Goal: Information Seeking & Learning: Learn about a topic

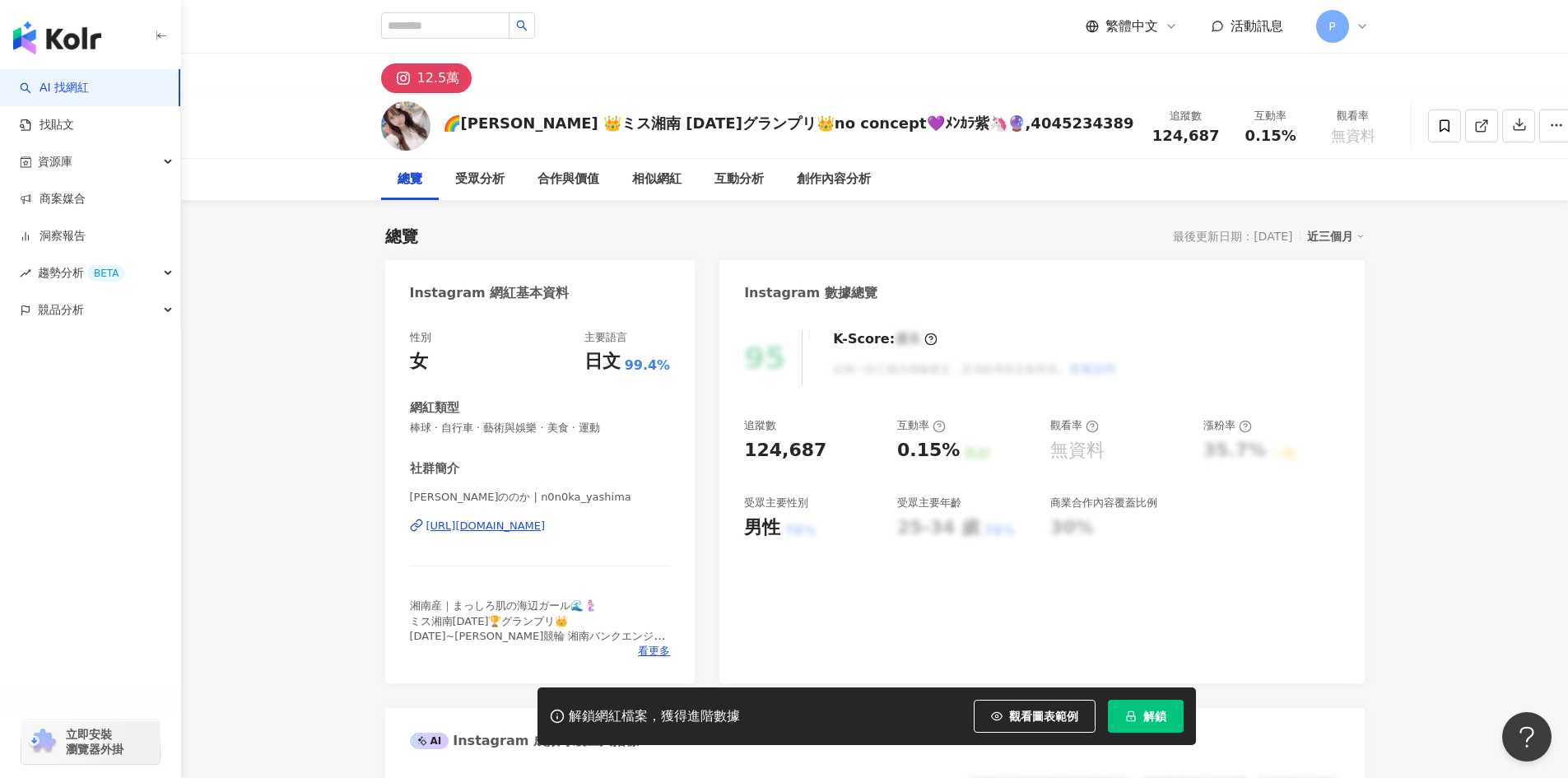
click at [749, 31] on div "繁體中文 活動訊息 P" at bounding box center [875, 26] width 988 height 52
click at [57, 39] on img "button" at bounding box center [58, 38] width 88 height 32
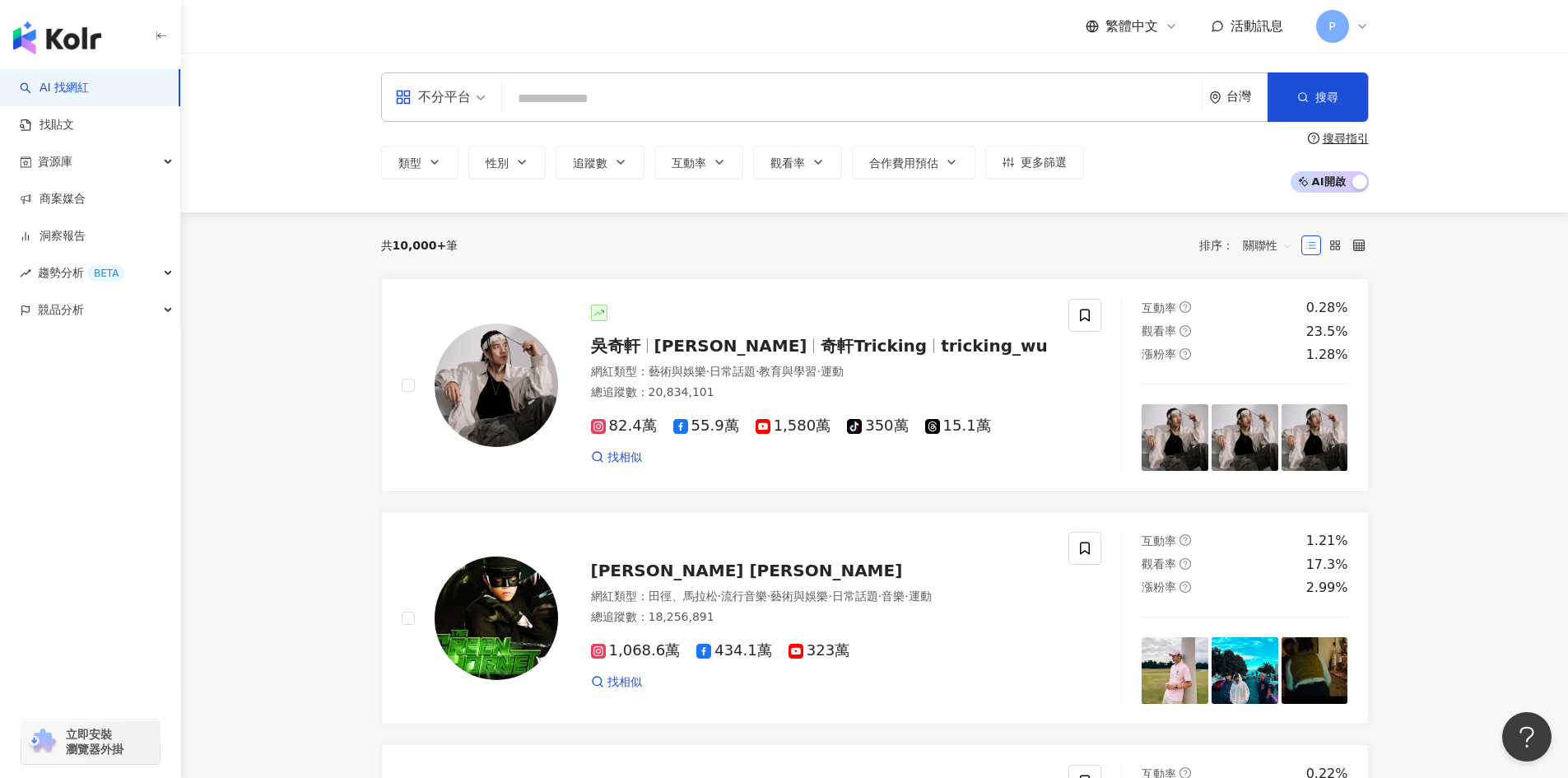
click at [660, 103] on input "search" at bounding box center [852, 98] width 687 height 32
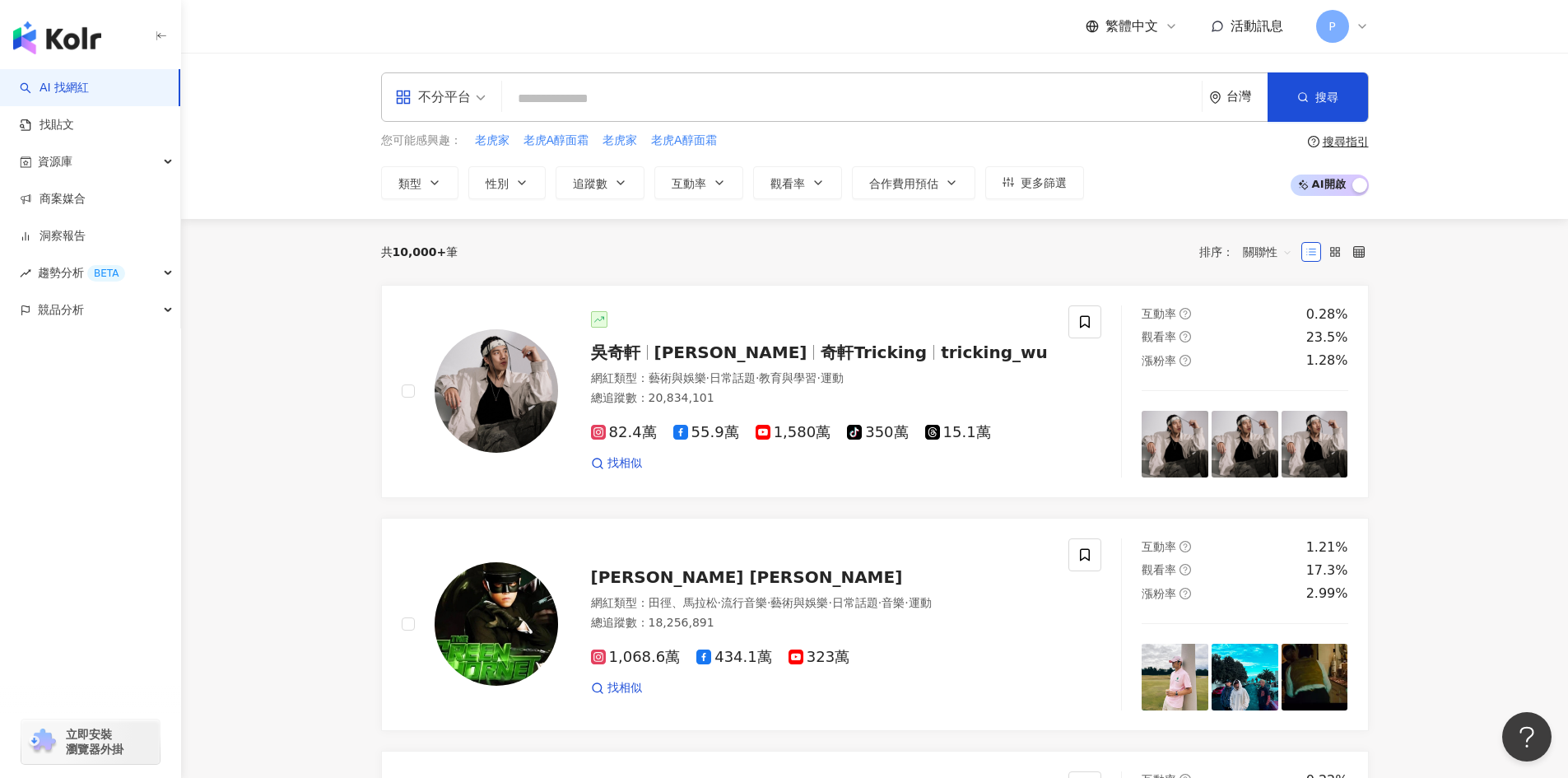
click at [660, 103] on input "search" at bounding box center [852, 98] width 687 height 32
click at [668, 94] on input "search" at bounding box center [852, 98] width 687 height 32
click at [1220, 98] on icon "environment" at bounding box center [1216, 97] width 13 height 13
click at [1126, 245] on div "日本" at bounding box center [1118, 245] width 23 height 30
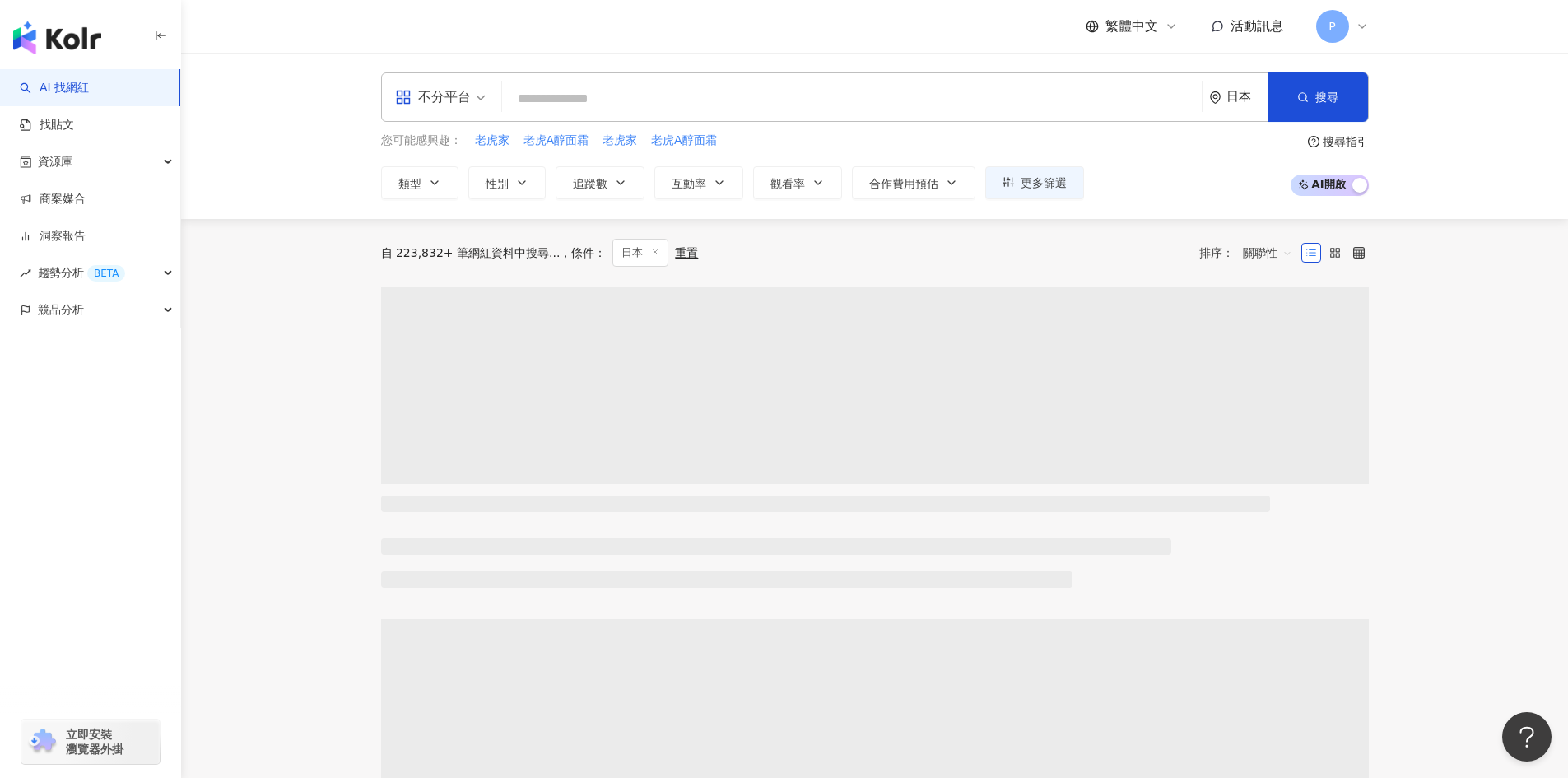
click at [722, 95] on input "search" at bounding box center [852, 98] width 687 height 32
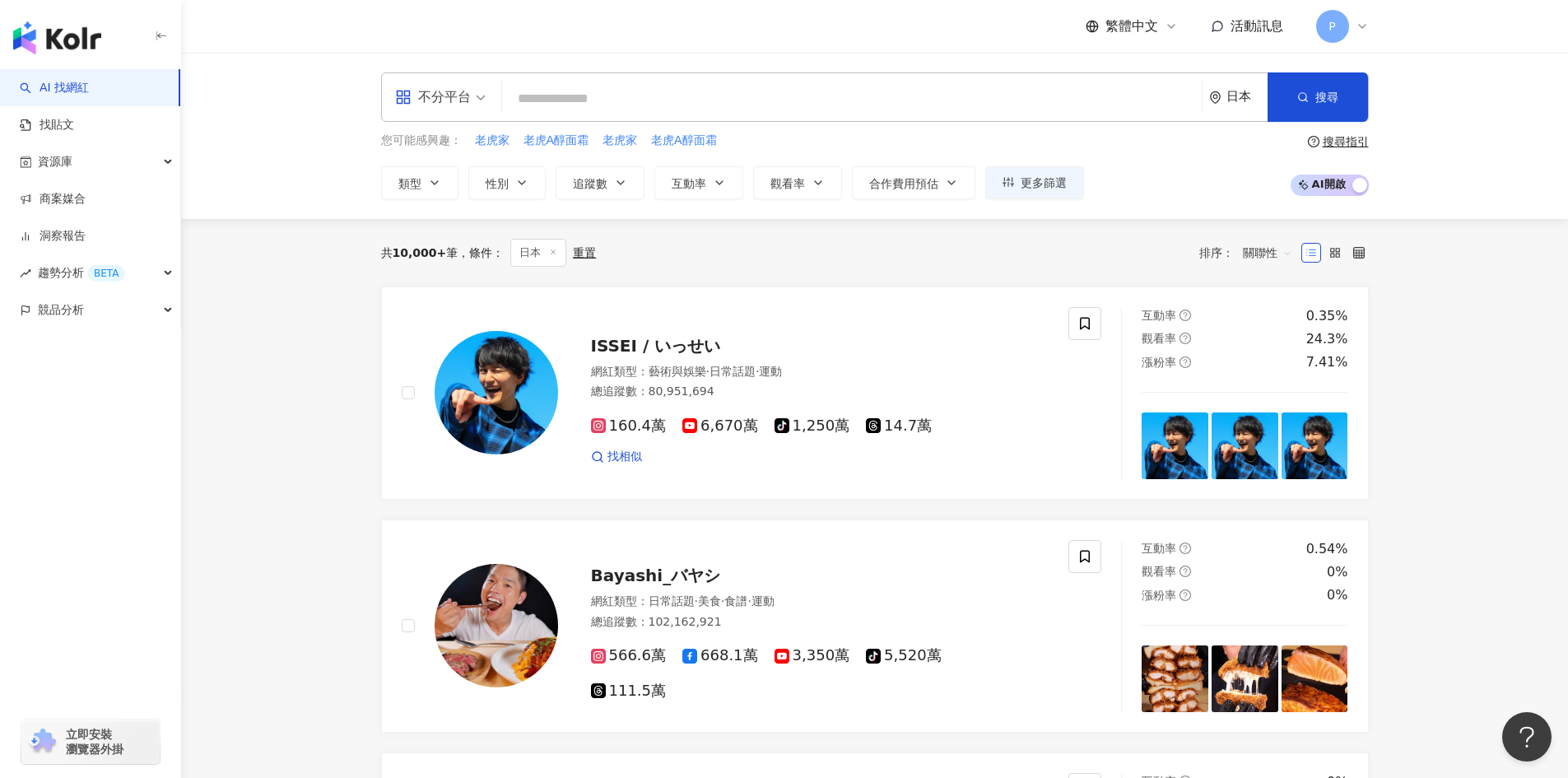
click at [723, 95] on input "search" at bounding box center [852, 98] width 687 height 32
click at [579, 107] on input "search" at bounding box center [852, 98] width 687 height 32
paste input "****"
click at [620, 100] on input "*******" at bounding box center [852, 98] width 687 height 32
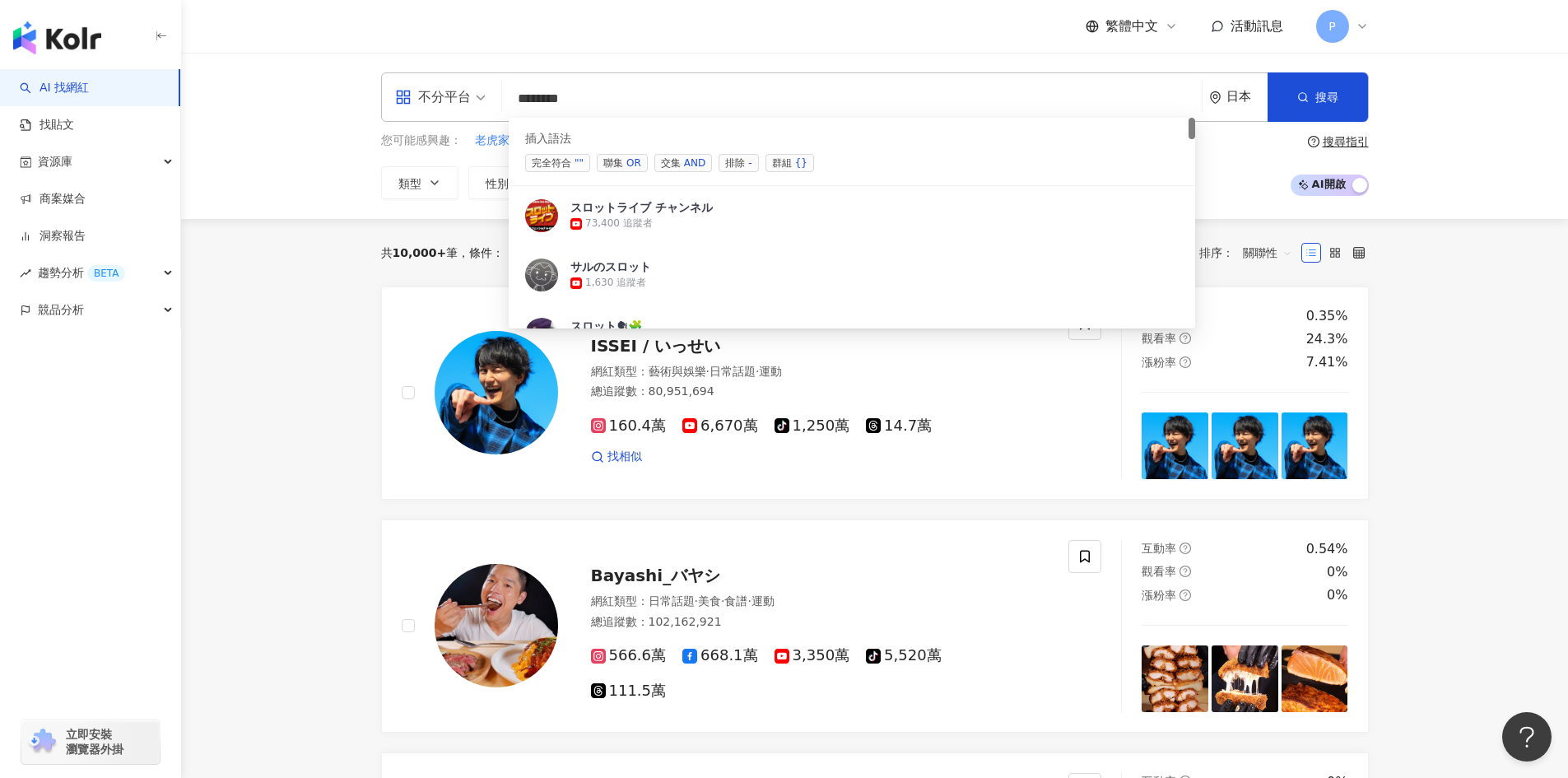
paste input "*******"
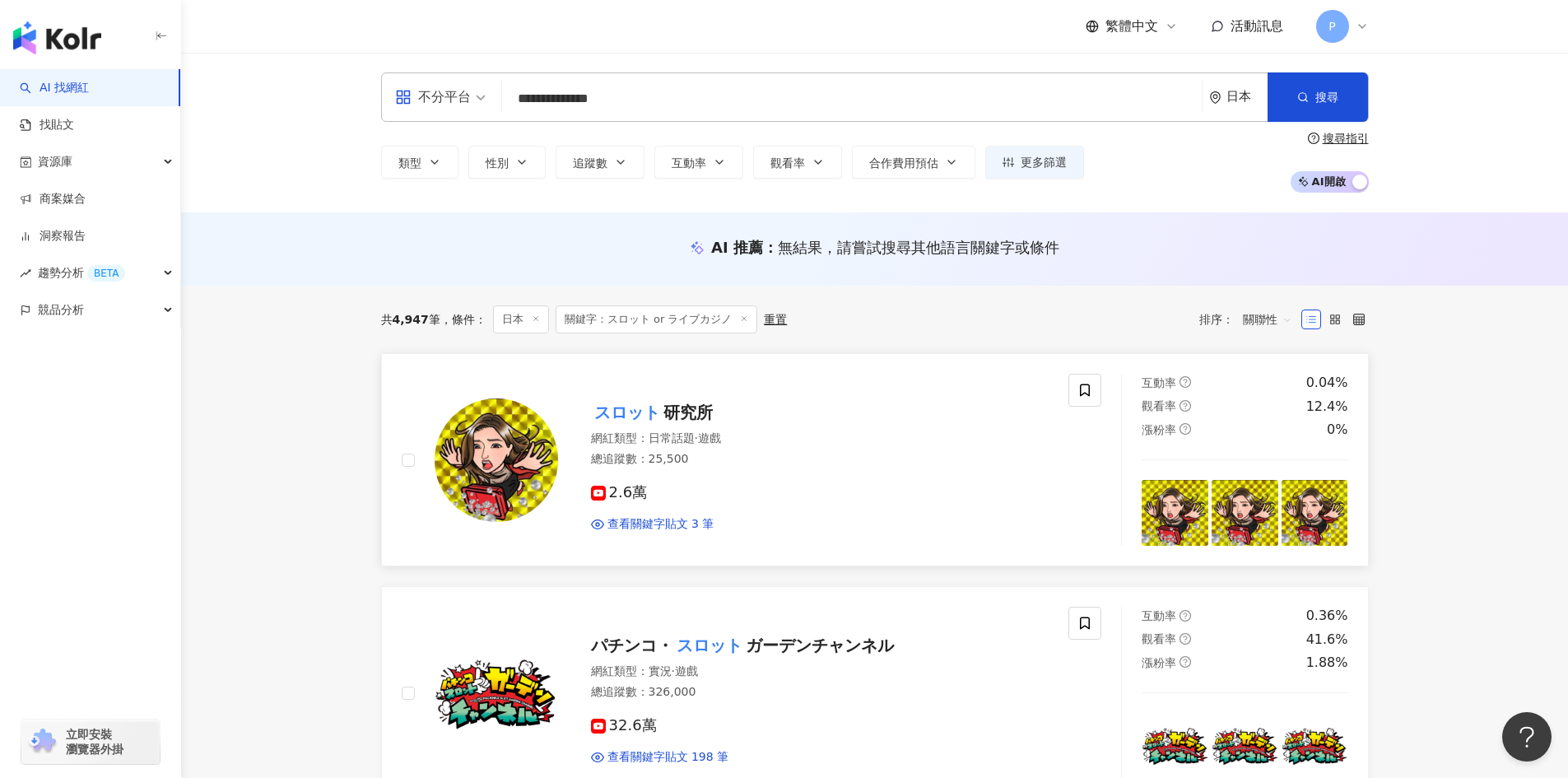
click at [618, 406] on mark "スロット" at bounding box center [627, 412] width 72 height 26
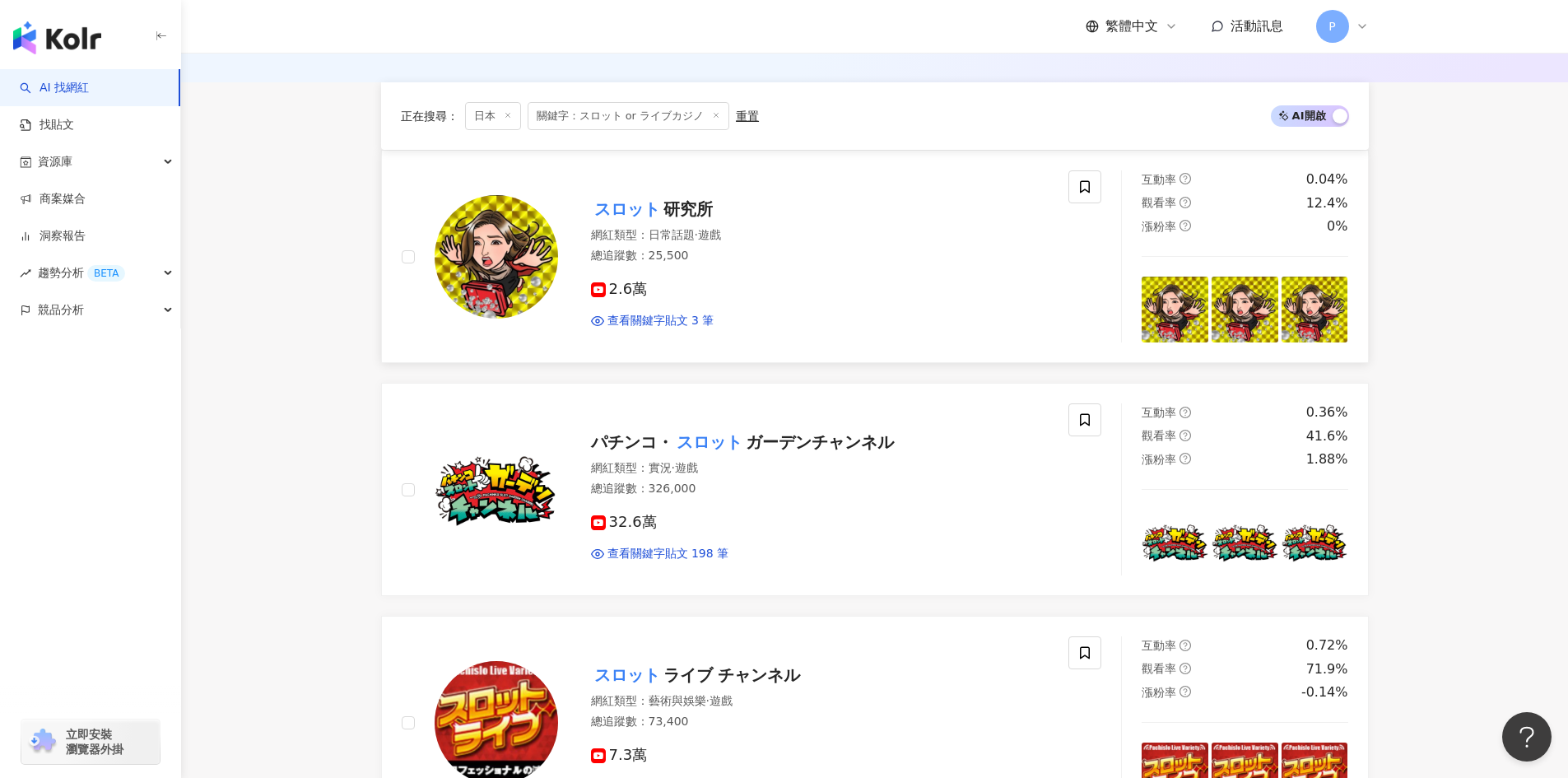
scroll to position [247, 0]
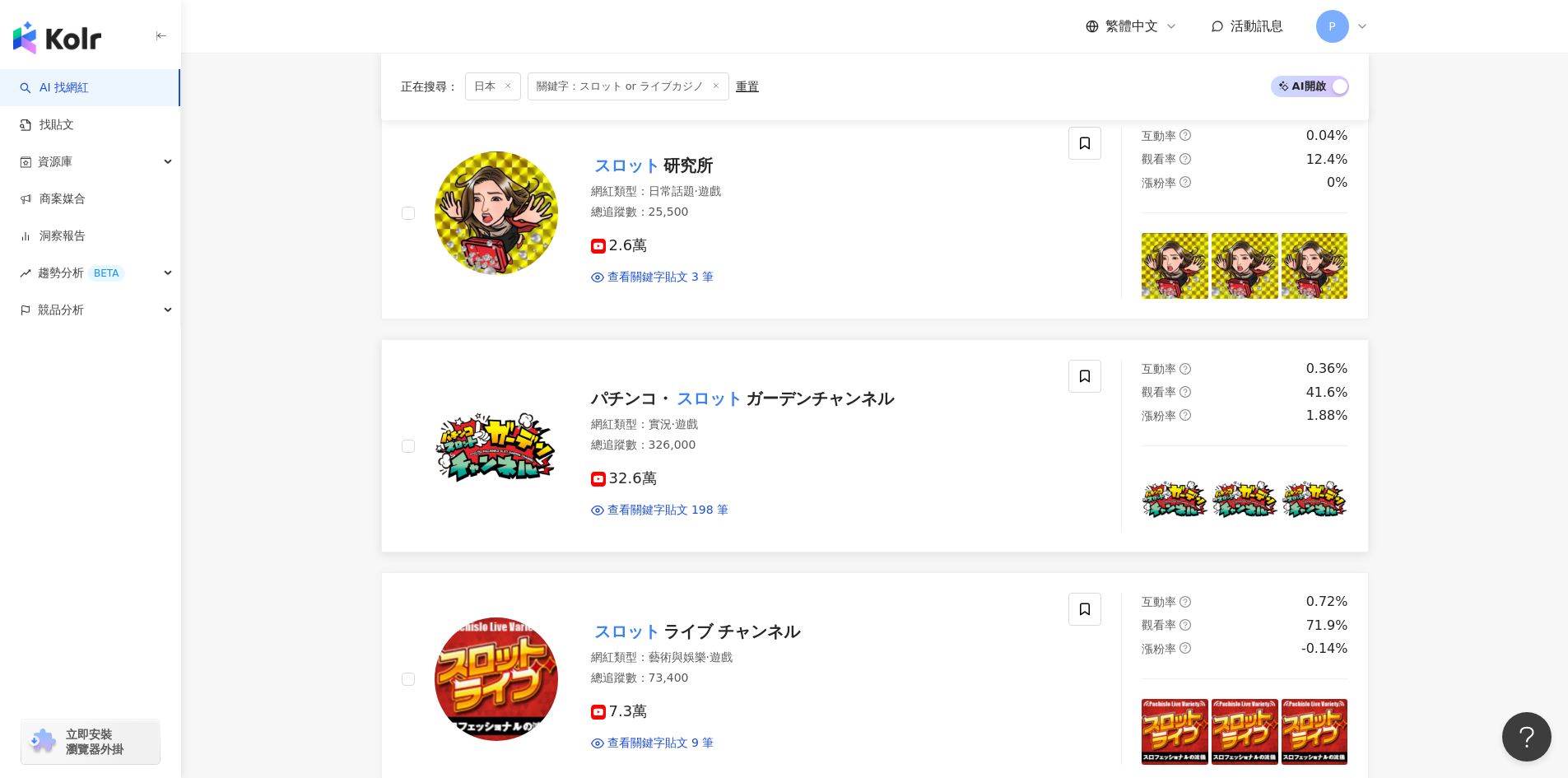
click at [790, 399] on span "ガーデンチャンネル" at bounding box center [820, 398] width 148 height 20
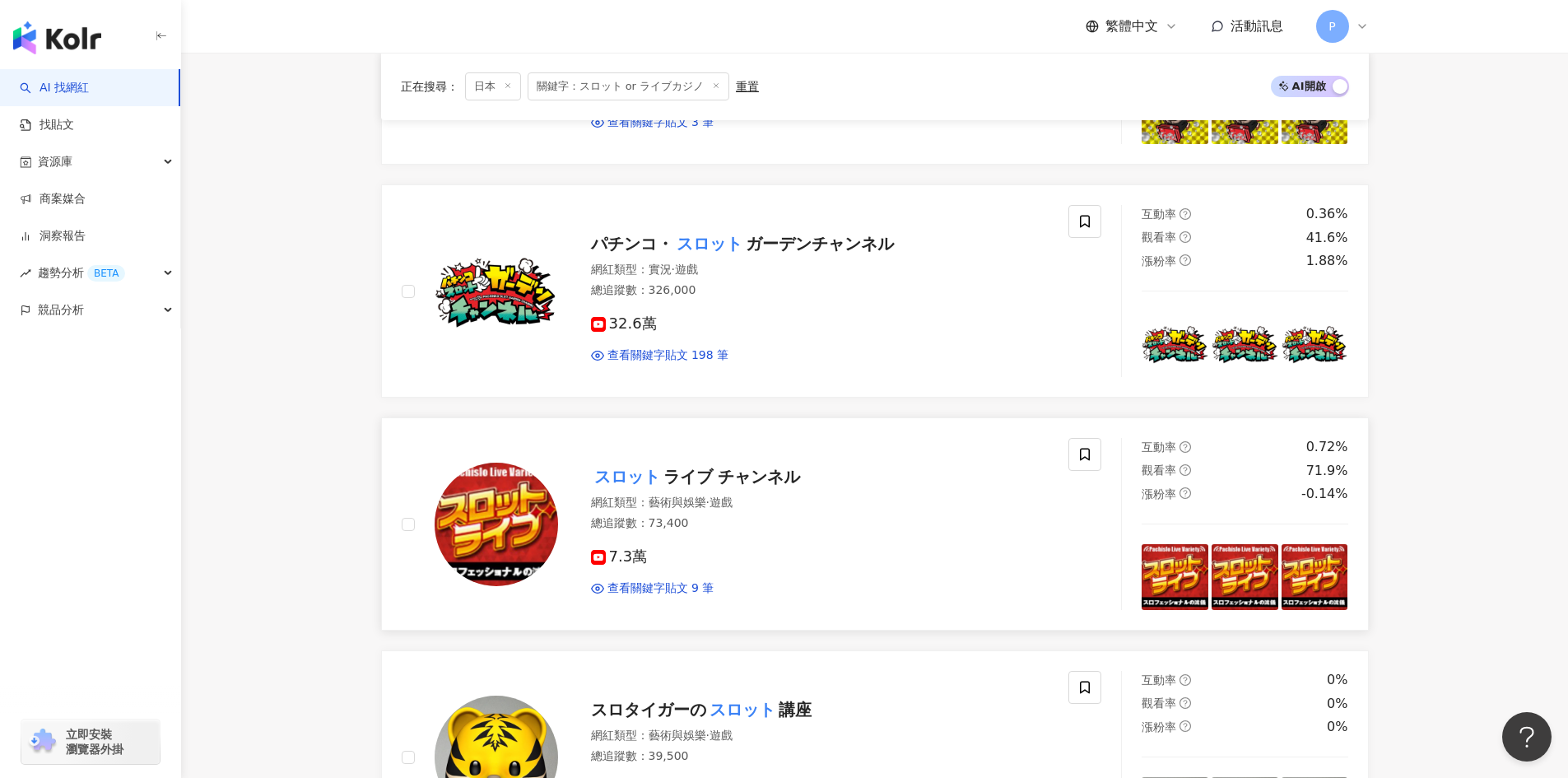
scroll to position [494, 0]
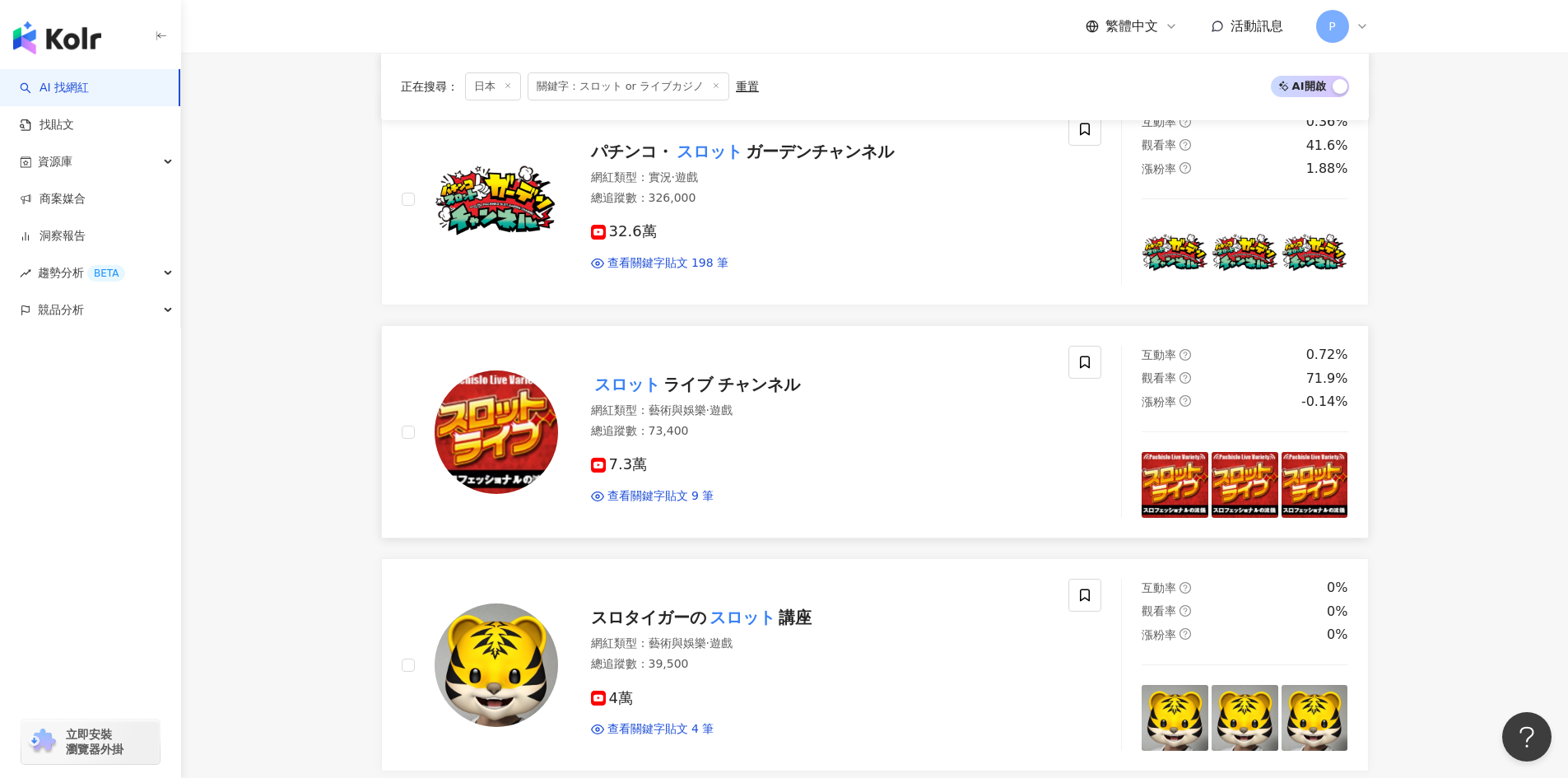
click at [669, 391] on span "ライブ チャンネル" at bounding box center [732, 384] width 137 height 20
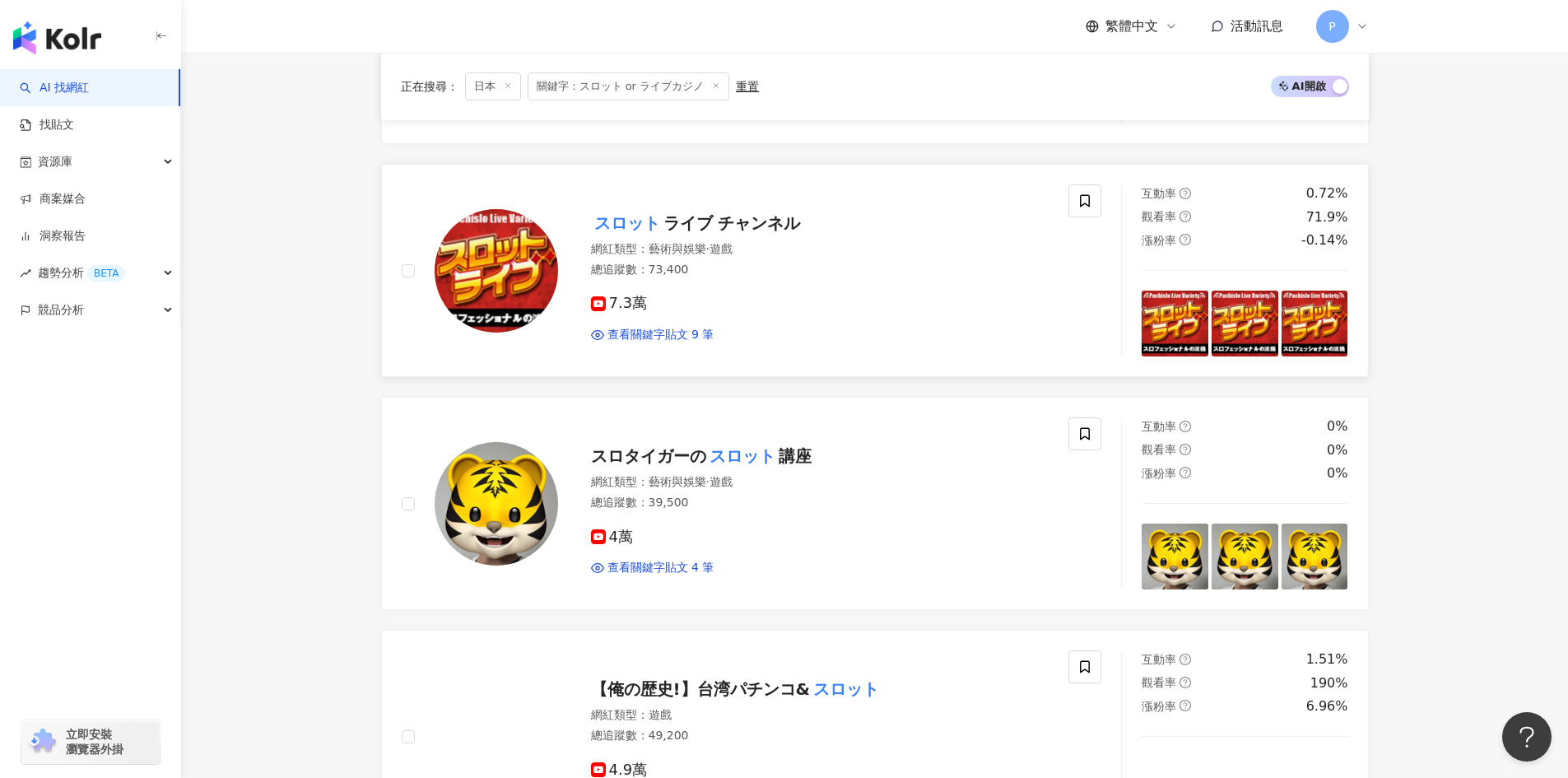
scroll to position [659, 0]
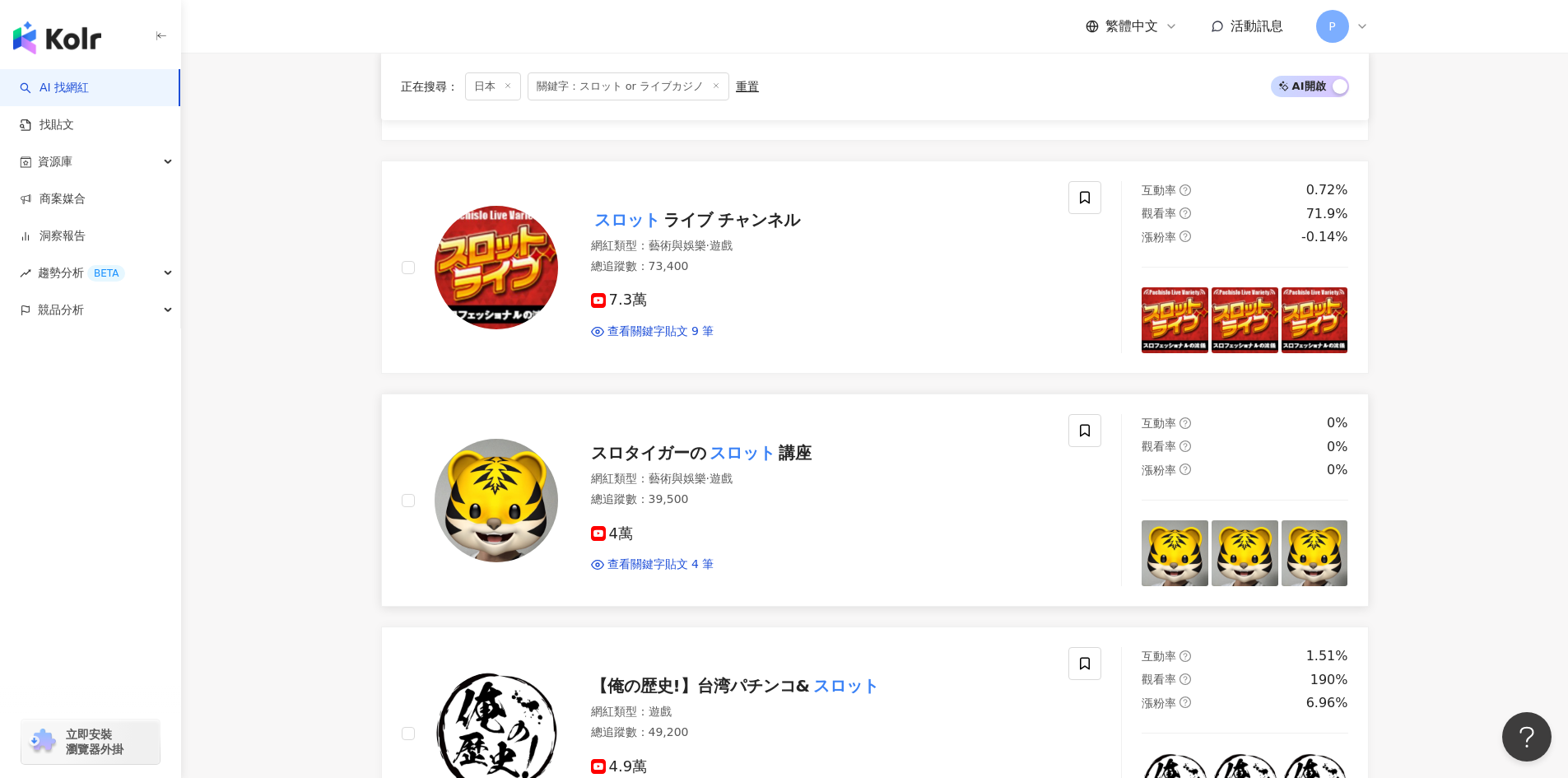
click at [699, 450] on span "スロタイガーの" at bounding box center [649, 453] width 116 height 20
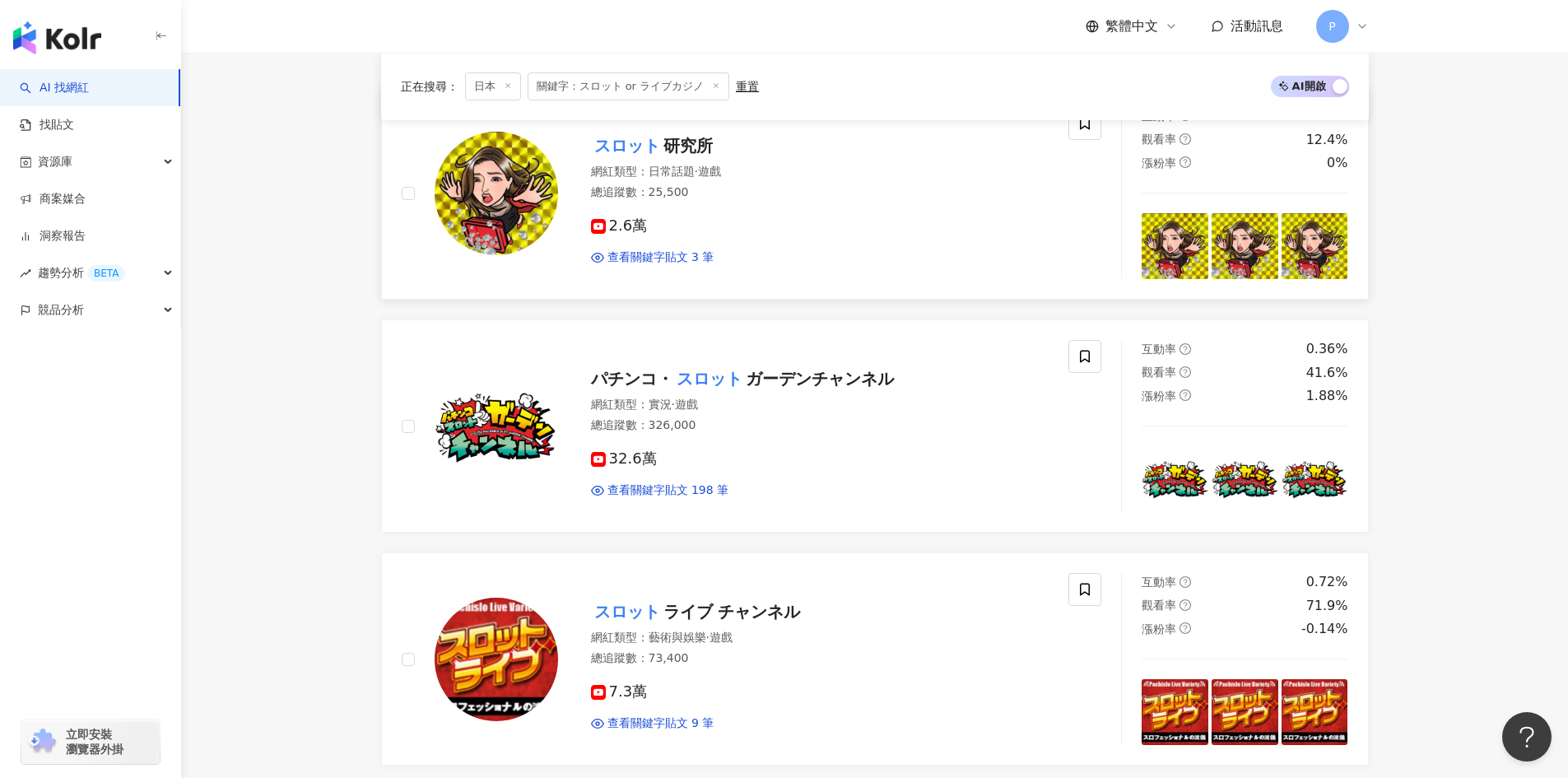
scroll to position [0, 0]
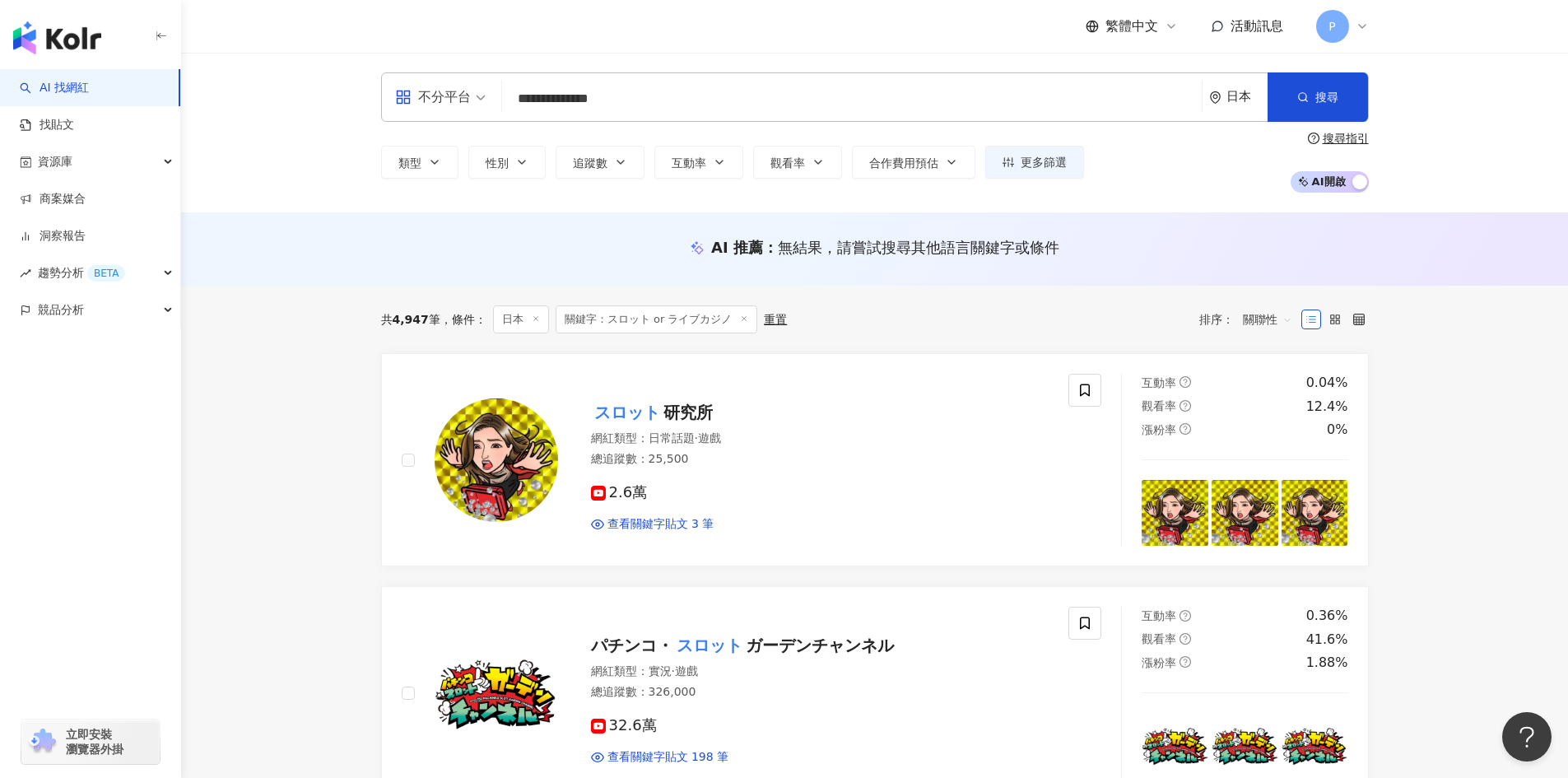
click at [690, 101] on input "**********" at bounding box center [852, 98] width 687 height 32
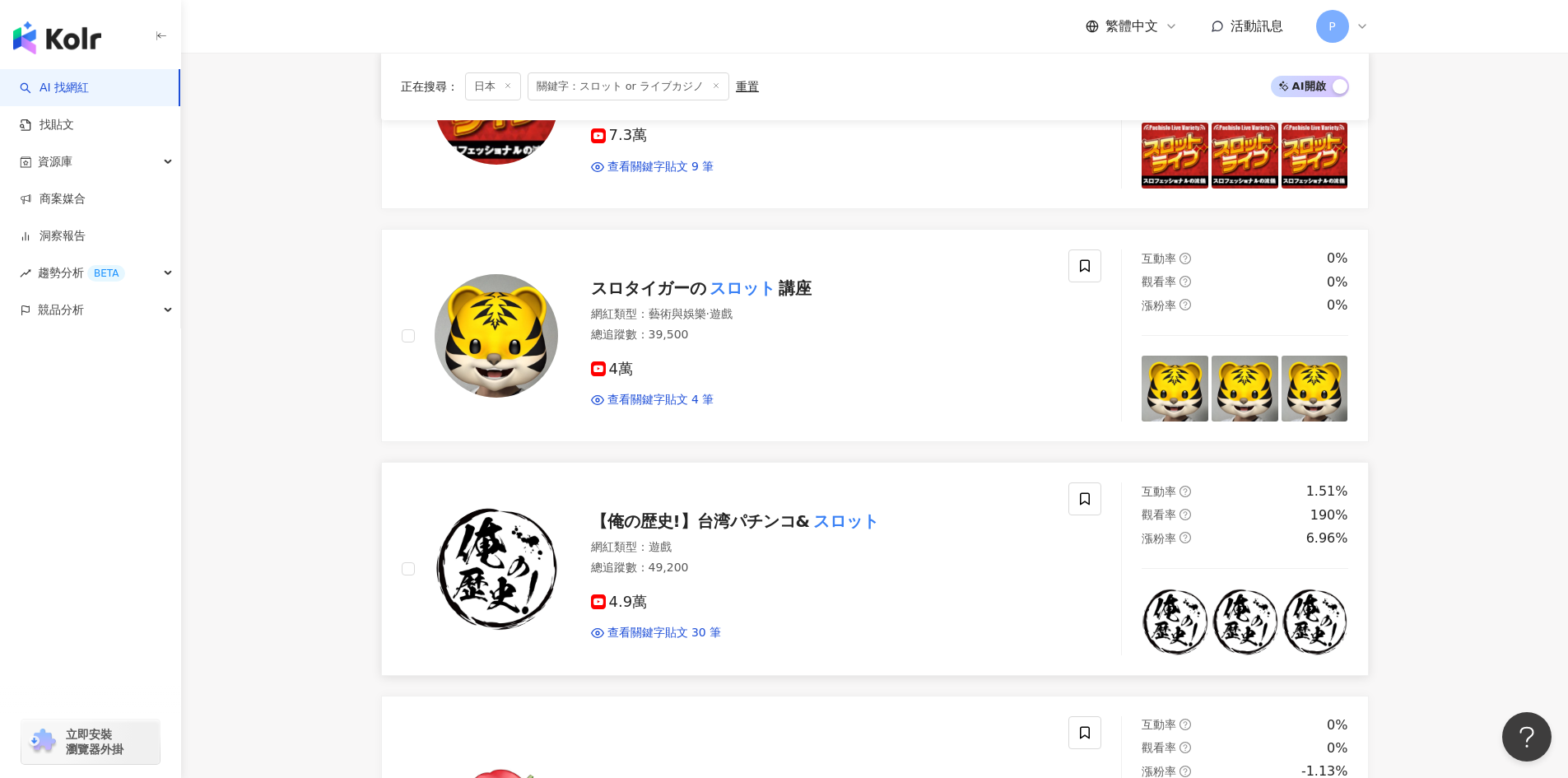
scroll to position [1235, 0]
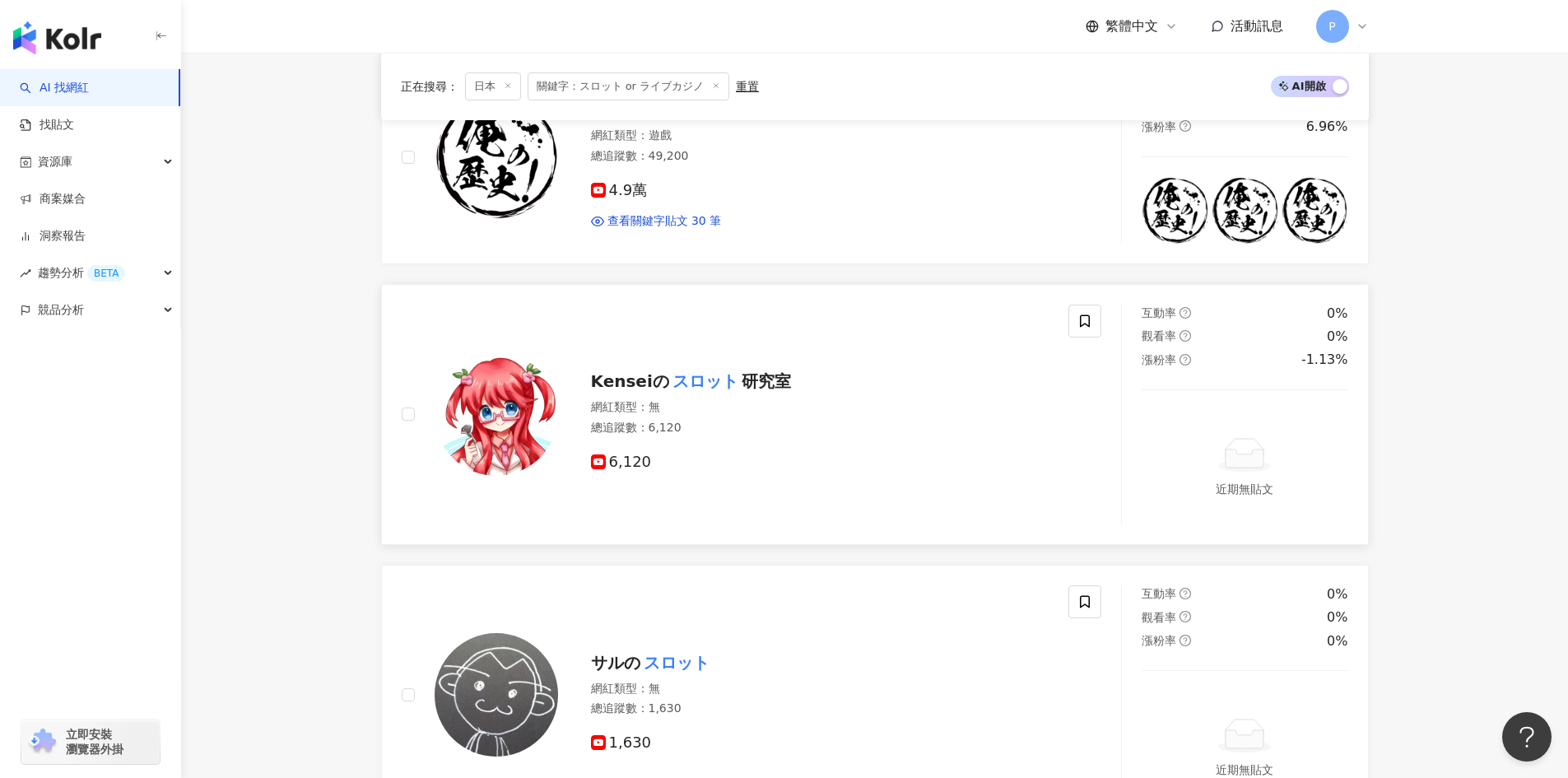
type input "**********"
click at [673, 379] on mark "スロット" at bounding box center [705, 381] width 72 height 26
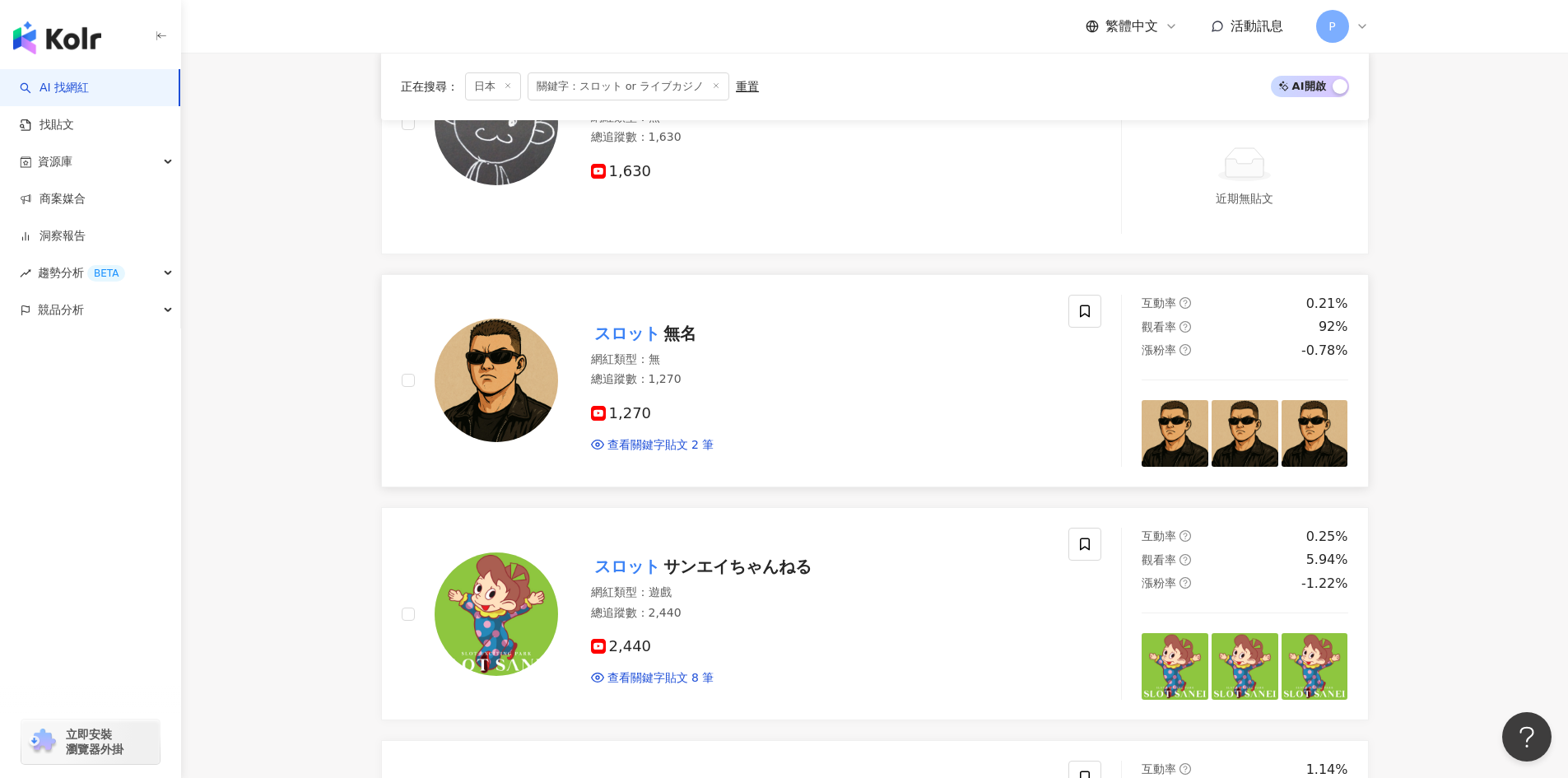
scroll to position [1811, 0]
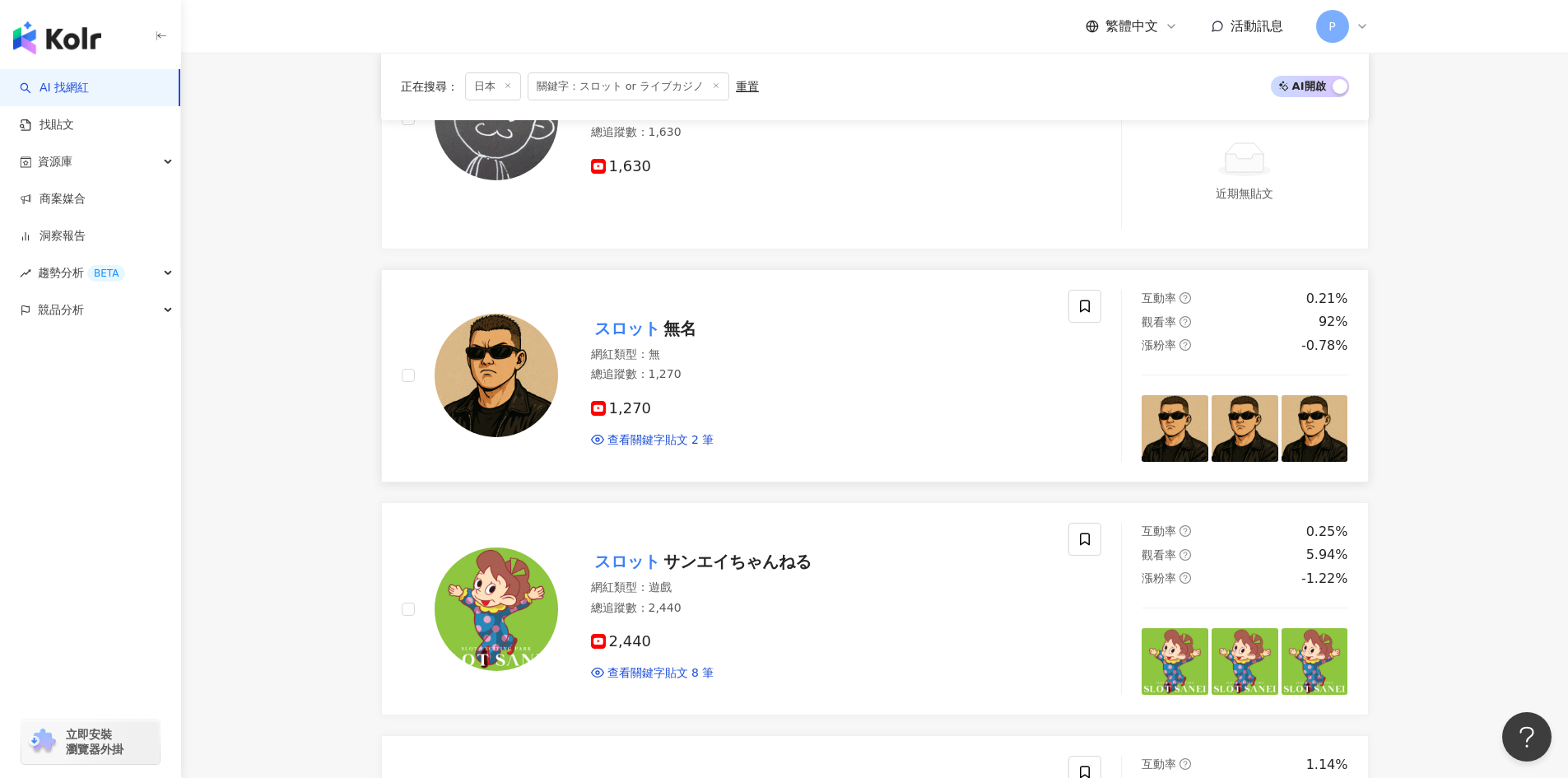
click at [639, 329] on mark "スロット" at bounding box center [627, 328] width 72 height 26
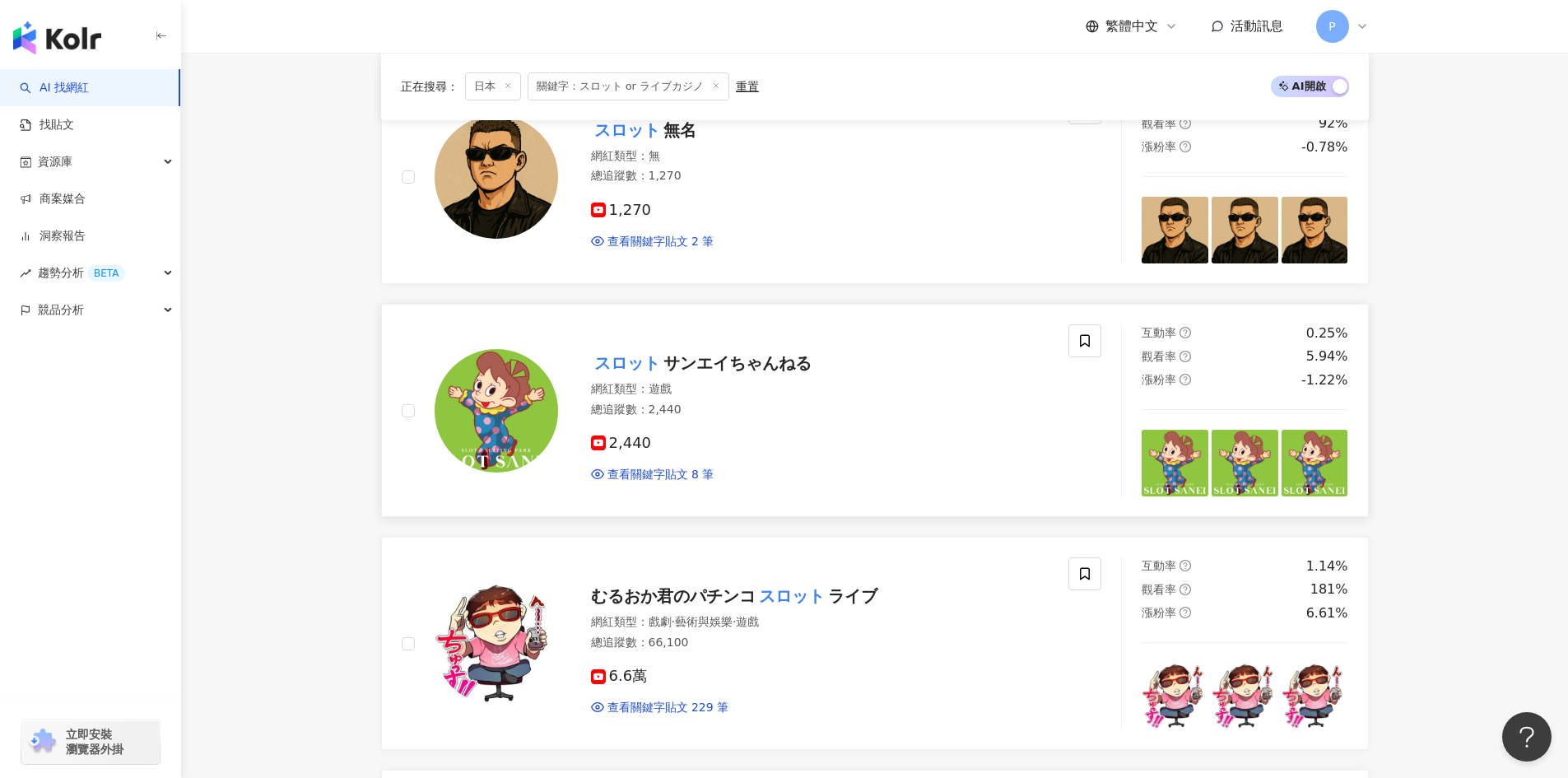
scroll to position [2058, 0]
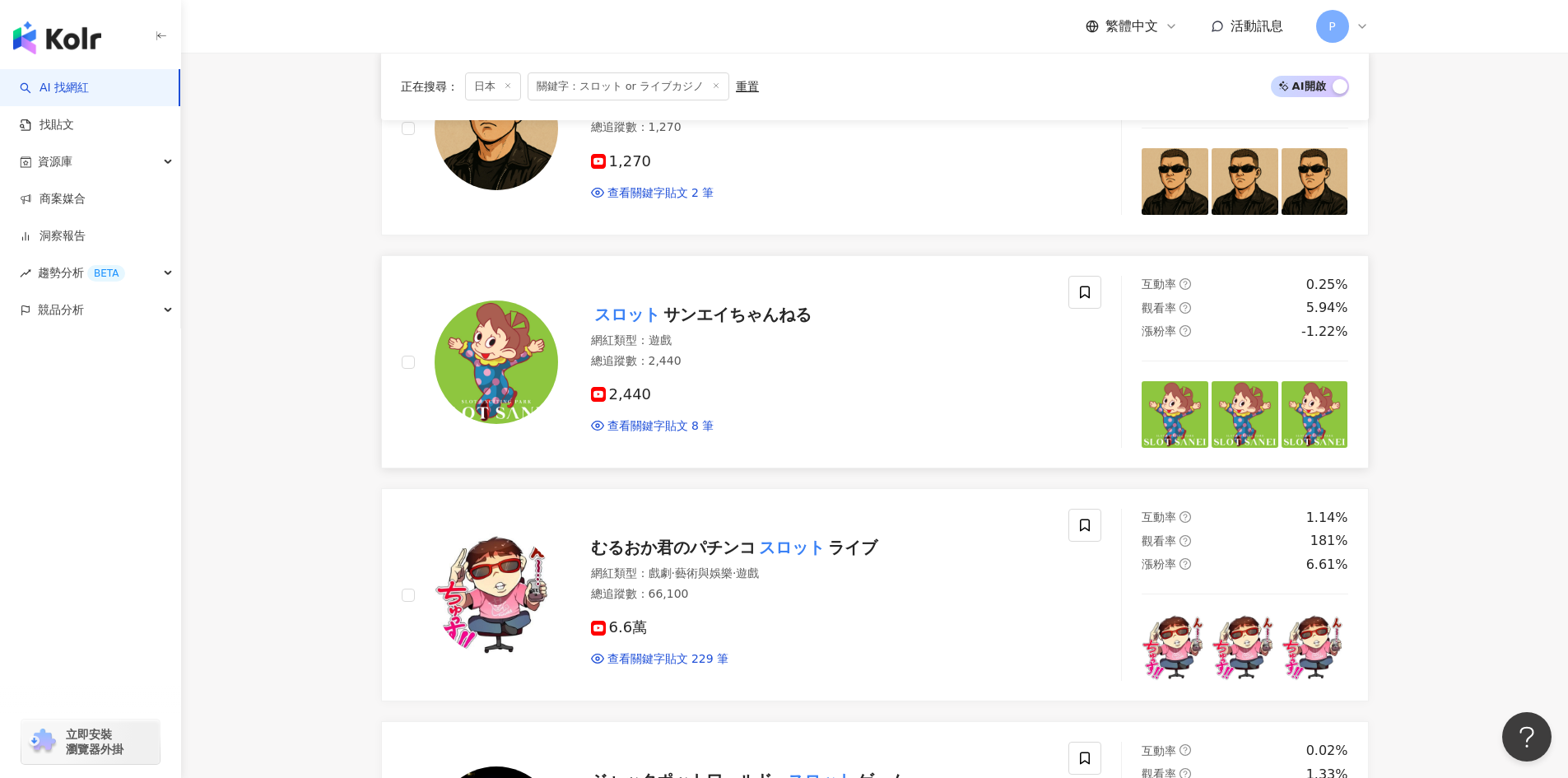
click at [702, 307] on span "サンエイちゃんねる" at bounding box center [738, 314] width 148 height 20
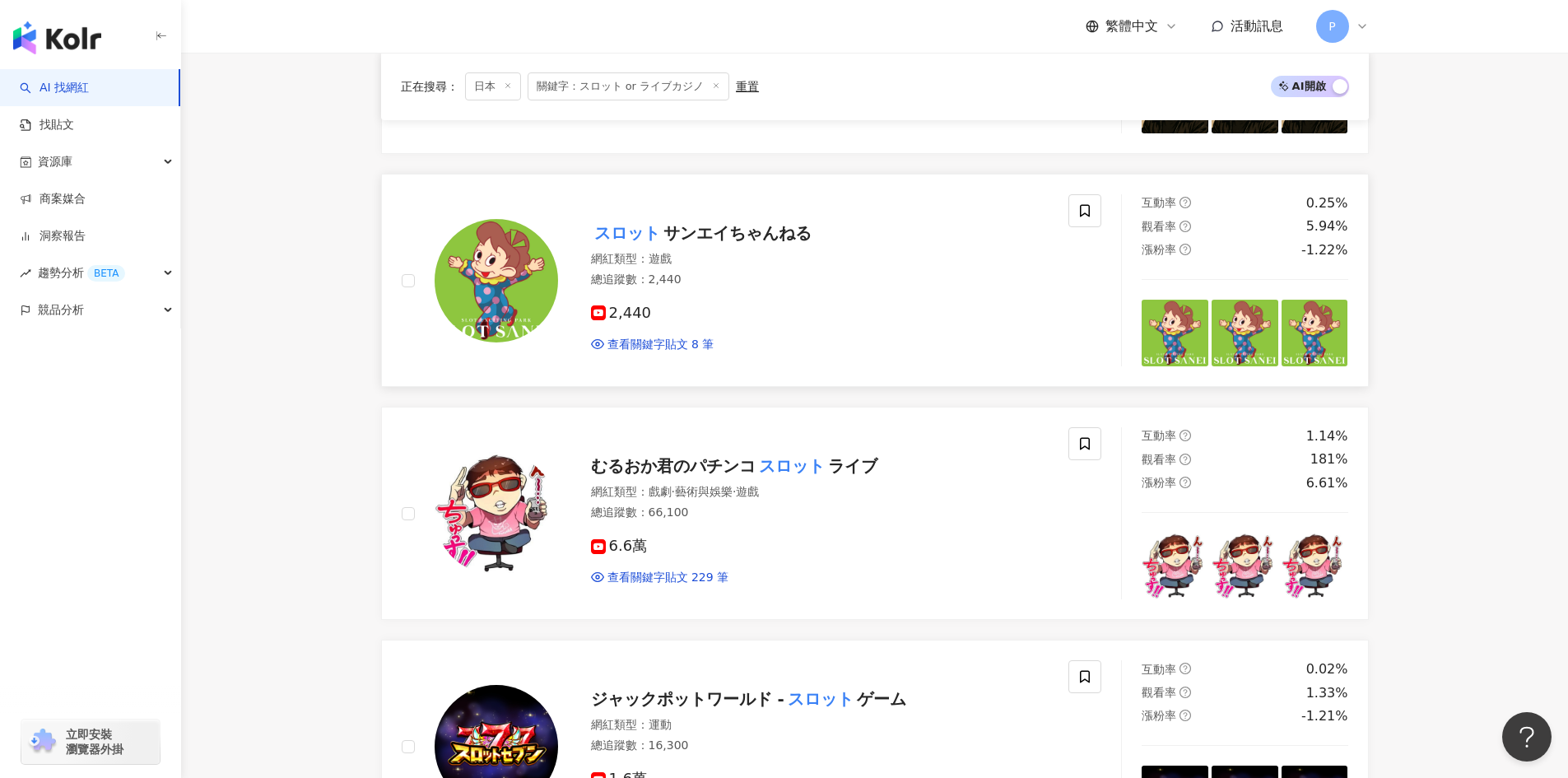
scroll to position [2140, 0]
click at [668, 460] on span "むるおか君のパチンコ" at bounding box center [673, 465] width 164 height 20
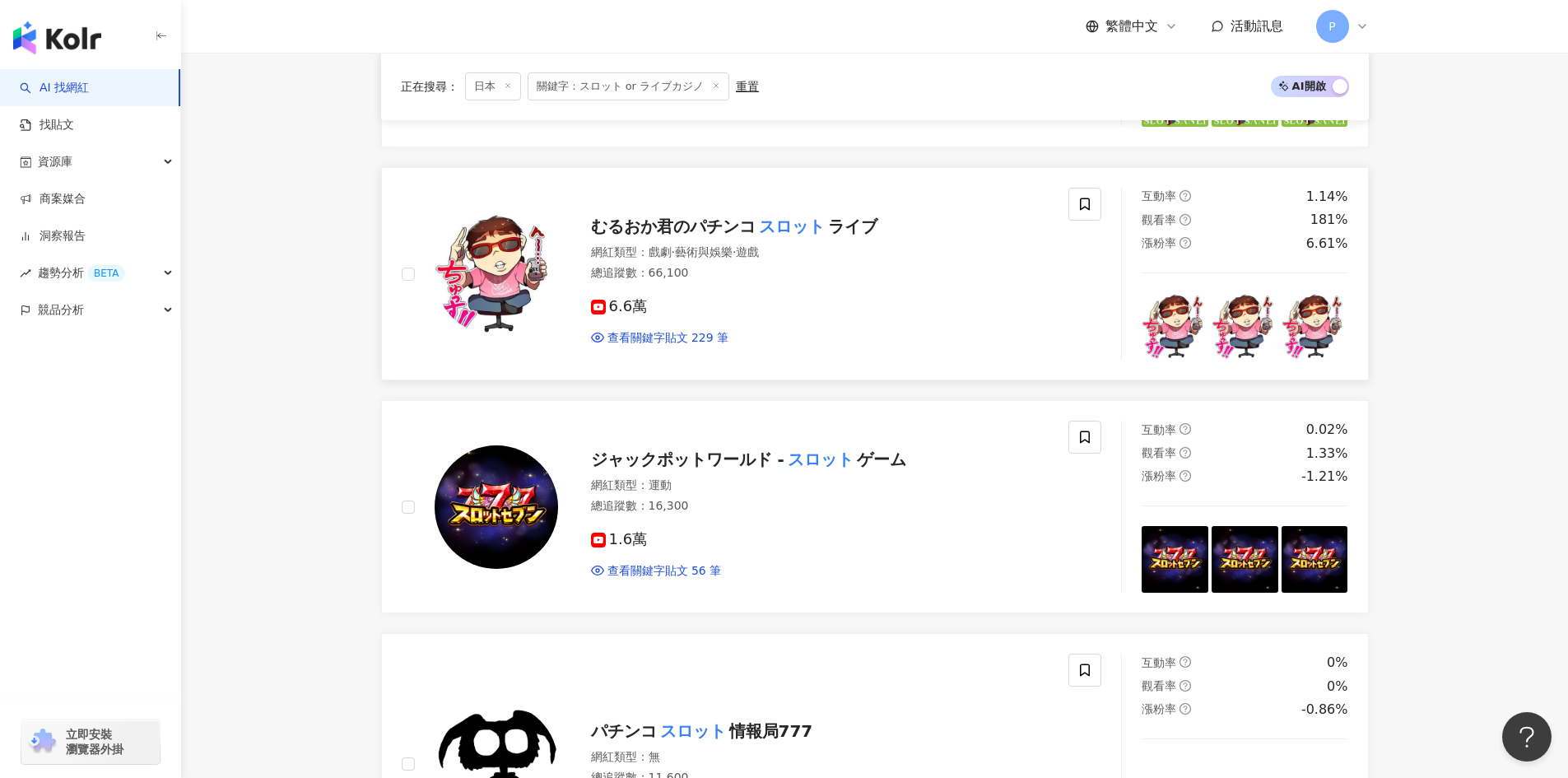
scroll to position [2387, 0]
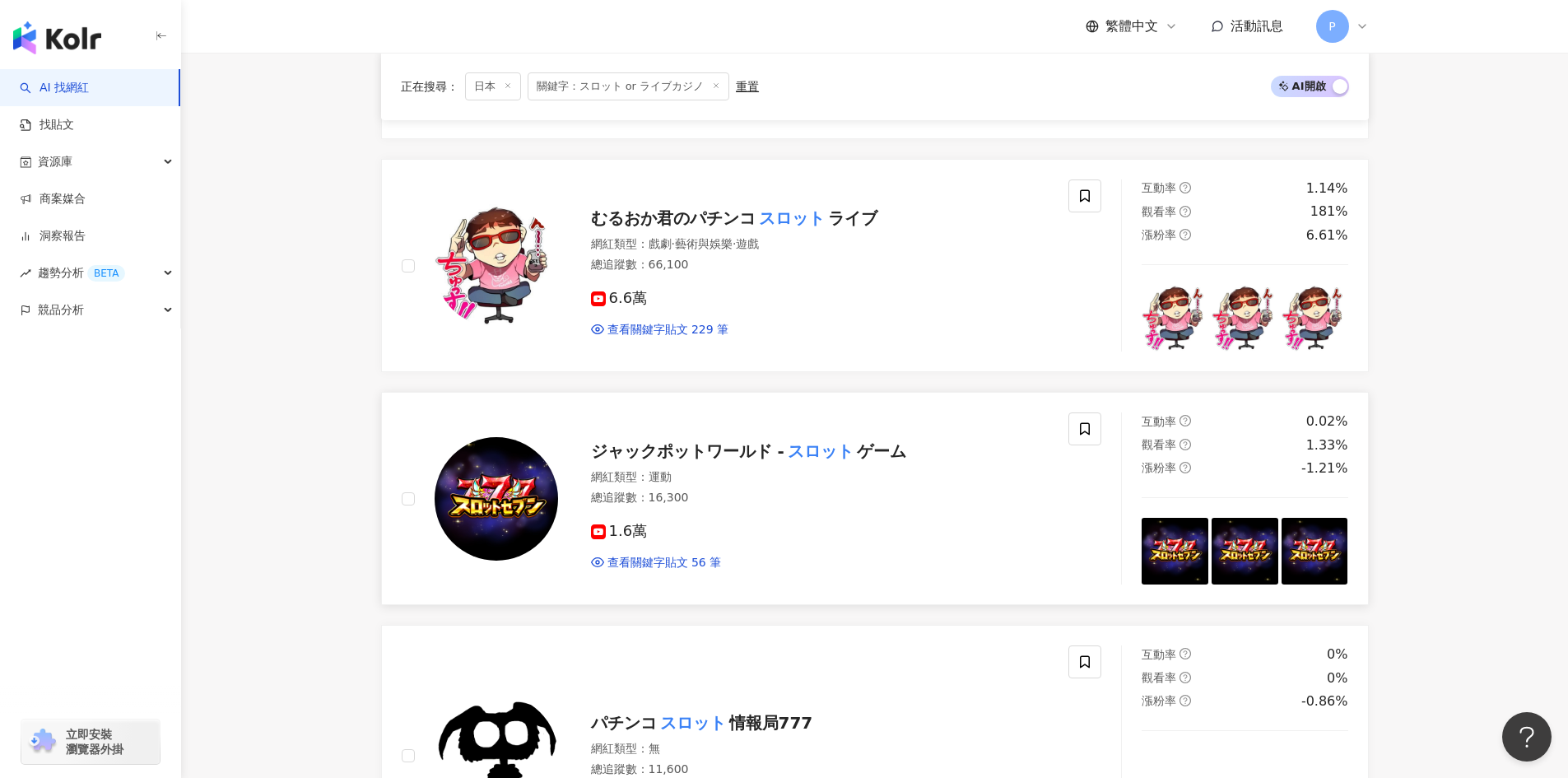
click at [710, 449] on span "ジャックポットワールド -" at bounding box center [688, 451] width 193 height 20
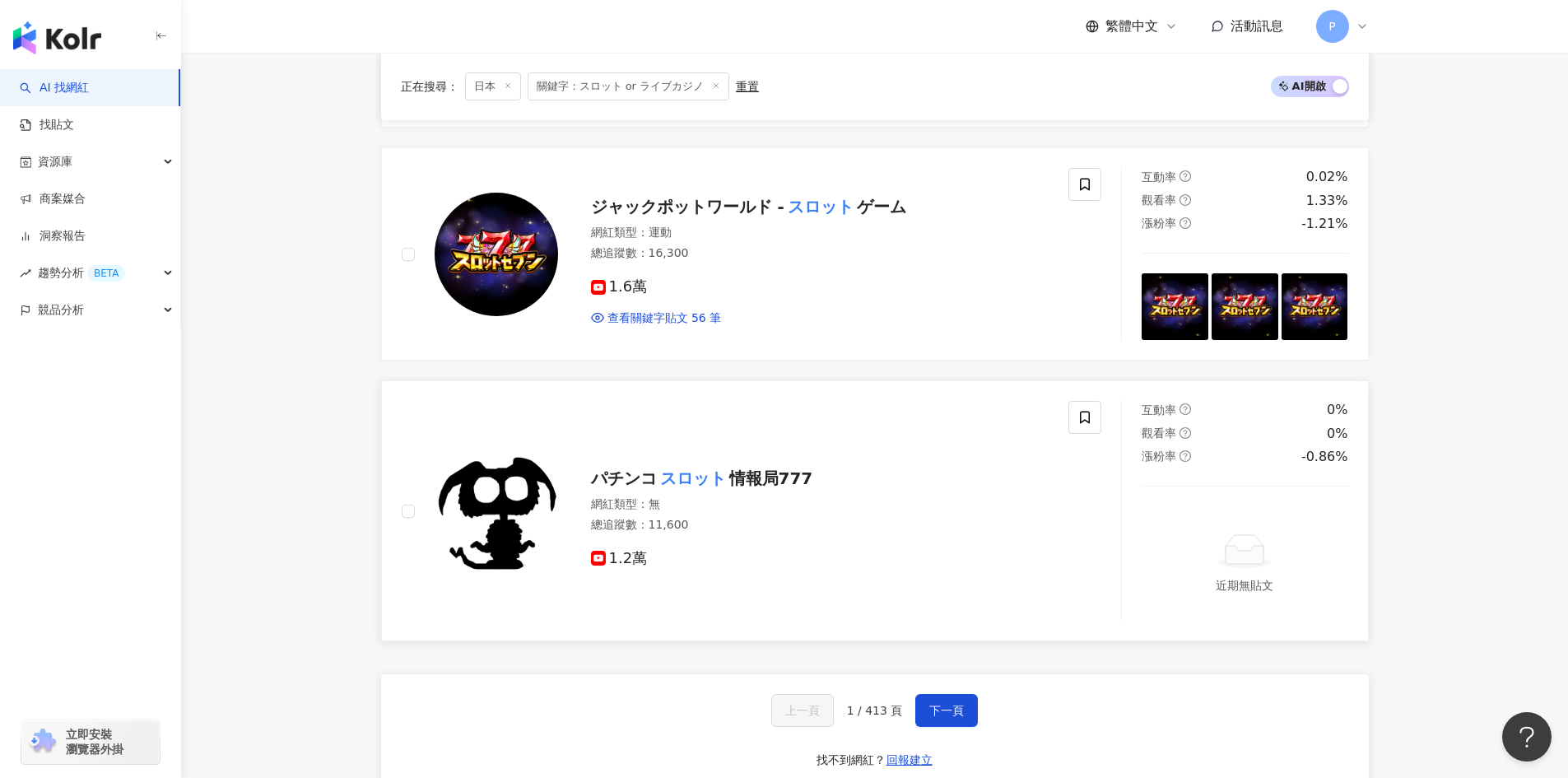
scroll to position [2634, 0]
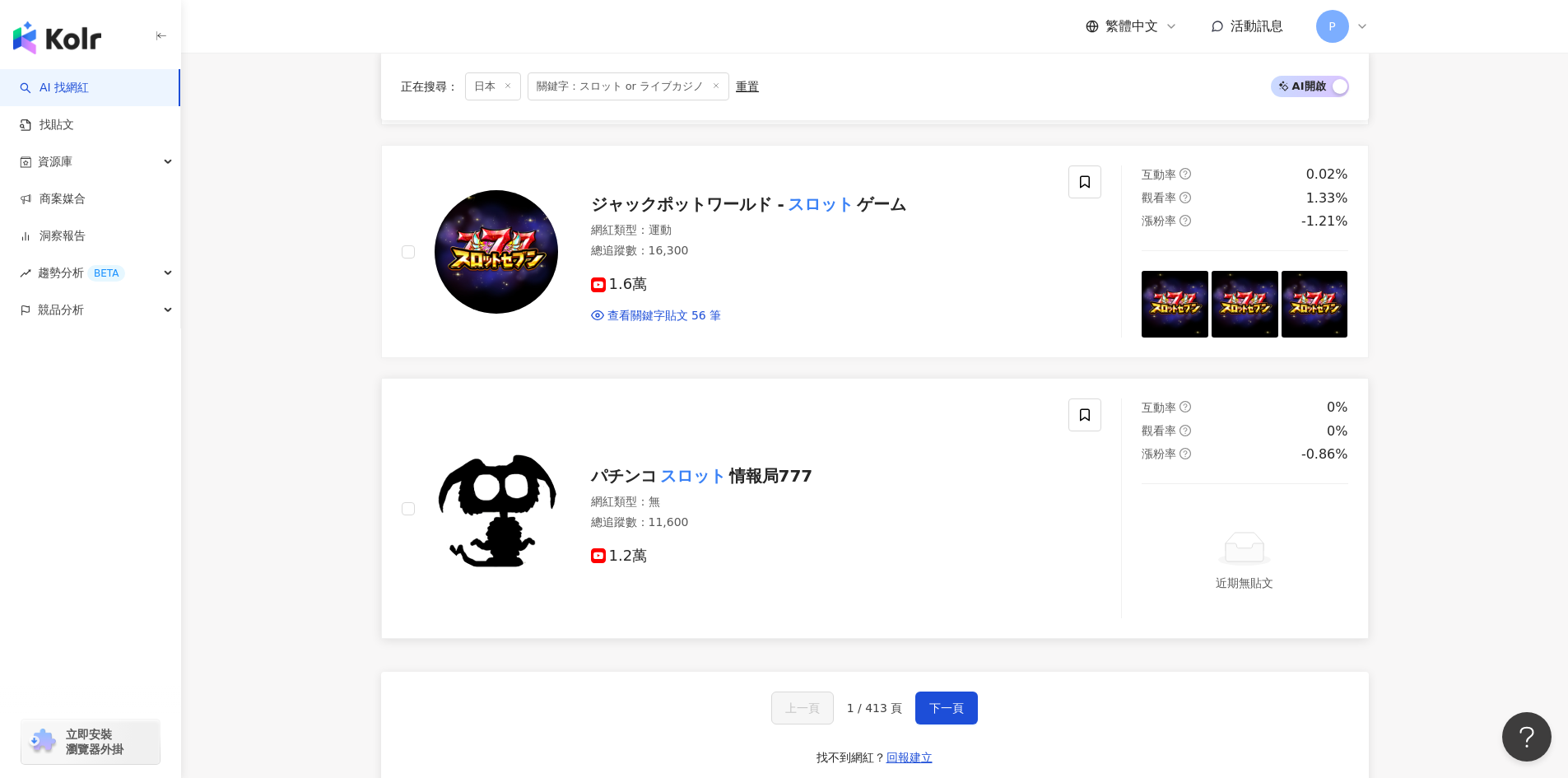
click at [711, 482] on mark "スロット" at bounding box center [693, 476] width 72 height 26
click at [934, 715] on span "下一頁" at bounding box center [947, 708] width 34 height 14
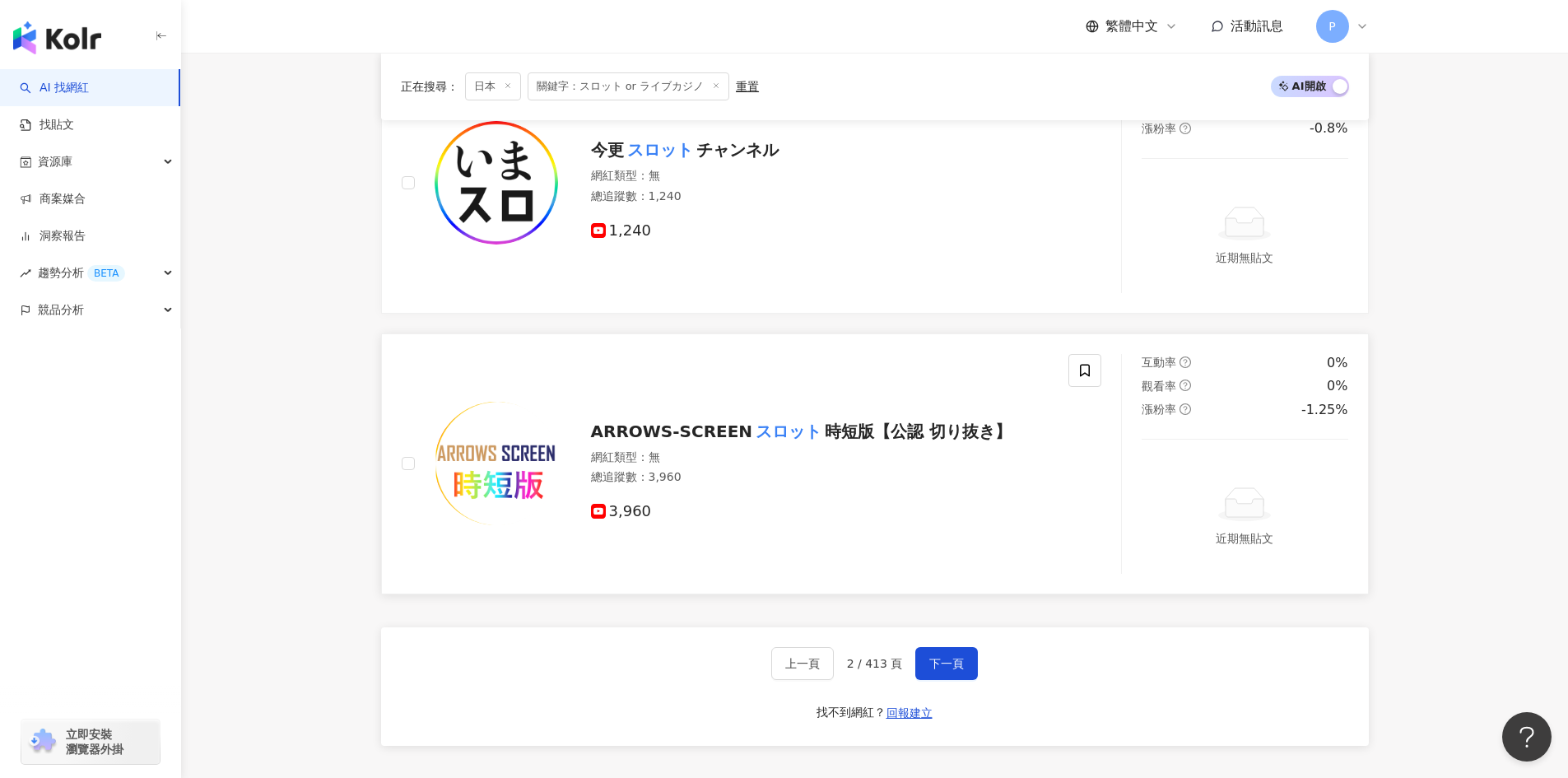
scroll to position [2908, 0]
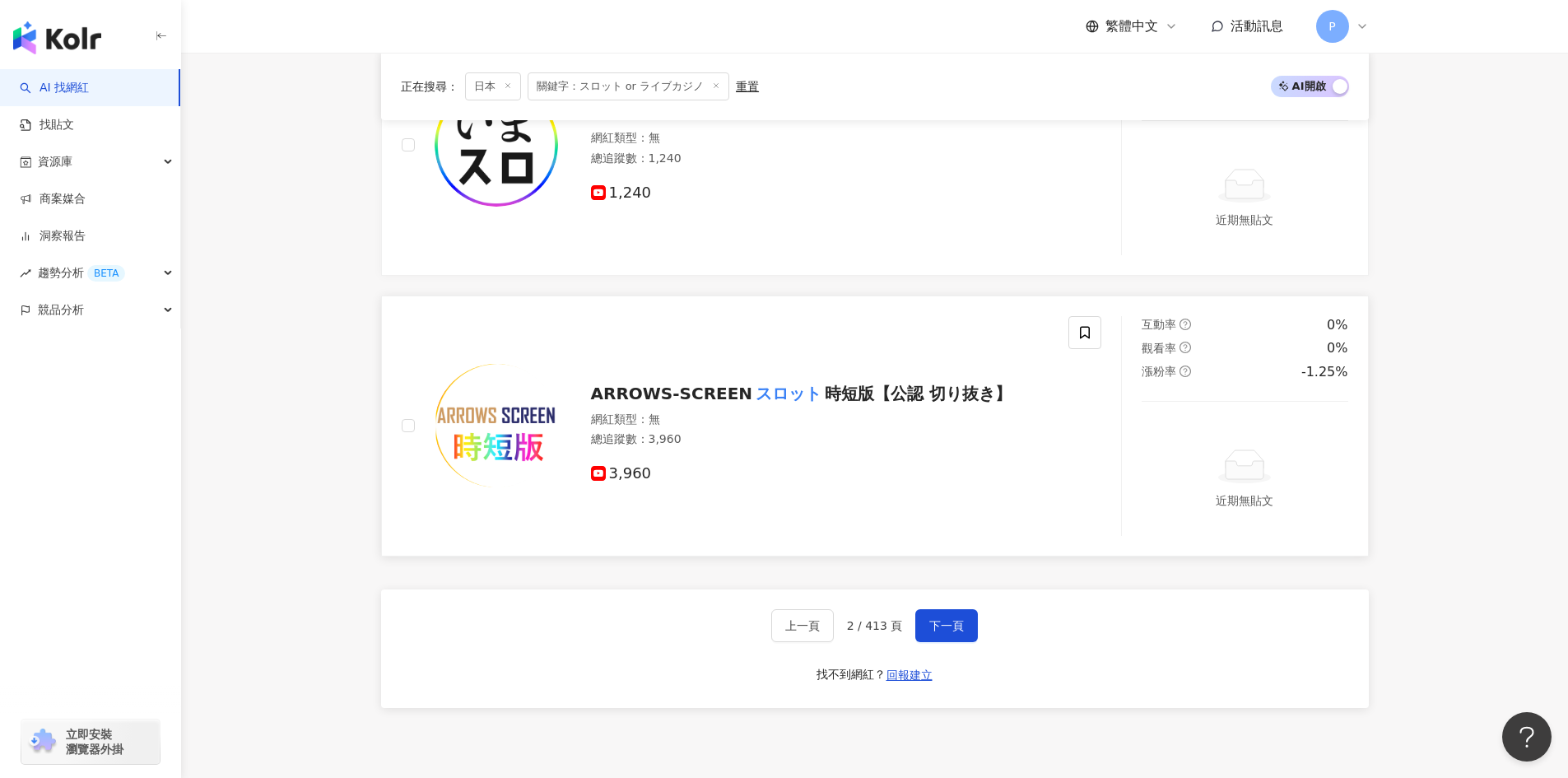
click at [846, 394] on span "時短版【公認 切り抜き】" at bounding box center [918, 394] width 187 height 20
click at [961, 634] on button "下一頁" at bounding box center [946, 625] width 62 height 32
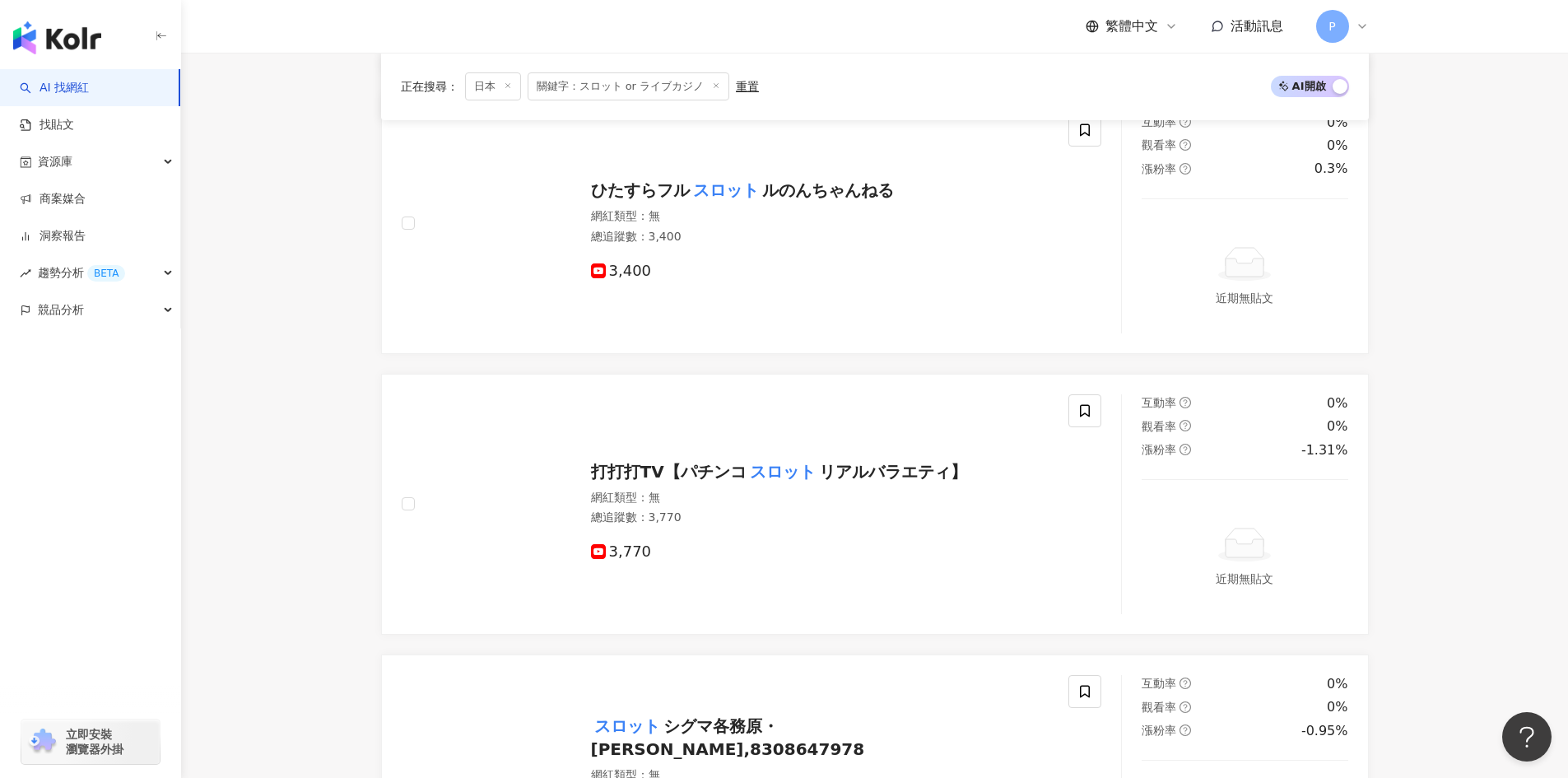
scroll to position [2860, 0]
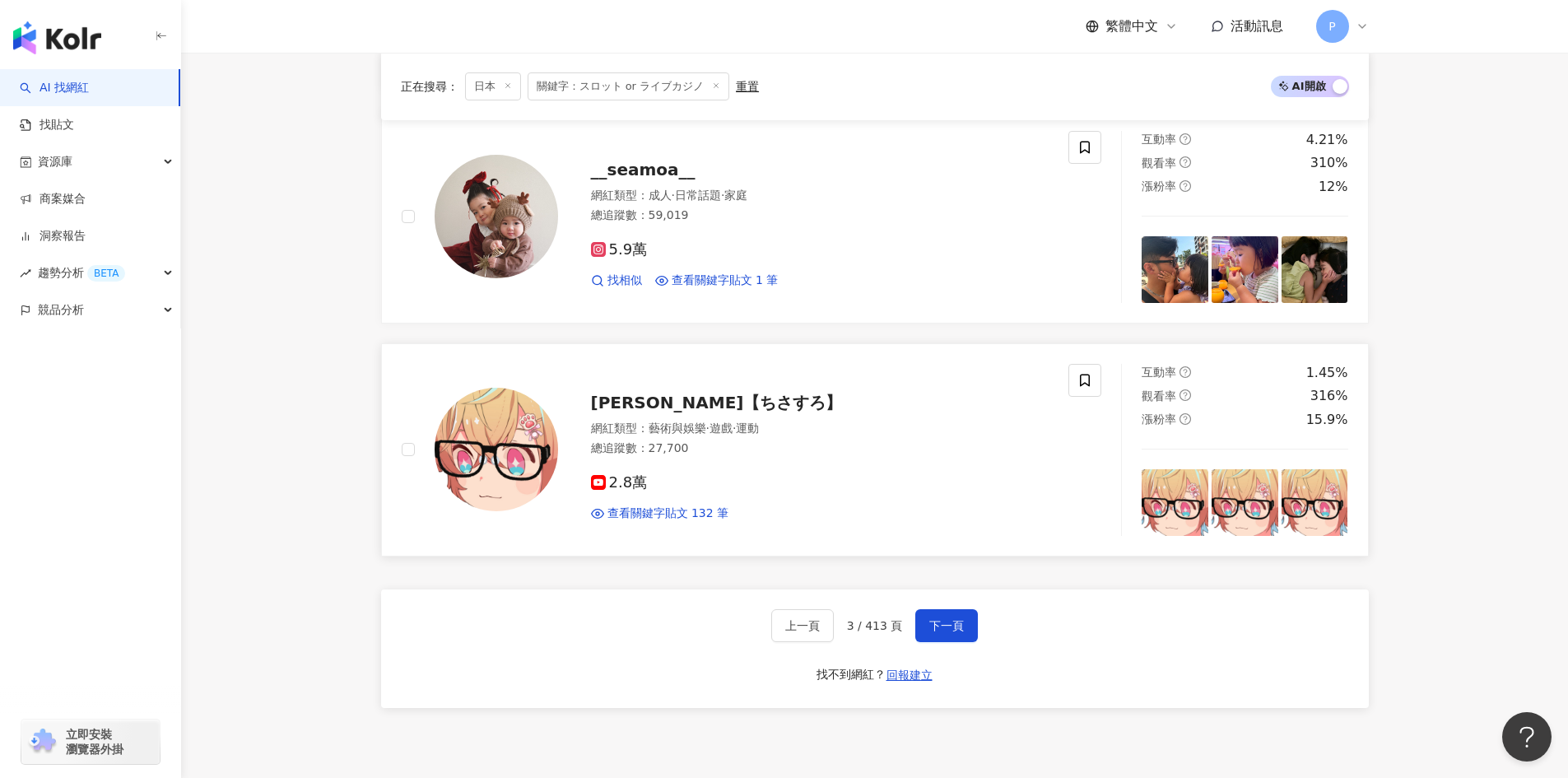
click at [648, 404] on span "柊ちさき【ちさすろ】" at bounding box center [717, 403] width 252 height 20
click at [954, 625] on span "下一頁" at bounding box center [947, 625] width 34 height 14
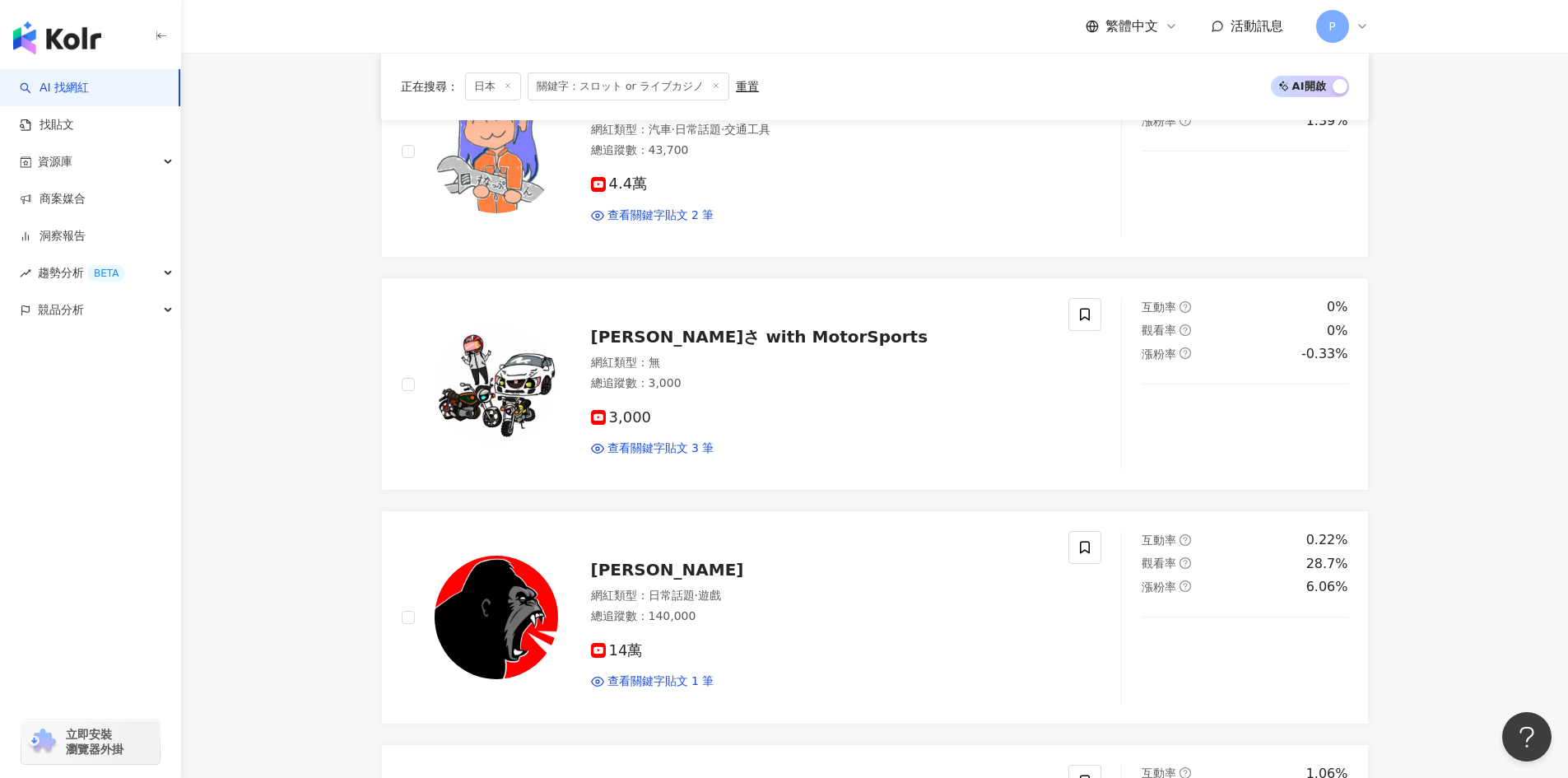
scroll to position [2573, 0]
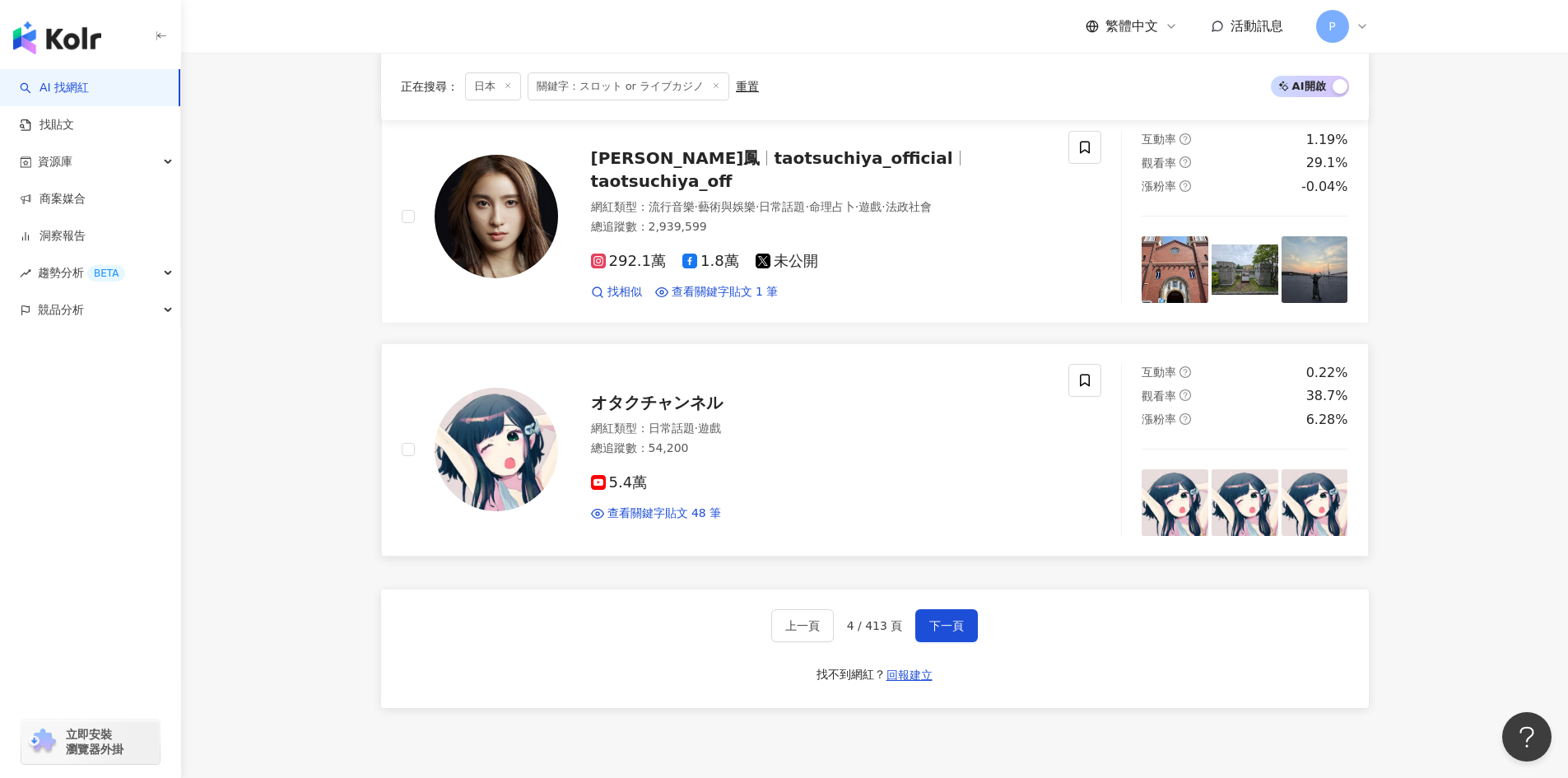
click at [642, 401] on span "オタクチャンネル" at bounding box center [657, 403] width 132 height 20
click at [940, 632] on span "下一頁" at bounding box center [947, 625] width 34 height 14
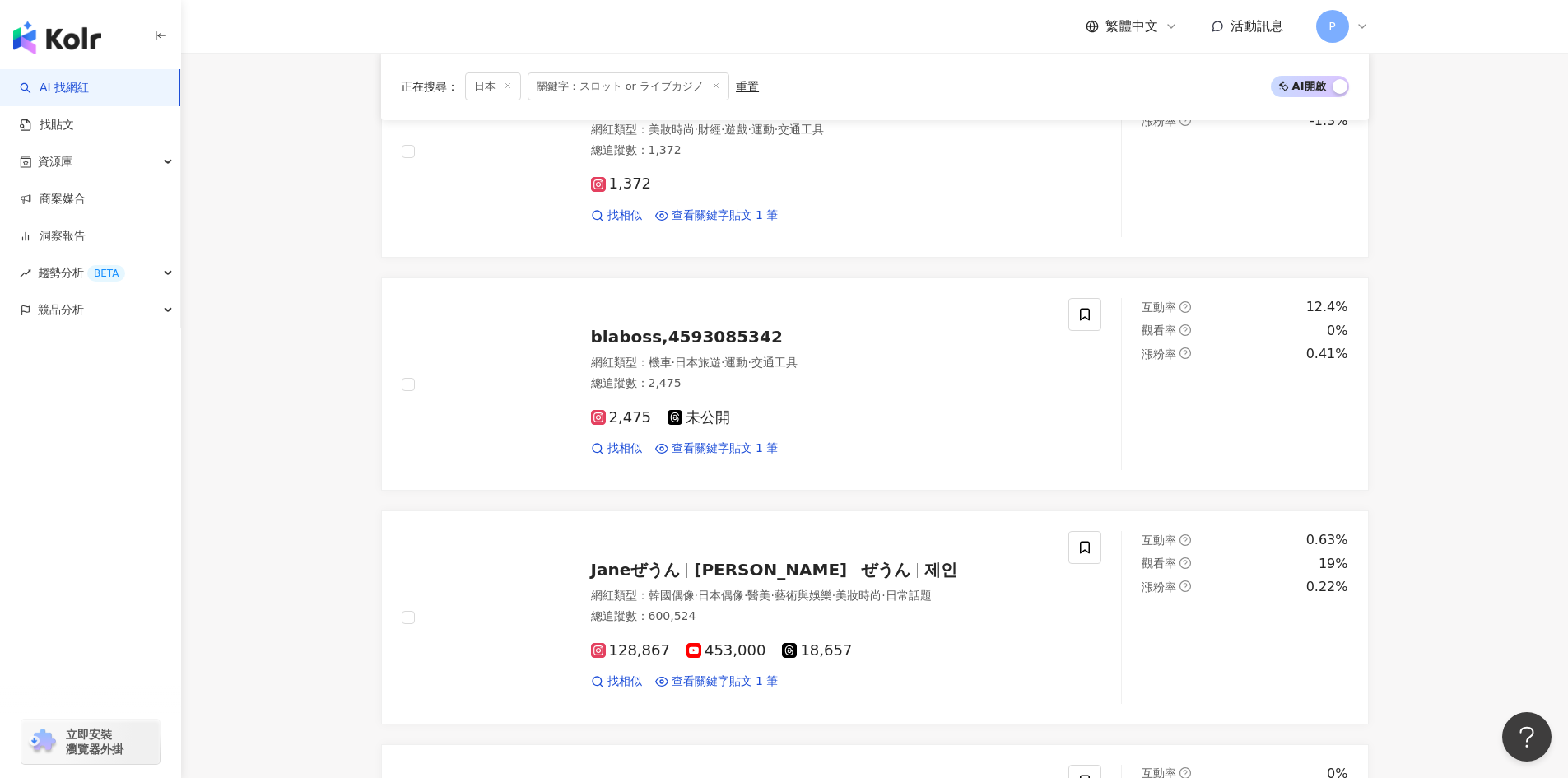
scroll to position [2387, 0]
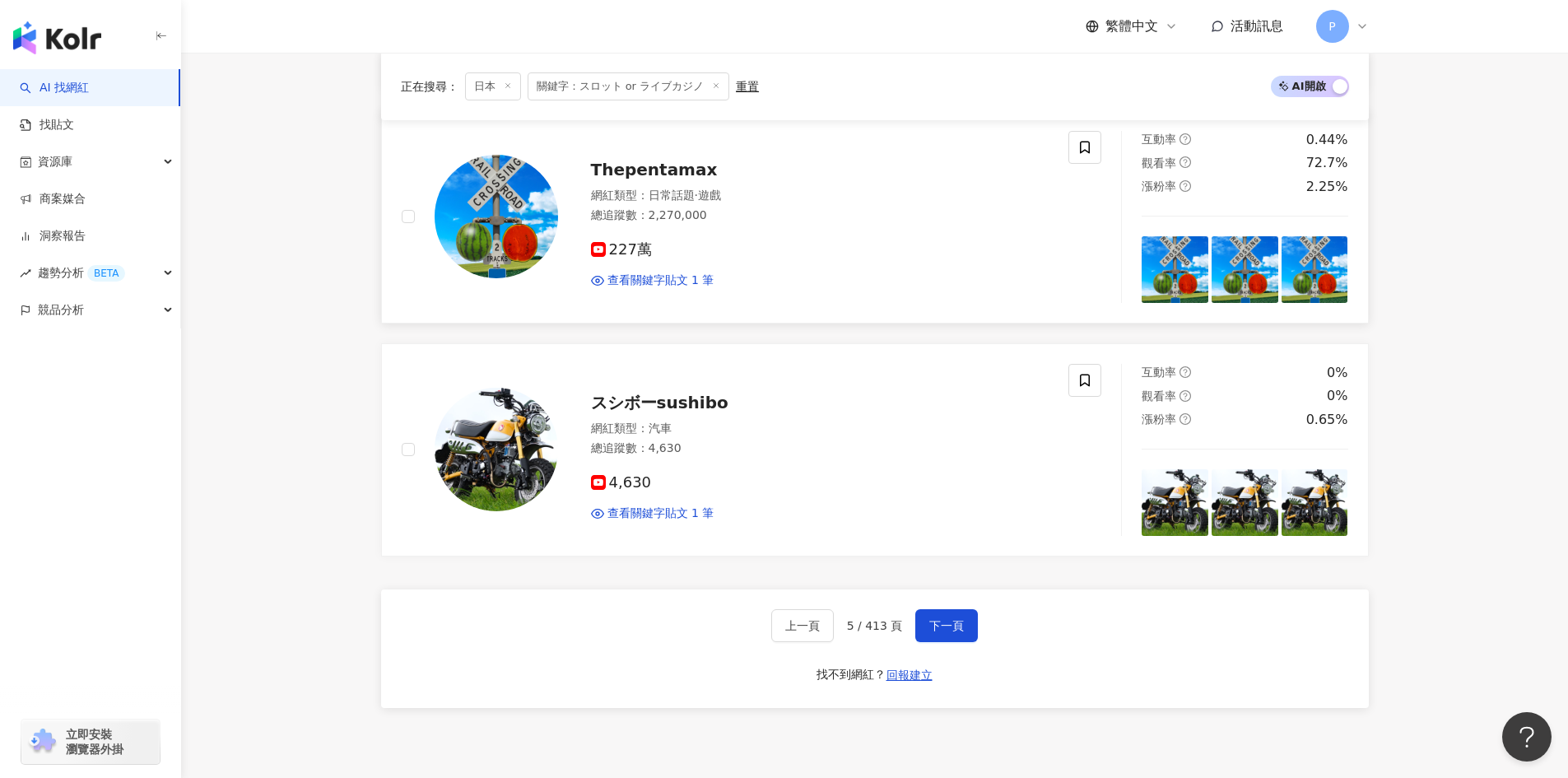
click at [631, 251] on span "227萬" at bounding box center [621, 249] width 60 height 17
click at [950, 627] on span "下一頁" at bounding box center [947, 625] width 34 height 14
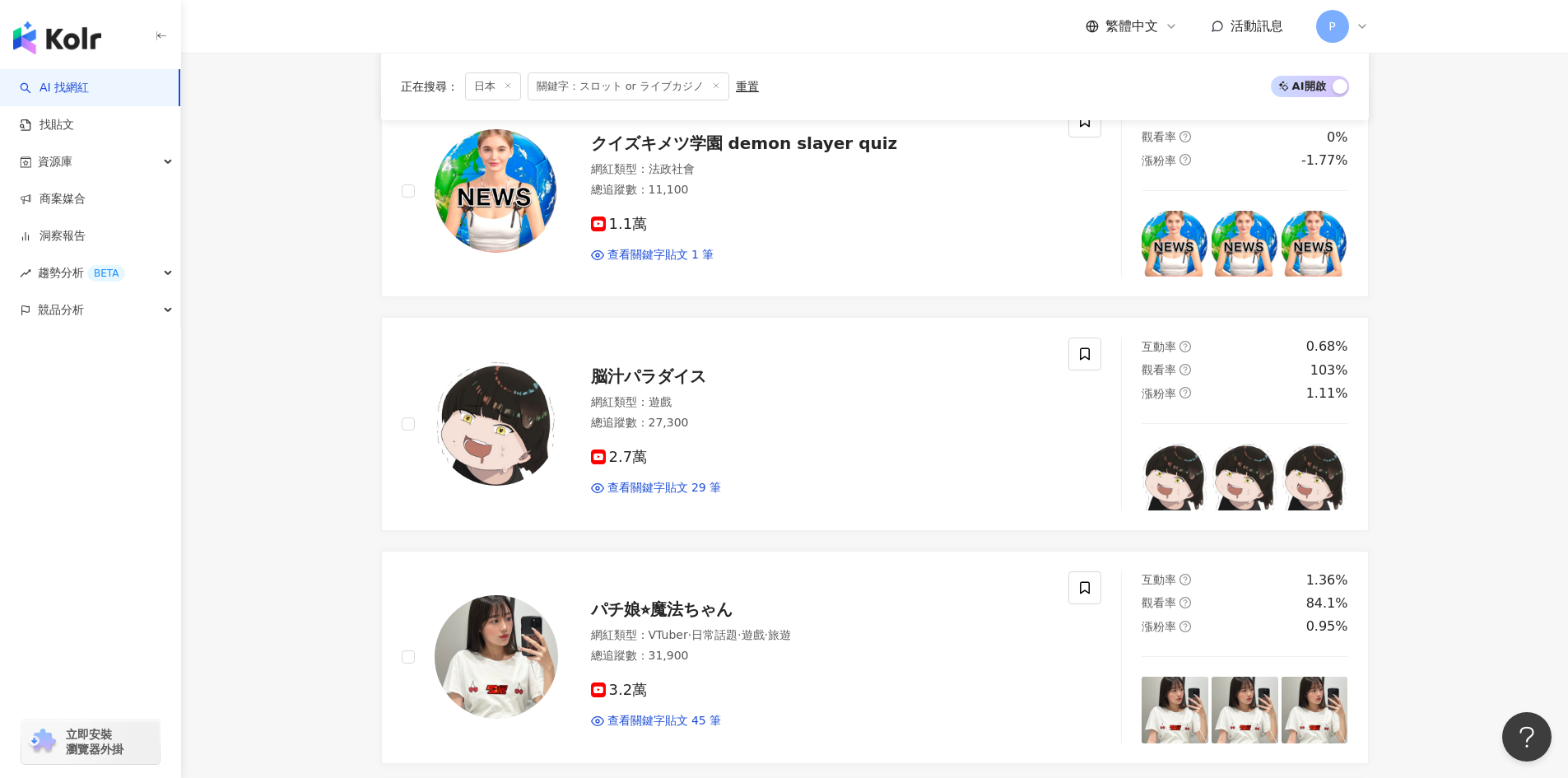
scroll to position [987, 0]
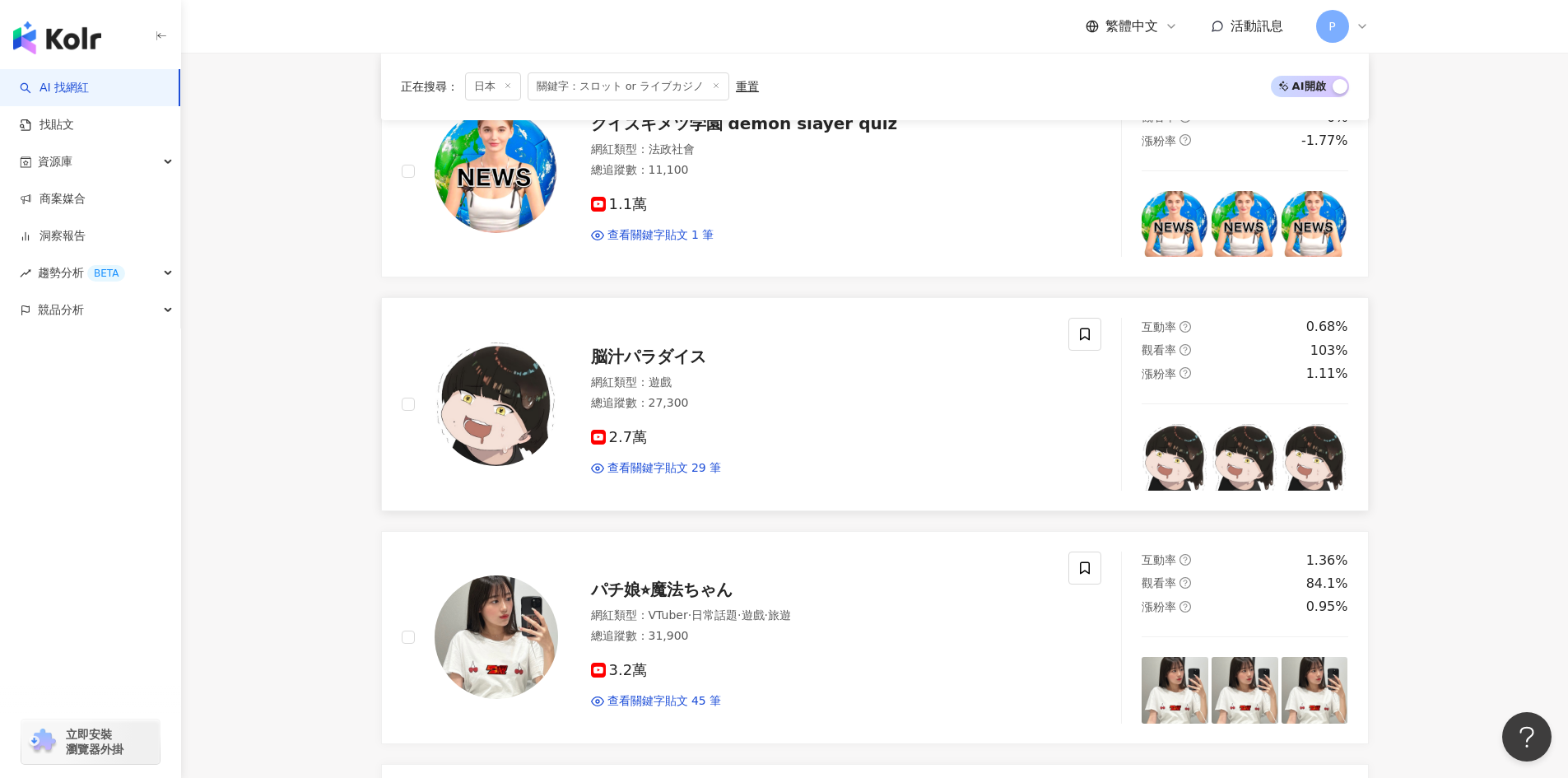
click at [639, 347] on span "脳汁パラダイス" at bounding box center [649, 357] width 116 height 20
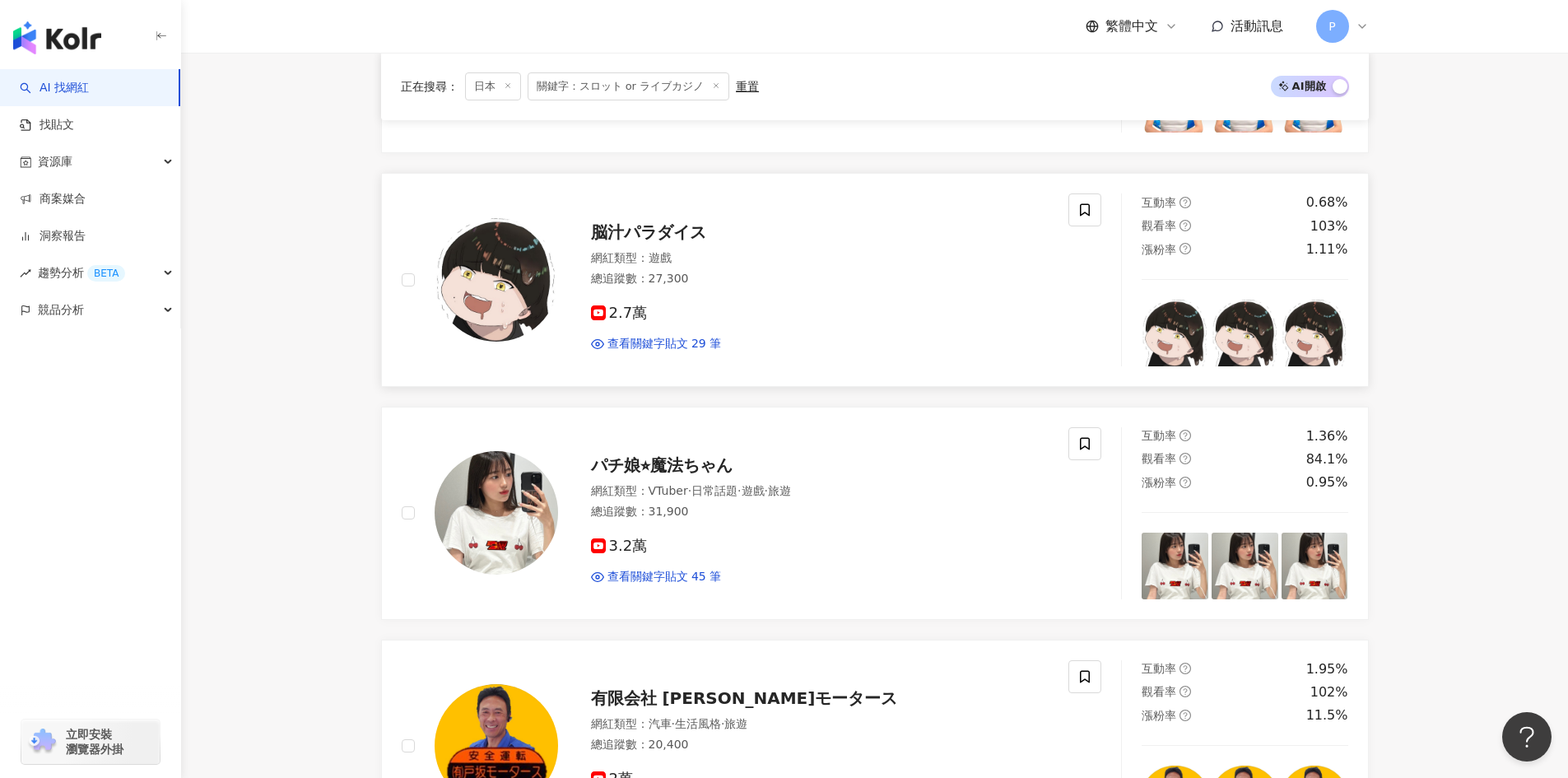
scroll to position [1153, 0]
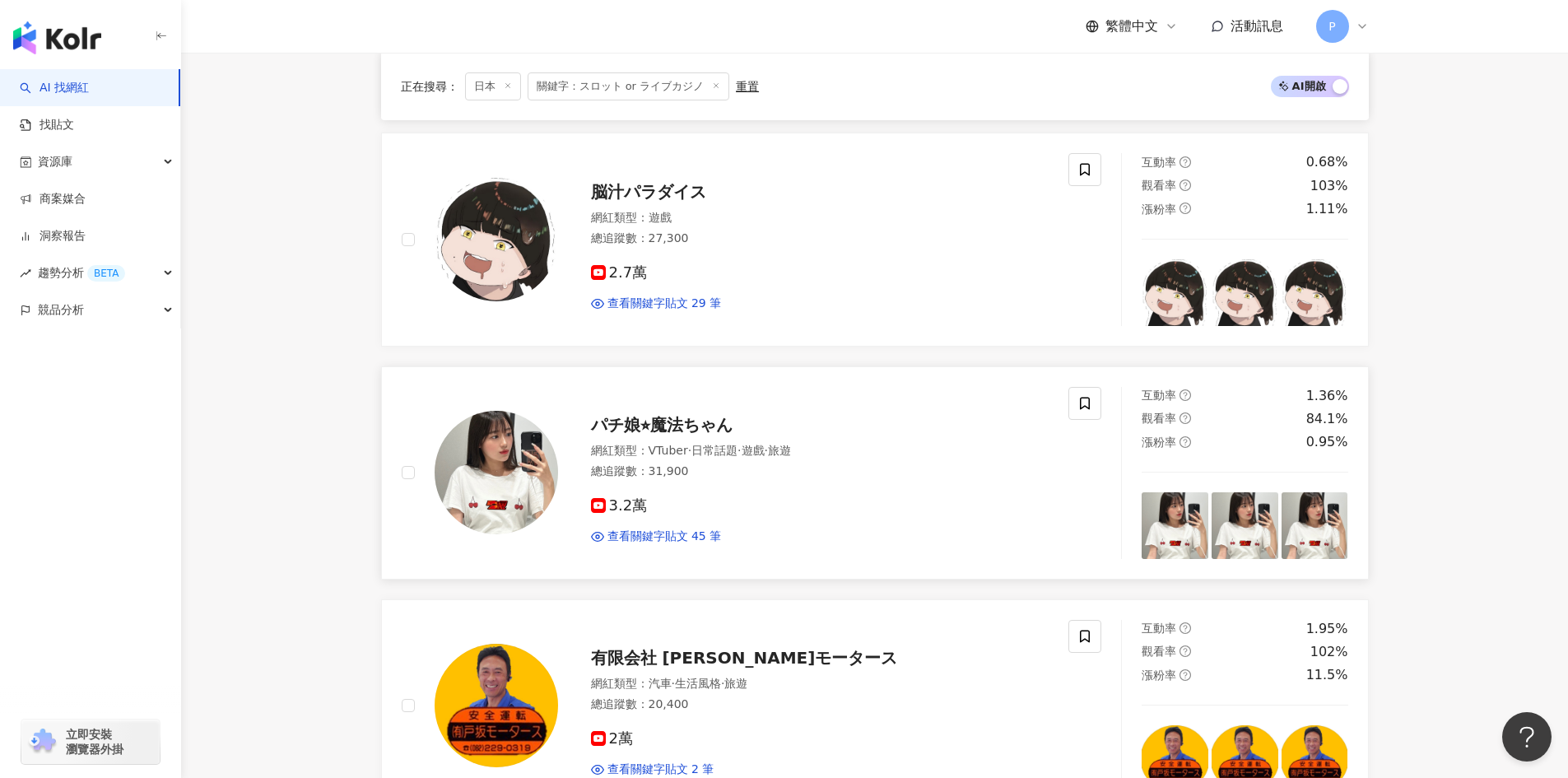
click at [648, 423] on span "パチ娘⭐︎魔法ちゃん" at bounding box center [662, 425] width 142 height 20
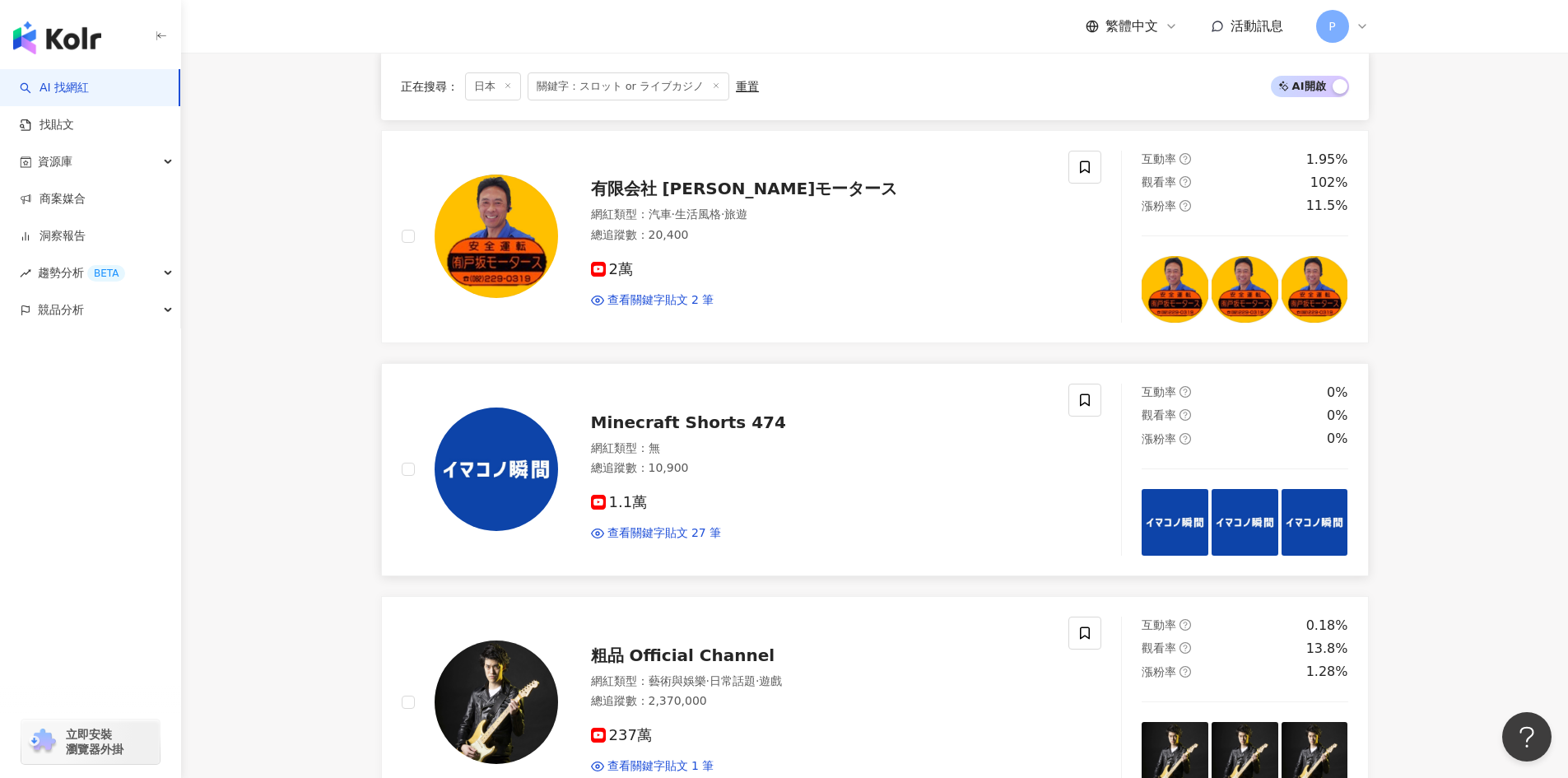
scroll to position [1646, 0]
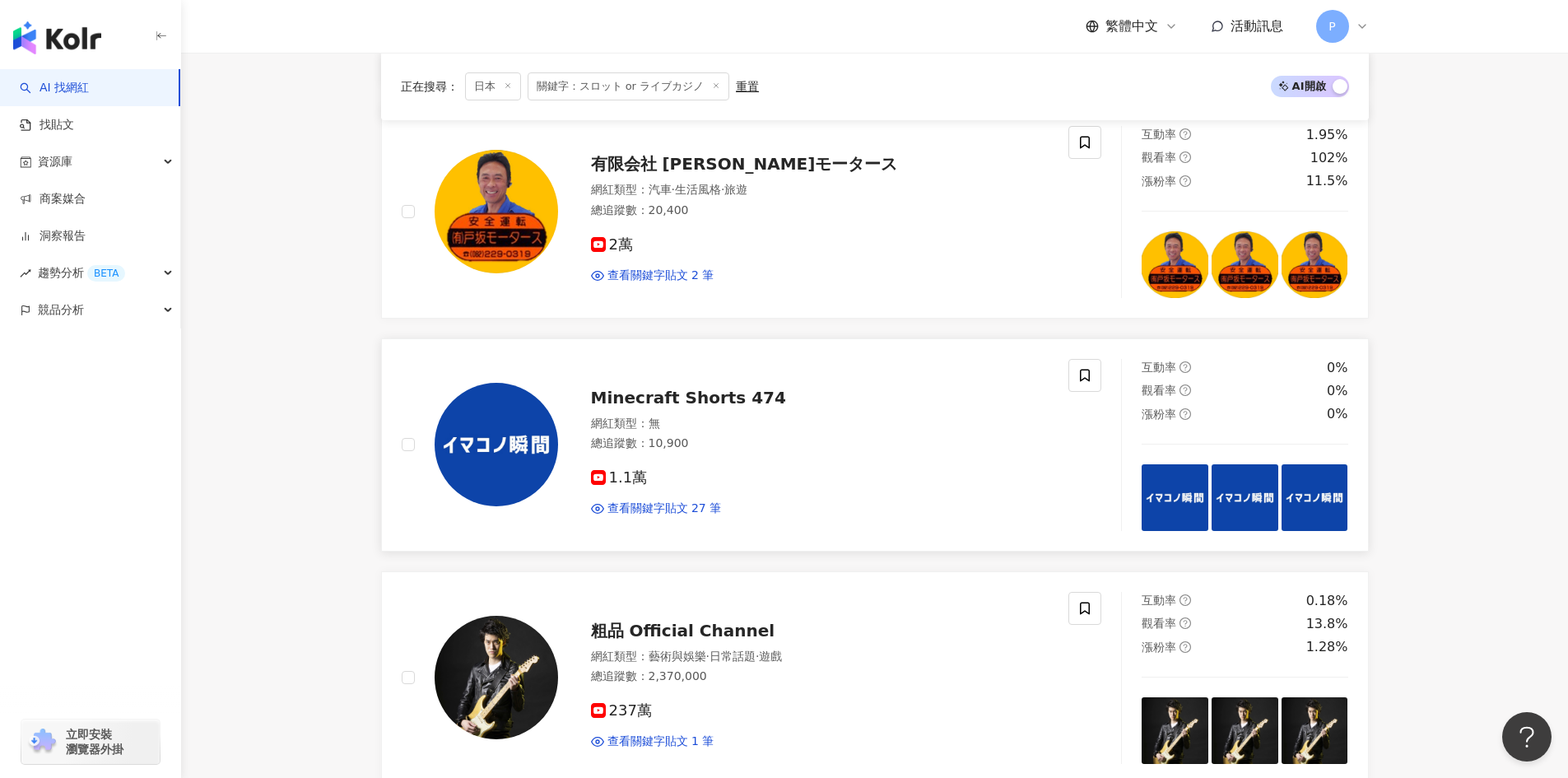
click at [670, 399] on span "Minecraft Shorts 474" at bounding box center [689, 398] width 195 height 20
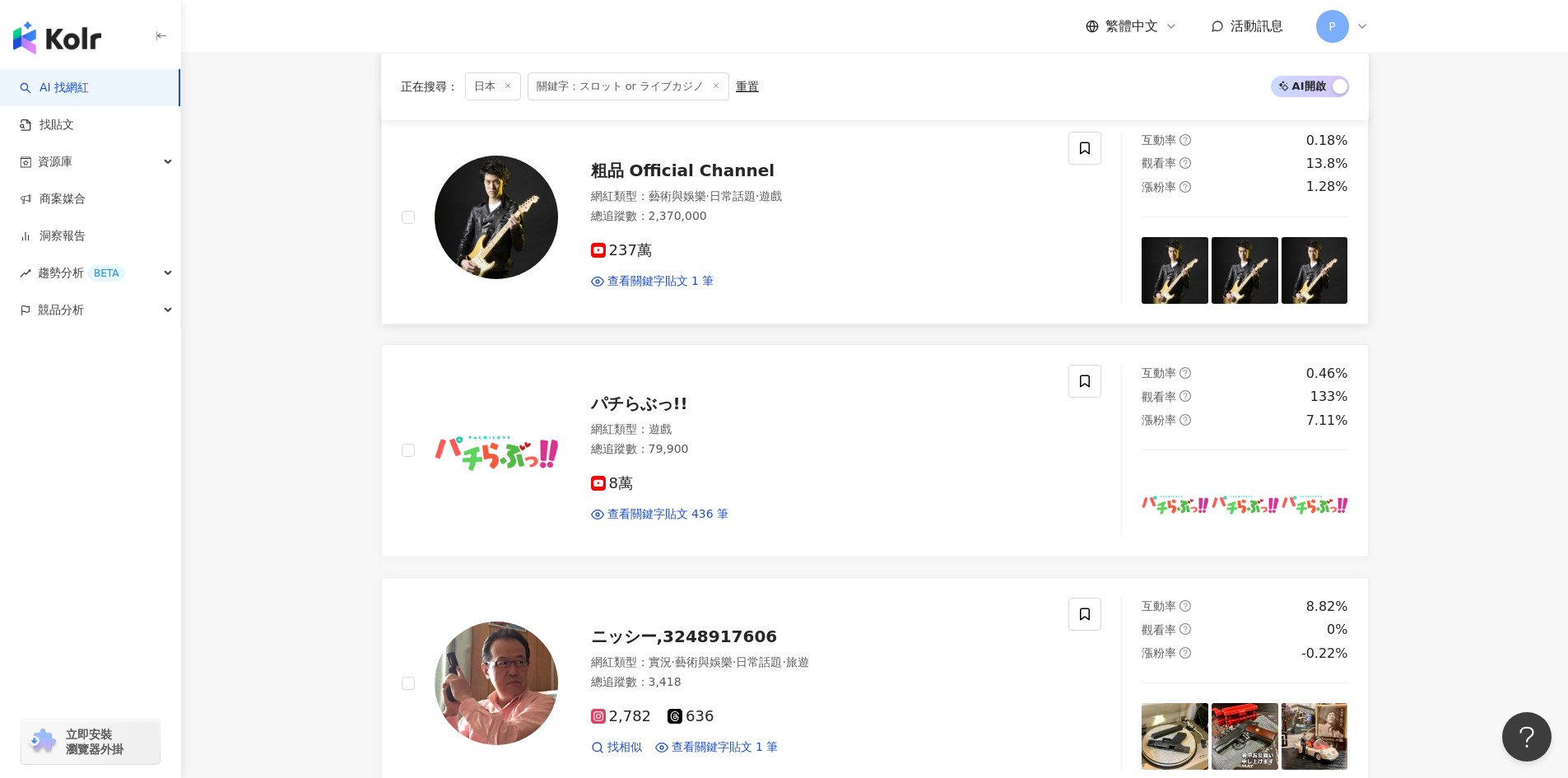
scroll to position [2140, 0]
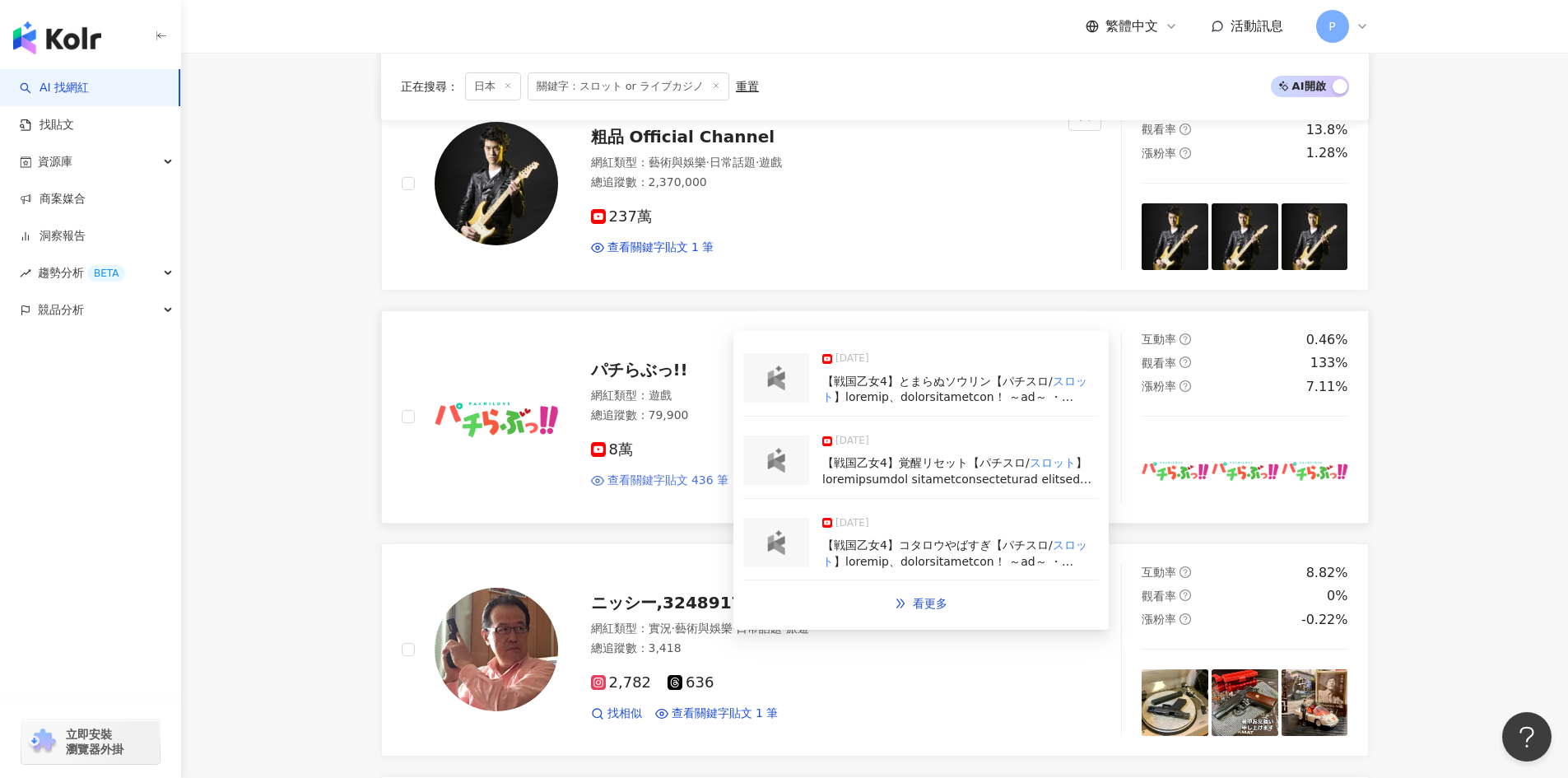
click at [654, 478] on span "查看關鍵字貼文 436 筆" at bounding box center [668, 480] width 122 height 16
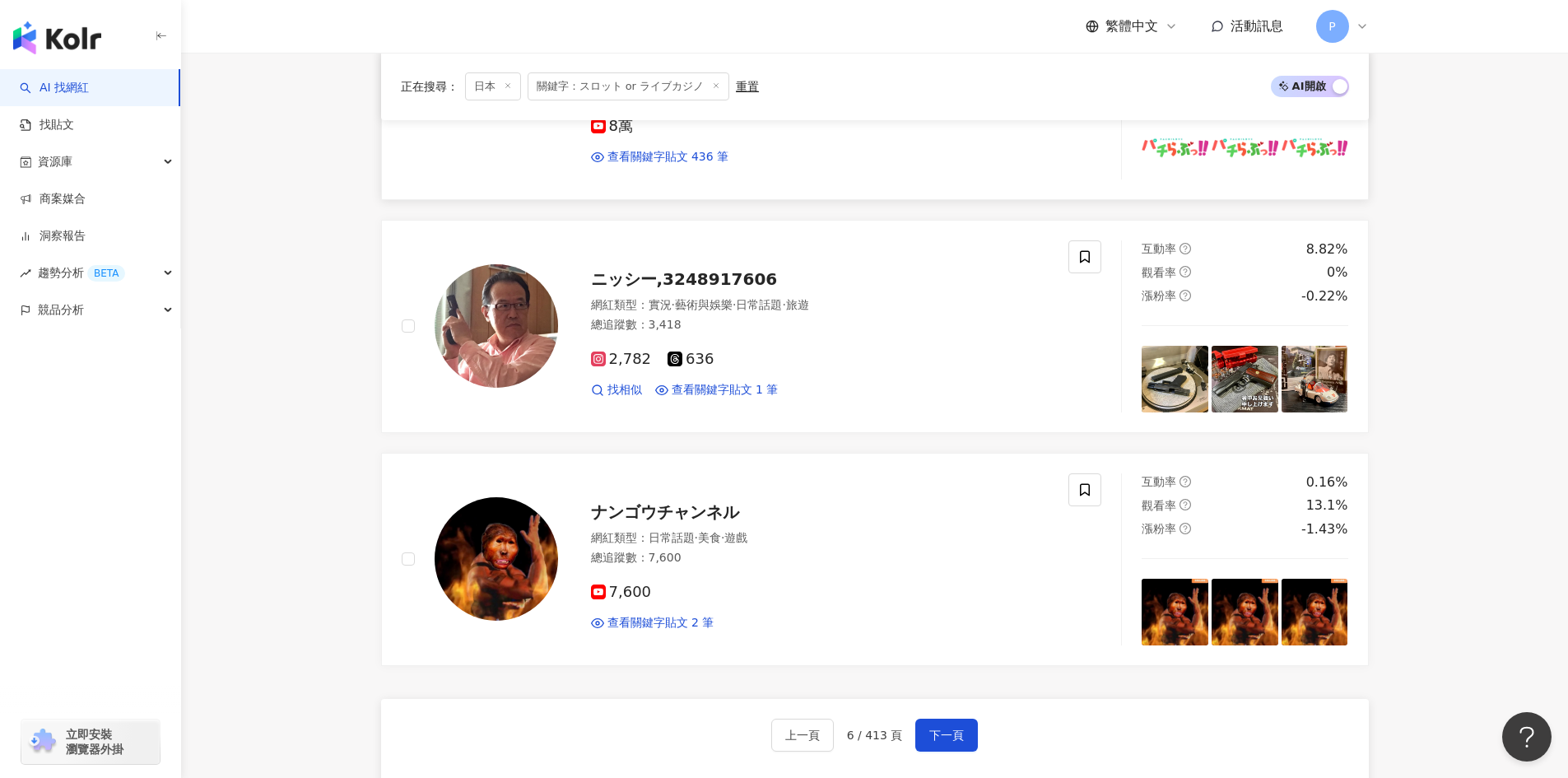
scroll to position [2552, 0]
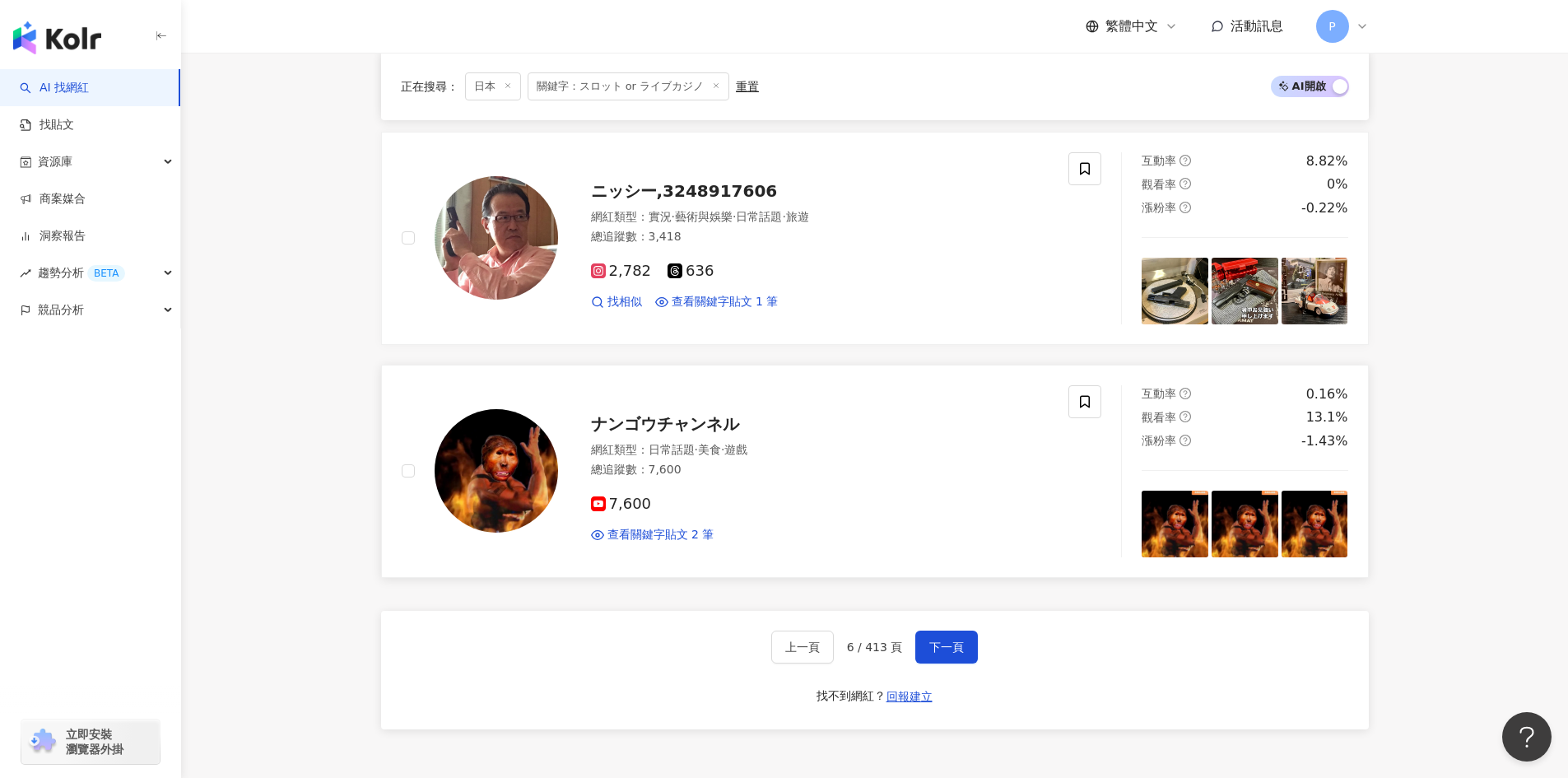
click at [668, 424] on span "ナンゴウチャンネル" at bounding box center [665, 424] width 148 height 20
click at [951, 648] on span "下一頁" at bounding box center [947, 646] width 34 height 14
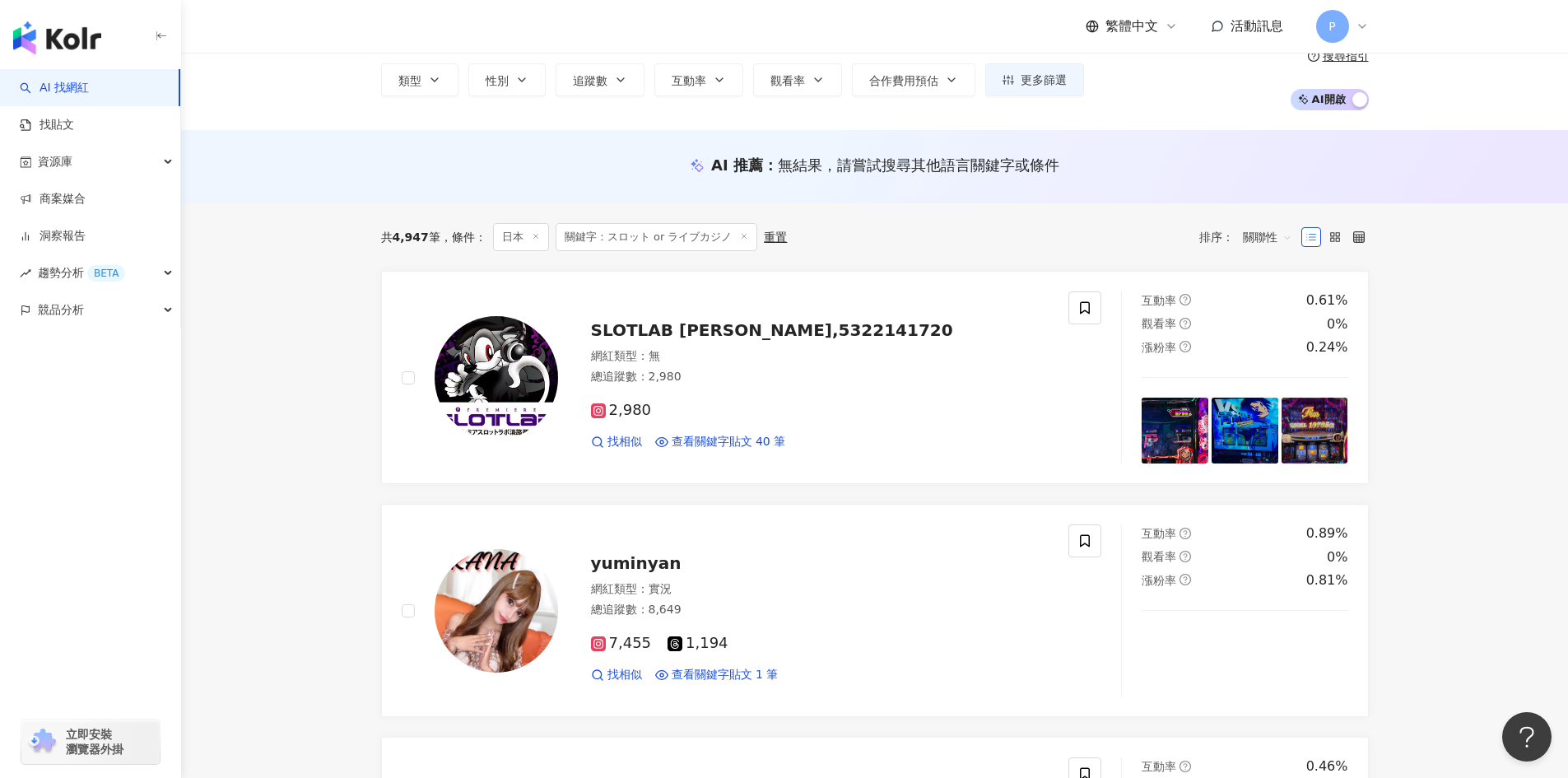
scroll to position [0, 0]
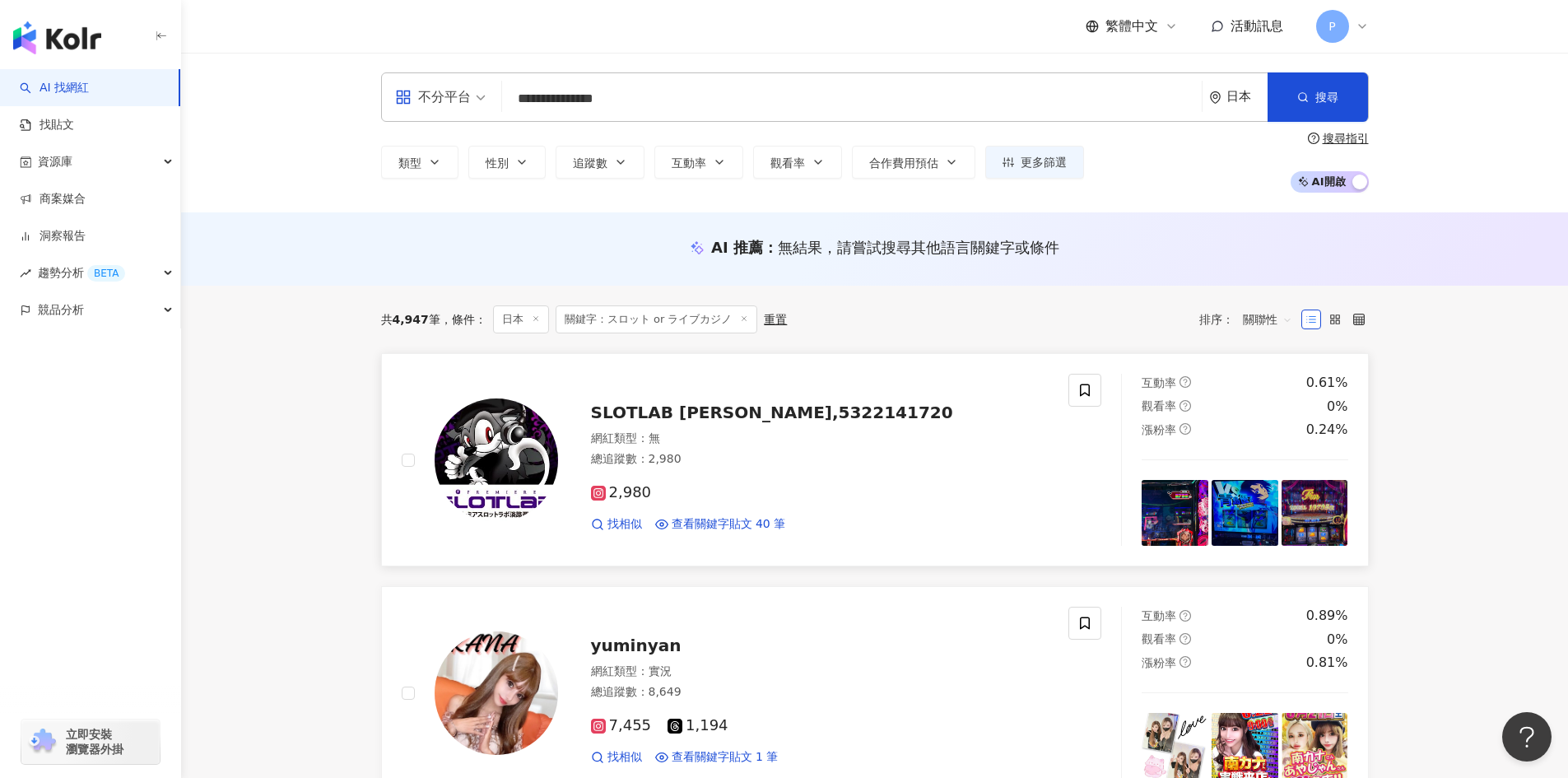
click at [697, 410] on span "SLOTLAB AWAJI,5322141720" at bounding box center [772, 412] width 362 height 20
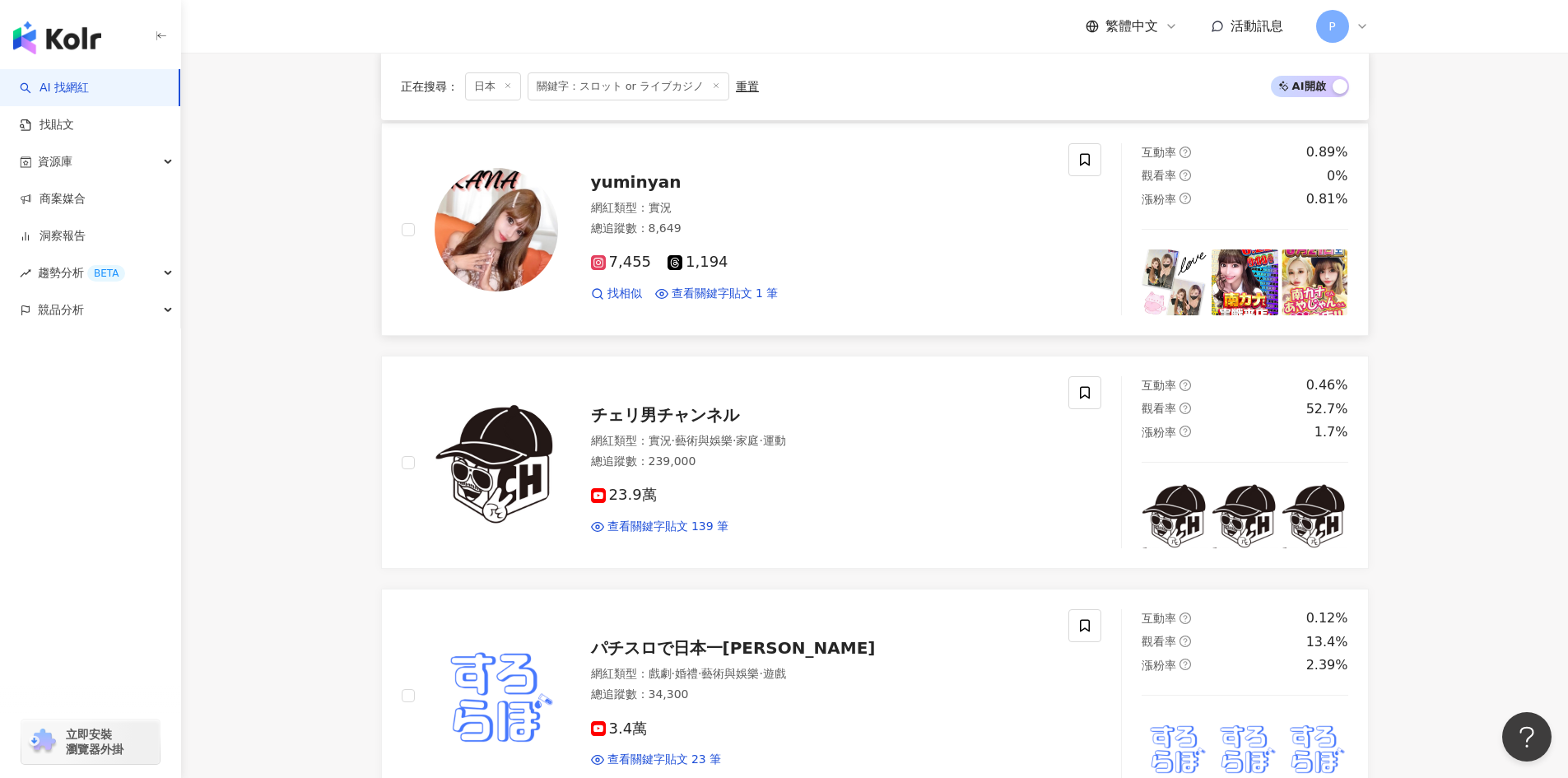
scroll to position [494, 0]
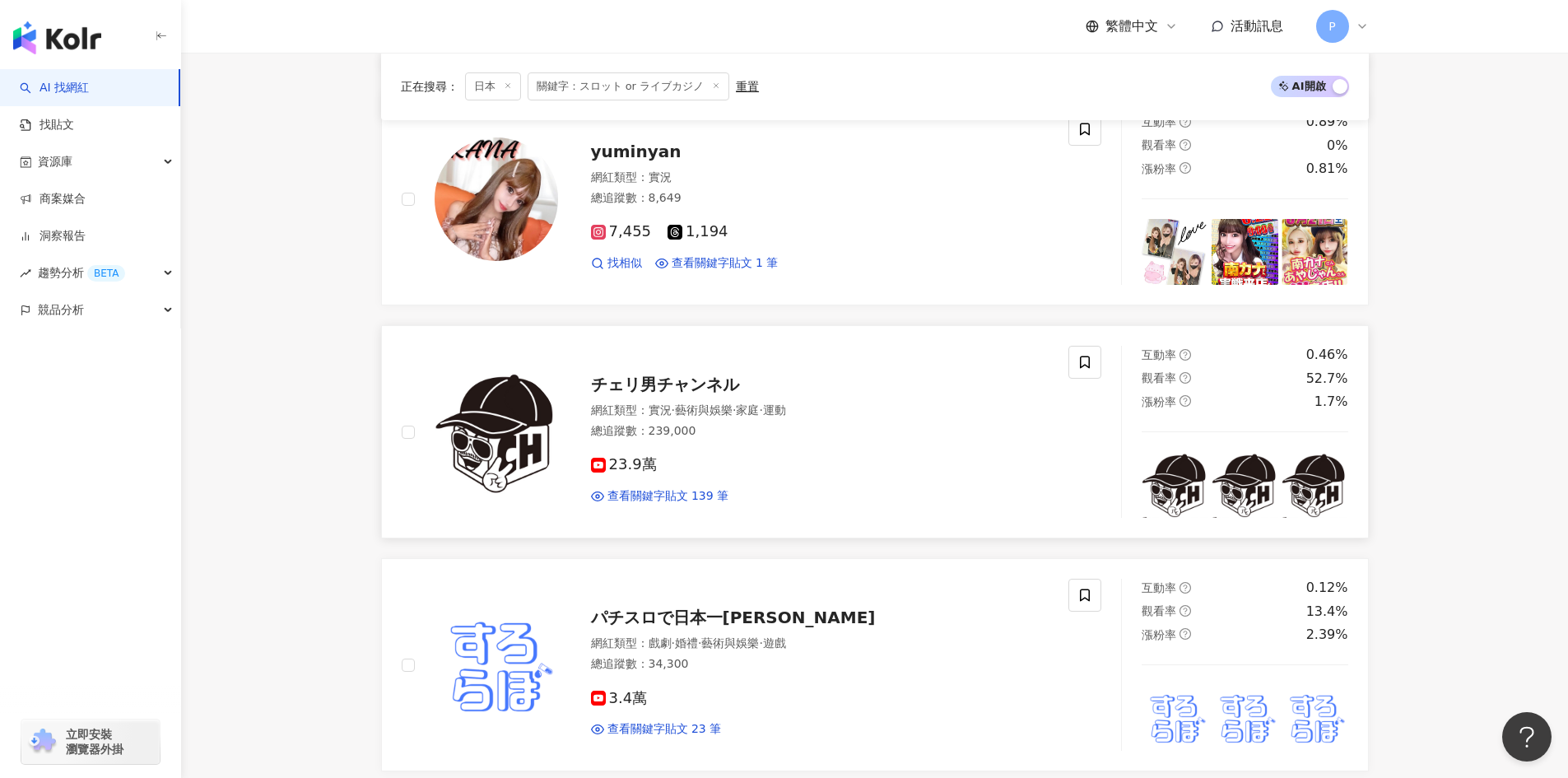
click at [650, 376] on span "チェリ男チャンネル" at bounding box center [665, 384] width 148 height 20
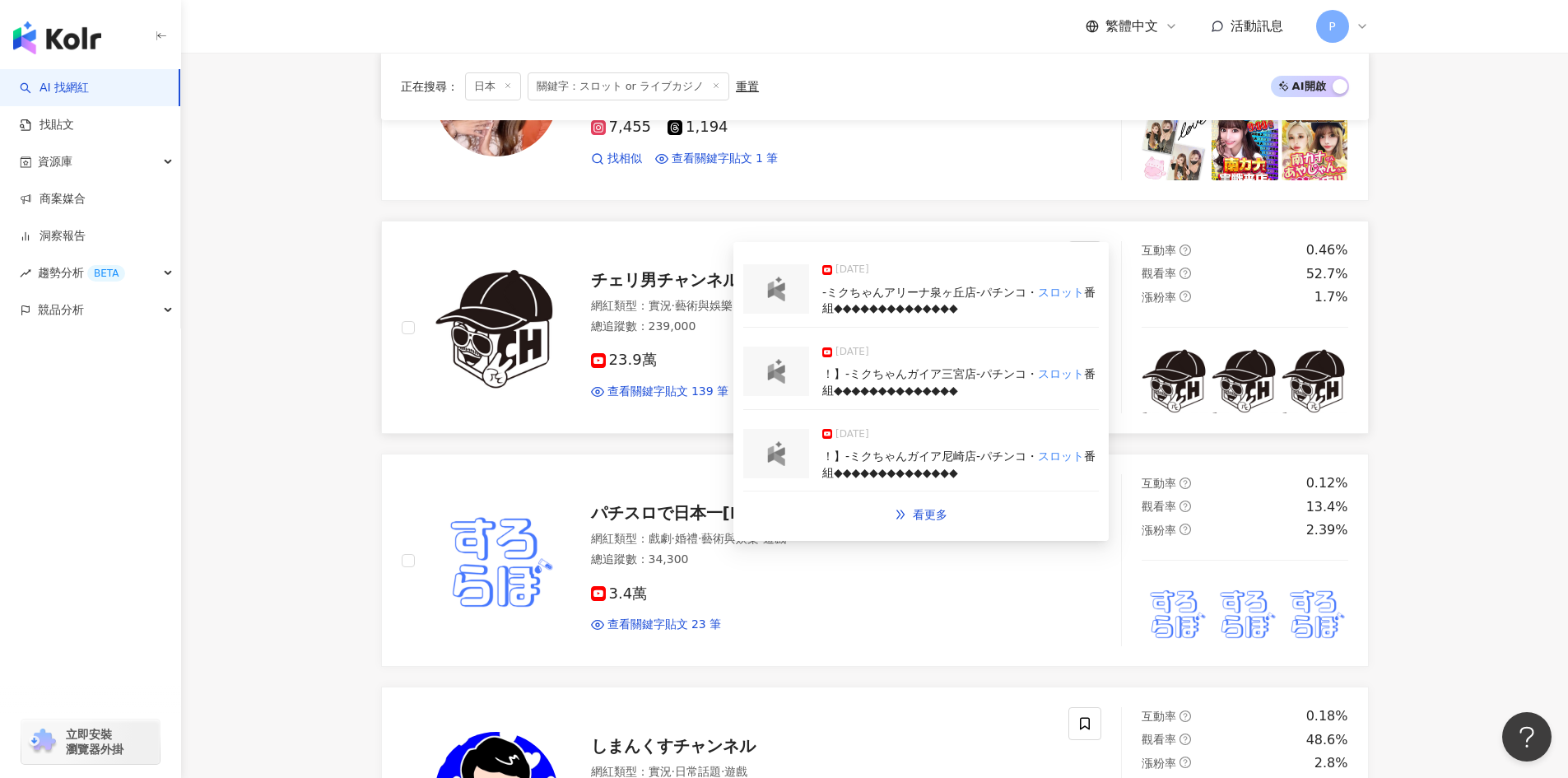
scroll to position [741, 0]
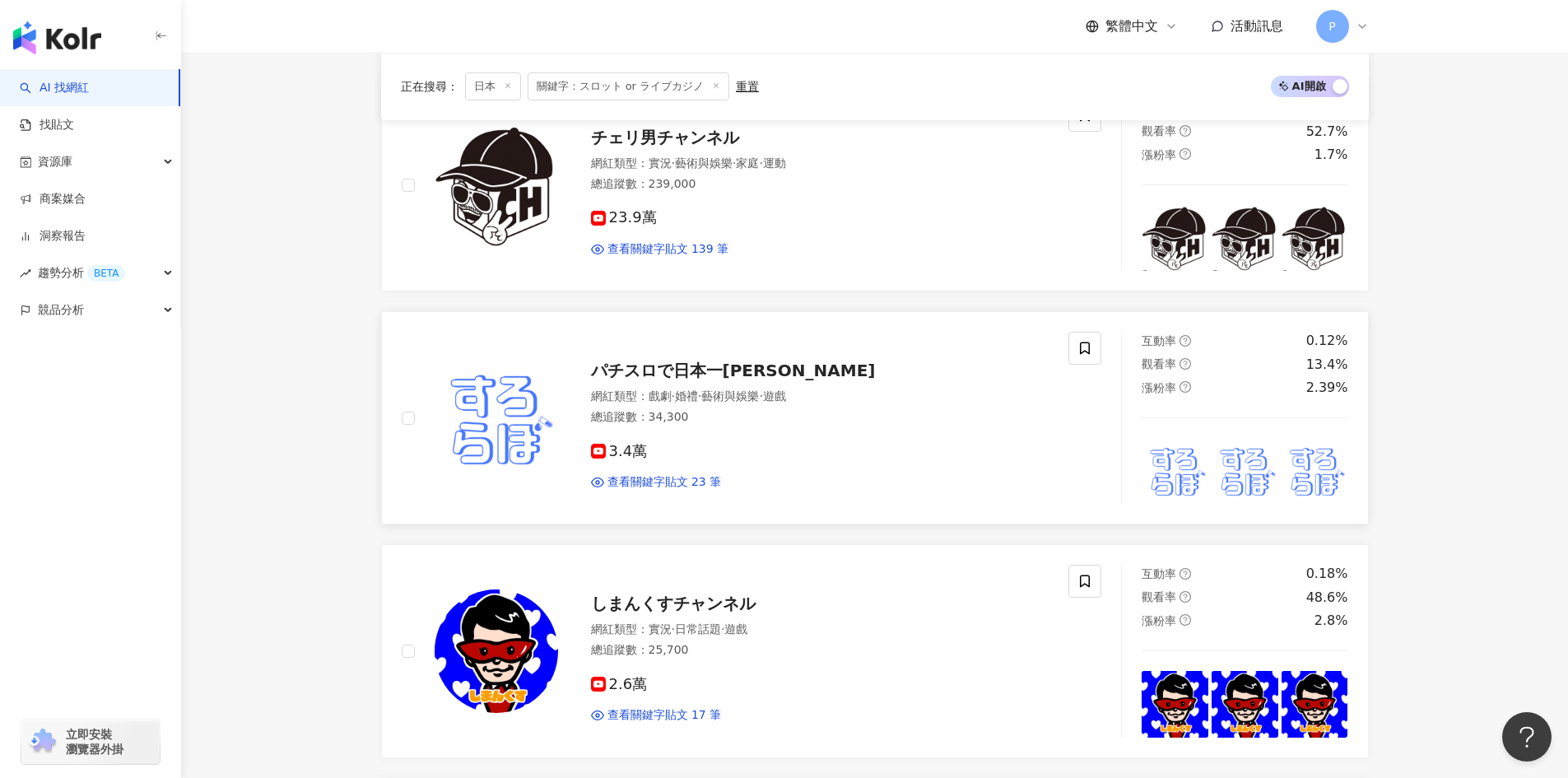
click at [663, 375] on span "パチスロで日本一周よこましゃ" at bounding box center [734, 370] width 285 height 20
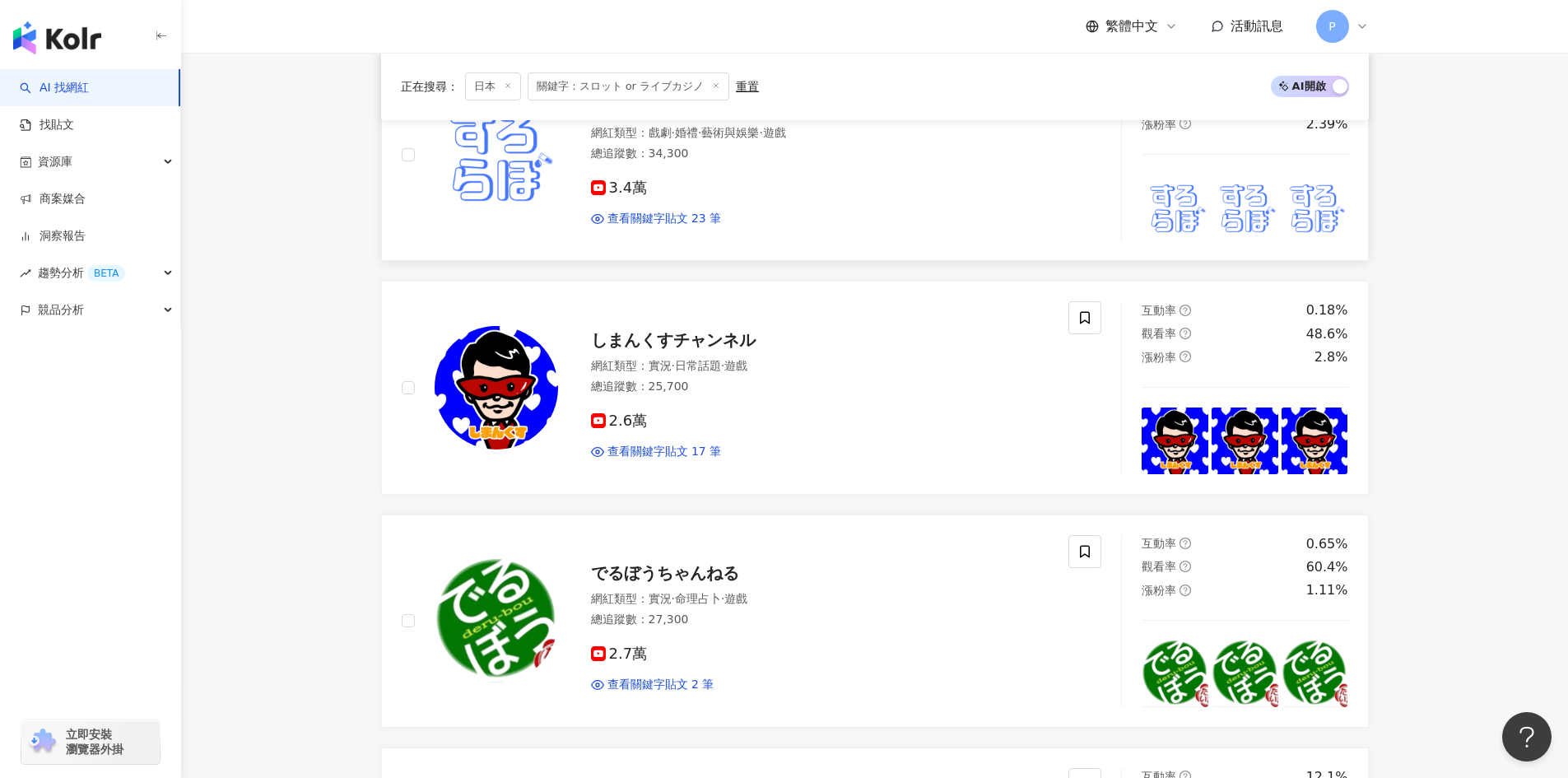
scroll to position [1070, 0]
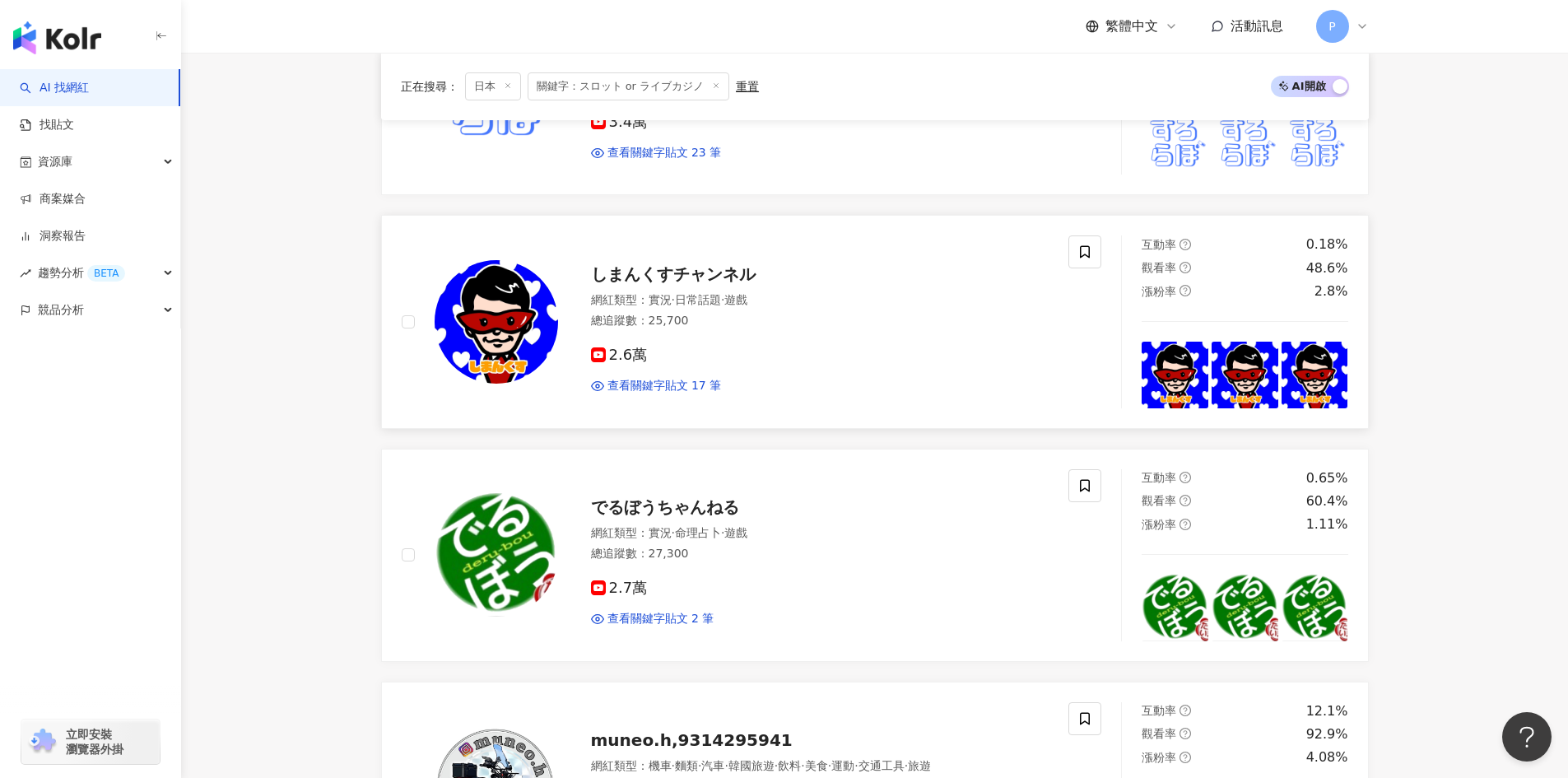
click at [682, 277] on span "しまんくすチャンネル" at bounding box center [673, 274] width 164 height 20
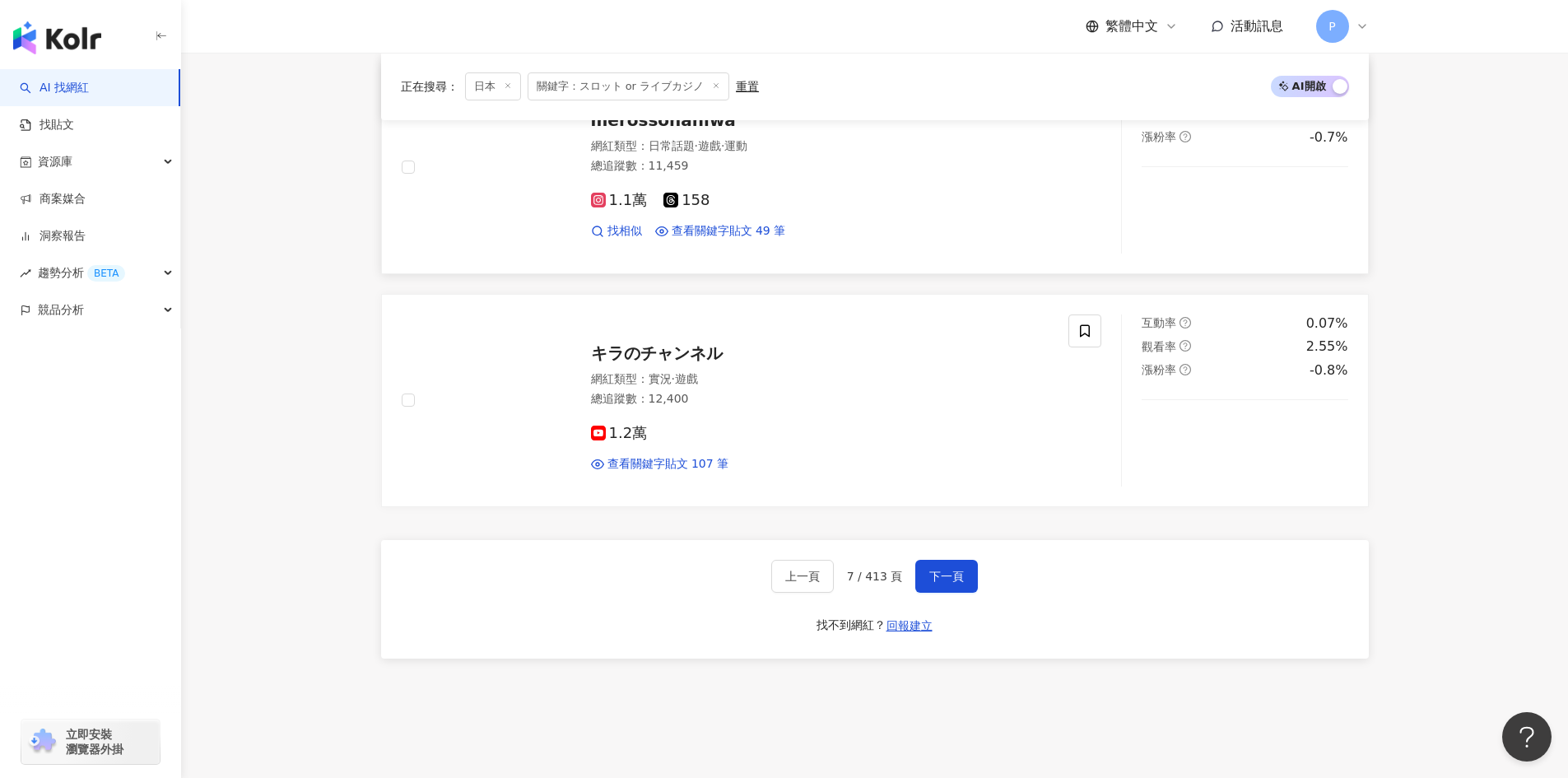
scroll to position [2634, 0]
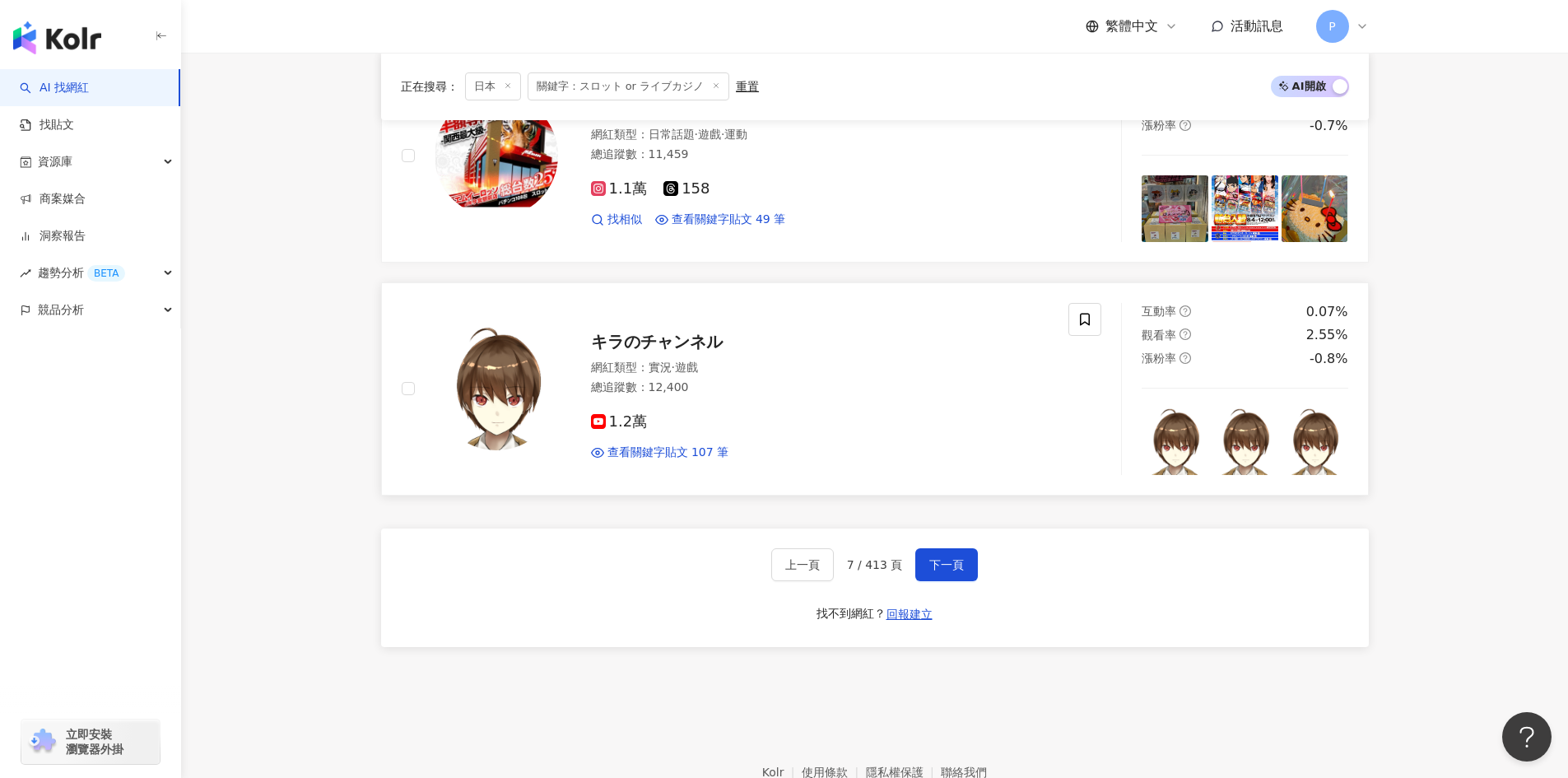
click at [650, 339] on span "キラのチャンネル" at bounding box center [657, 342] width 132 height 20
click at [959, 563] on span "下一頁" at bounding box center [947, 564] width 34 height 14
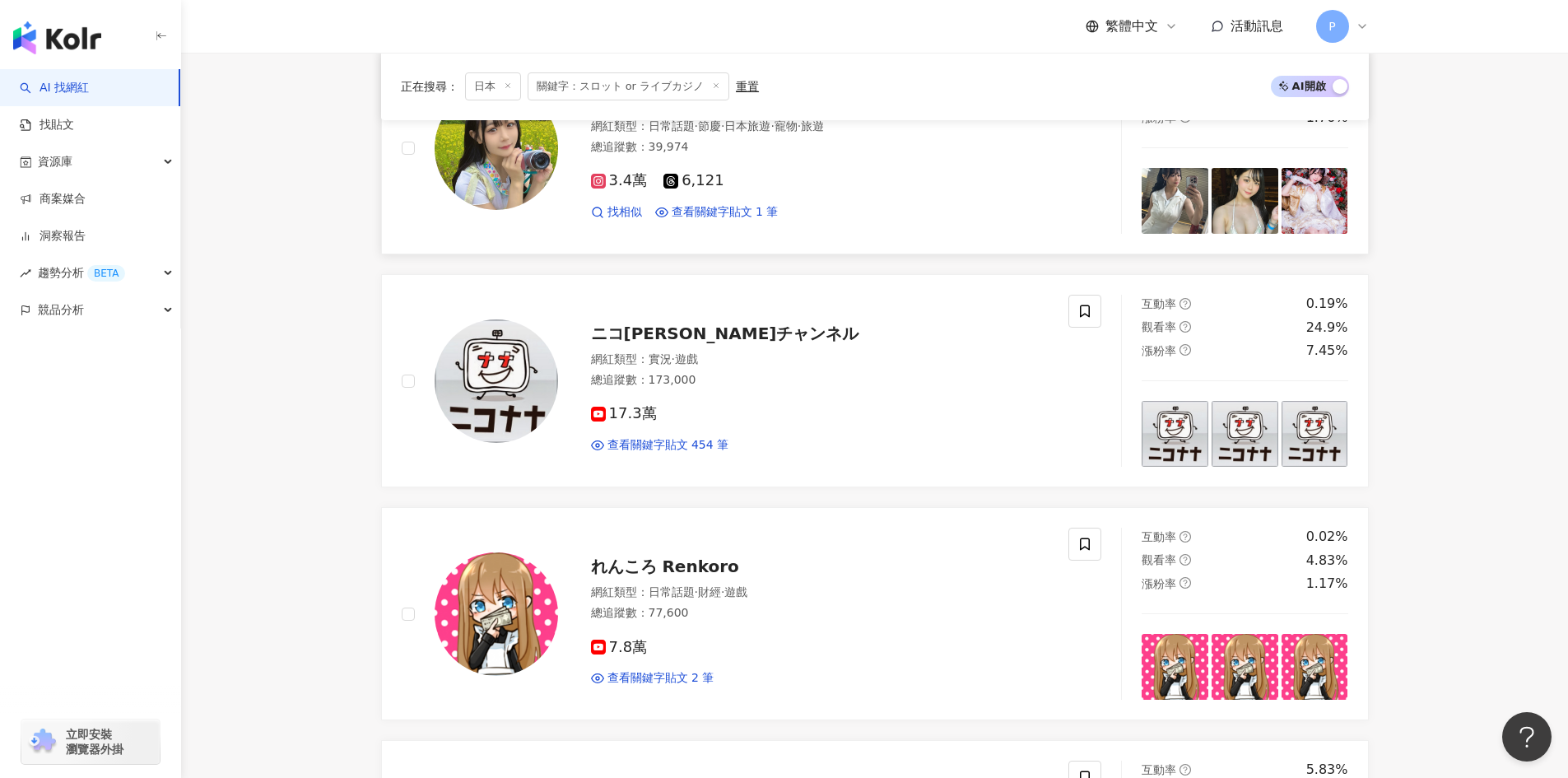
scroll to position [576, 0]
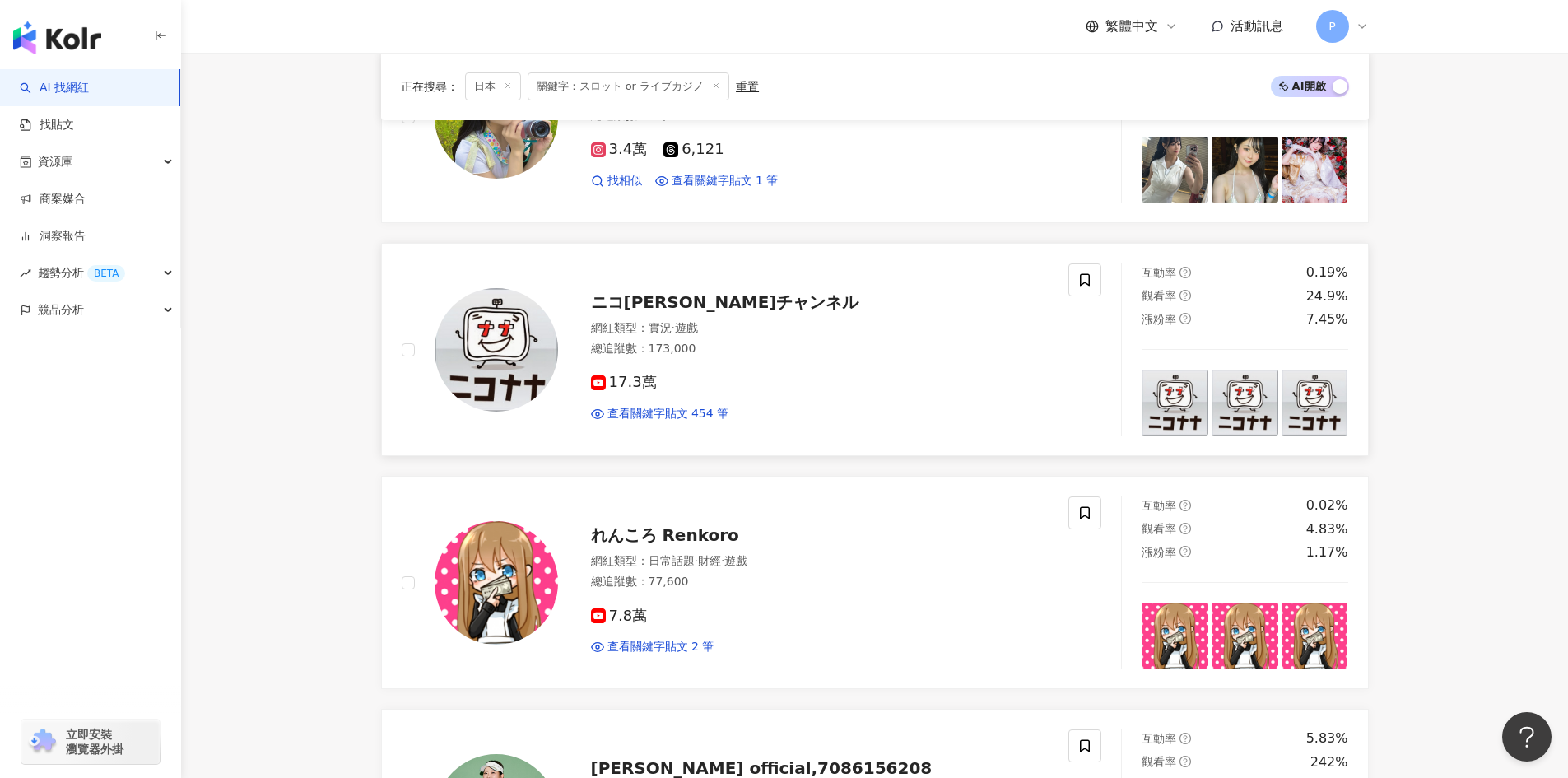
click at [645, 304] on span "ニコナナチャンネル" at bounding box center [725, 302] width 268 height 20
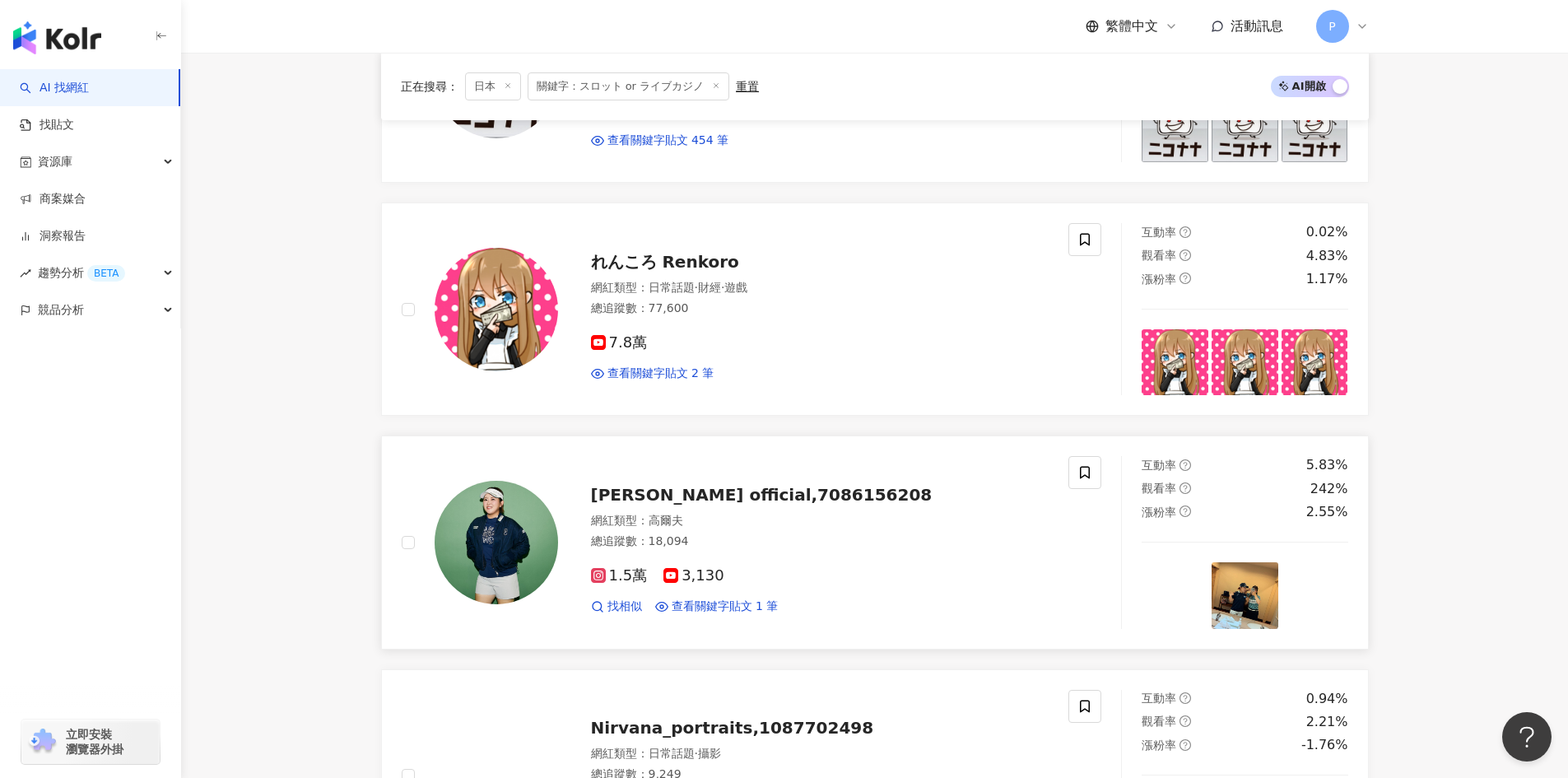
scroll to position [741, 0]
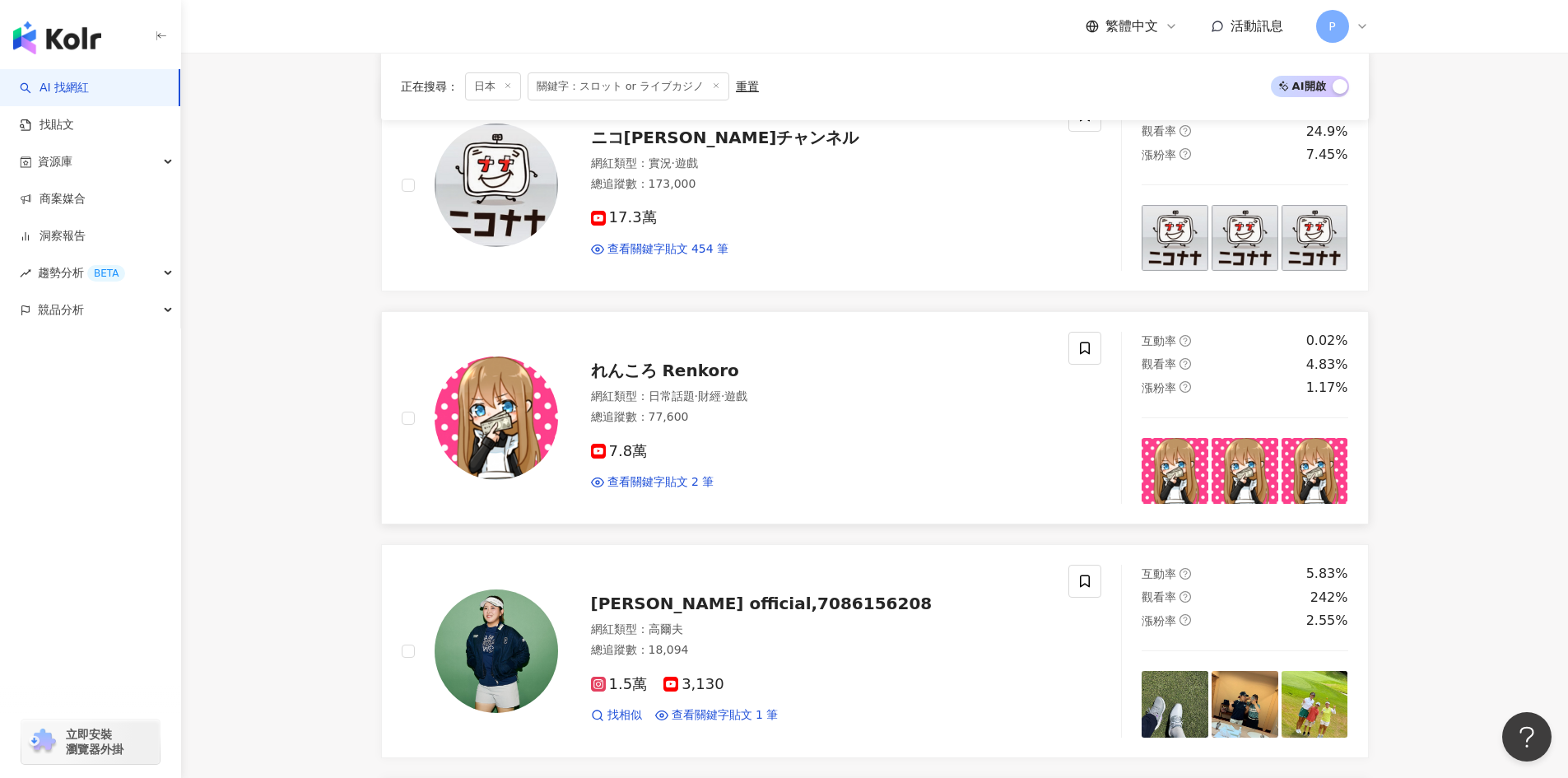
click at [667, 364] on span "れんころ Renkoro" at bounding box center [665, 370] width 148 height 20
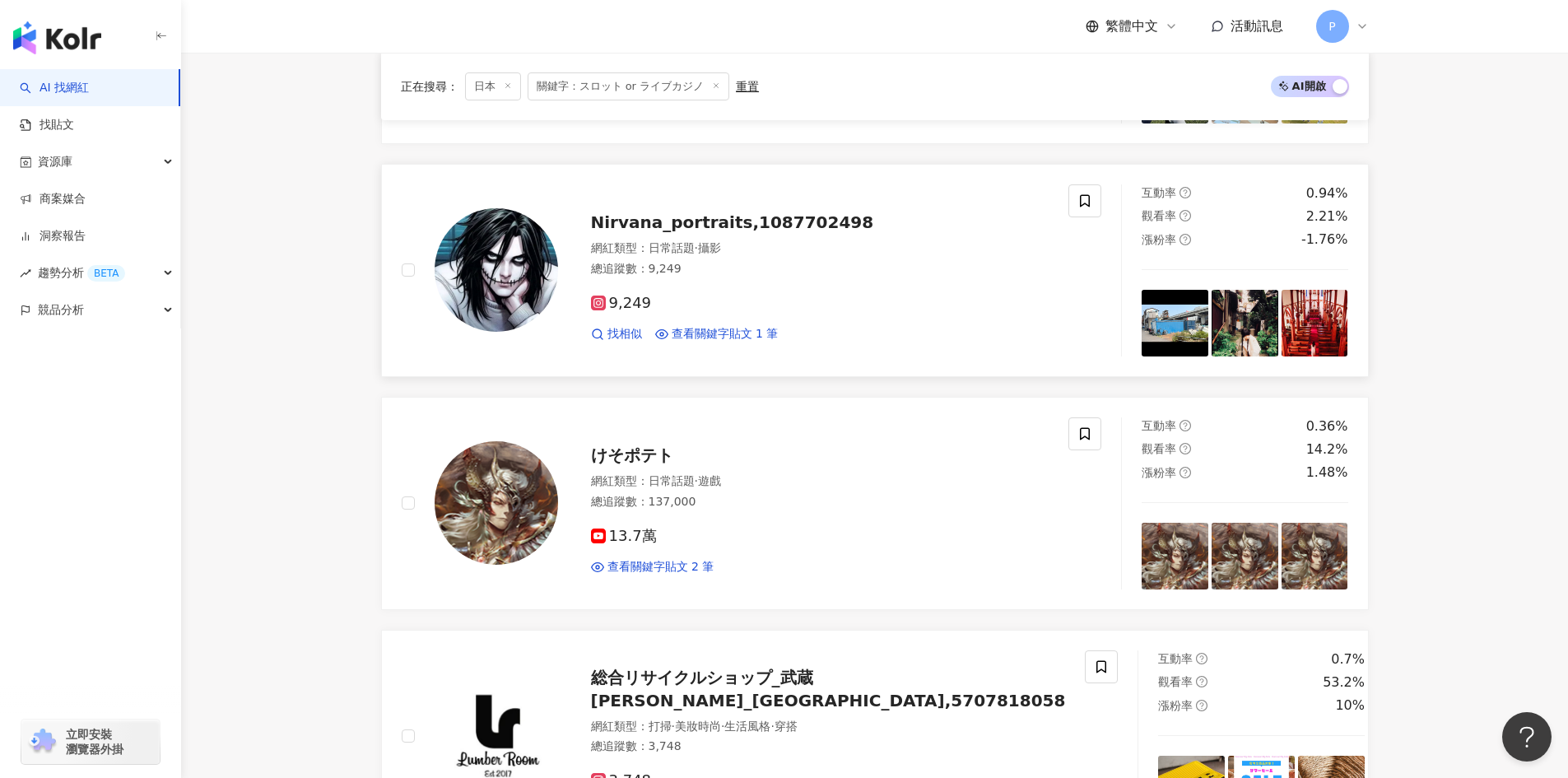
scroll to position [1399, 0]
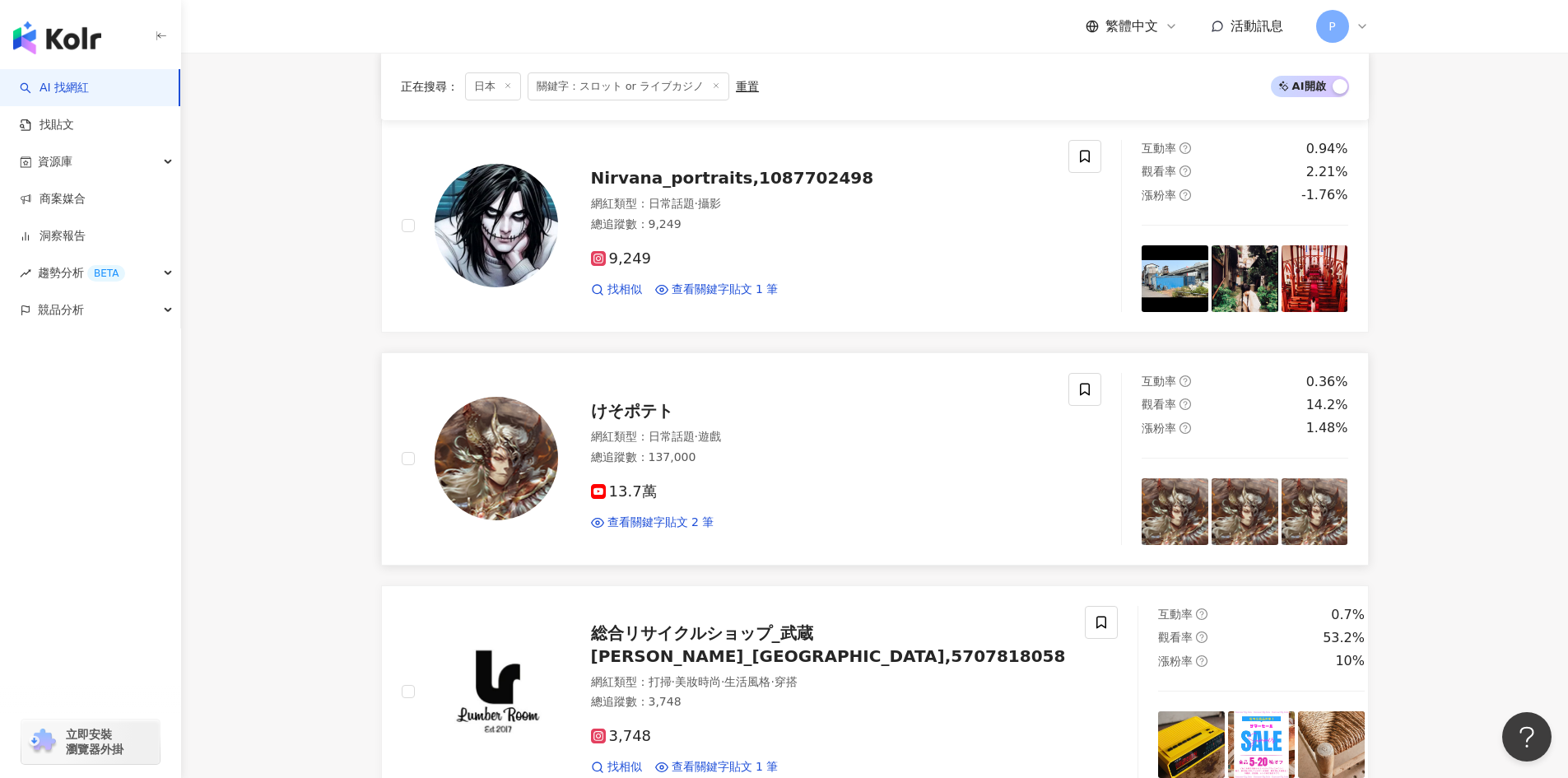
click at [645, 408] on span "けそポテト" at bounding box center [632, 411] width 82 height 20
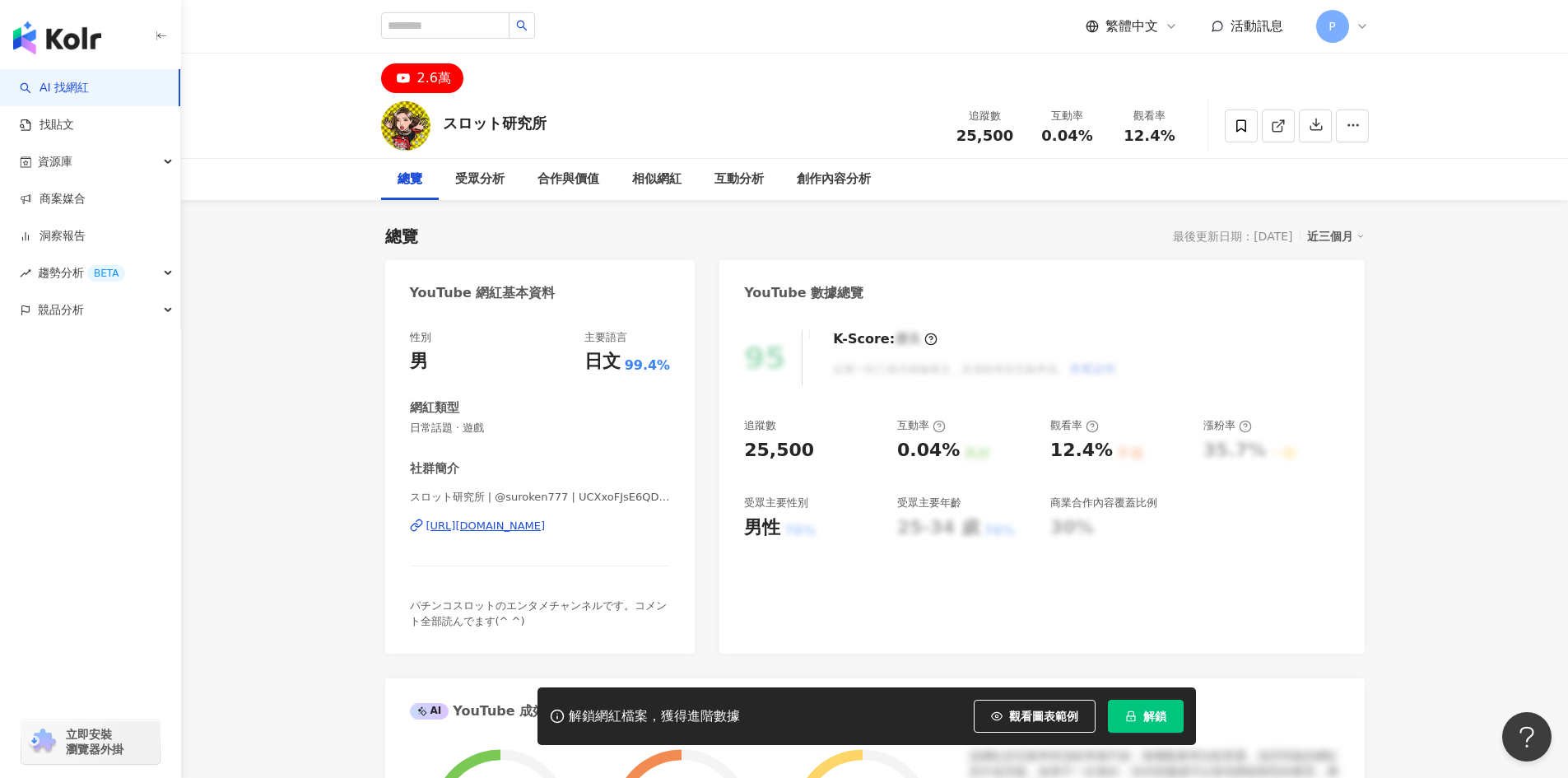
click at [546, 528] on div "https://www.youtube.com/channel/UCXxoFJsE6QDh18SxCV8BFQQ" at bounding box center [486, 526] width 119 height 14
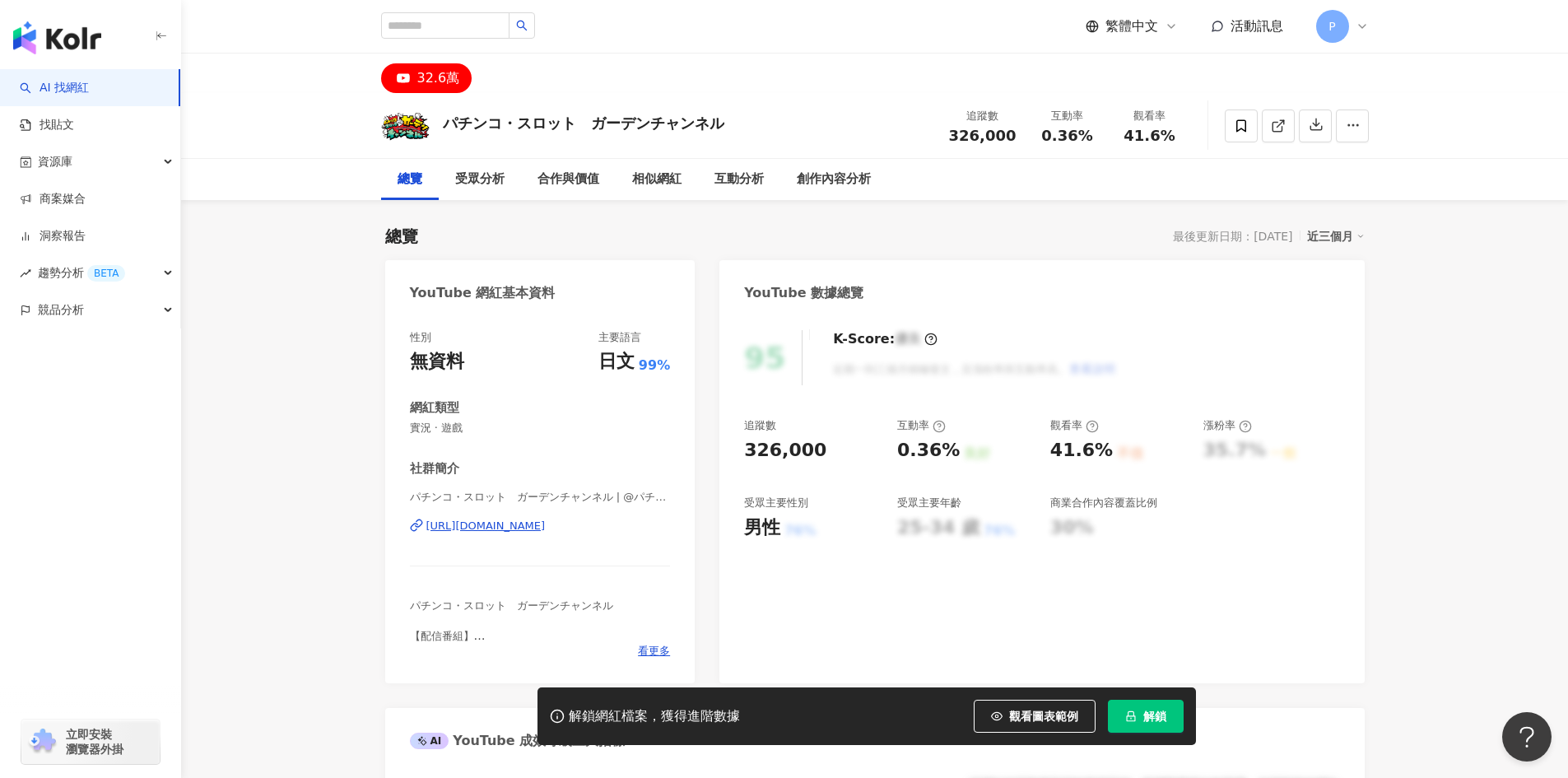
click at [529, 527] on div "https://www.youtube.com/channel/UCZXm_j4cIA-XzE1QVzoJrHg" at bounding box center [486, 526] width 119 height 14
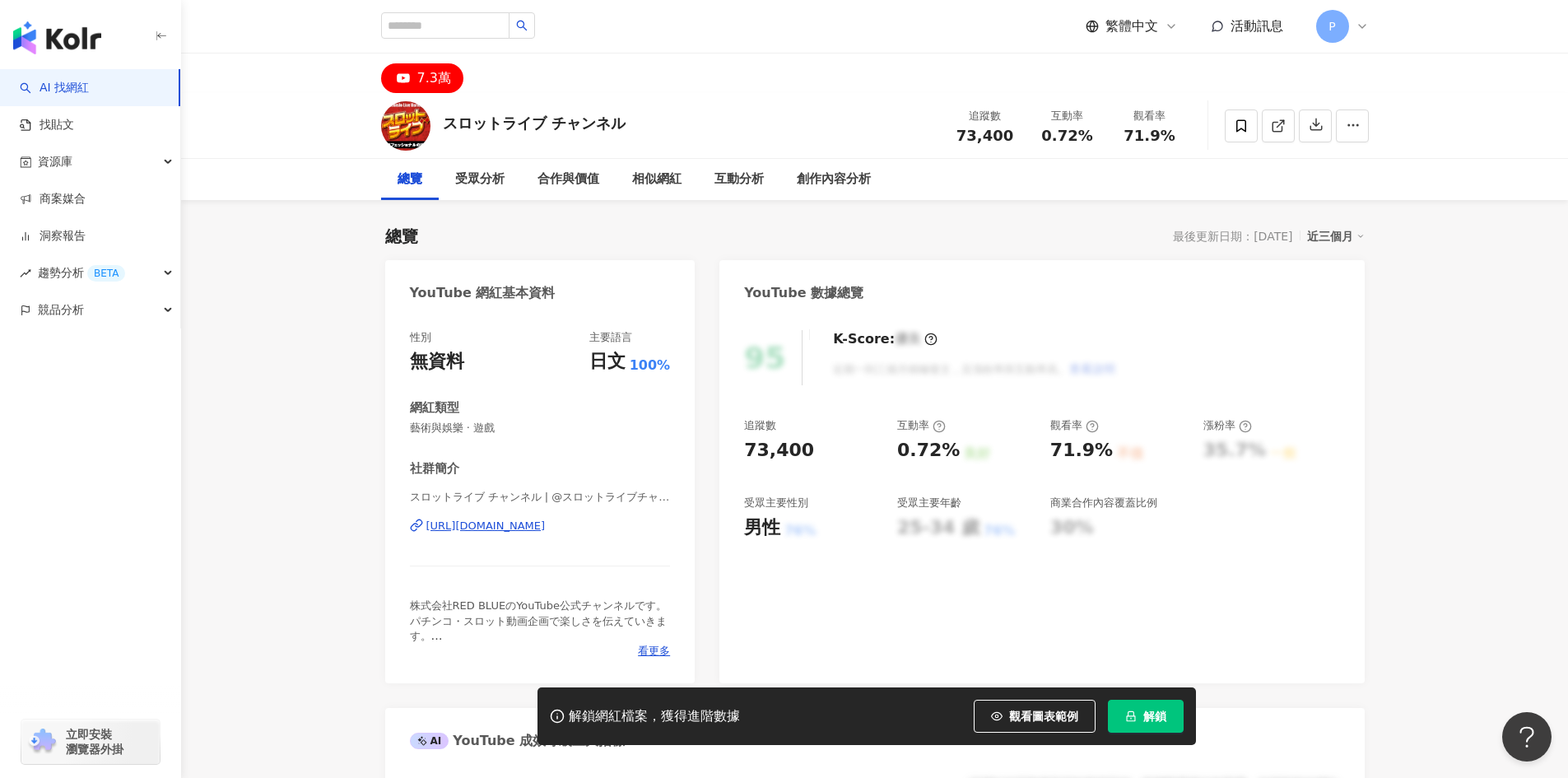
scroll to position [82, 0]
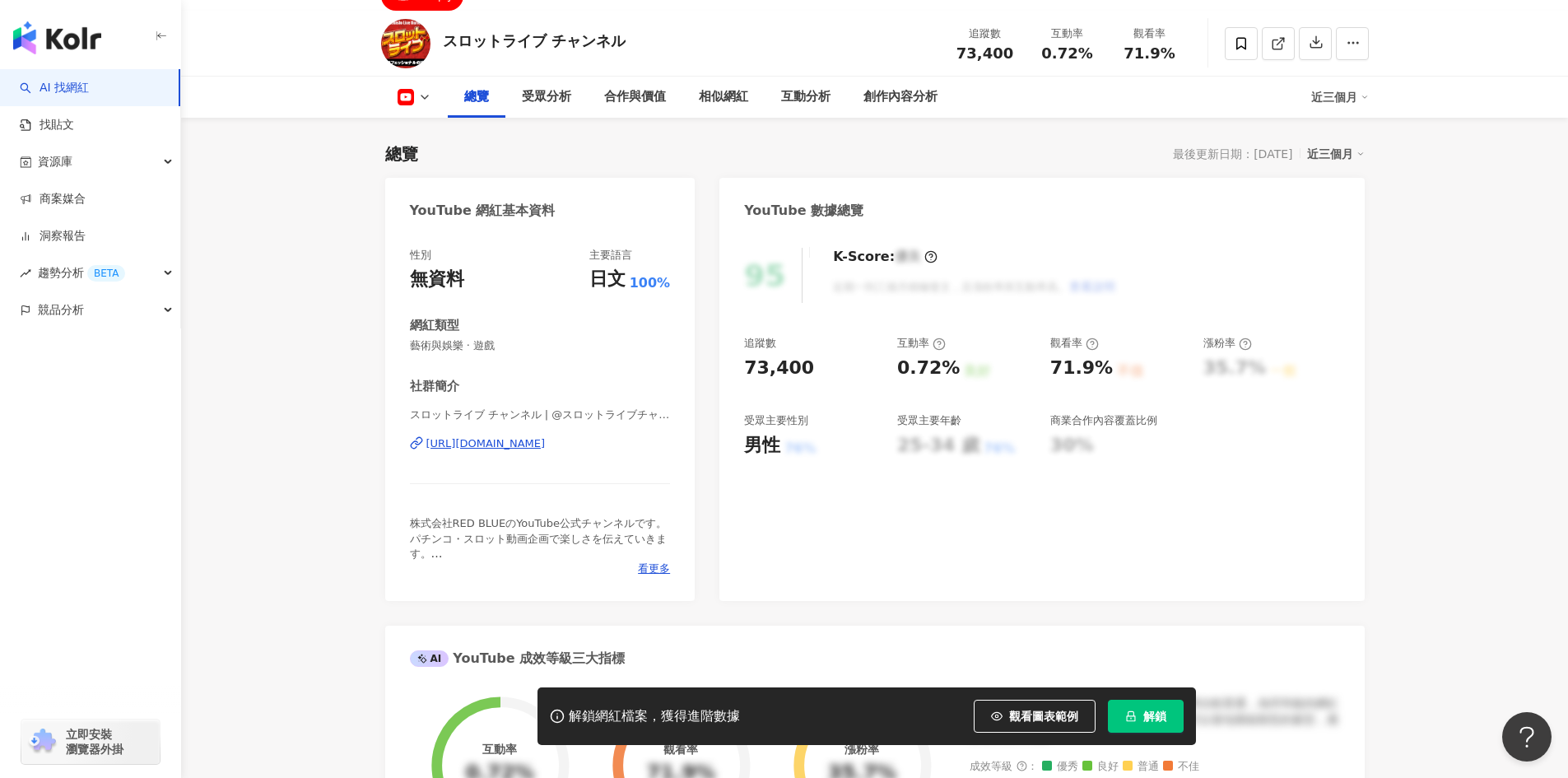
click at [546, 447] on div "https://www.youtube.com/channel/UC90kVpd8-p3z19H4UE39zng" at bounding box center [486, 443] width 119 height 14
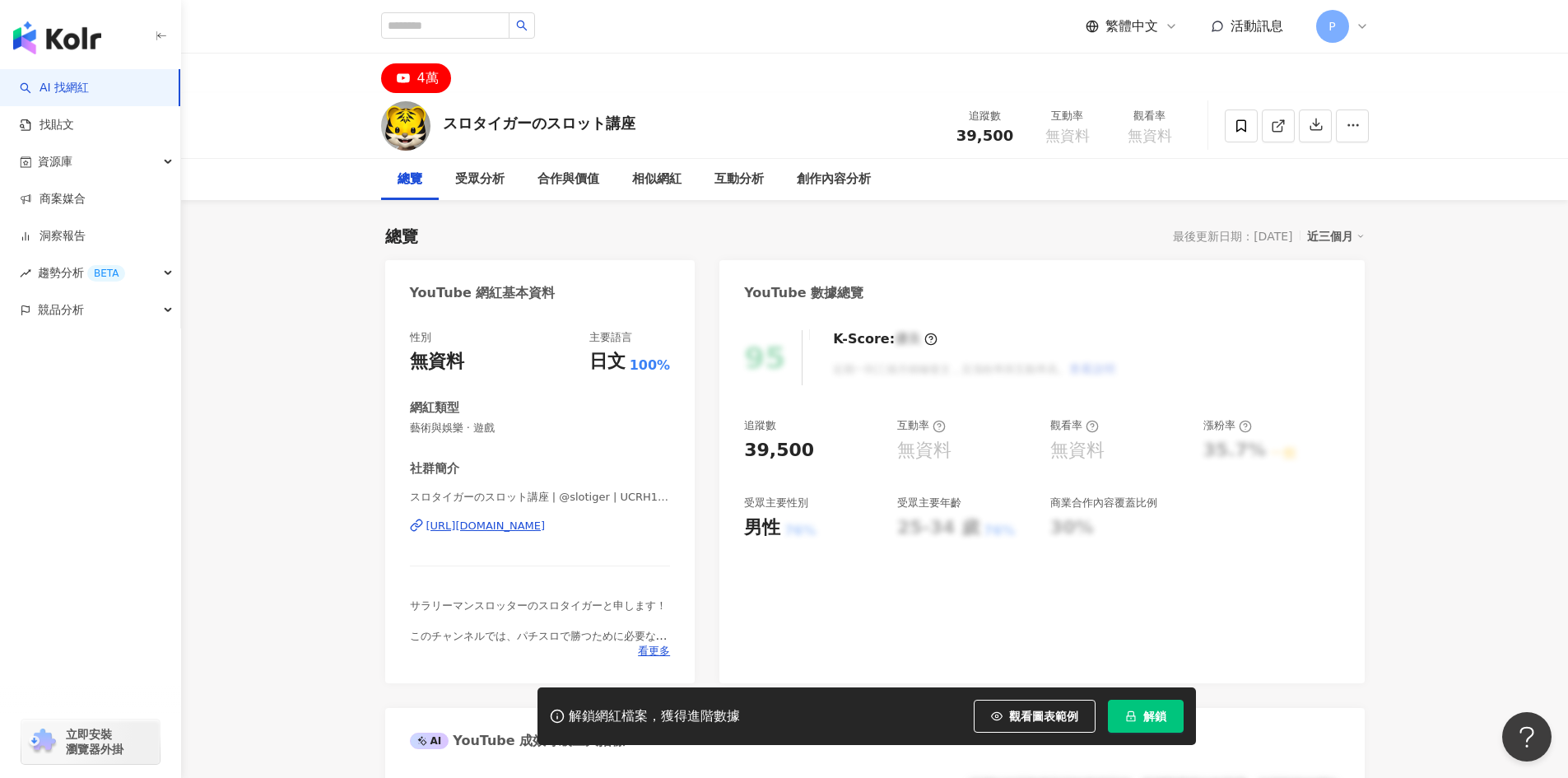
click at [535, 522] on div "[URL][DOMAIN_NAME]" at bounding box center [486, 526] width 119 height 14
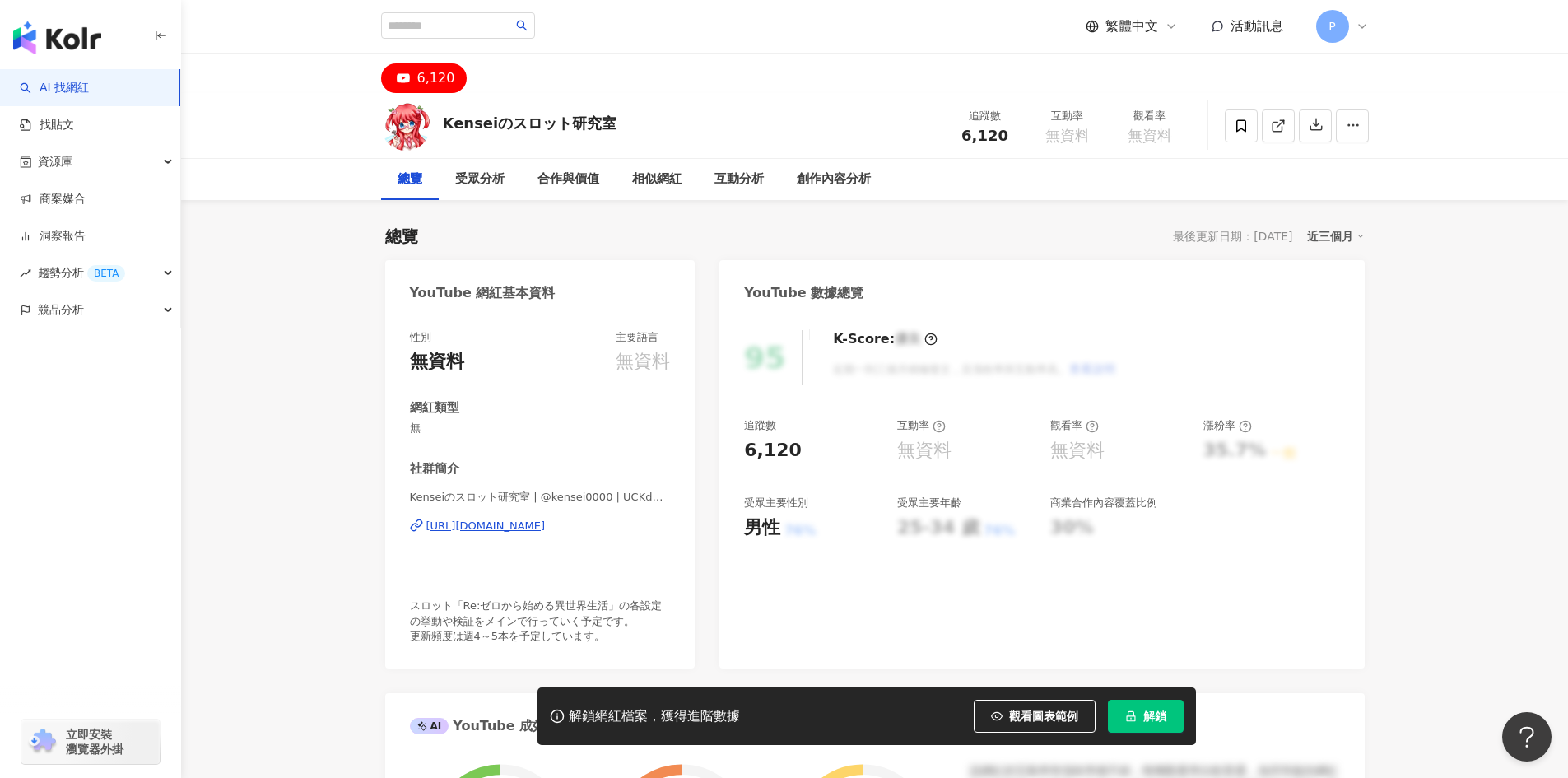
click at [546, 532] on div "https://www.youtube.com/channel/UCKdQXCIx5JN5qulDeKTVnqw" at bounding box center [486, 526] width 119 height 14
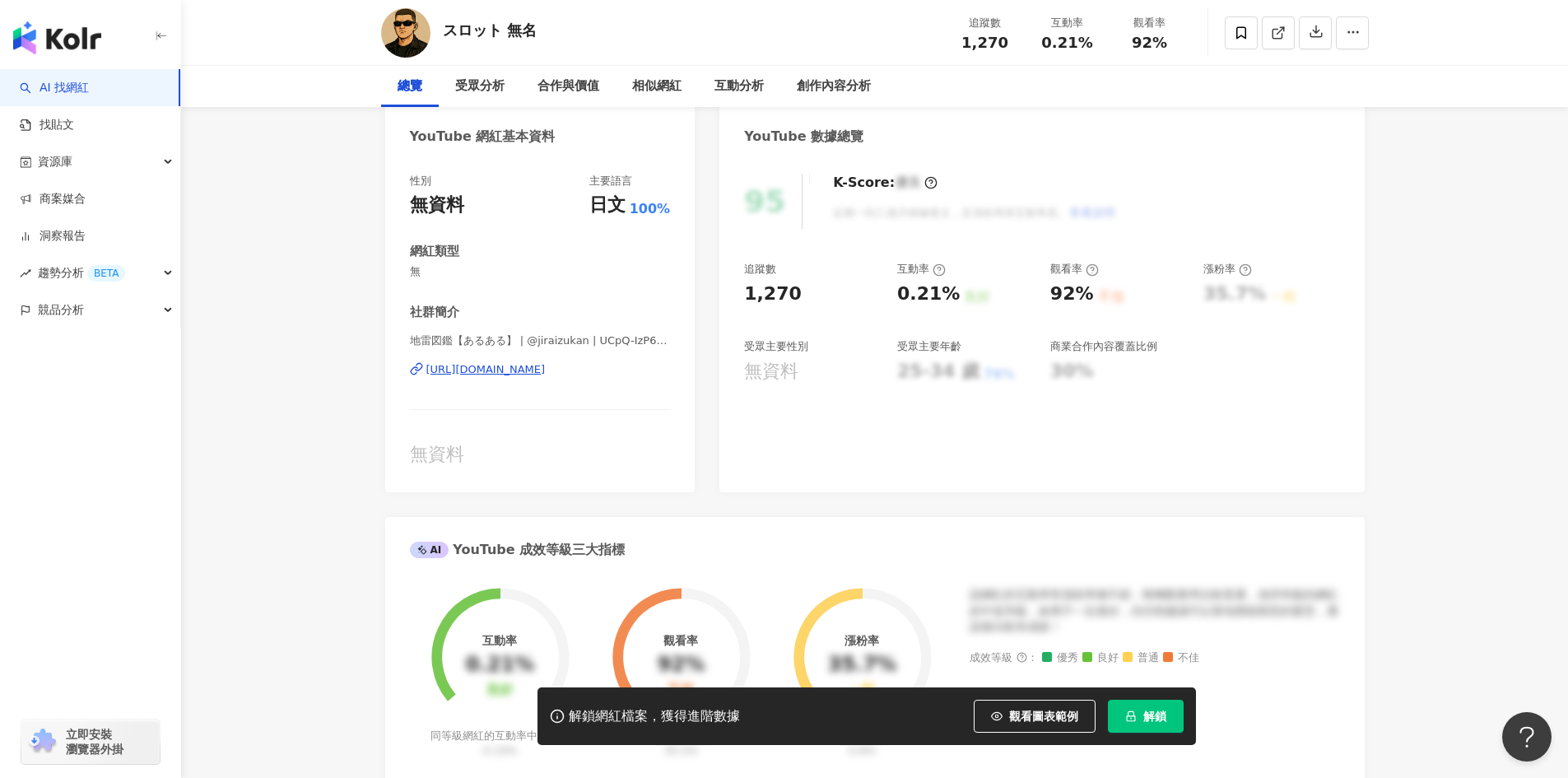
scroll to position [164, 0]
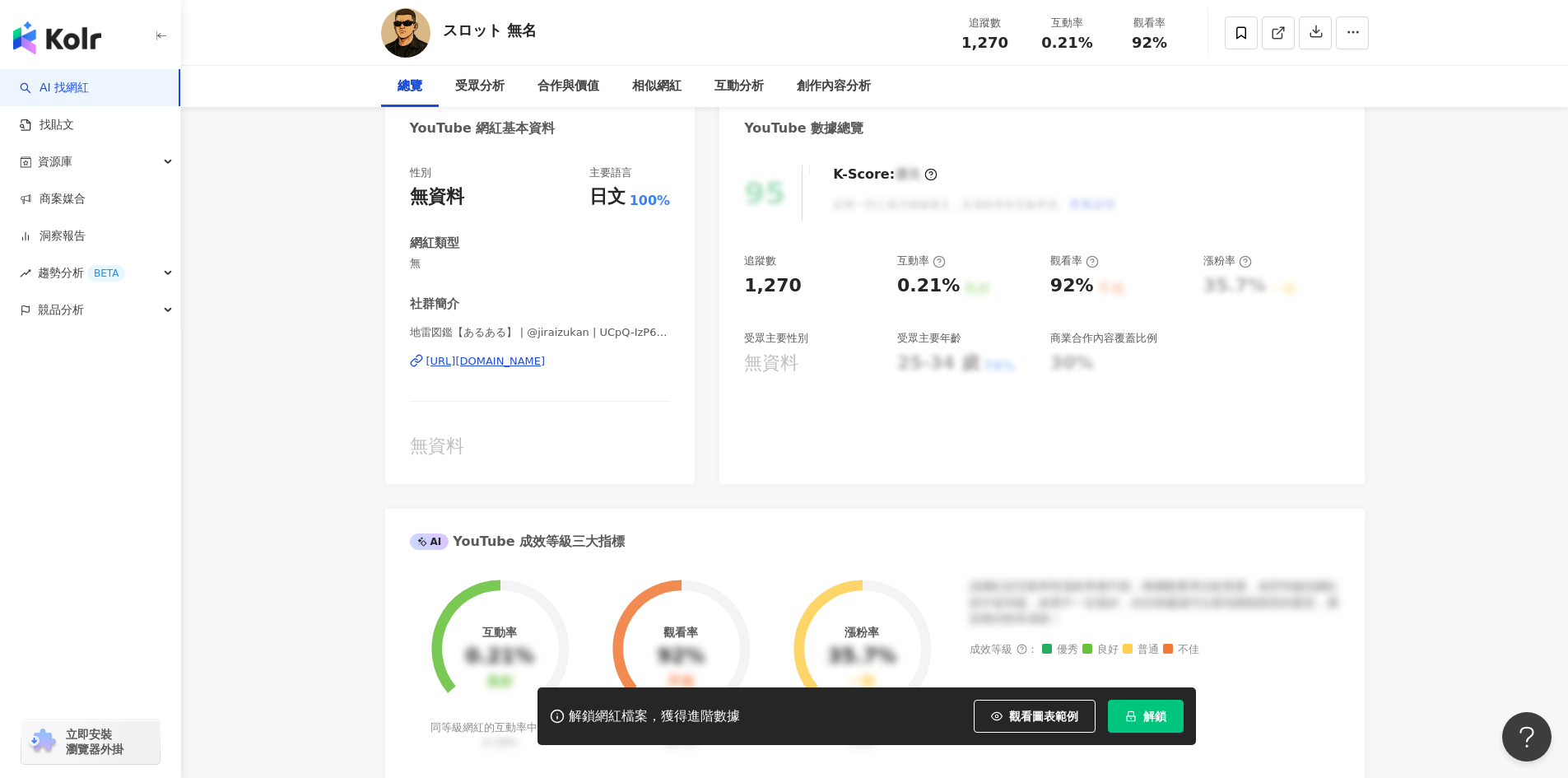
click at [546, 365] on div "[URL][DOMAIN_NAME]" at bounding box center [486, 361] width 119 height 14
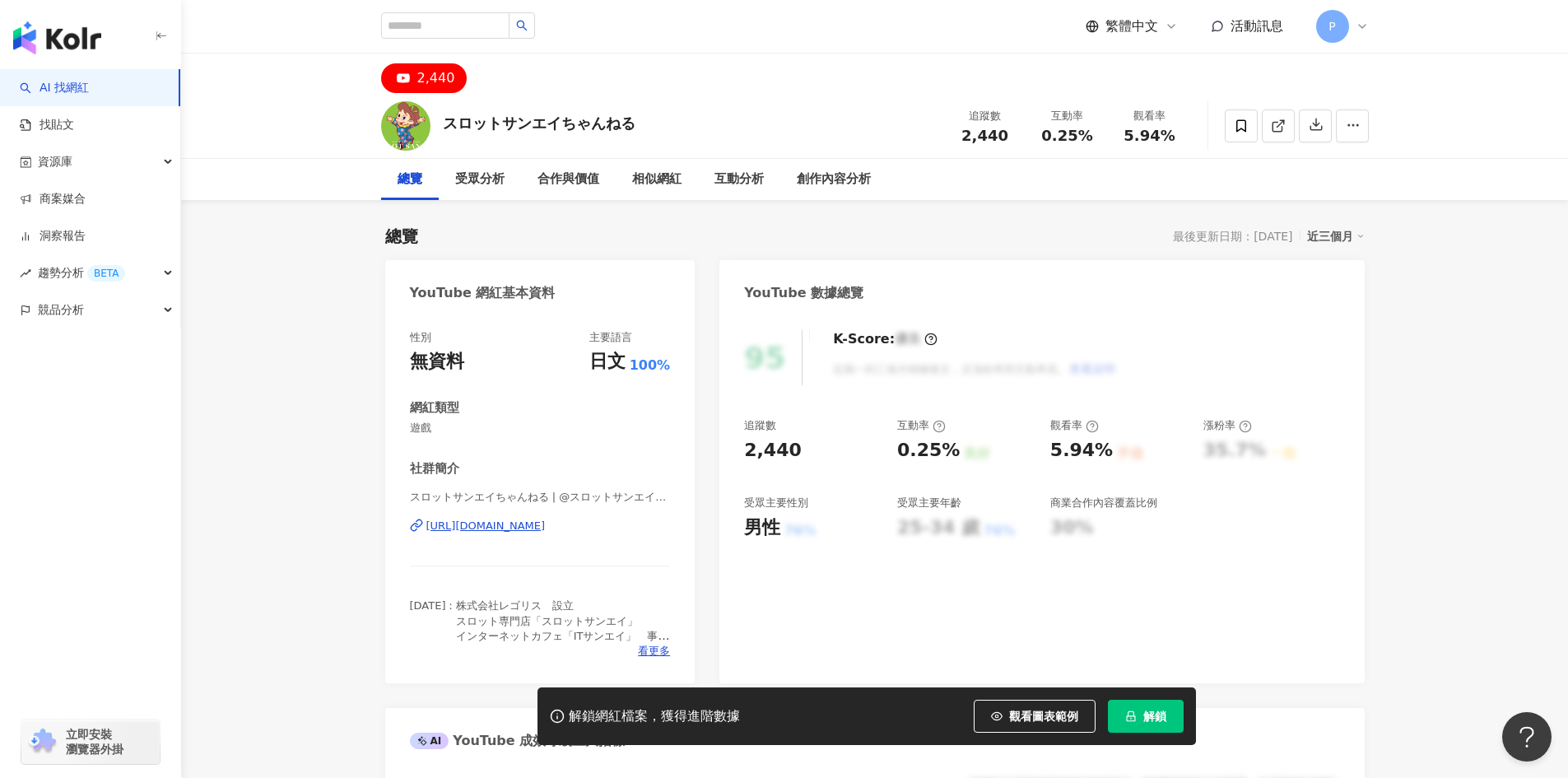
click at [524, 524] on div "https://www.youtube.com/channel/UCDMahFrbZRBs2JxKmGUAx-g" at bounding box center [486, 526] width 119 height 14
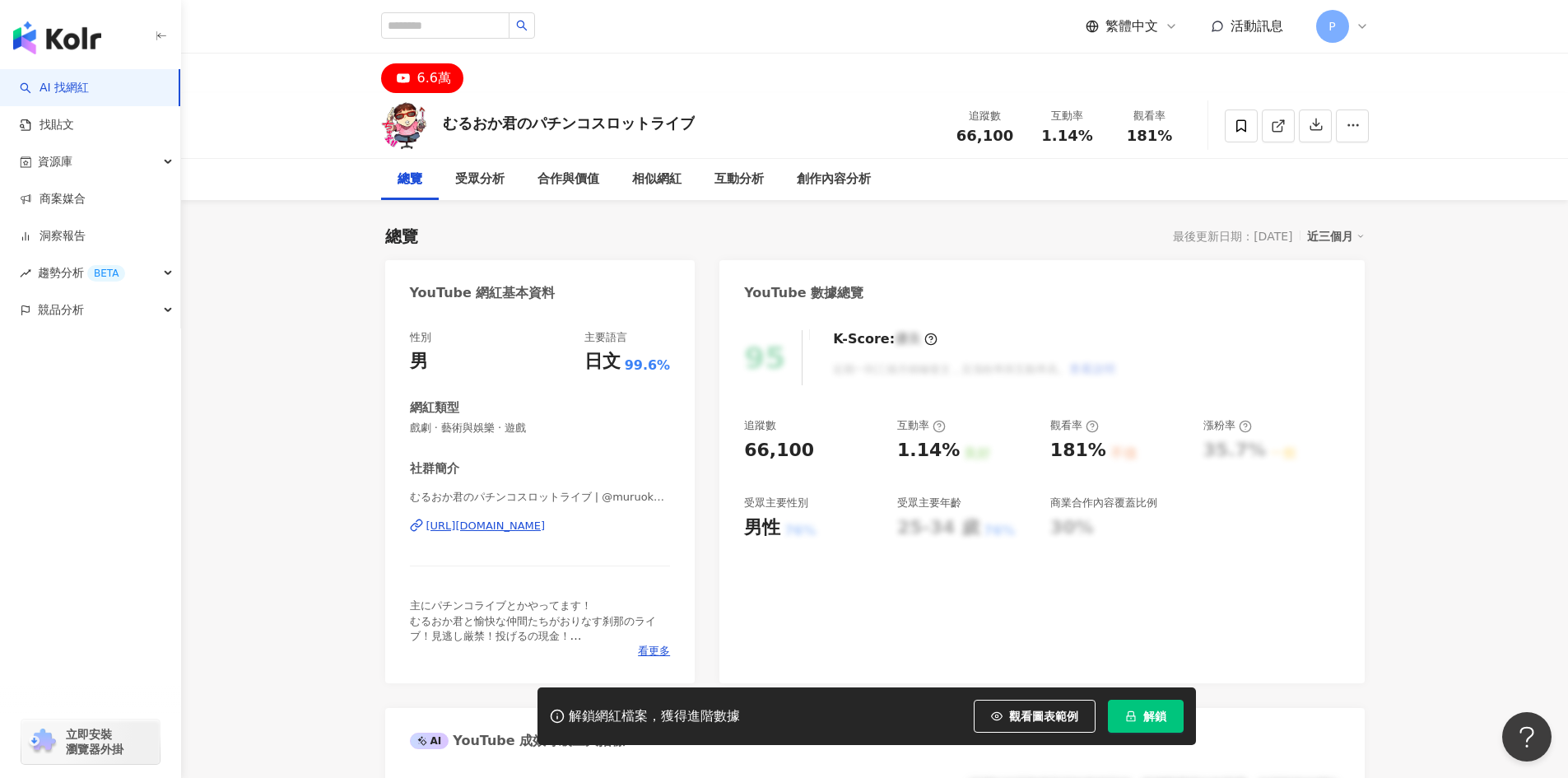
drag, startPoint x: 529, startPoint y: 528, endPoint x: 675, endPoint y: 457, distance: 162.3
click at [529, 528] on div "https://www.youtube.com/channel/UCi8jjr-LVBixKG5oY86VoWA" at bounding box center [486, 526] width 119 height 14
click at [546, 526] on div "[URL][DOMAIN_NAME]" at bounding box center [486, 526] width 119 height 14
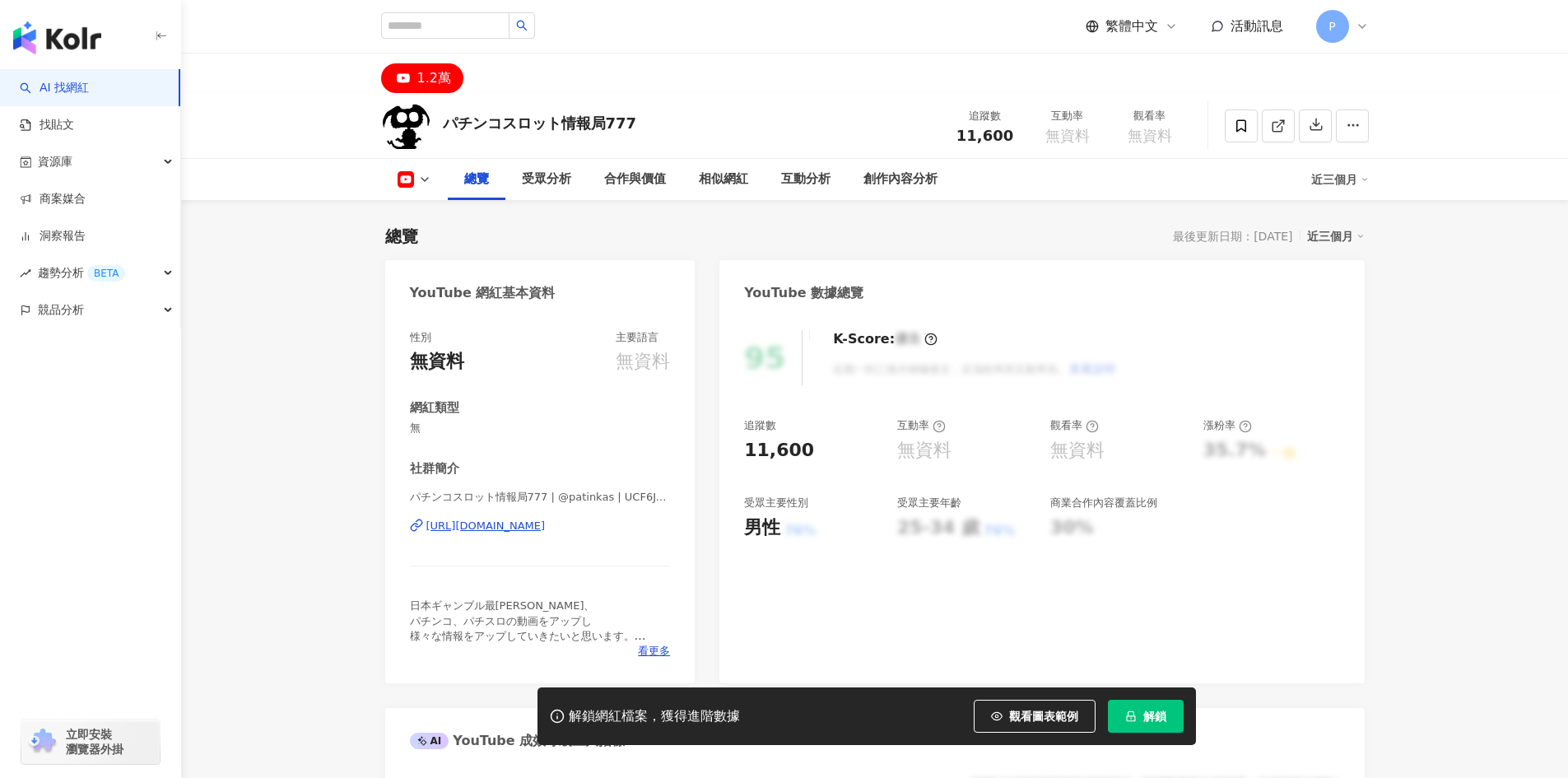
scroll to position [82, 0]
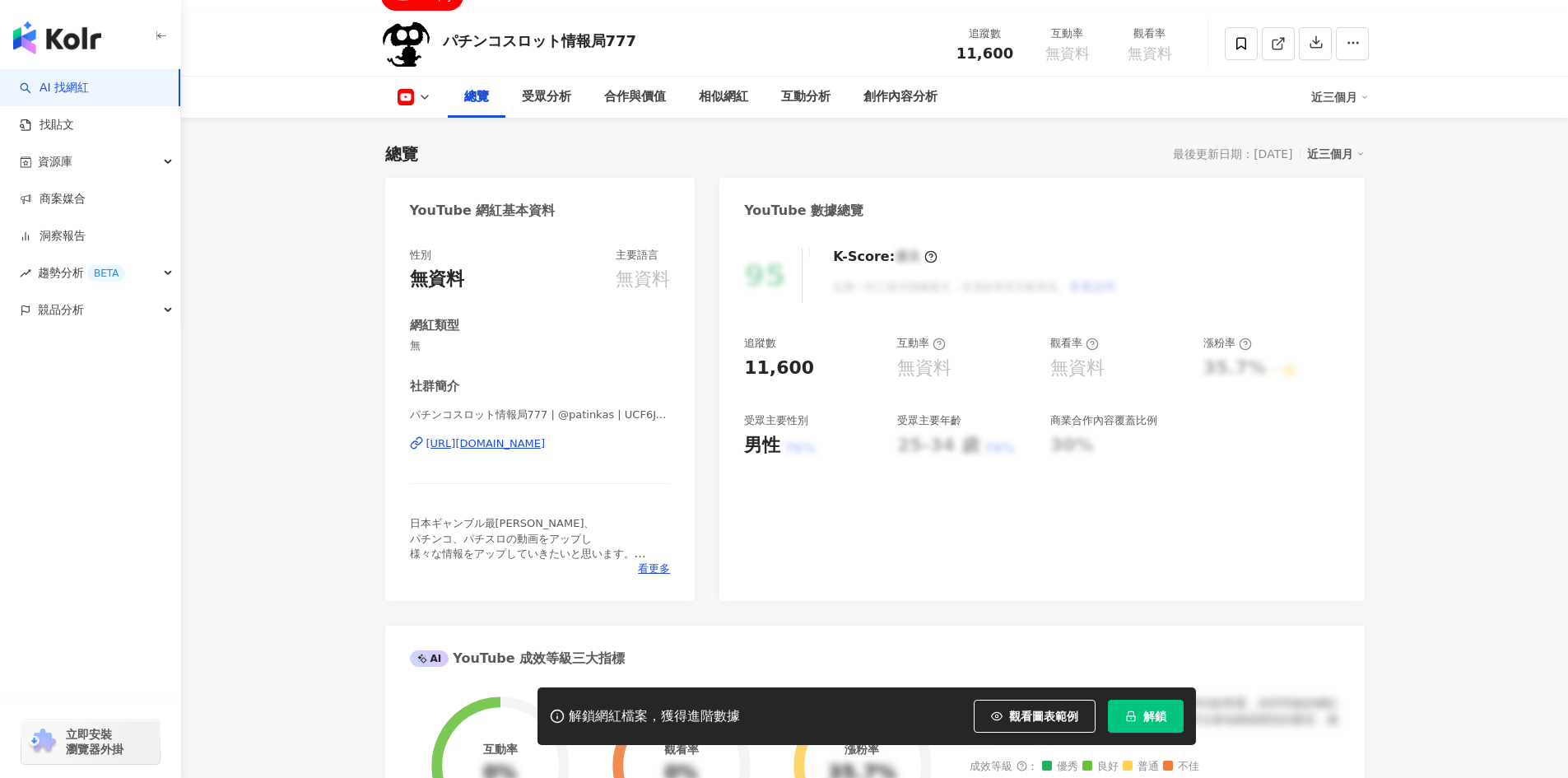
click at [514, 447] on div "https://www.youtube.com/channel/UCF6J-4mzzEmExNg4ZqIjI0w" at bounding box center [486, 443] width 119 height 14
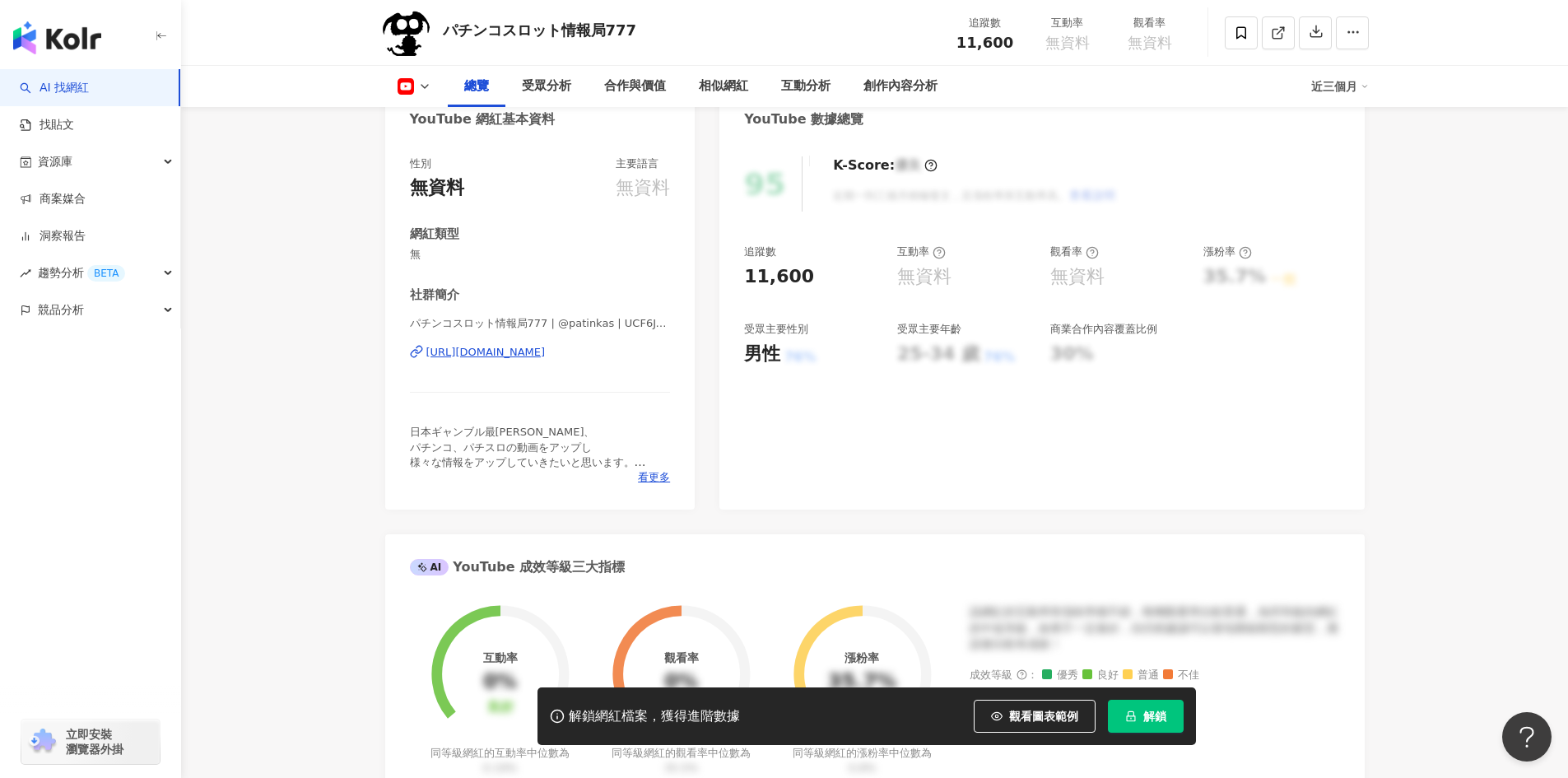
scroll to position [0, 0]
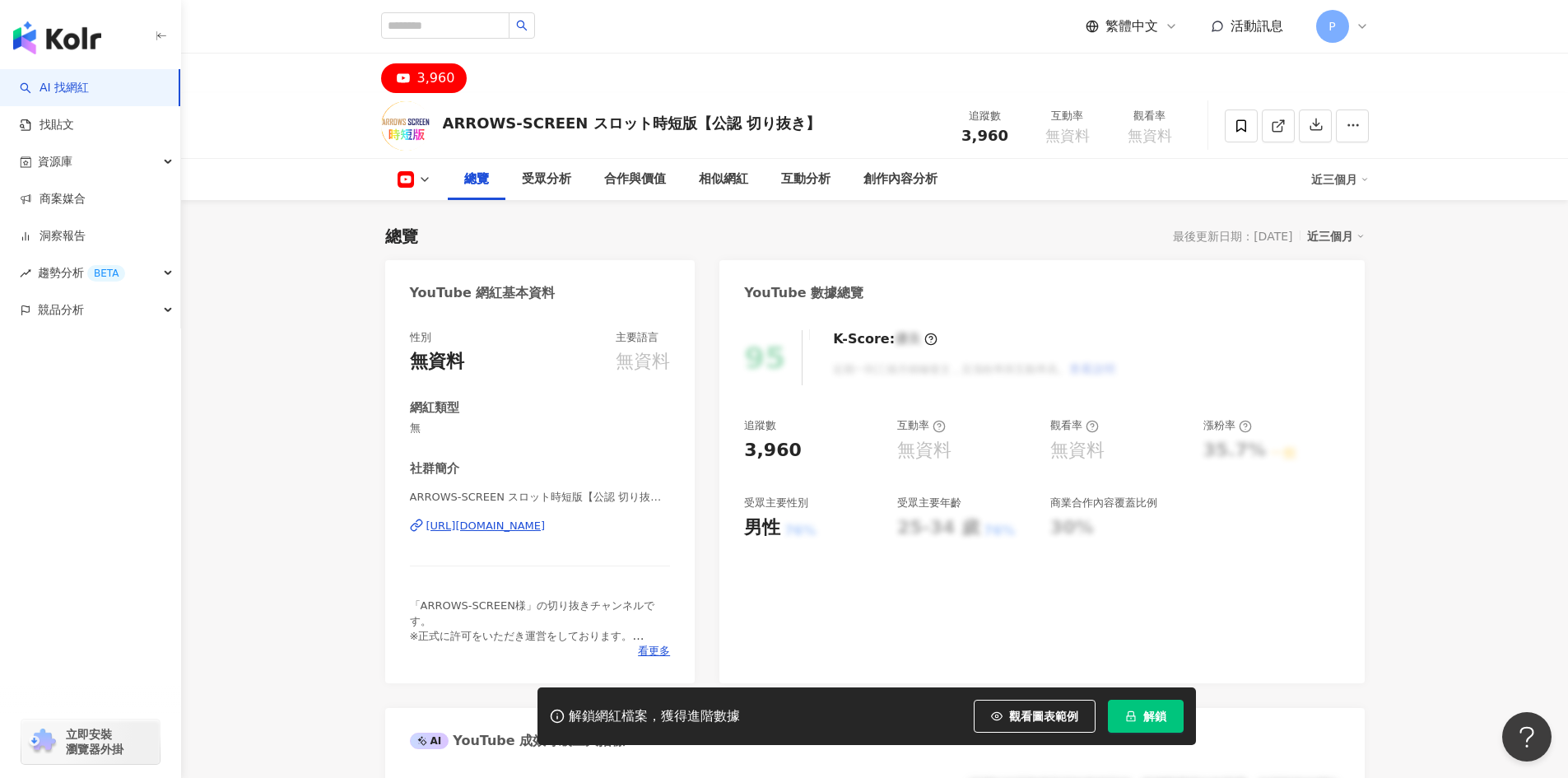
scroll to position [82, 0]
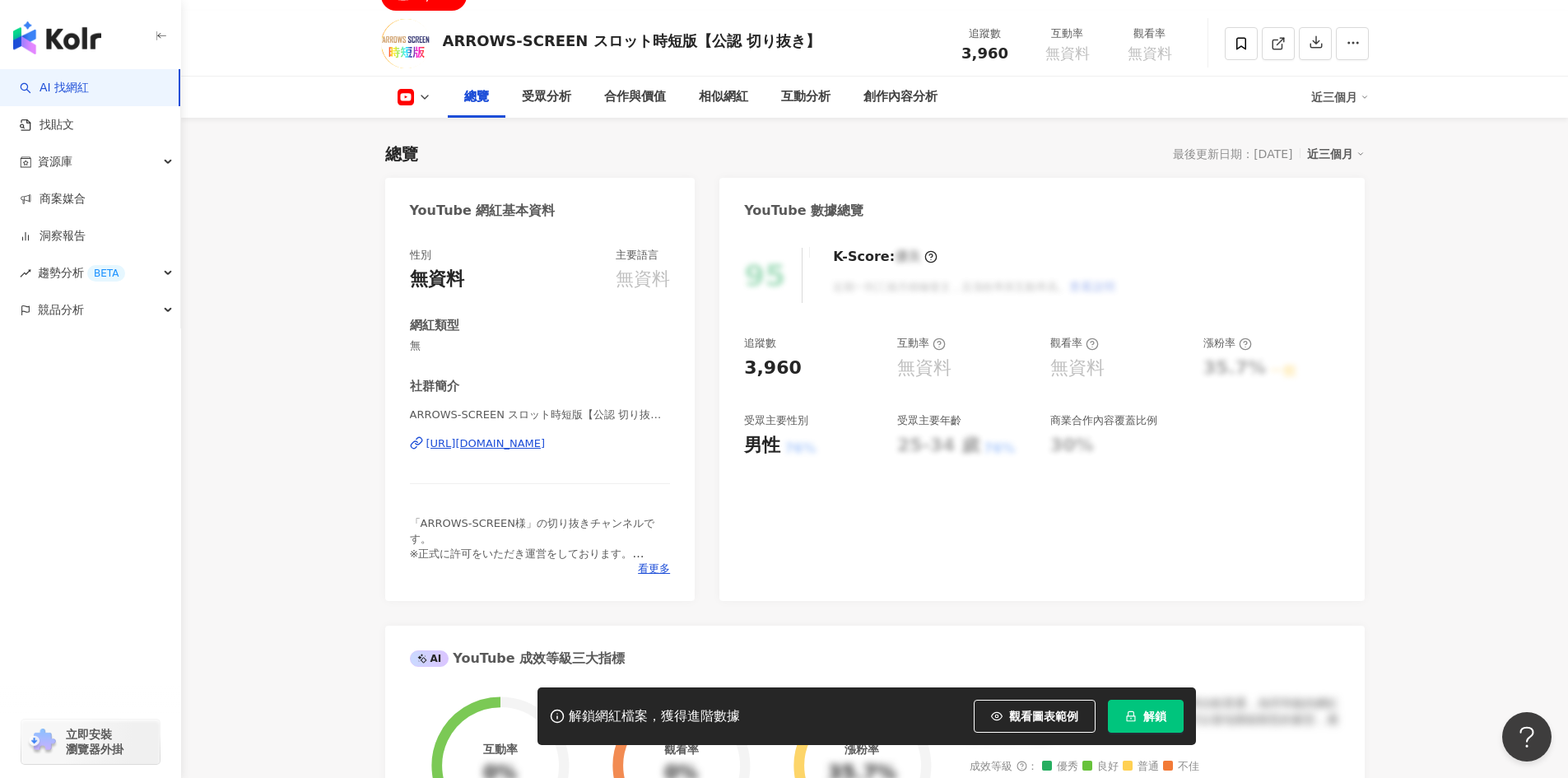
click at [546, 444] on div "https://www.youtube.com/channel/UC9U-EhmYPQxOsqApM4hmmwA" at bounding box center [486, 443] width 119 height 14
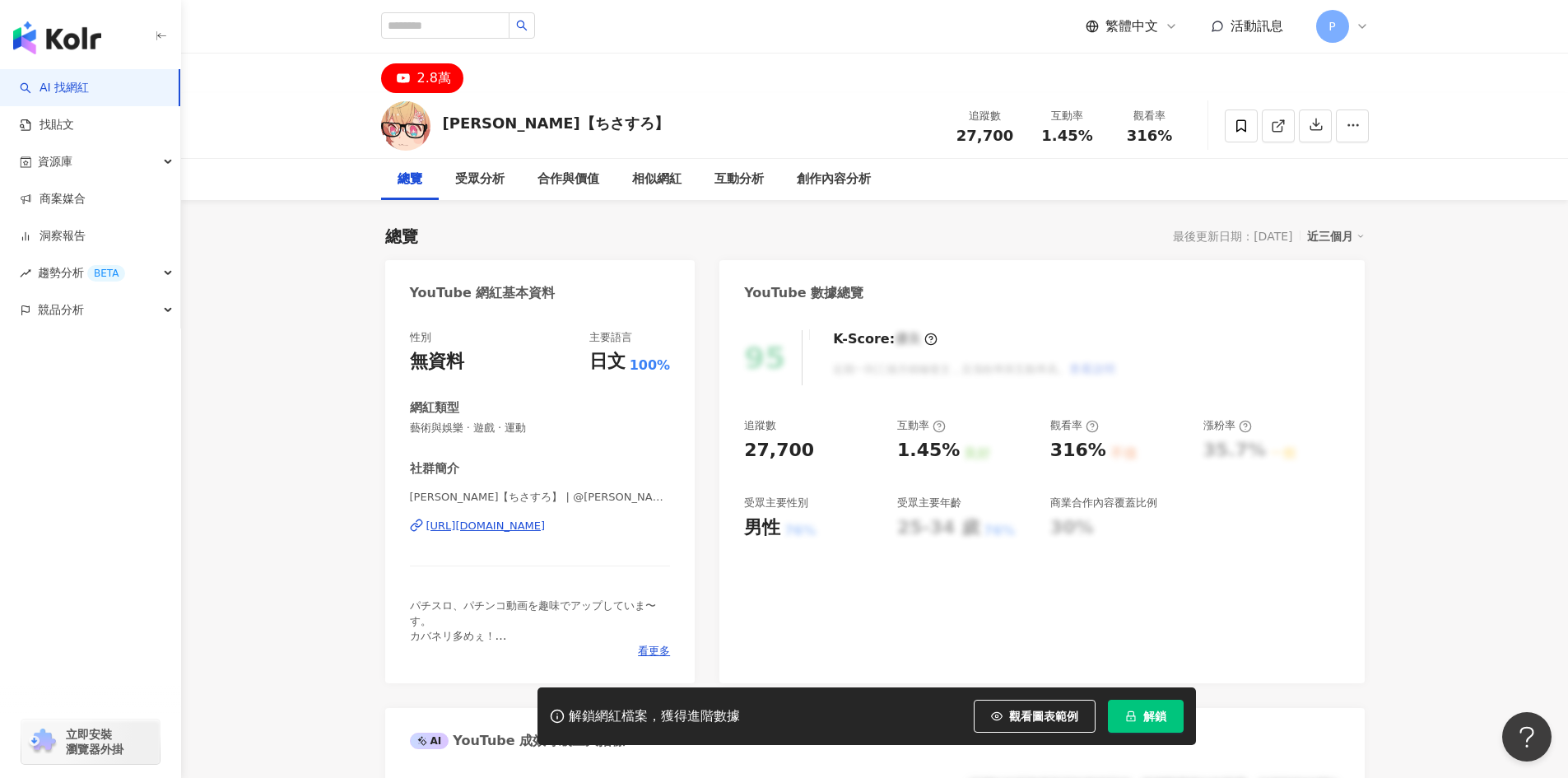
click at [537, 527] on div "https://www.youtube.com/channel/UCGCfgJchFI0mIqDyFLuGuTw" at bounding box center [486, 526] width 119 height 14
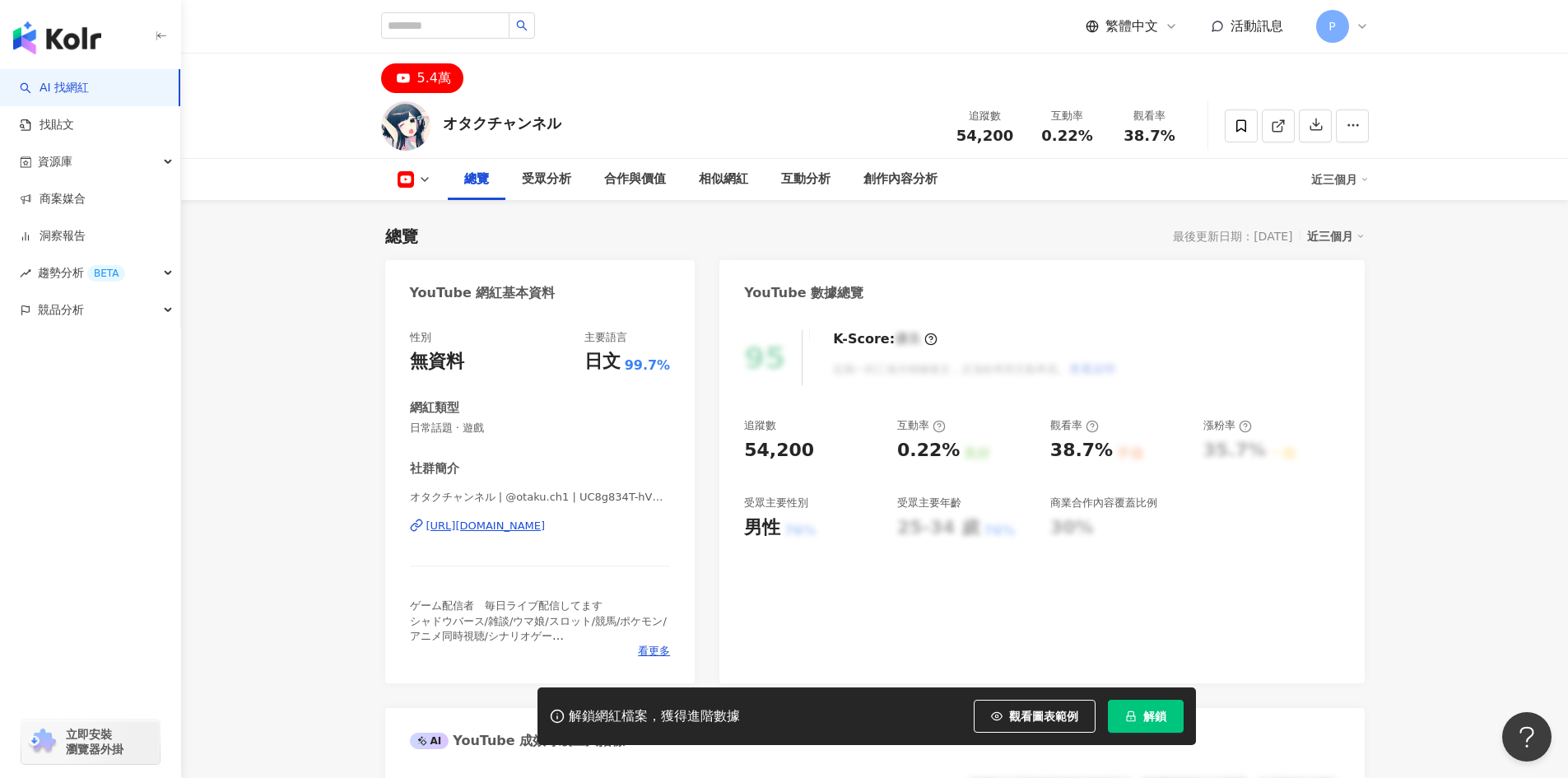
scroll to position [82, 0]
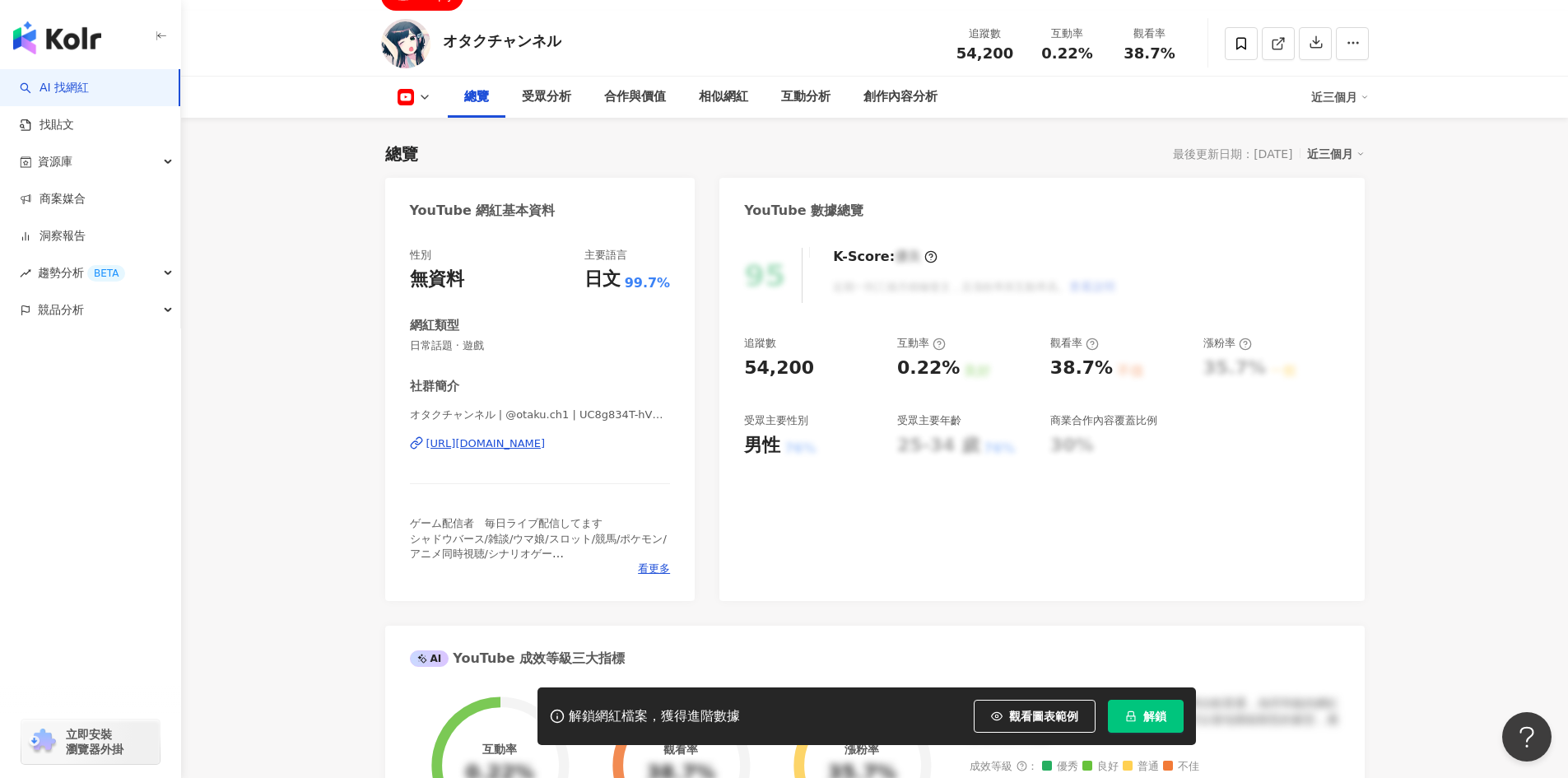
click at [546, 448] on div "https://www.youtube.com/channel/UC8g834T-hVNT_VrCeyxMxVQ" at bounding box center [486, 443] width 119 height 14
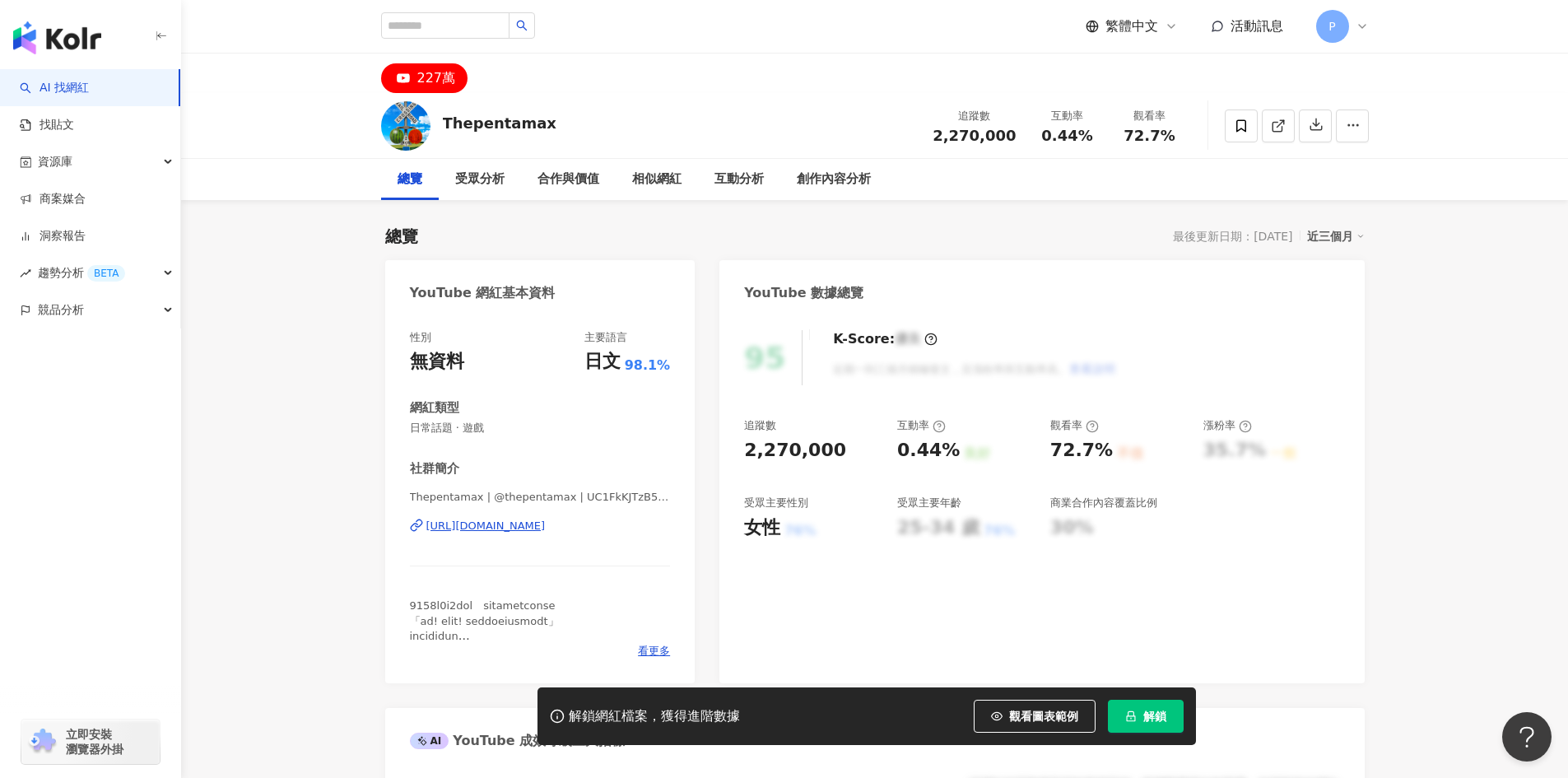
click at [546, 524] on div "https://www.youtube.com/channel/UC1FkKJTzB5Sn3SUSpiJszKg" at bounding box center [486, 526] width 119 height 14
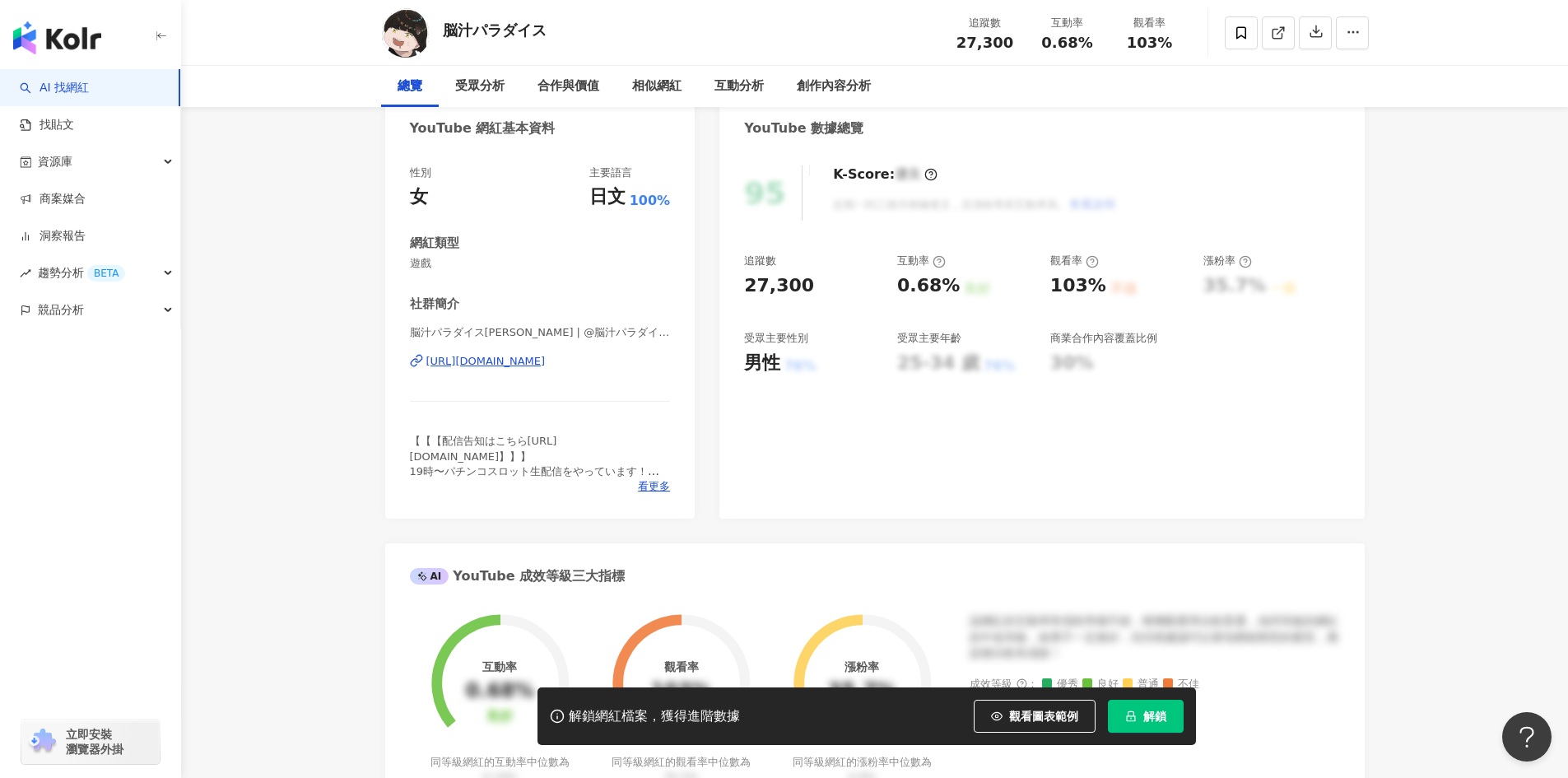
scroll to position [247, 0]
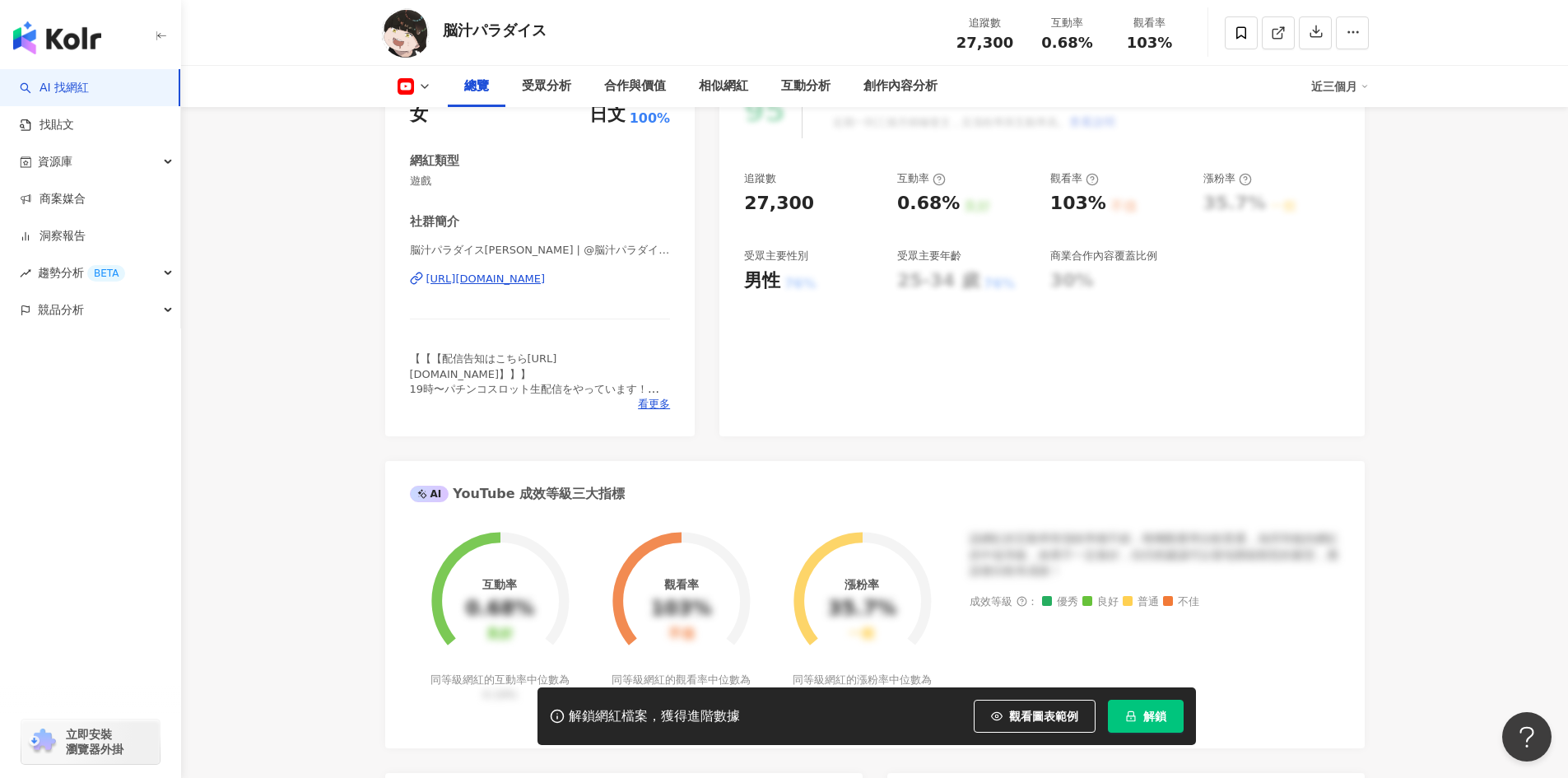
click at [546, 282] on div "[URL][DOMAIN_NAME]" at bounding box center [486, 279] width 119 height 14
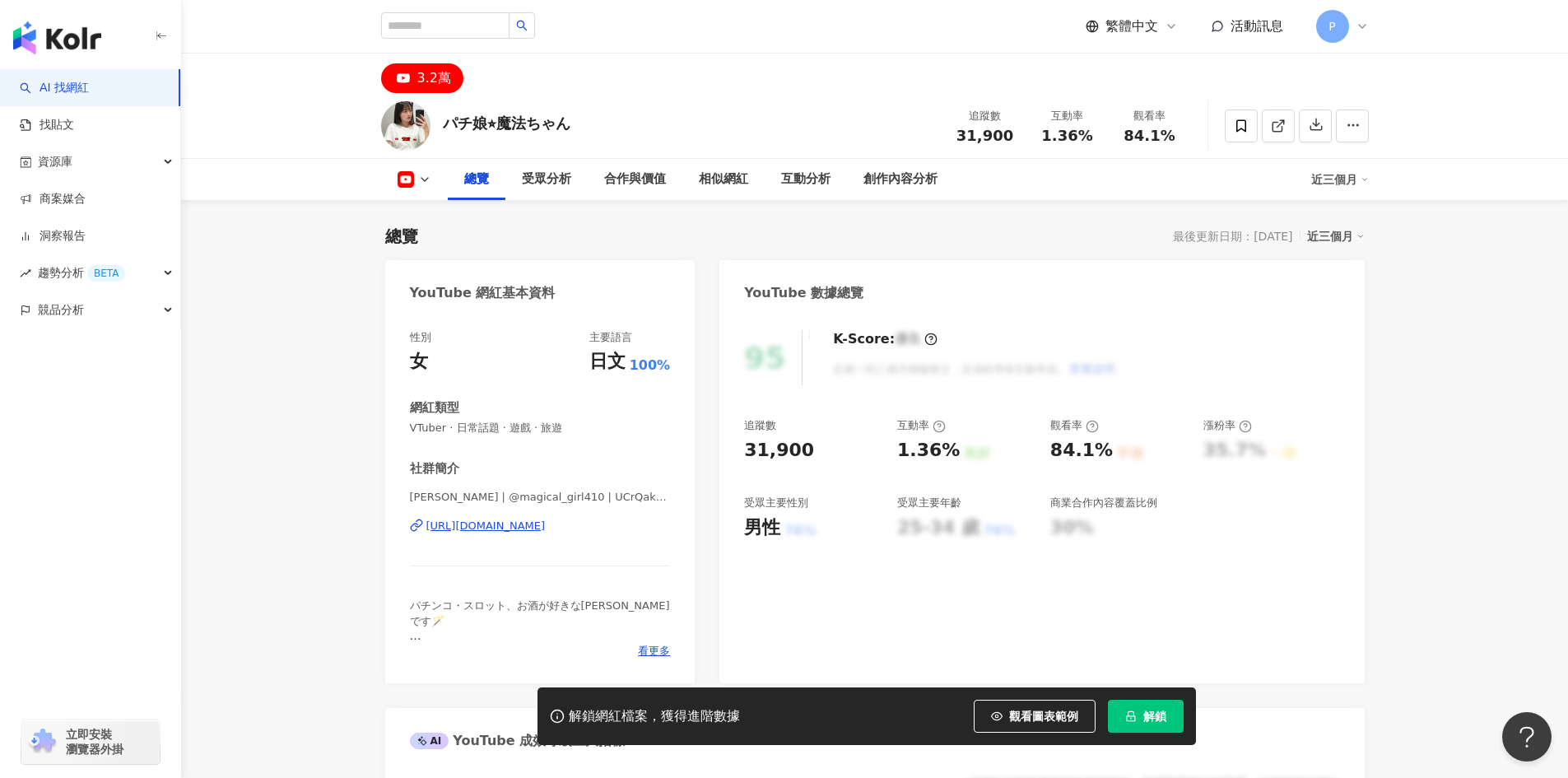
scroll to position [82, 0]
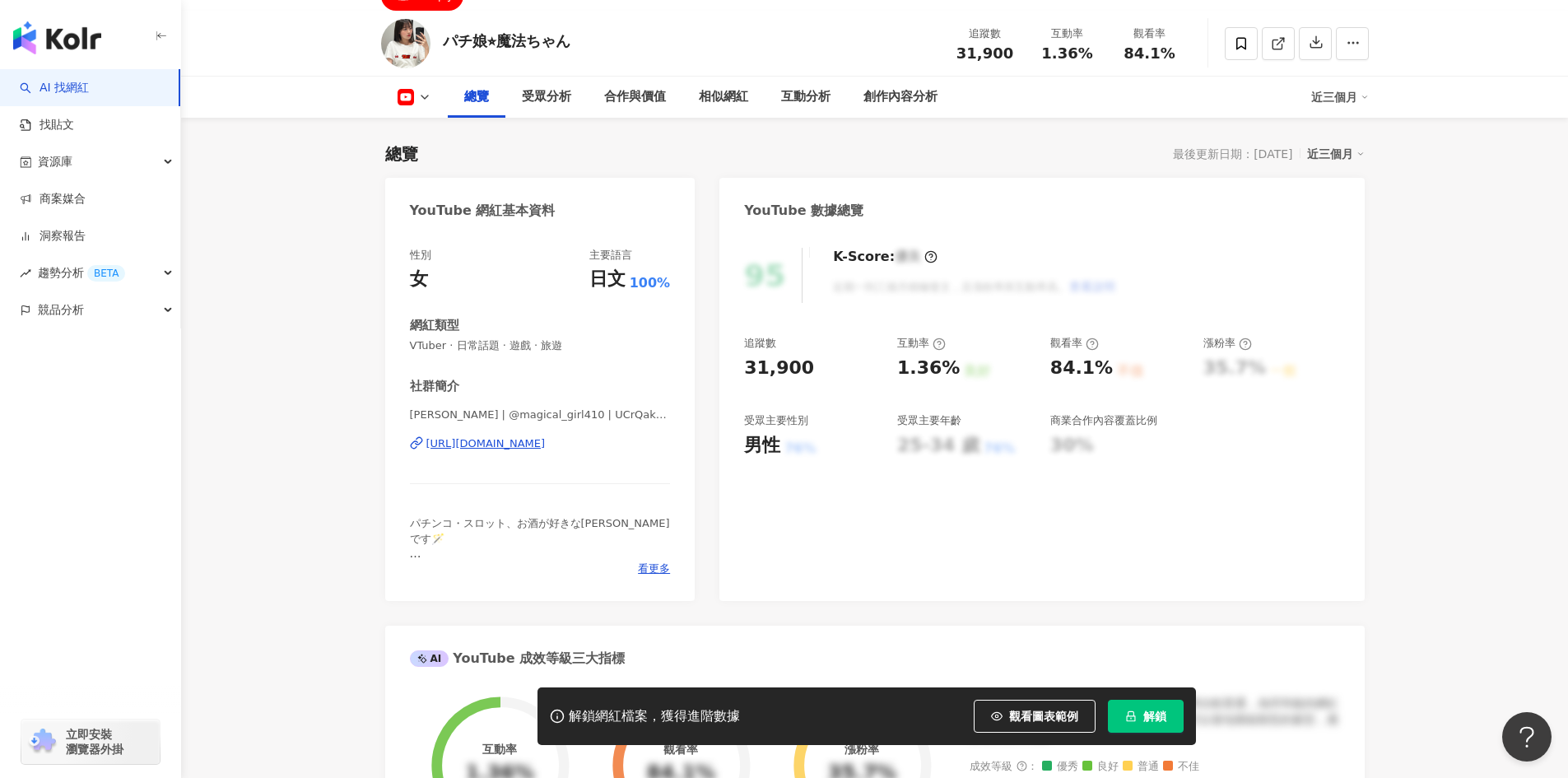
click at [546, 447] on div "https://www.youtube.com/channel/UCrQak5QoQptgBUN-u9tVdTw" at bounding box center [486, 443] width 119 height 14
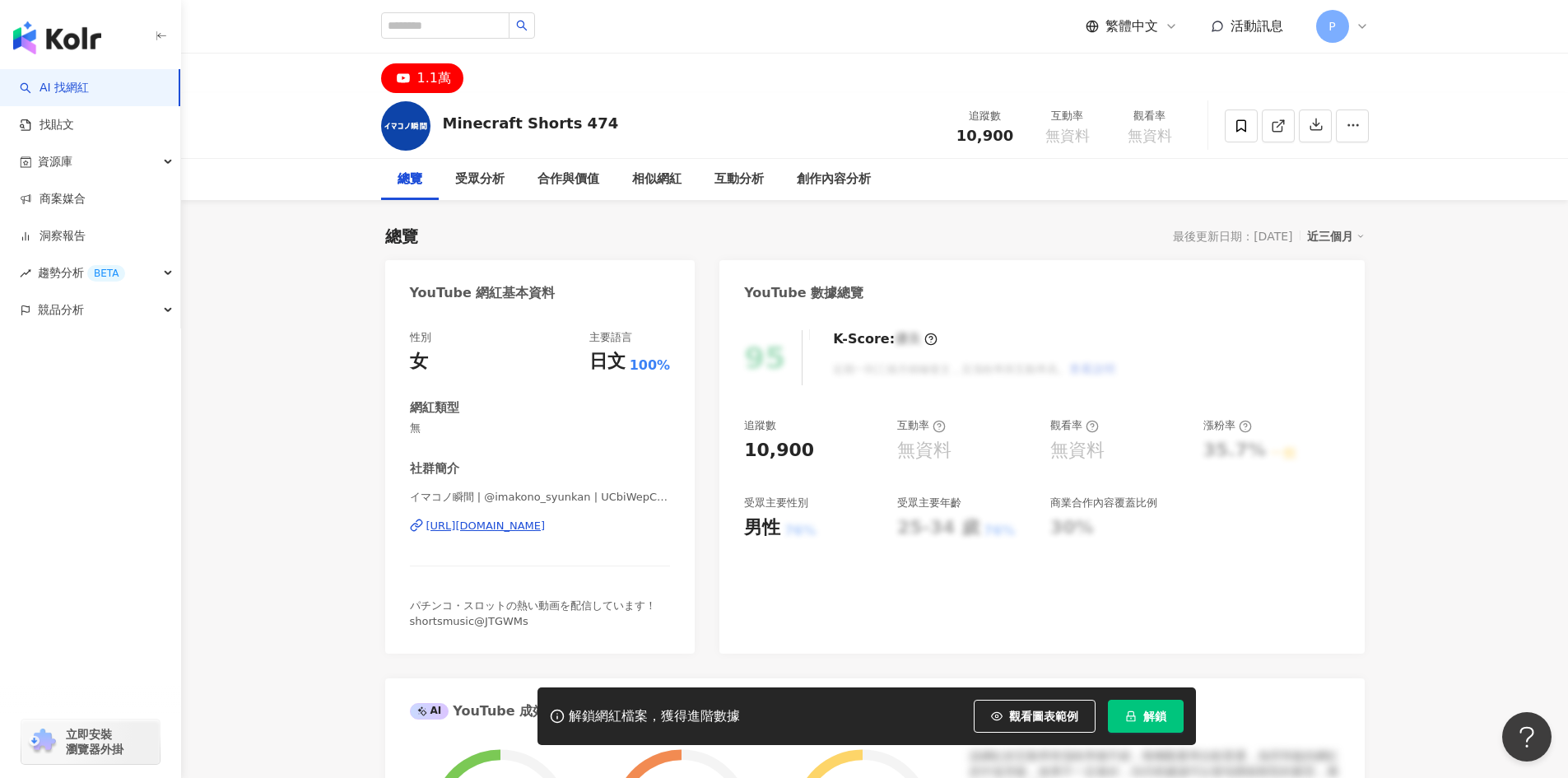
click at [506, 524] on div "https://www.youtube.com/channel/UCbiWepCATfS3TE9MyxDN-XQ" at bounding box center [486, 526] width 119 height 14
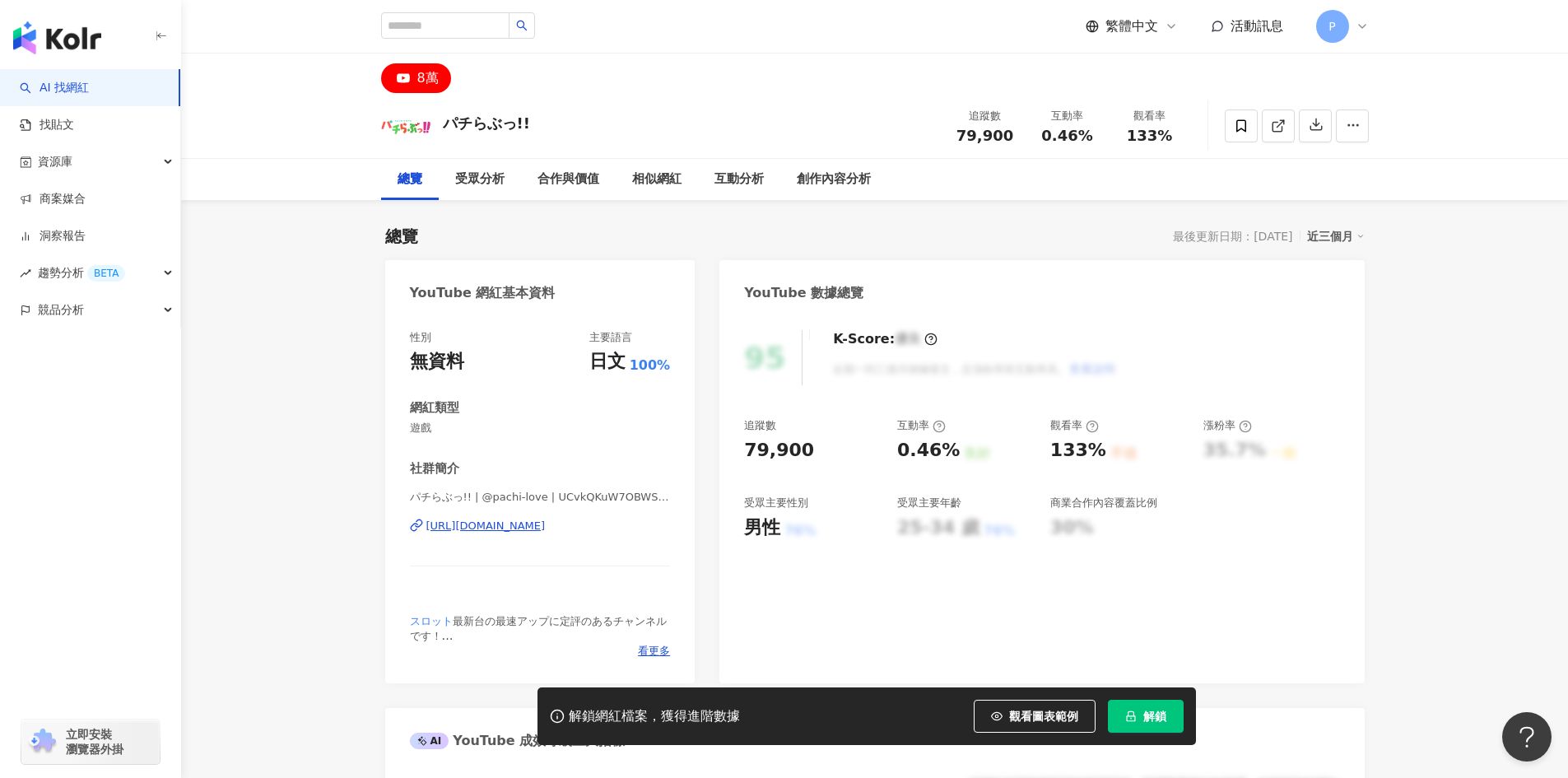
click at [546, 526] on div "[URL][DOMAIN_NAME]" at bounding box center [486, 526] width 119 height 14
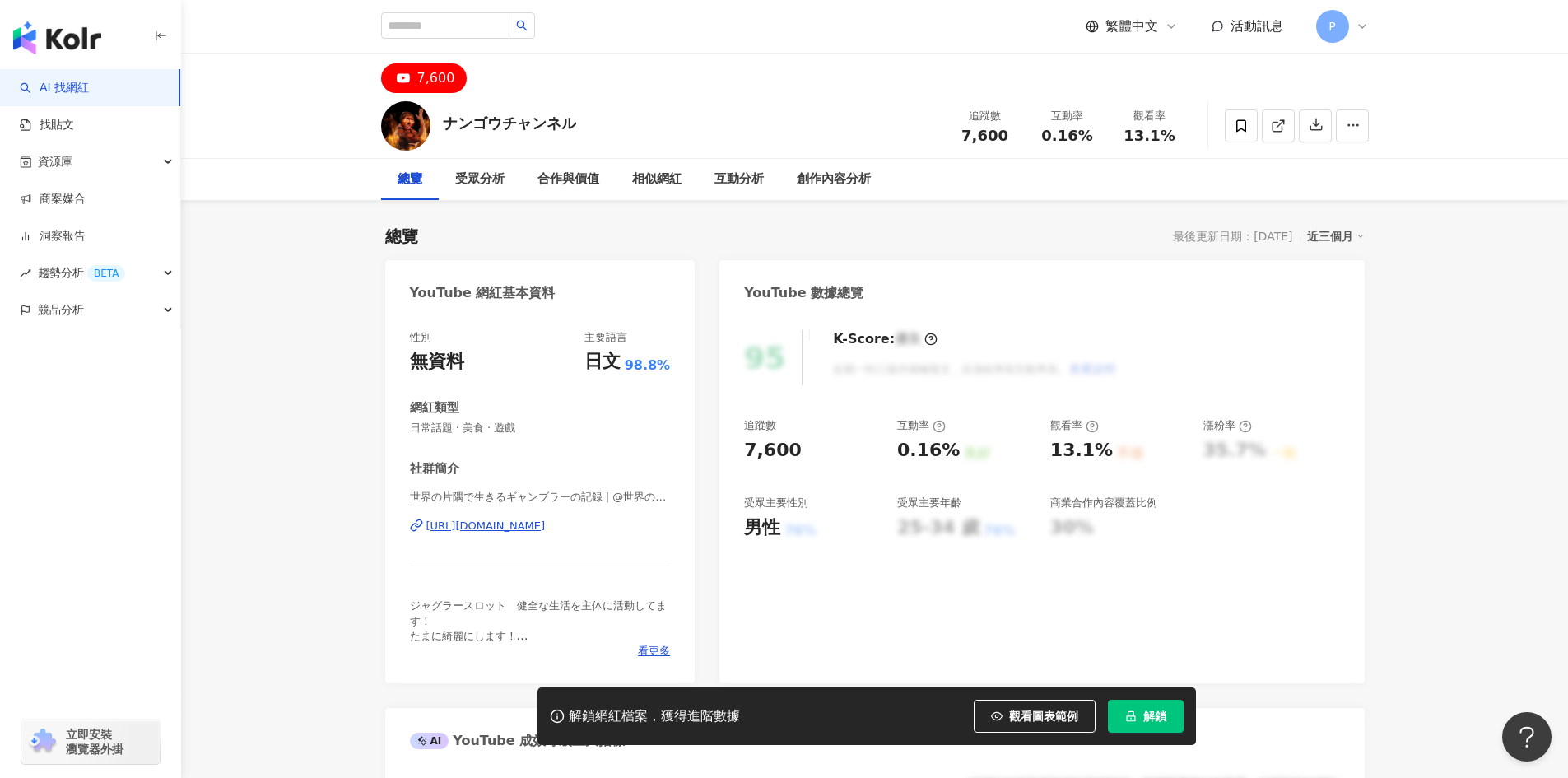
click at [546, 528] on div "https://www.youtube.com/channel/UC15sRR0WfY3blW7Pl3cFGnw" at bounding box center [486, 526] width 119 height 14
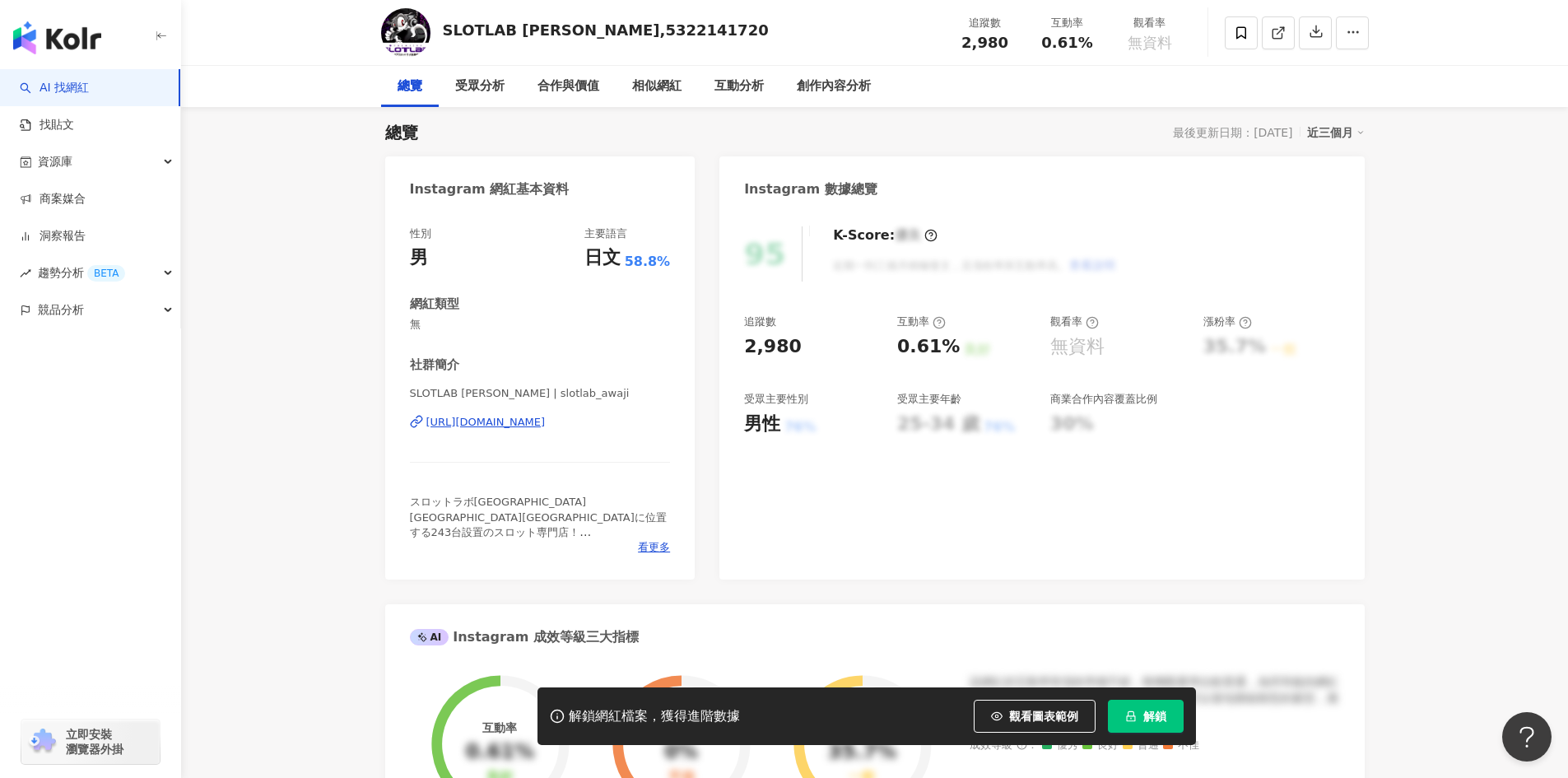
scroll to position [247, 0]
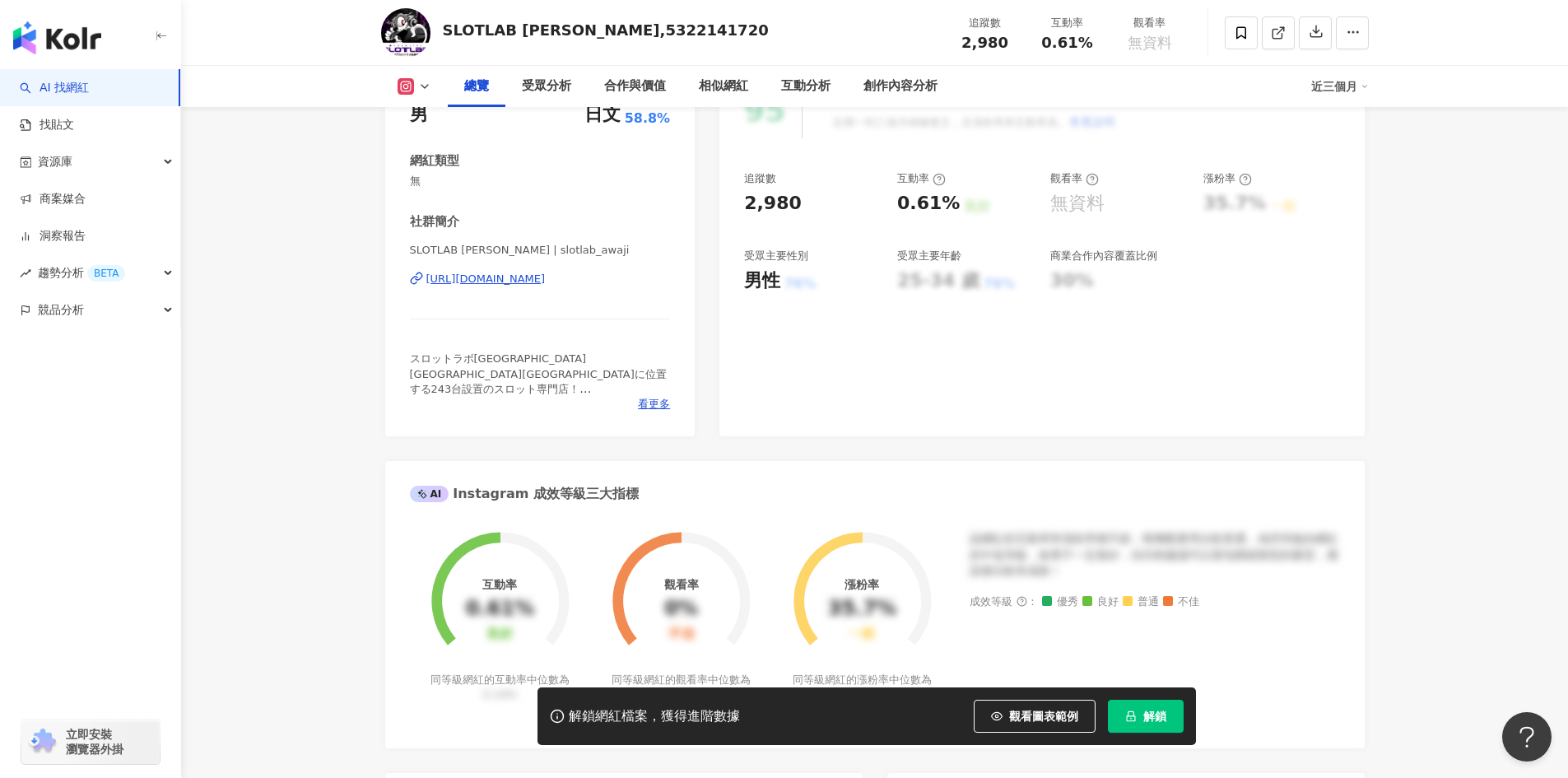
click at [546, 282] on div "https://www.instagram.com/slotlab_awaji/" at bounding box center [486, 279] width 119 height 14
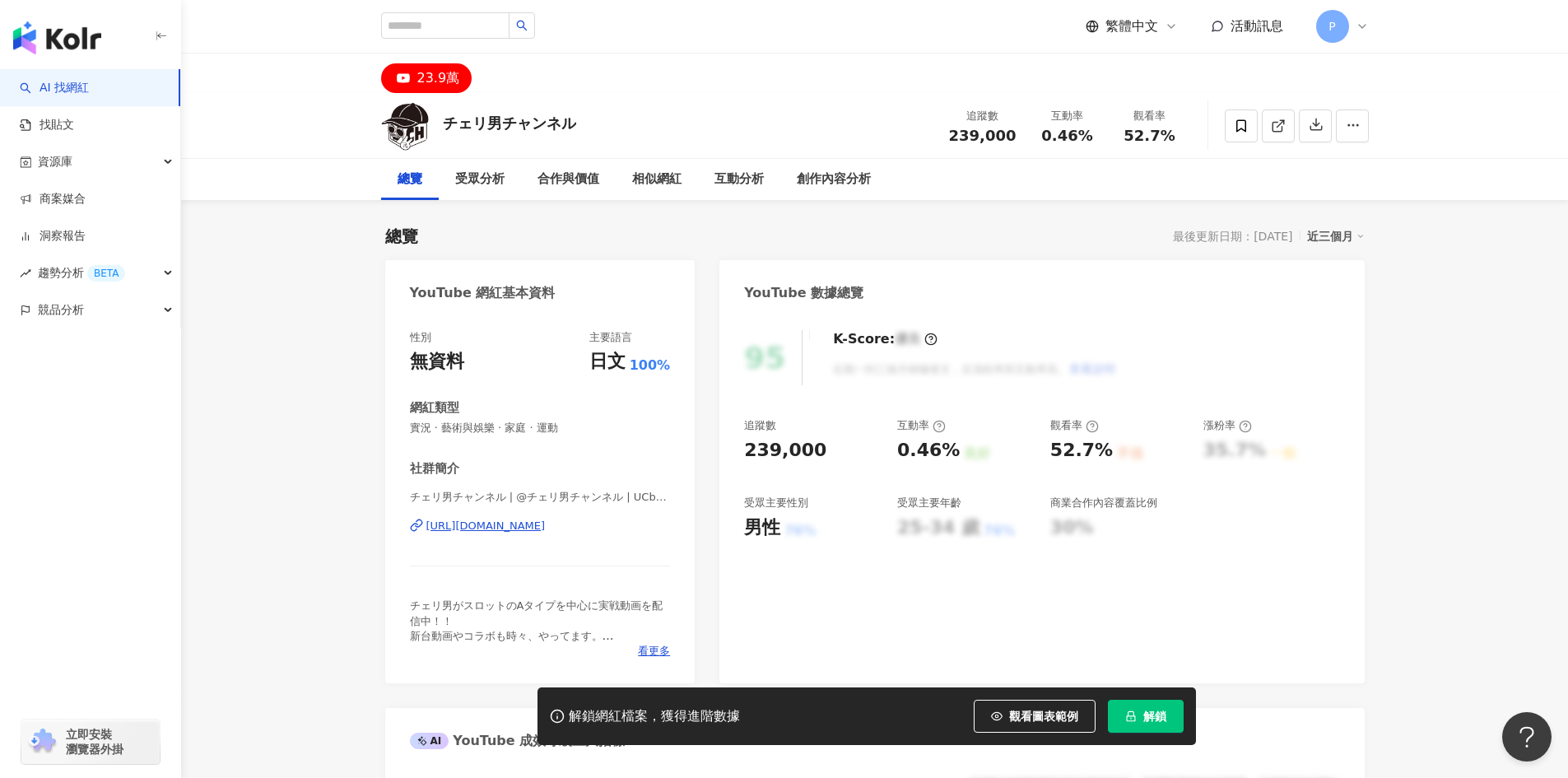
click at [514, 530] on div "https://www.youtube.com/channel/UCbmJJmXKaY3hvWYdrFMXCjQ" at bounding box center [486, 526] width 119 height 14
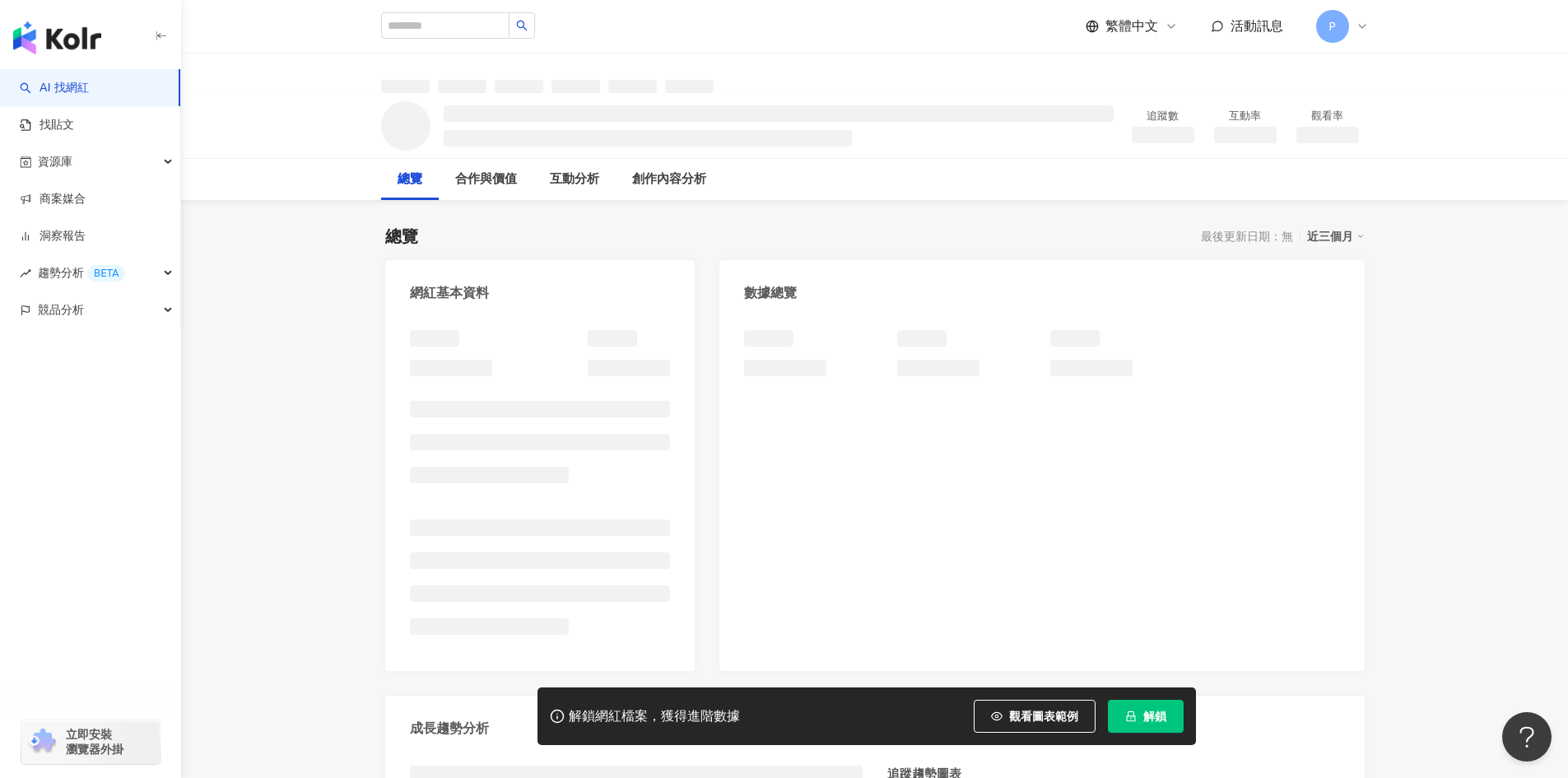
scroll to position [1, 0]
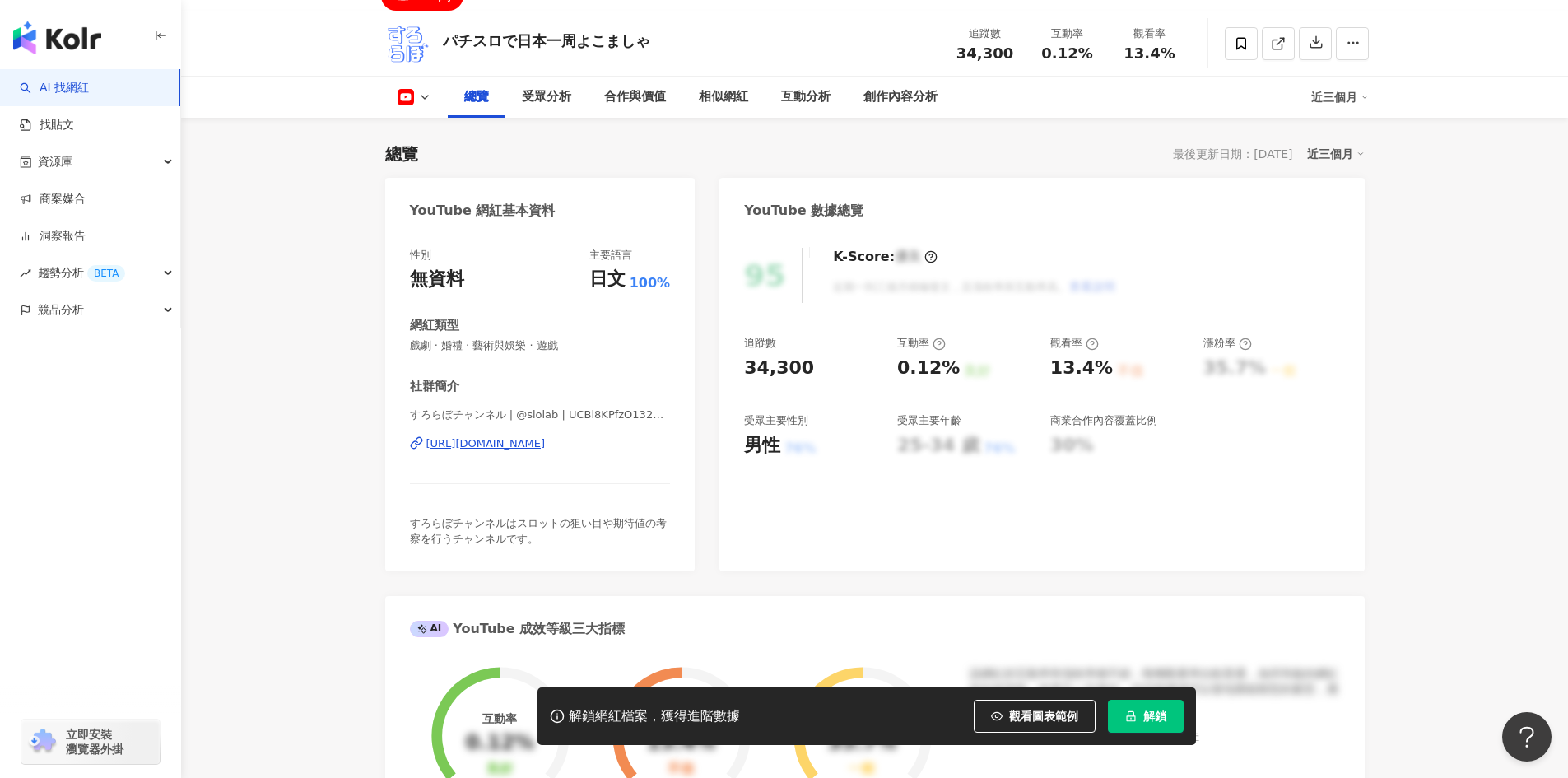
scroll to position [164, 0]
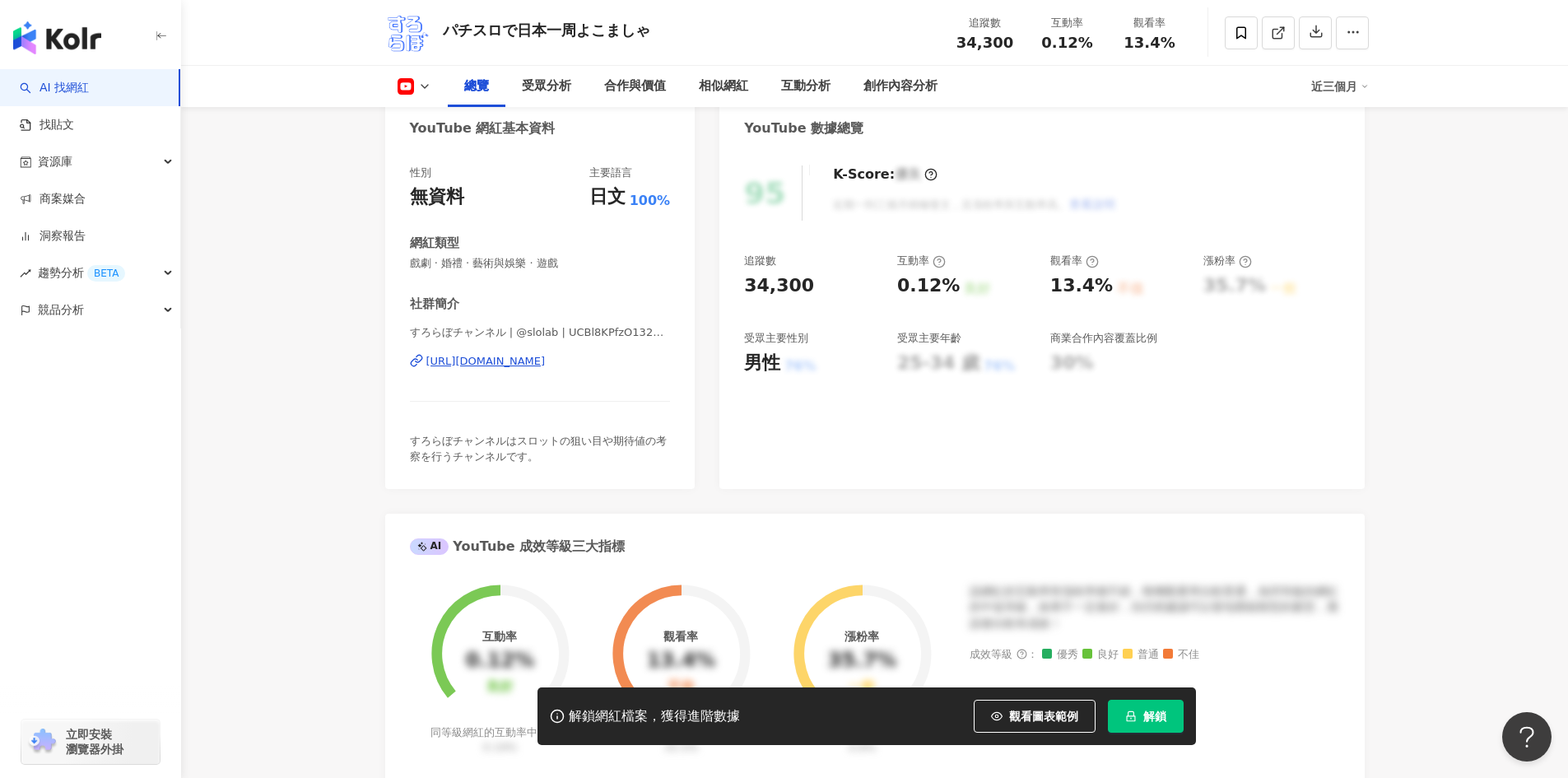
click at [546, 357] on div "[URL][DOMAIN_NAME]" at bounding box center [486, 361] width 119 height 14
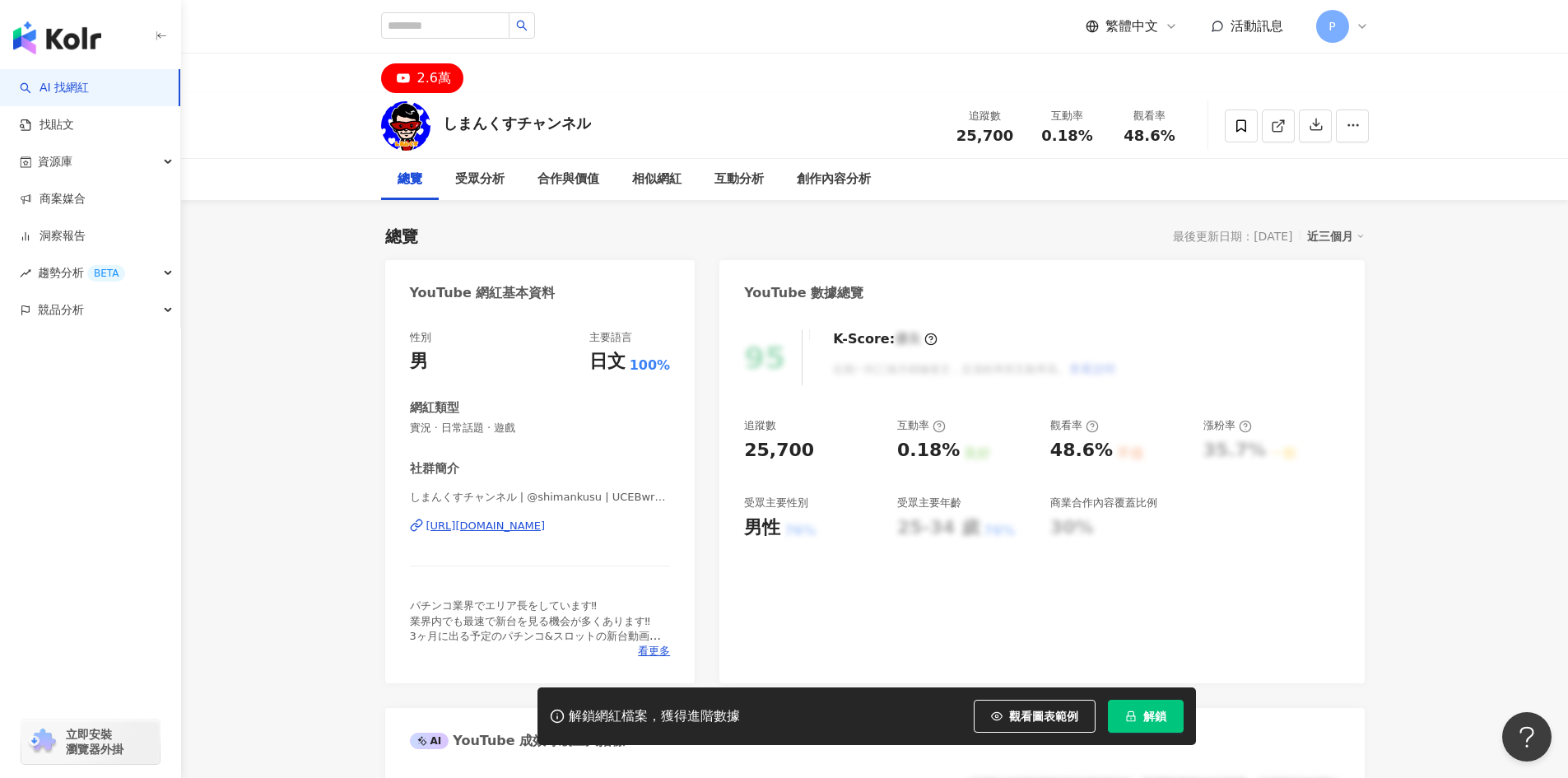
scroll to position [82, 0]
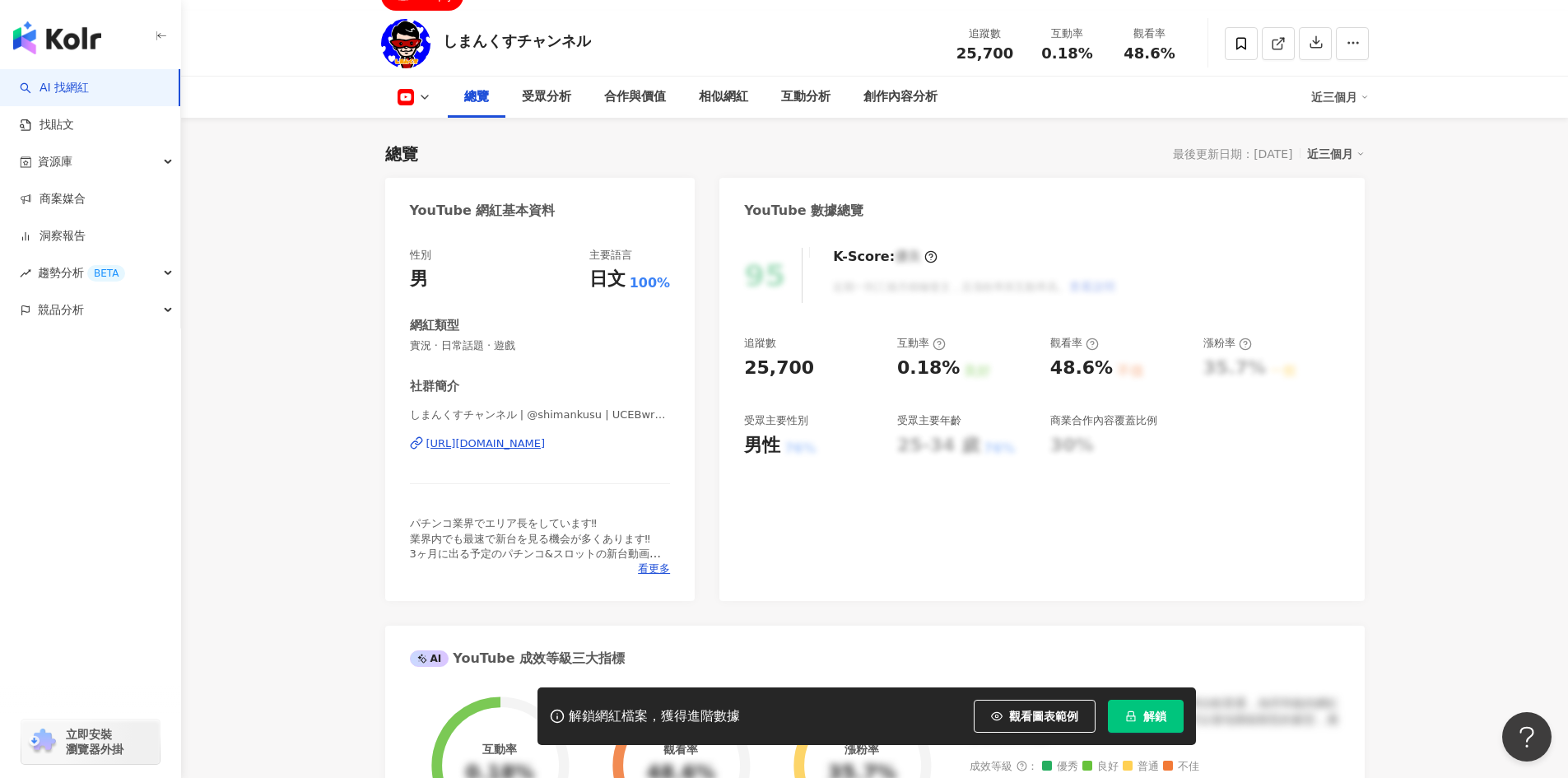
click at [538, 441] on div "https://www.youtube.com/channel/UCEBwr3kiW5J1mFwbaoz7i5A" at bounding box center [486, 443] width 119 height 14
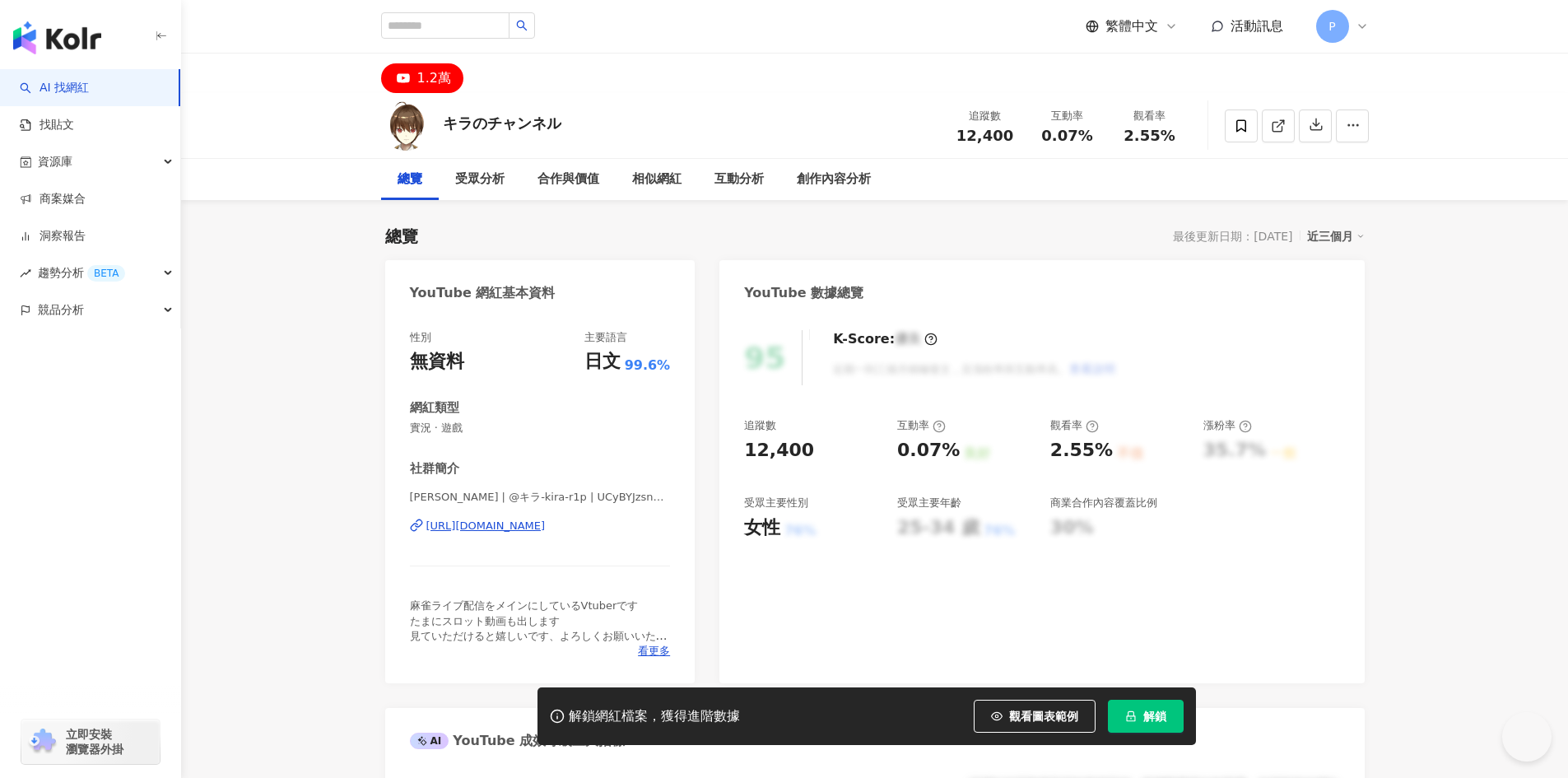
click at [546, 527] on div "https://www.youtube.com/channel/UCyBYJzsn5diYFYNuDZNiL0w" at bounding box center [486, 526] width 119 height 14
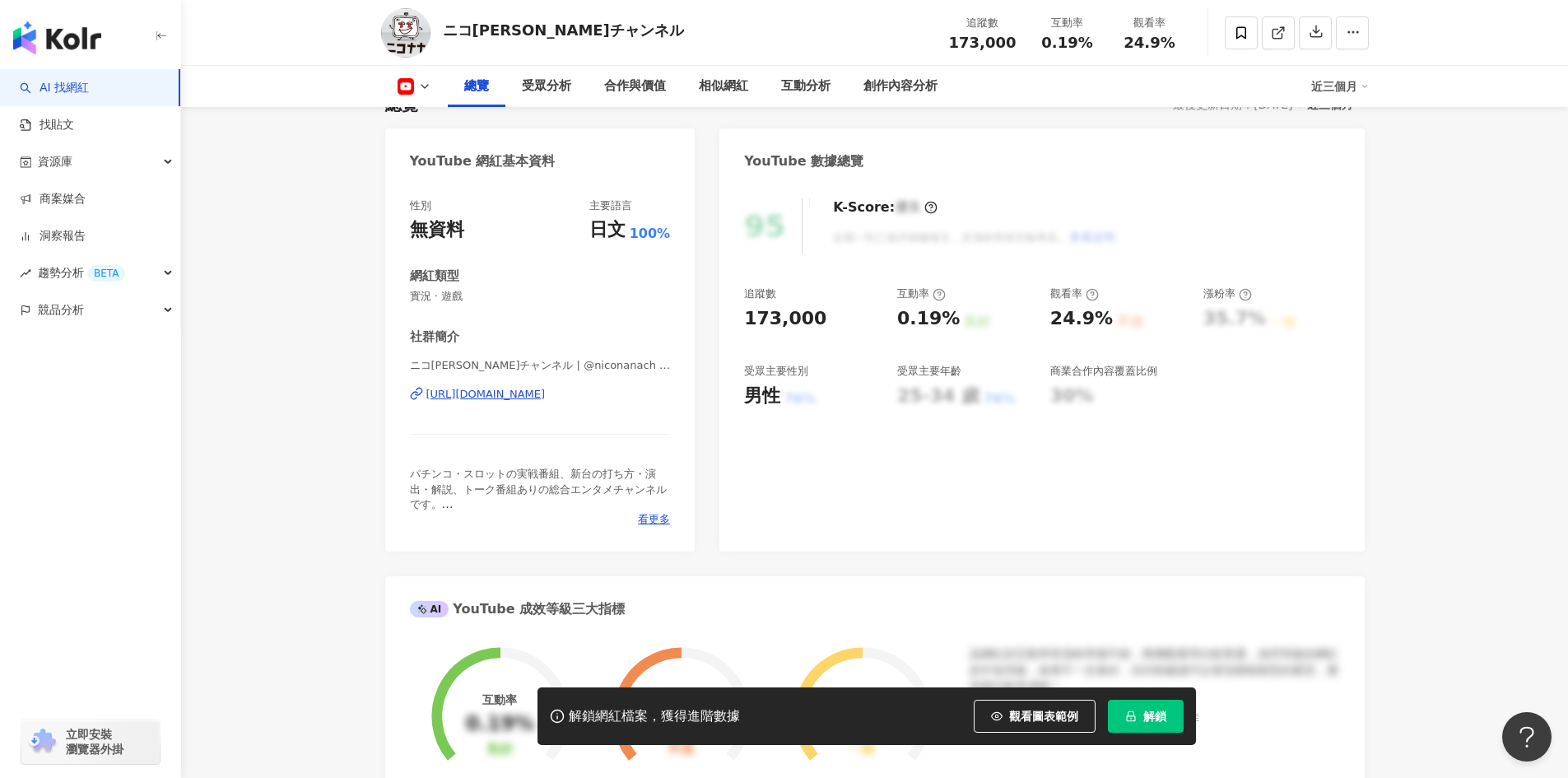
scroll to position [247, 0]
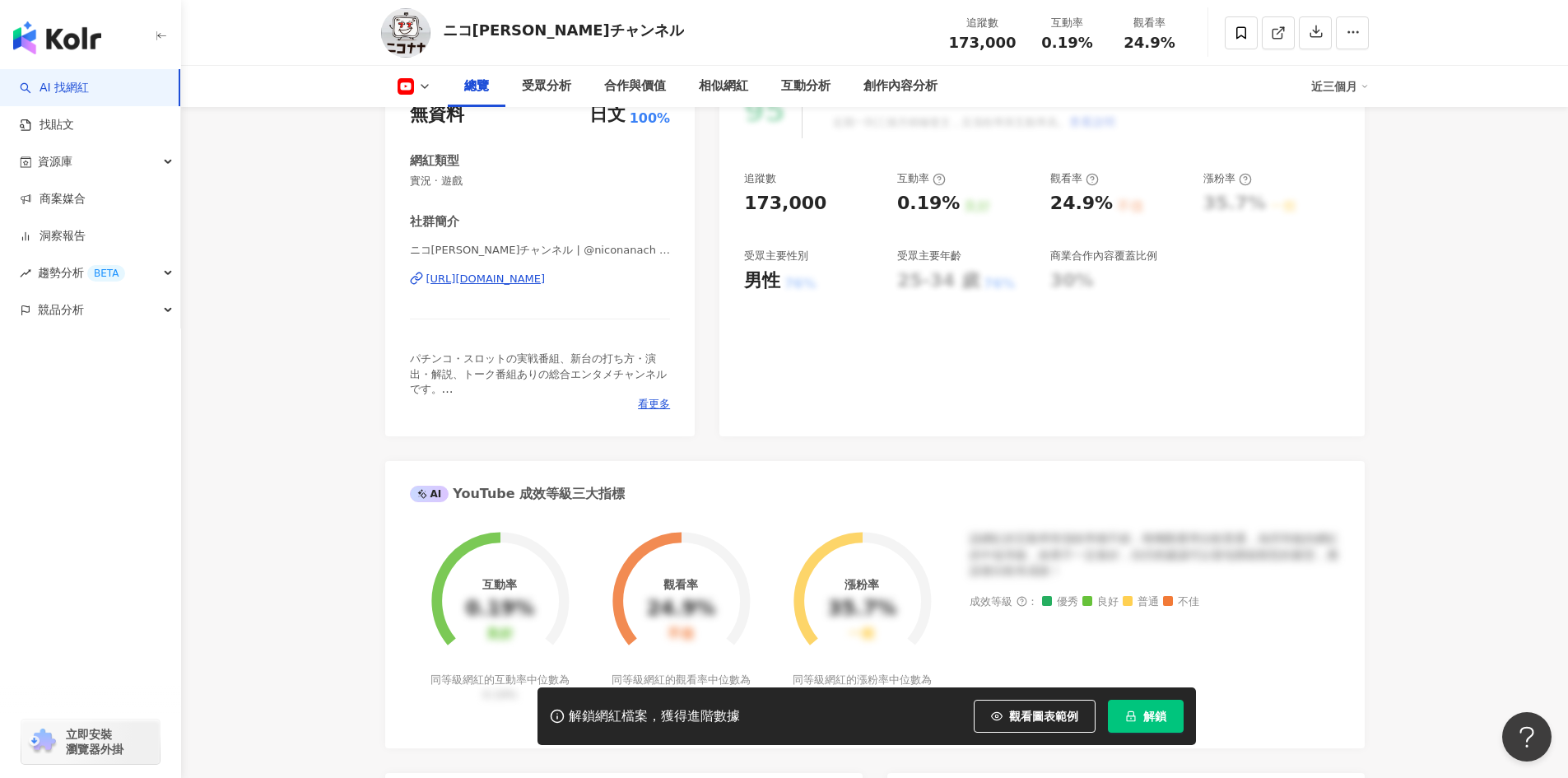
click at [546, 280] on div "https://www.youtube.com/channel/UCw_KnqUxCEN0VlBTT3ShBZg" at bounding box center [486, 279] width 119 height 14
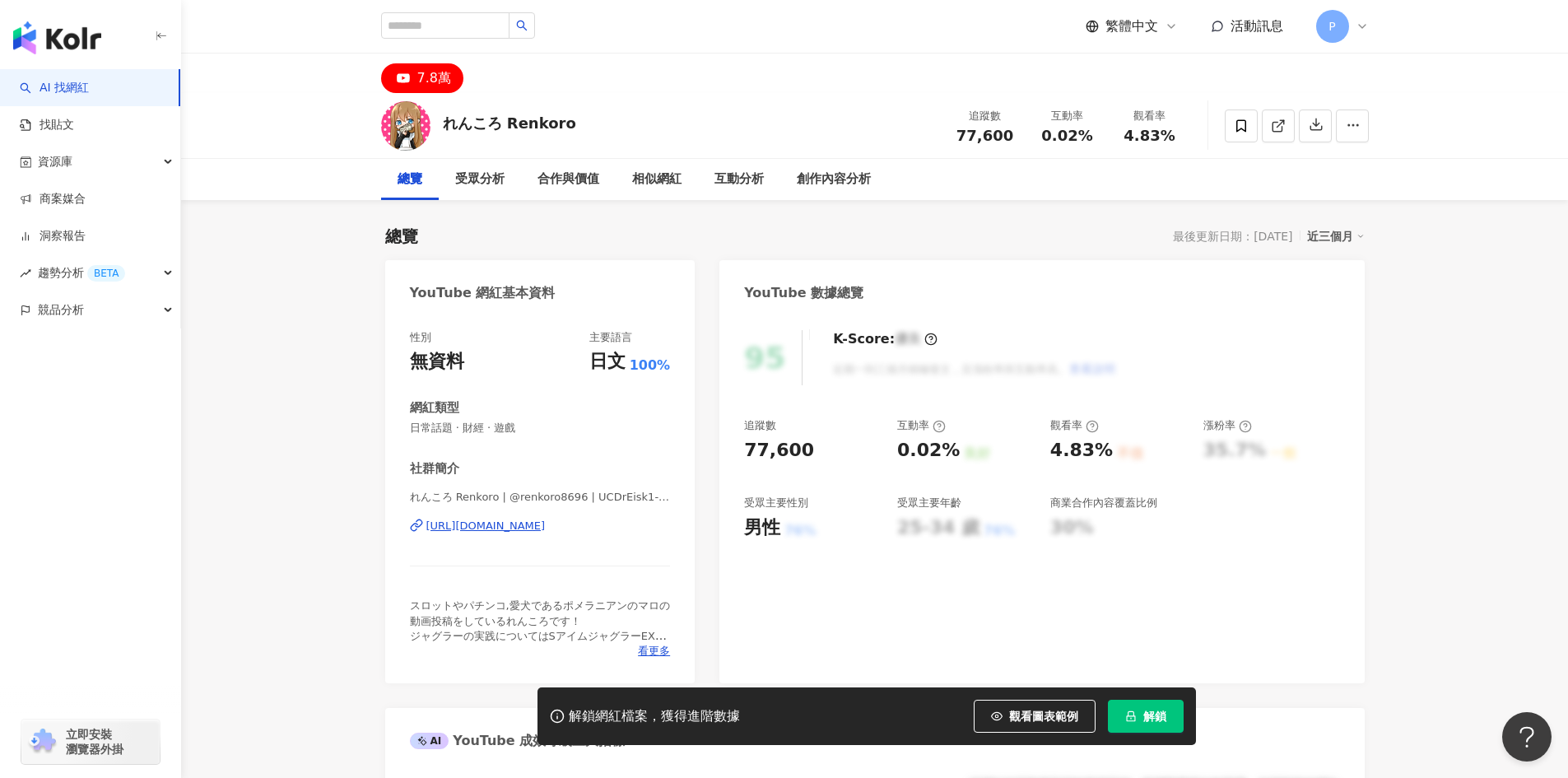
click at [546, 526] on div "https://www.youtube.com/channel/UCDrEisk1-ZthRFbDuW9w0nQ" at bounding box center [486, 526] width 119 height 14
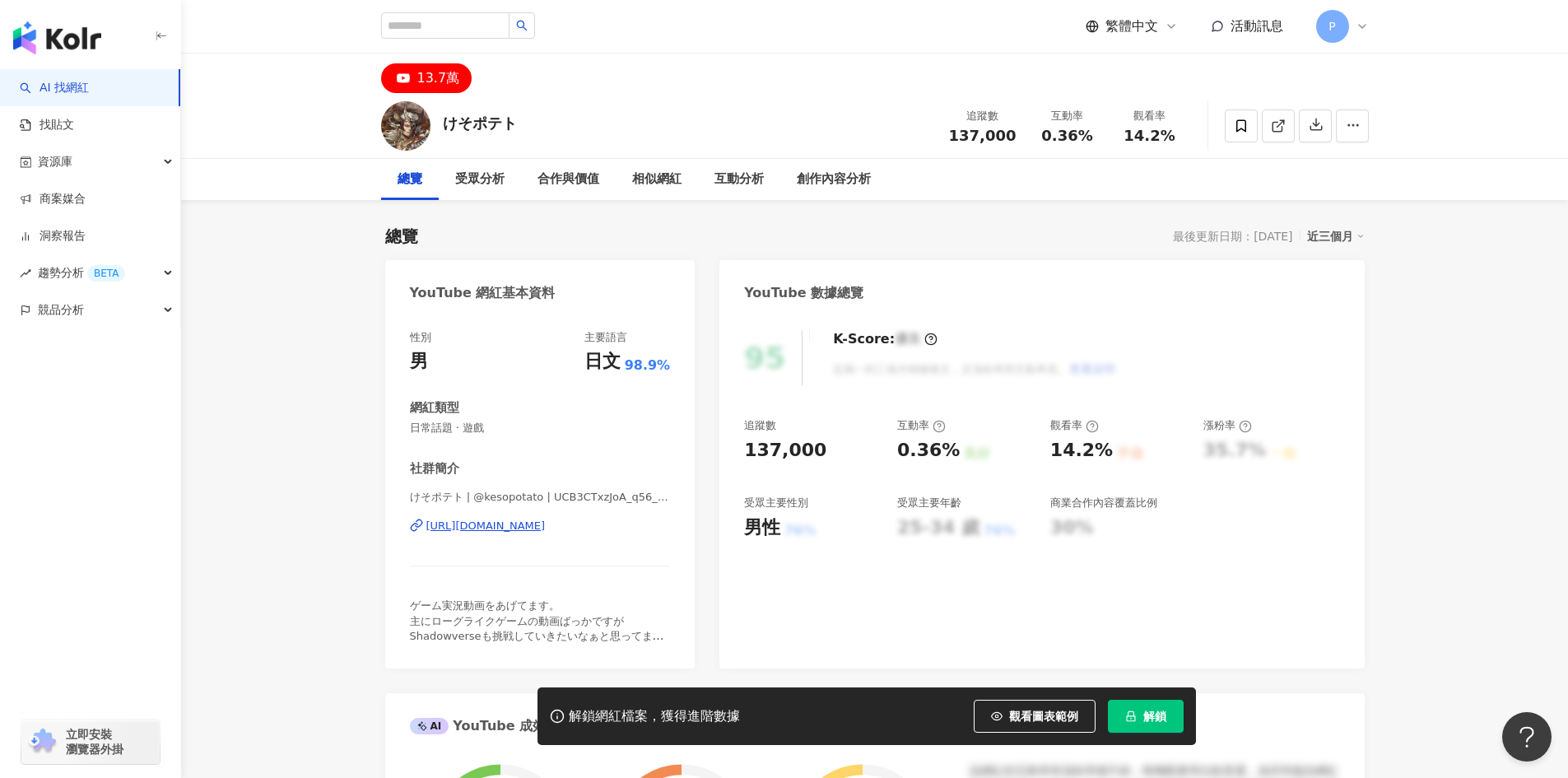
click at [523, 524] on div "https://www.youtube.com/channel/UCB3CTxzJoA_q56_FHTyPyrA" at bounding box center [486, 526] width 119 height 14
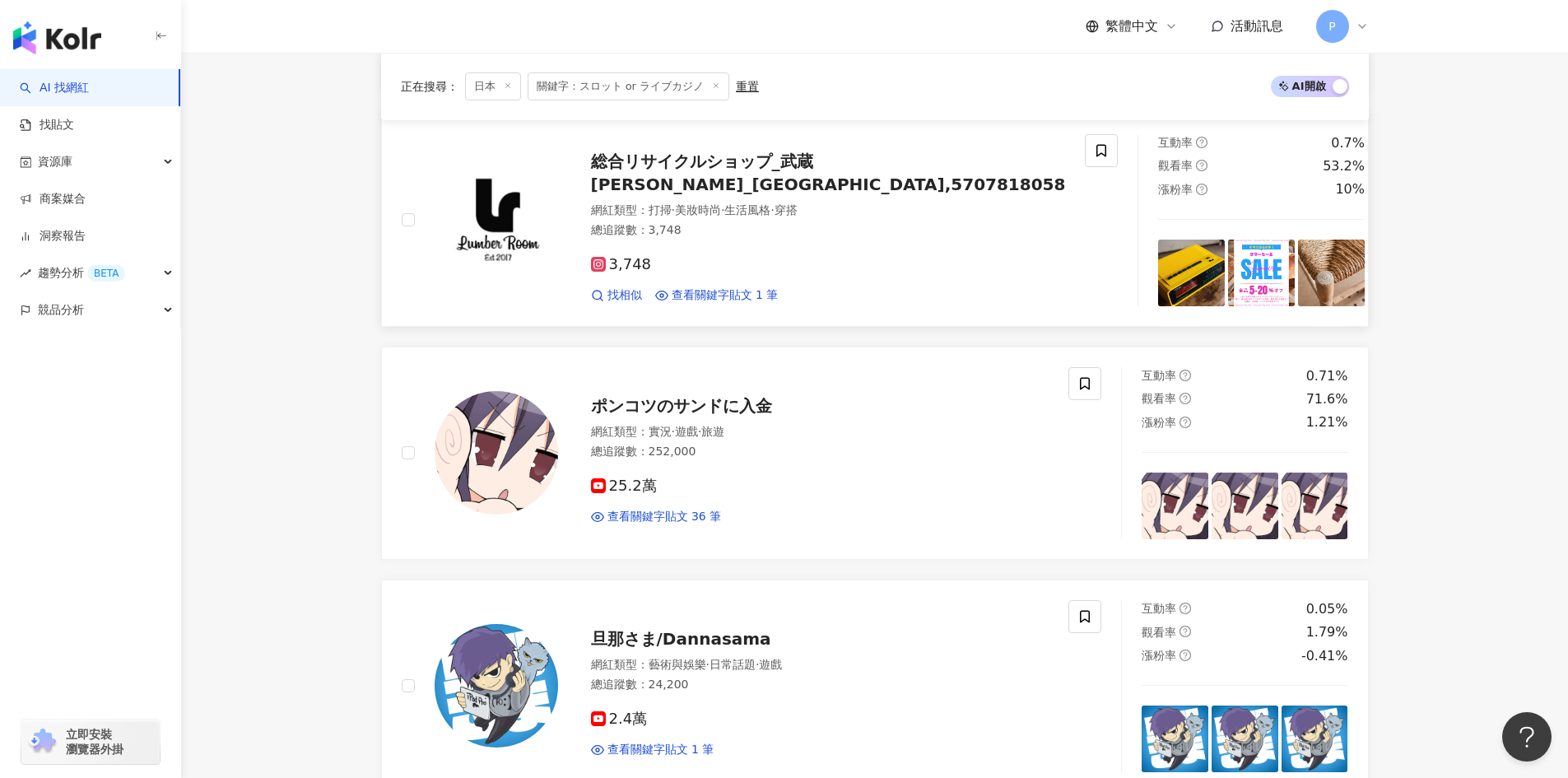
scroll to position [1893, 0]
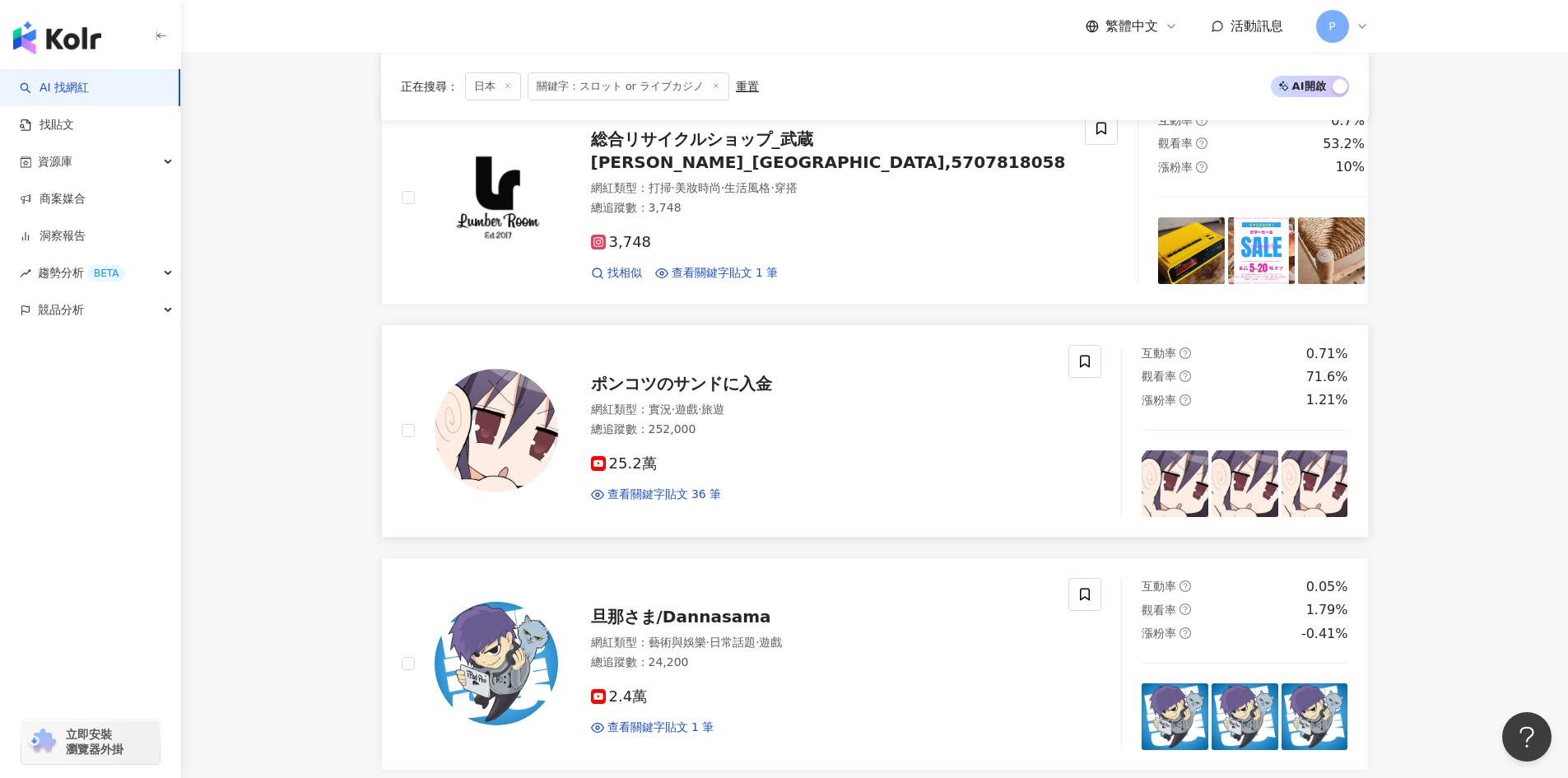
click at [700, 376] on span "ポンコツのサンドに入金" at bounding box center [682, 384] width 181 height 20
click at [665, 618] on span "旦那さま/Dannasama" at bounding box center [682, 616] width 181 height 20
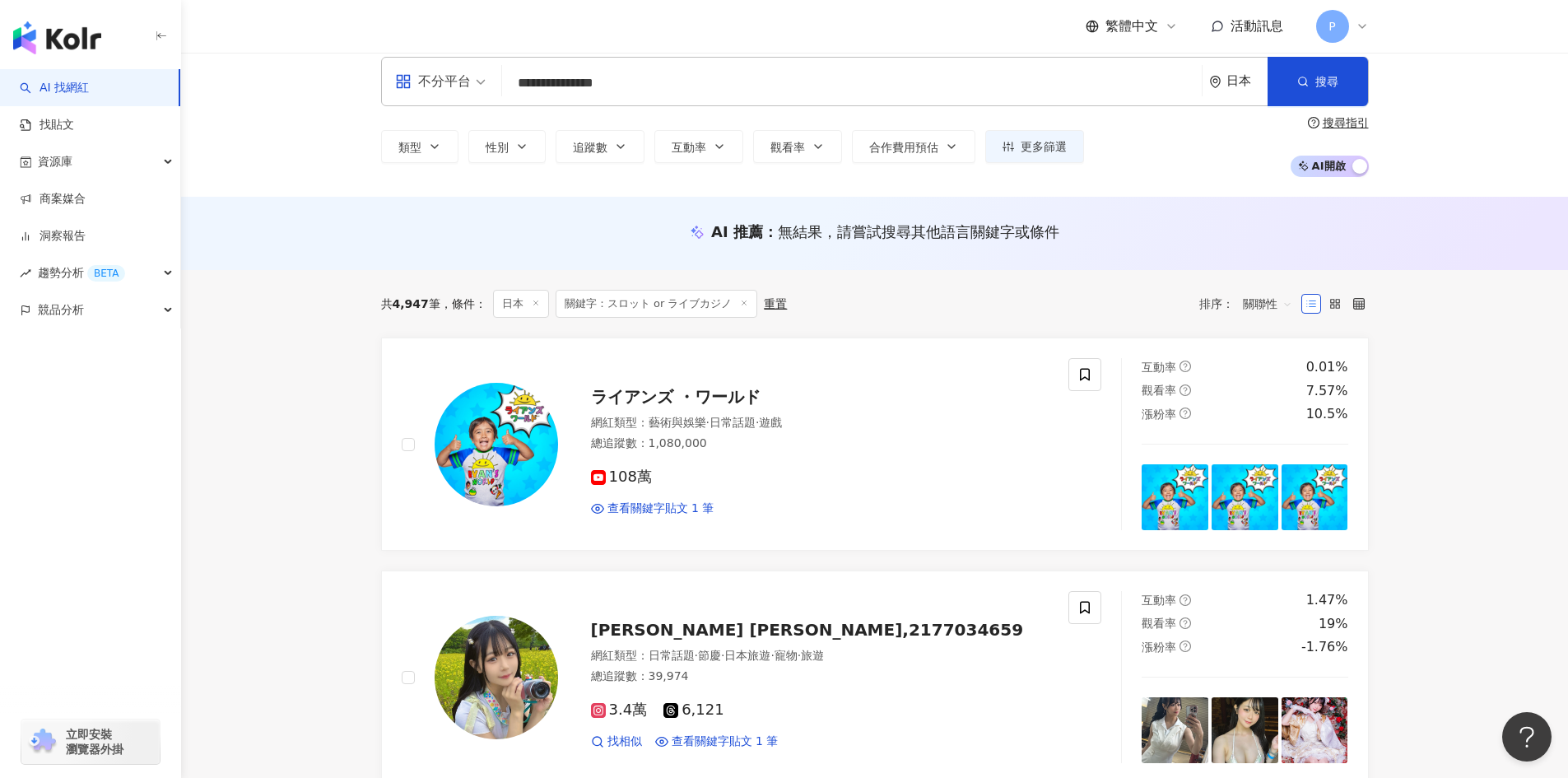
scroll to position [0, 0]
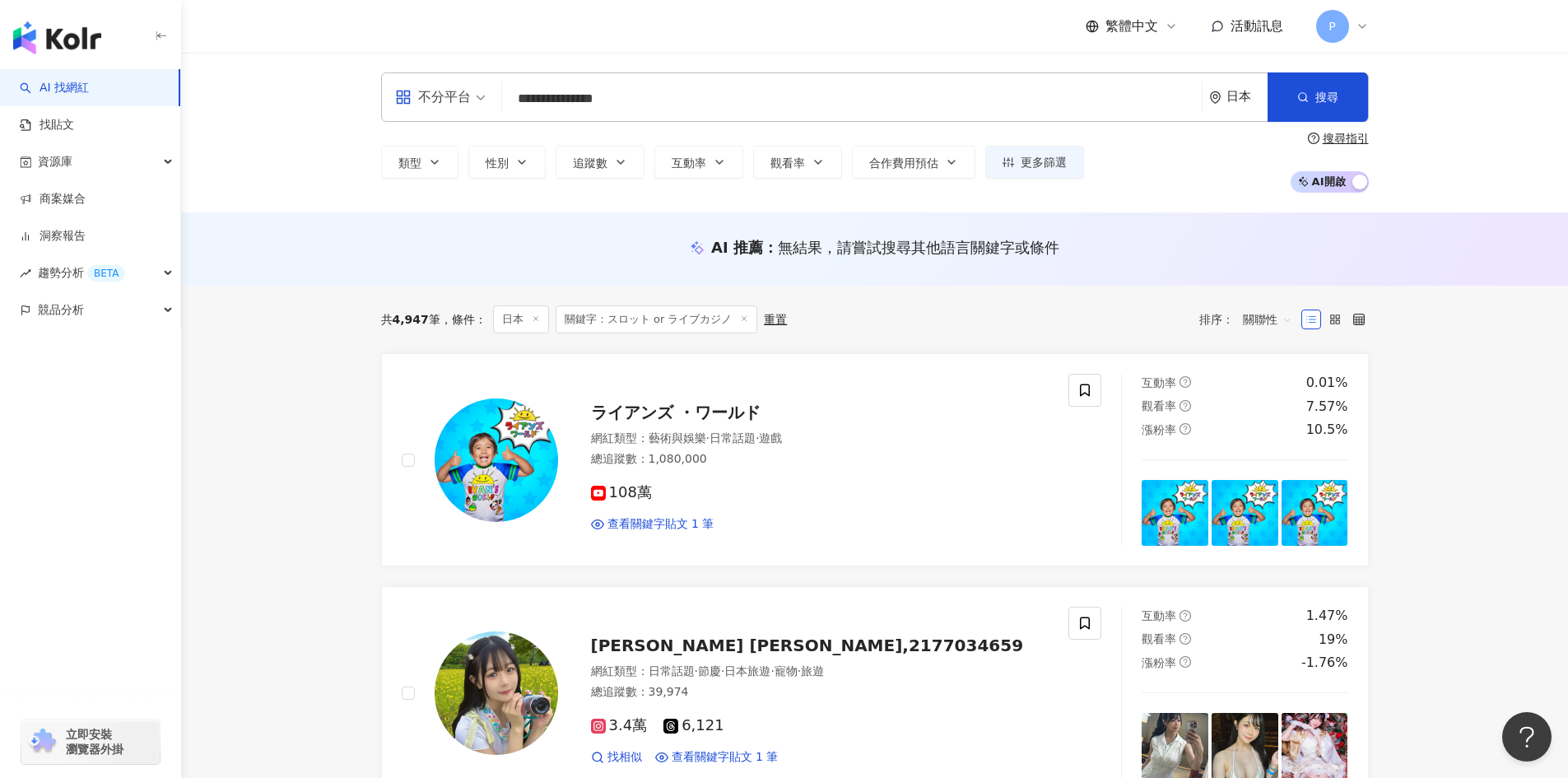
click at [709, 104] on input "**********" at bounding box center [852, 98] width 687 height 32
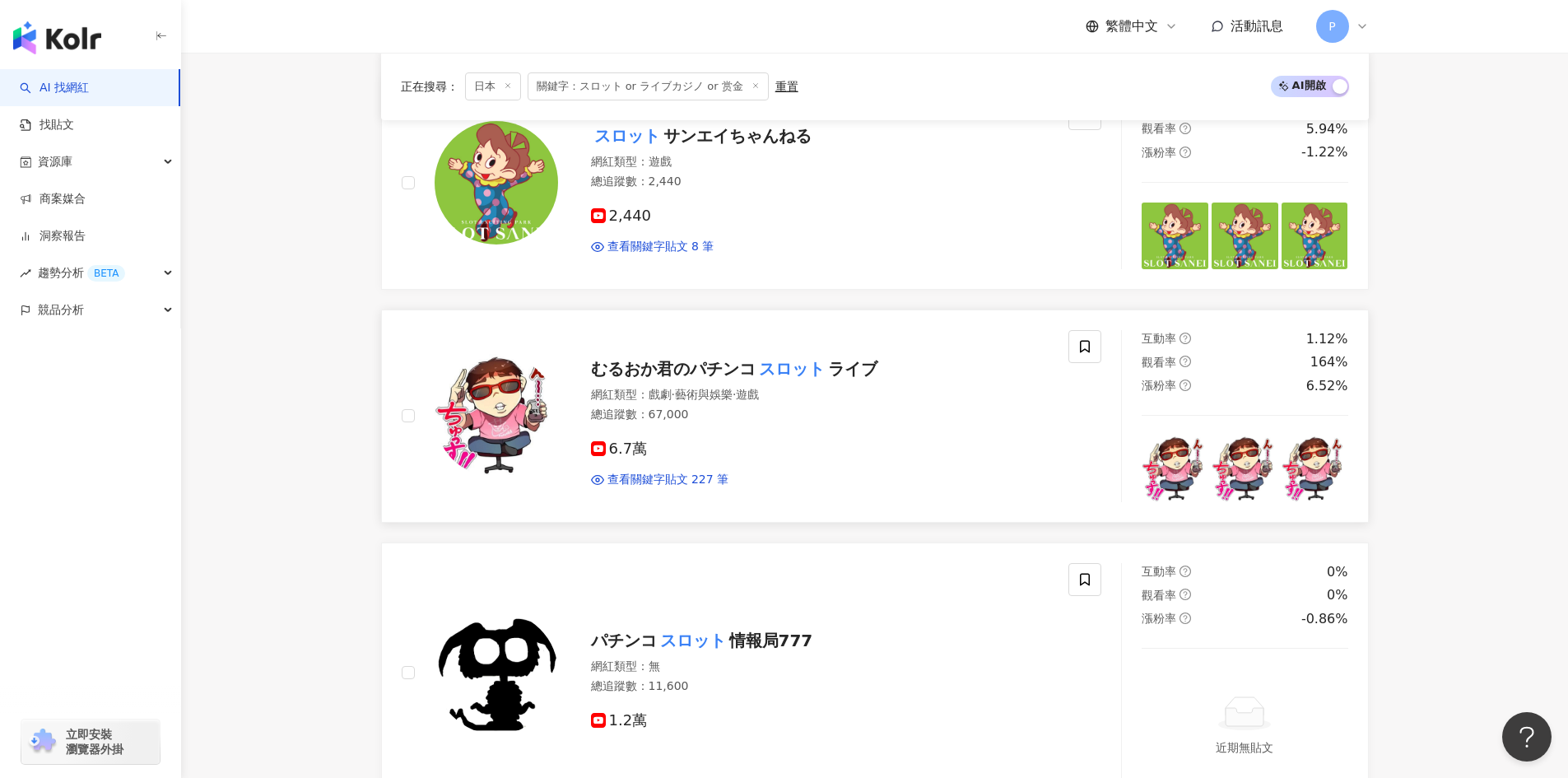
scroll to position [2799, 0]
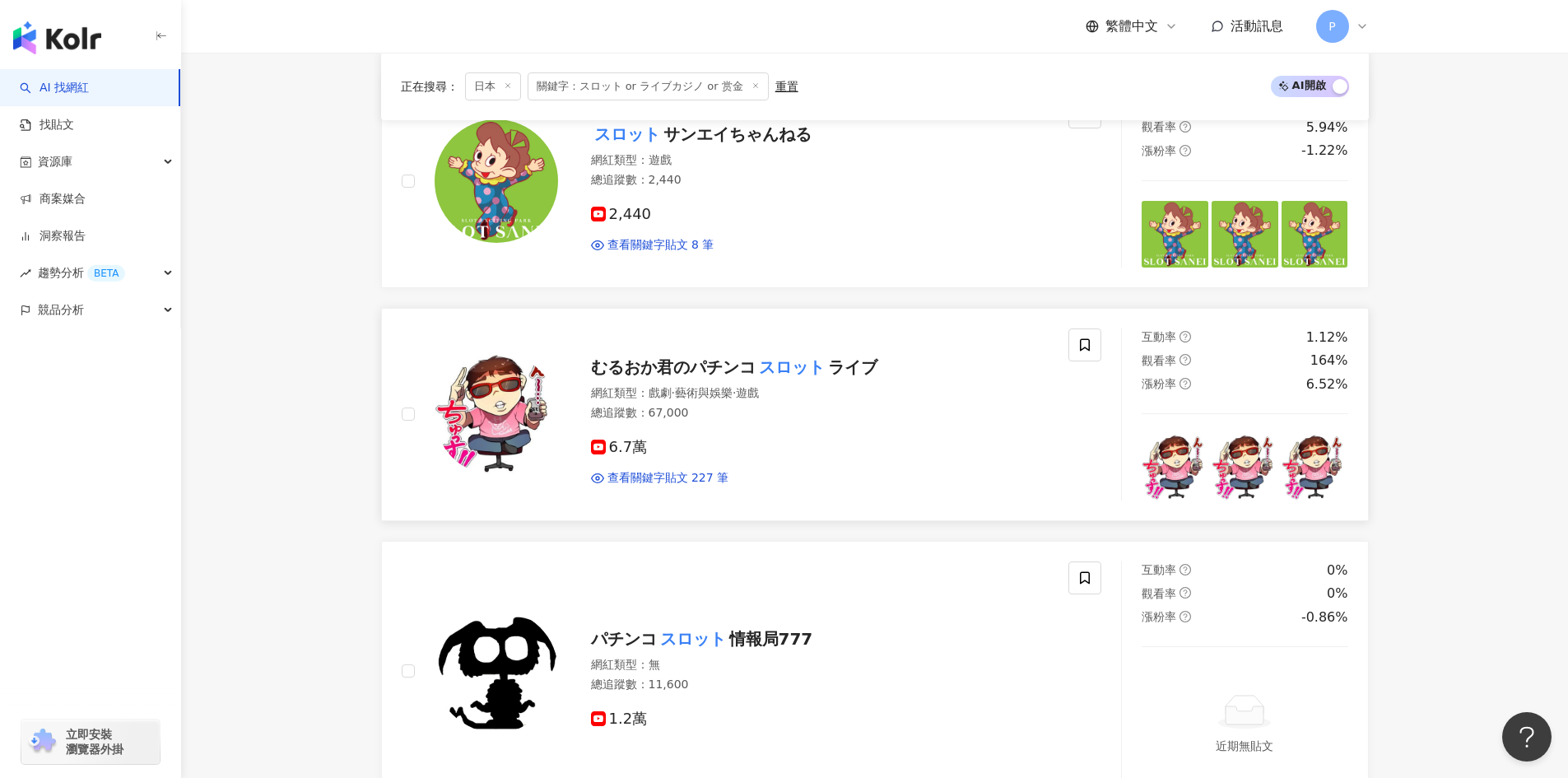
type input "**********"
click at [655, 369] on span "むるおか君のパチンコ" at bounding box center [673, 367] width 164 height 20
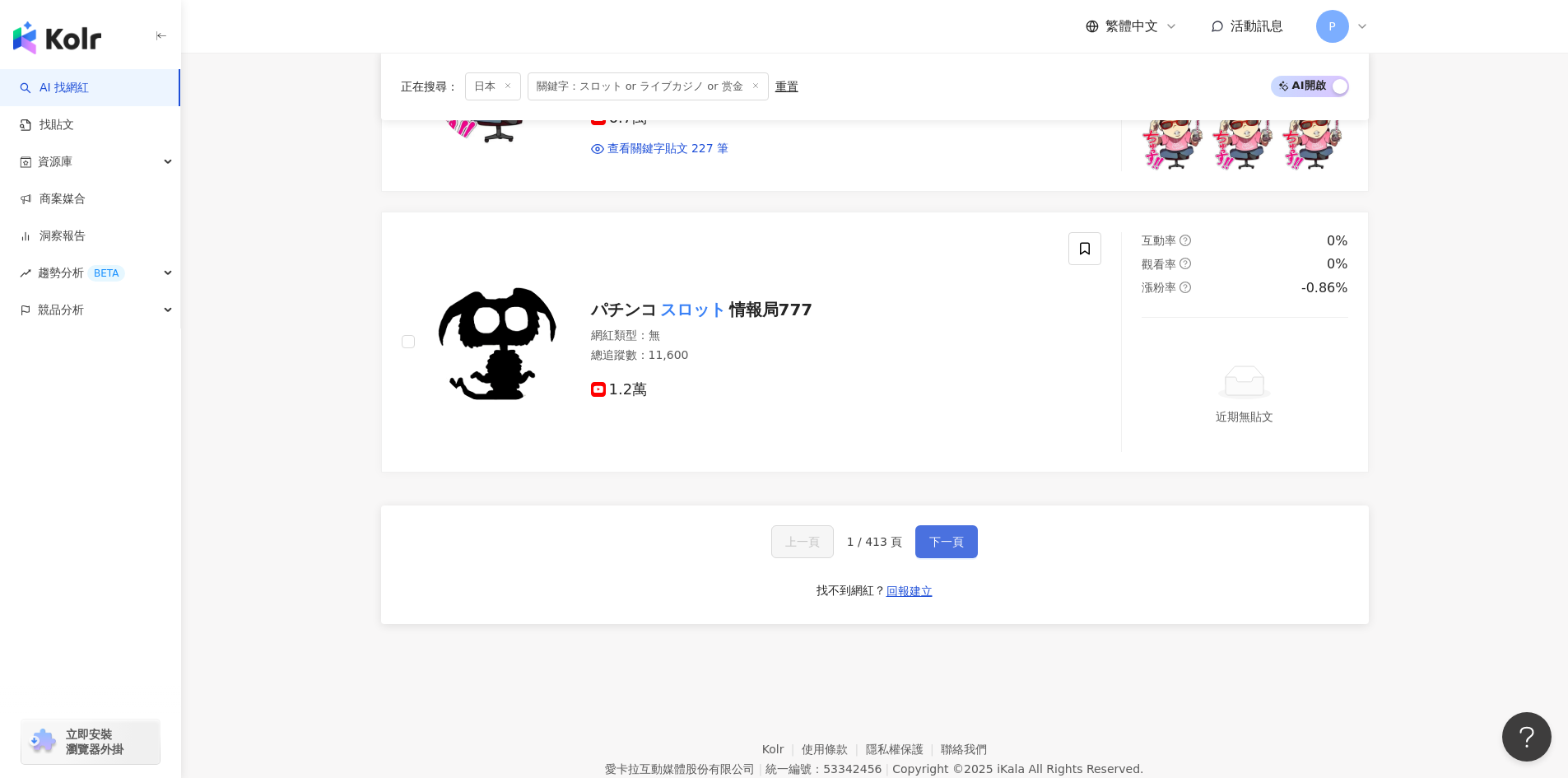
click at [955, 542] on span "下一頁" at bounding box center [947, 542] width 34 height 14
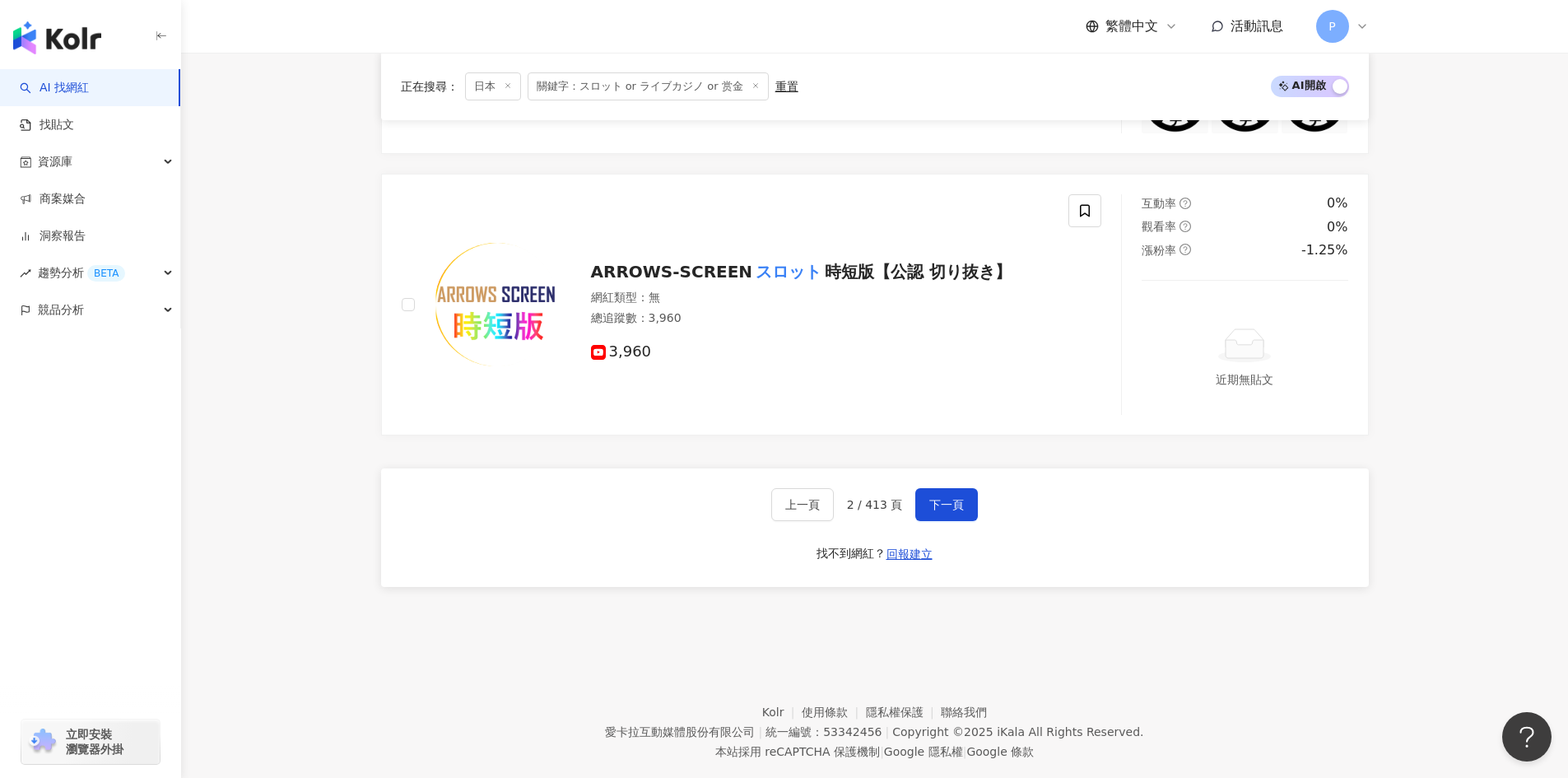
scroll to position [3389, 0]
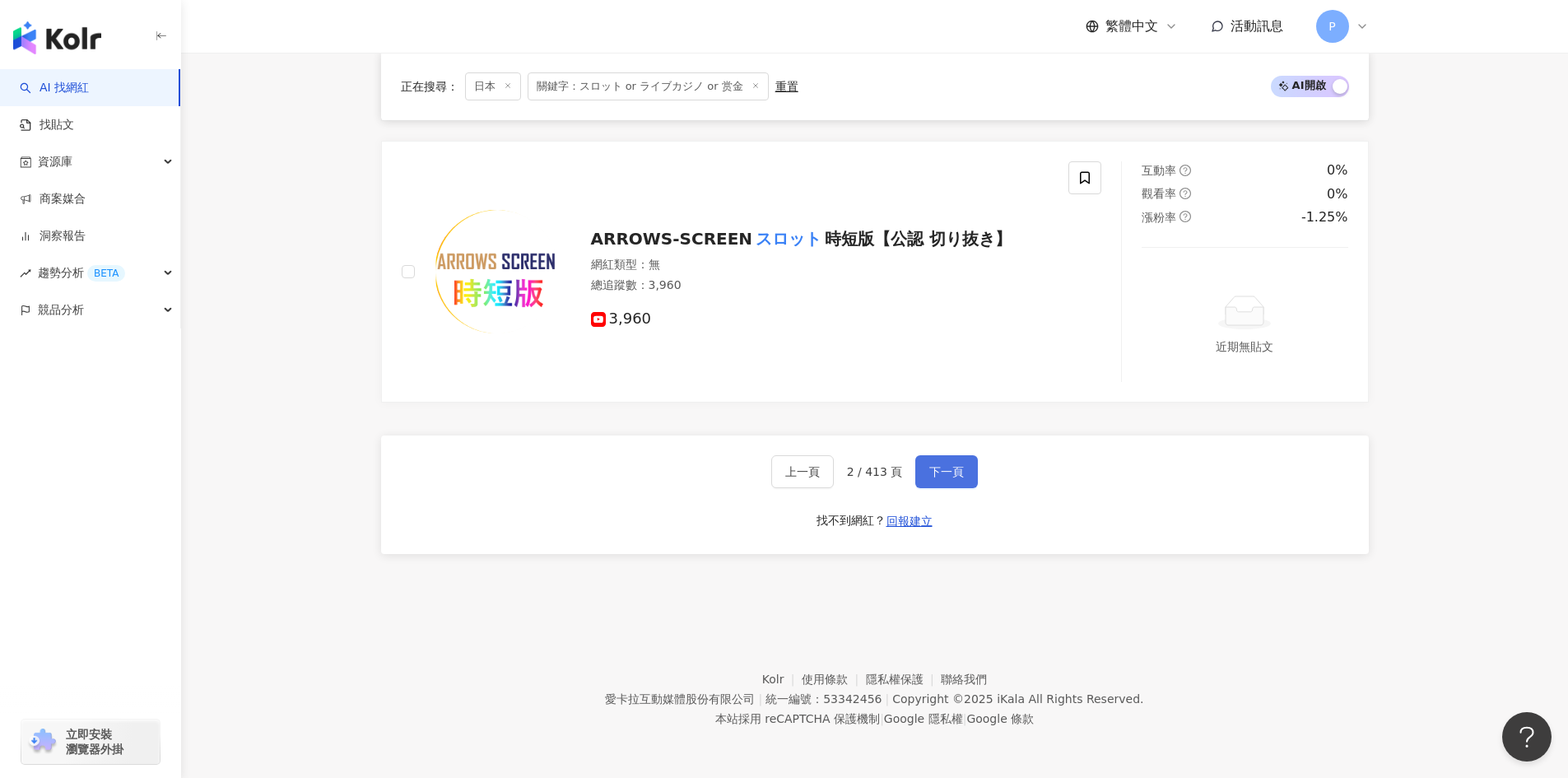
click at [946, 461] on button "下一頁" at bounding box center [946, 471] width 62 height 32
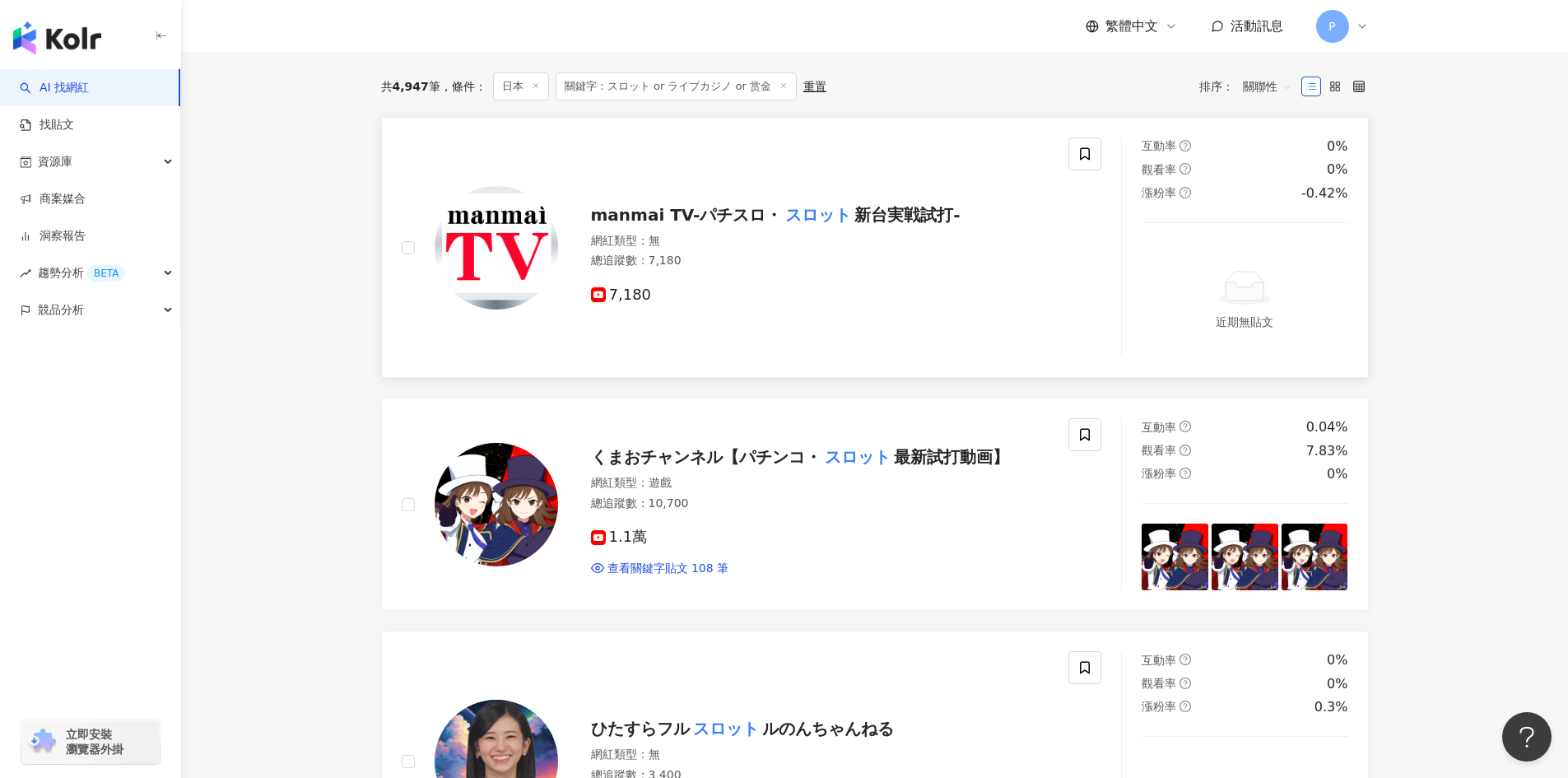
scroll to position [542, 0]
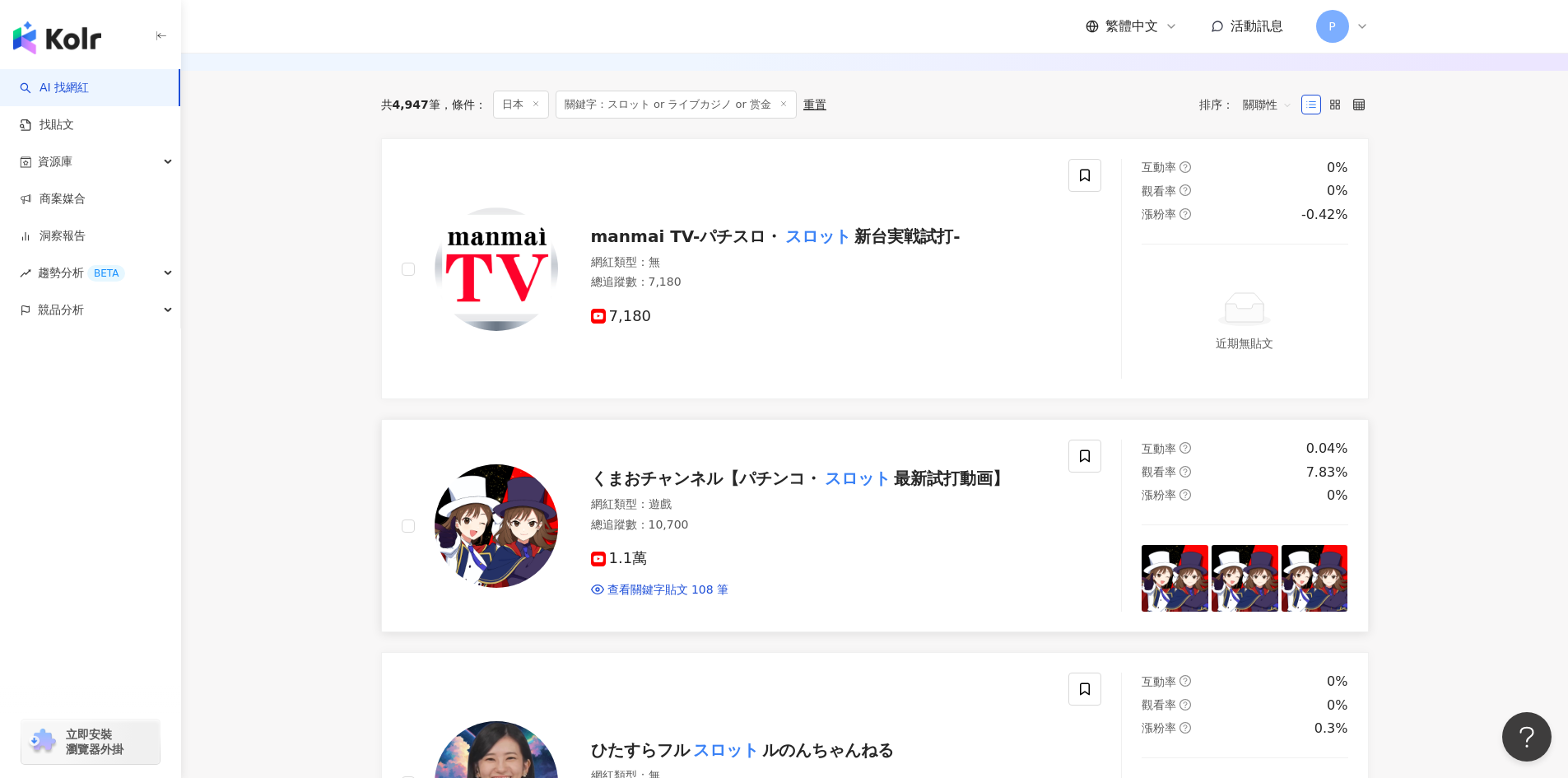
click at [711, 481] on span "くまおチャンネル【パチンコ・" at bounding box center [706, 478] width 230 height 20
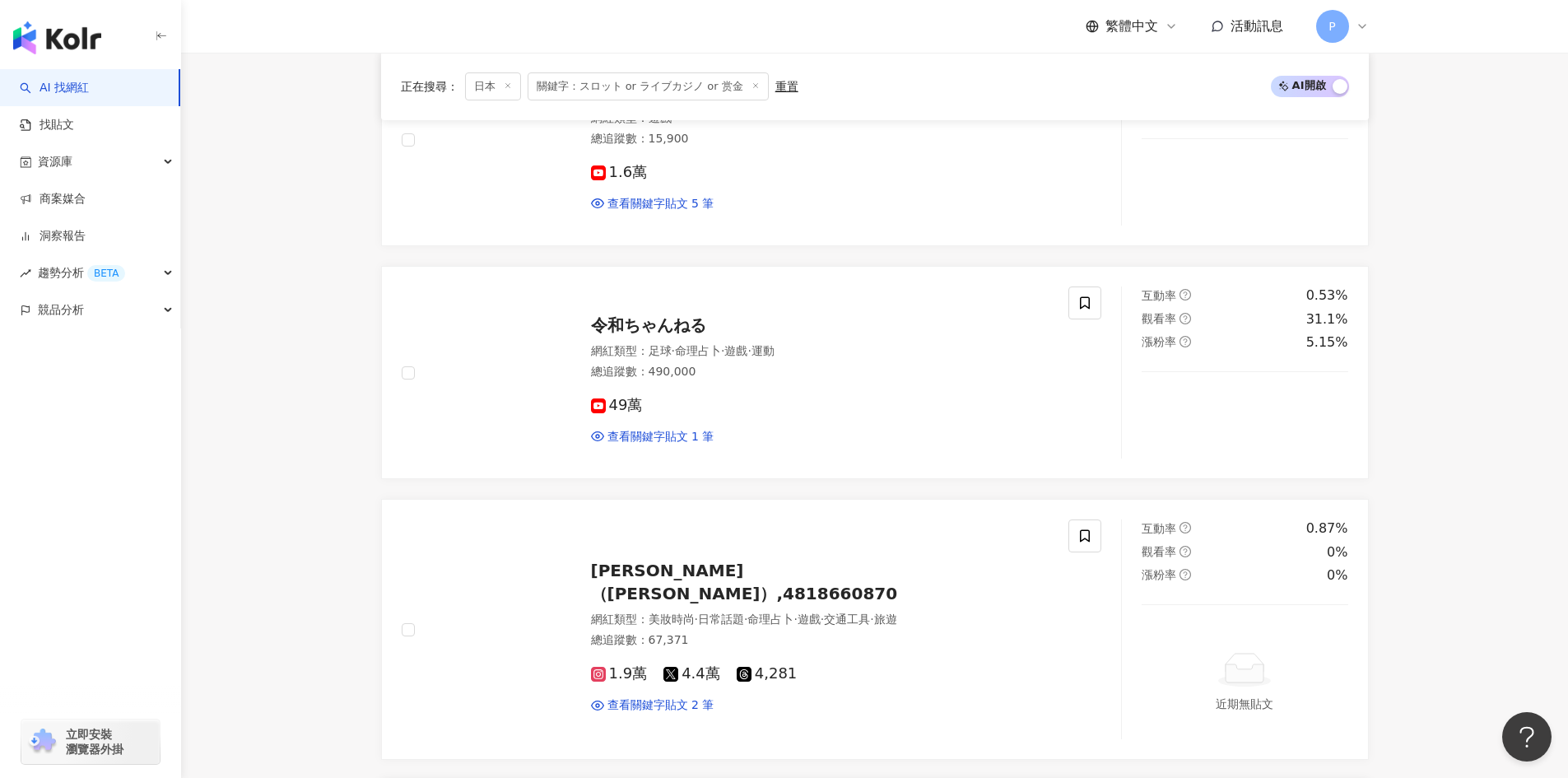
scroll to position [3094, 0]
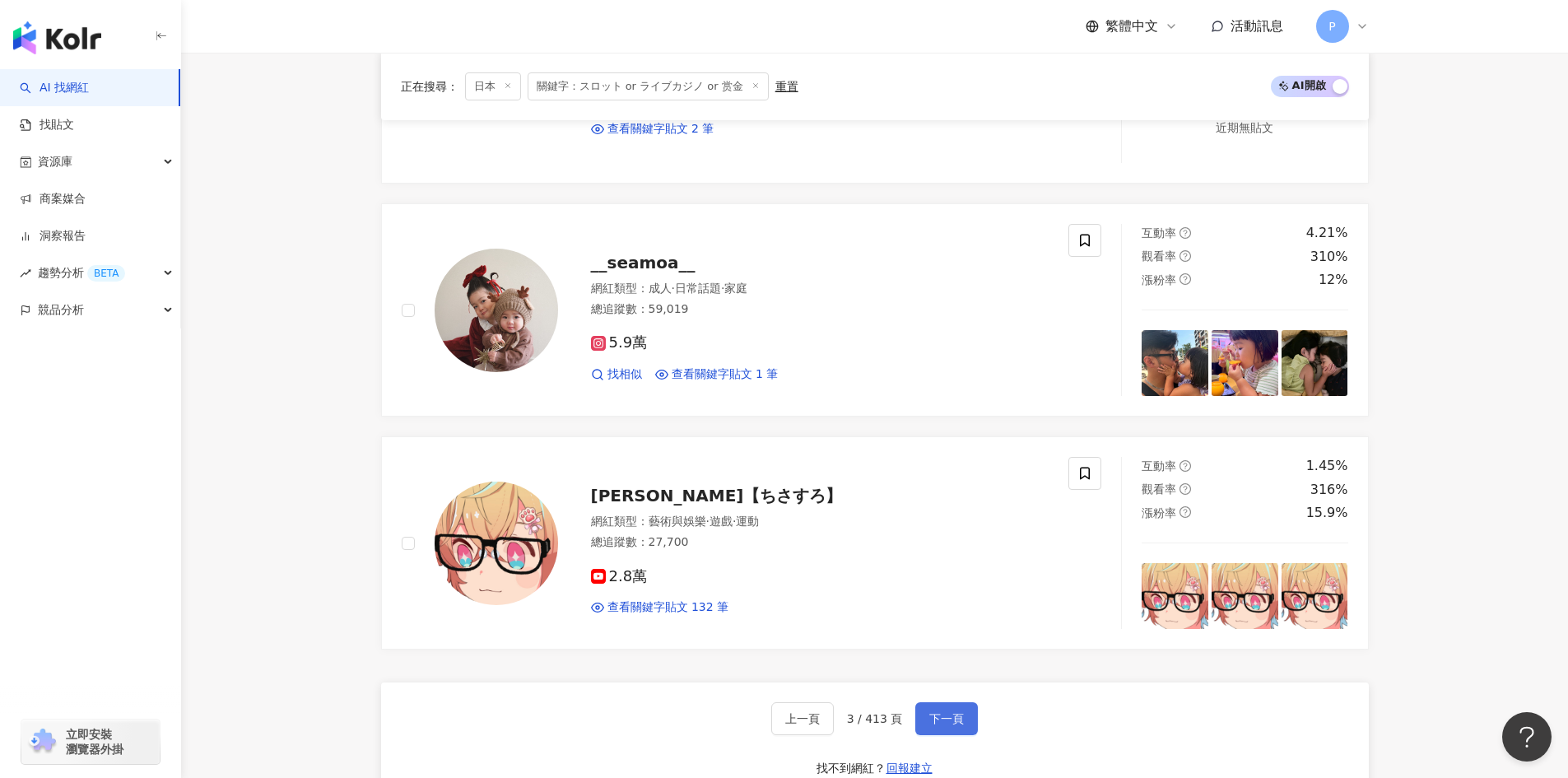
click at [936, 713] on span "下一頁" at bounding box center [947, 718] width 34 height 14
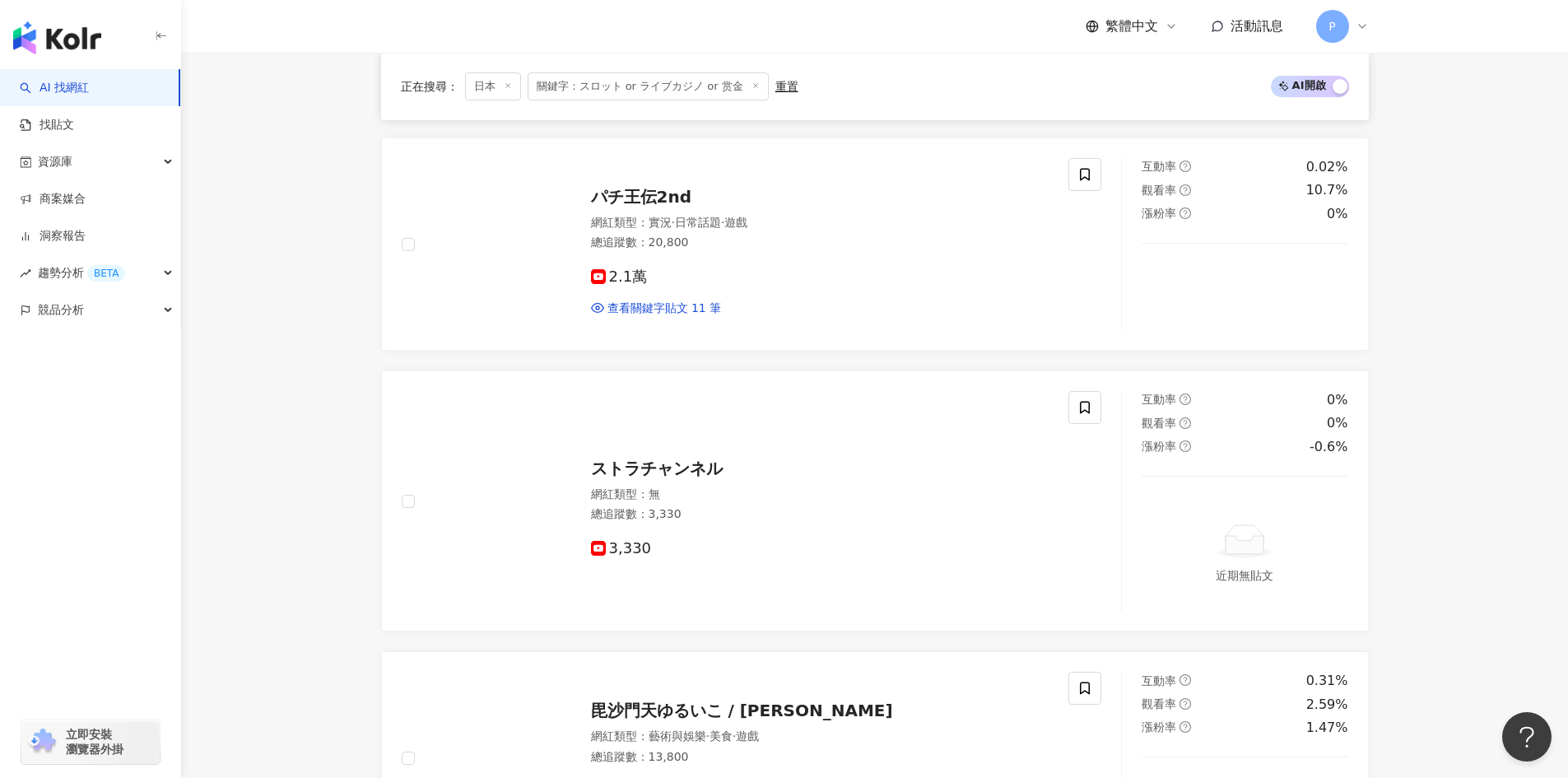
scroll to position [2855, 0]
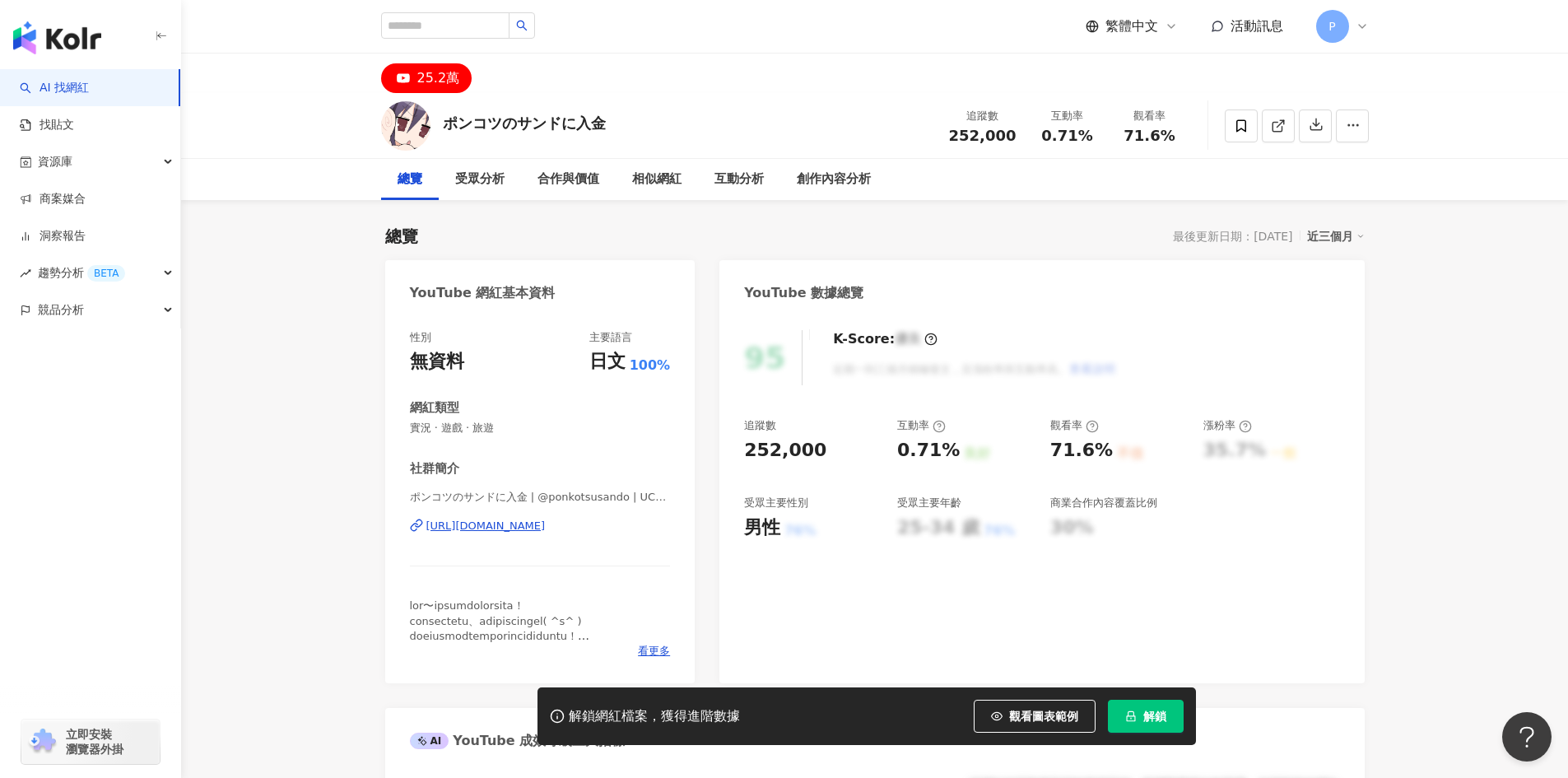
drag, startPoint x: 556, startPoint y: 529, endPoint x: 680, endPoint y: 480, distance: 133.3
click at [546, 529] on div "https://www.youtube.com/channel/UCFwW7jKTtB0Hnpt-fLk1jmQ" at bounding box center [486, 526] width 119 height 14
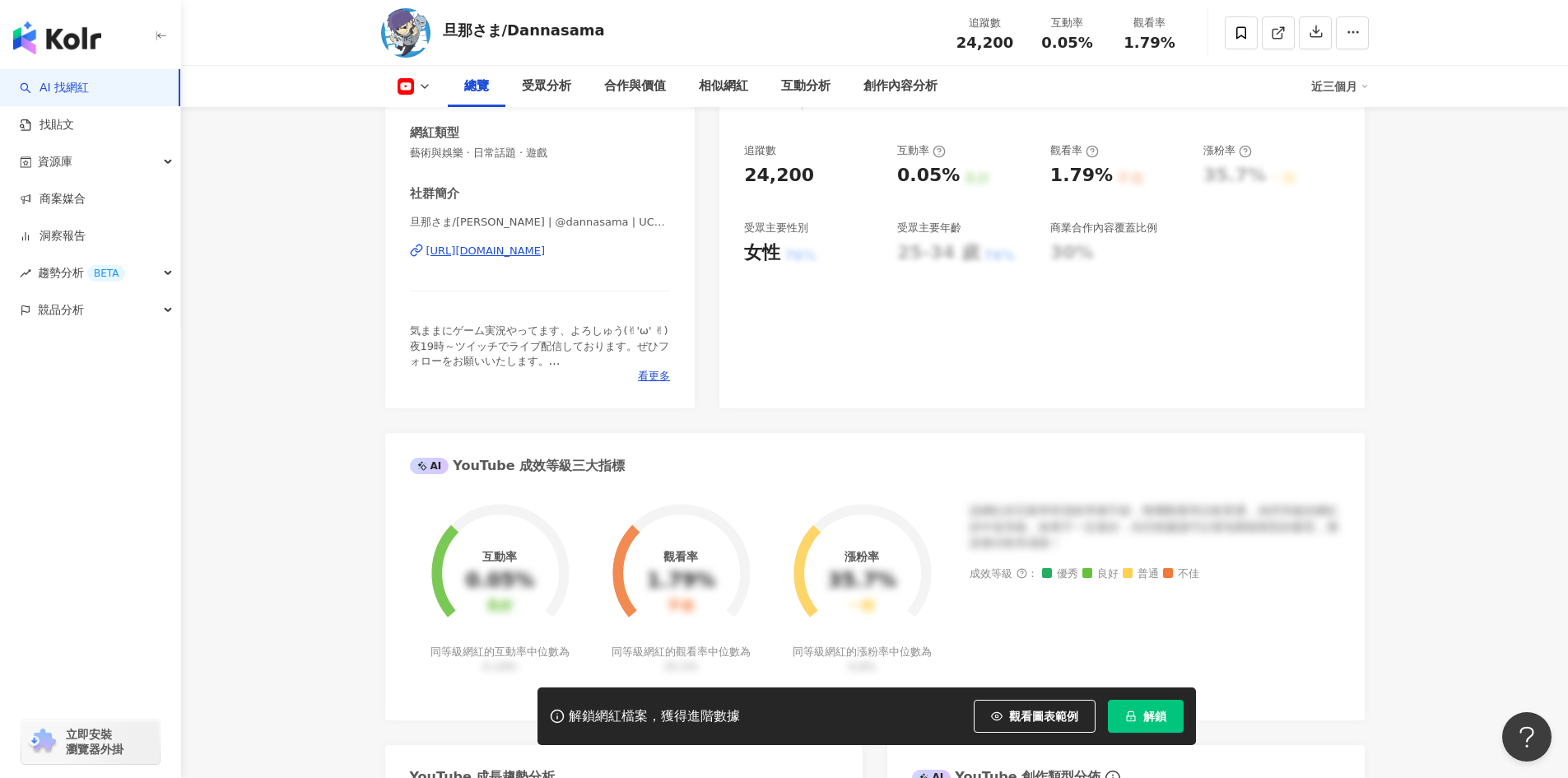
scroll to position [329, 0]
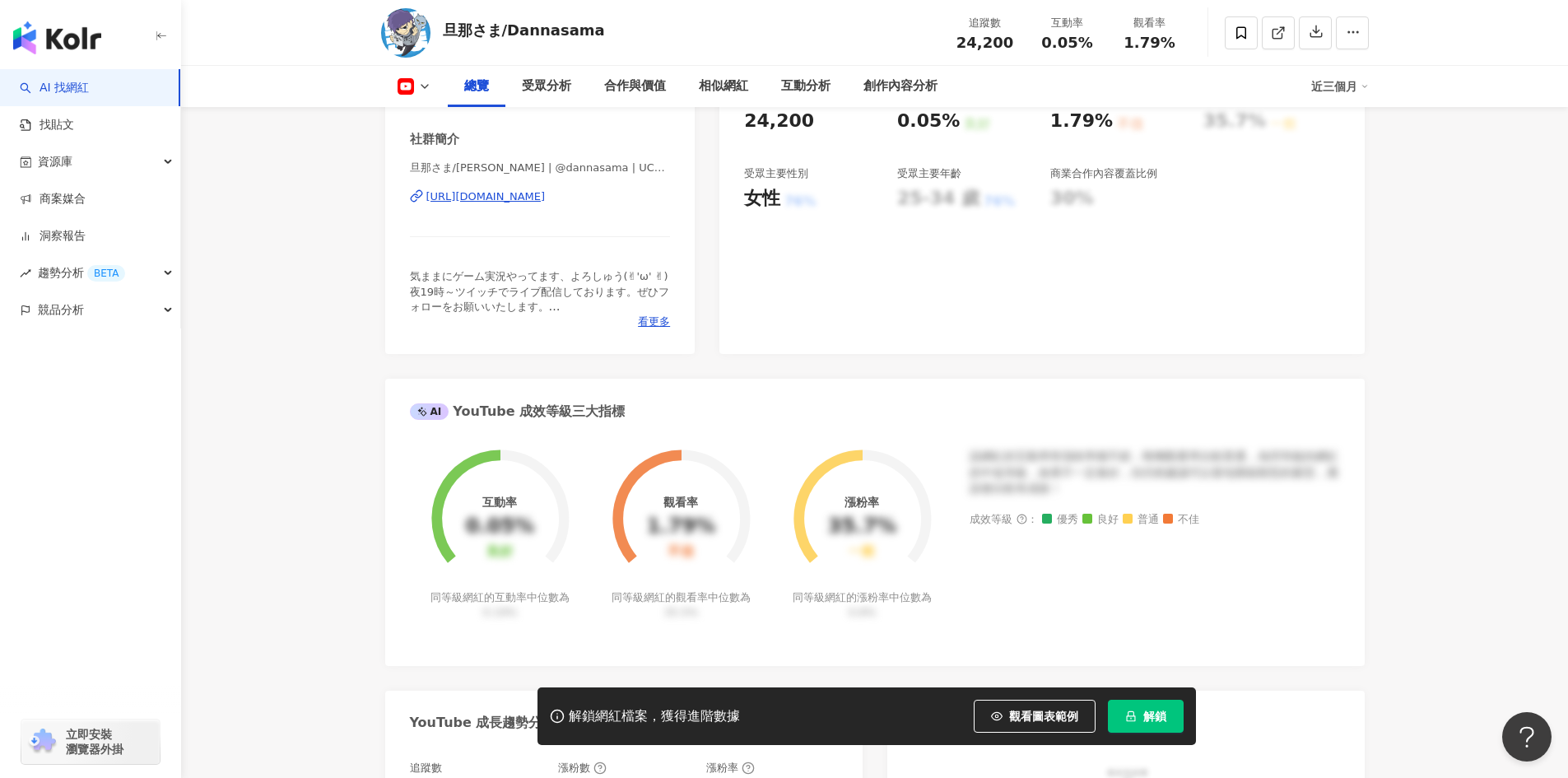
click at [546, 197] on div "https://www.youtube.com/channel/UCvacposeaJsecsBgrydPlTw" at bounding box center [486, 197] width 119 height 14
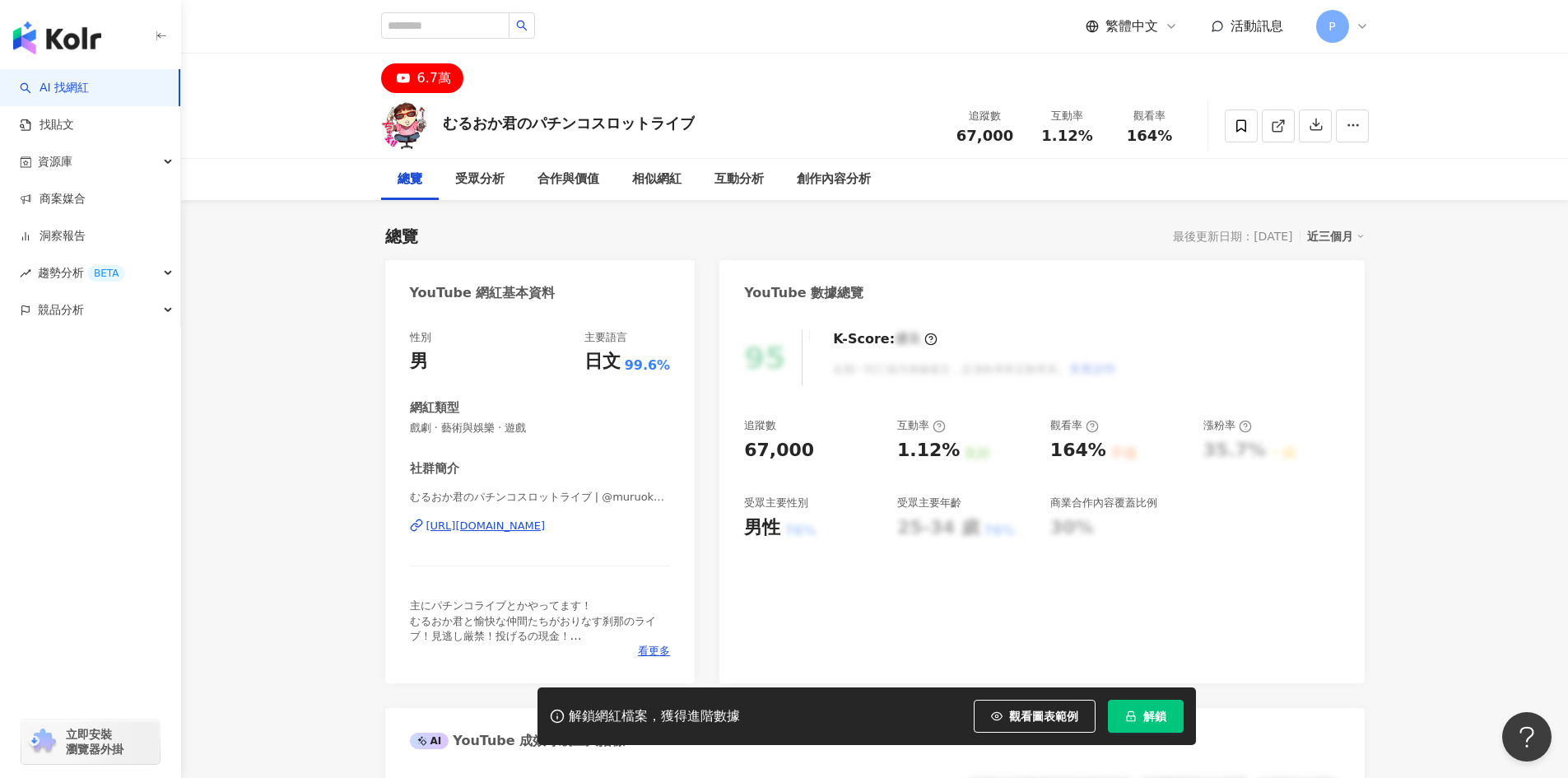
click at [546, 530] on div "https://www.youtube.com/channel/UCi8jjr-LVBixKG5oY86VoWA" at bounding box center [486, 526] width 119 height 14
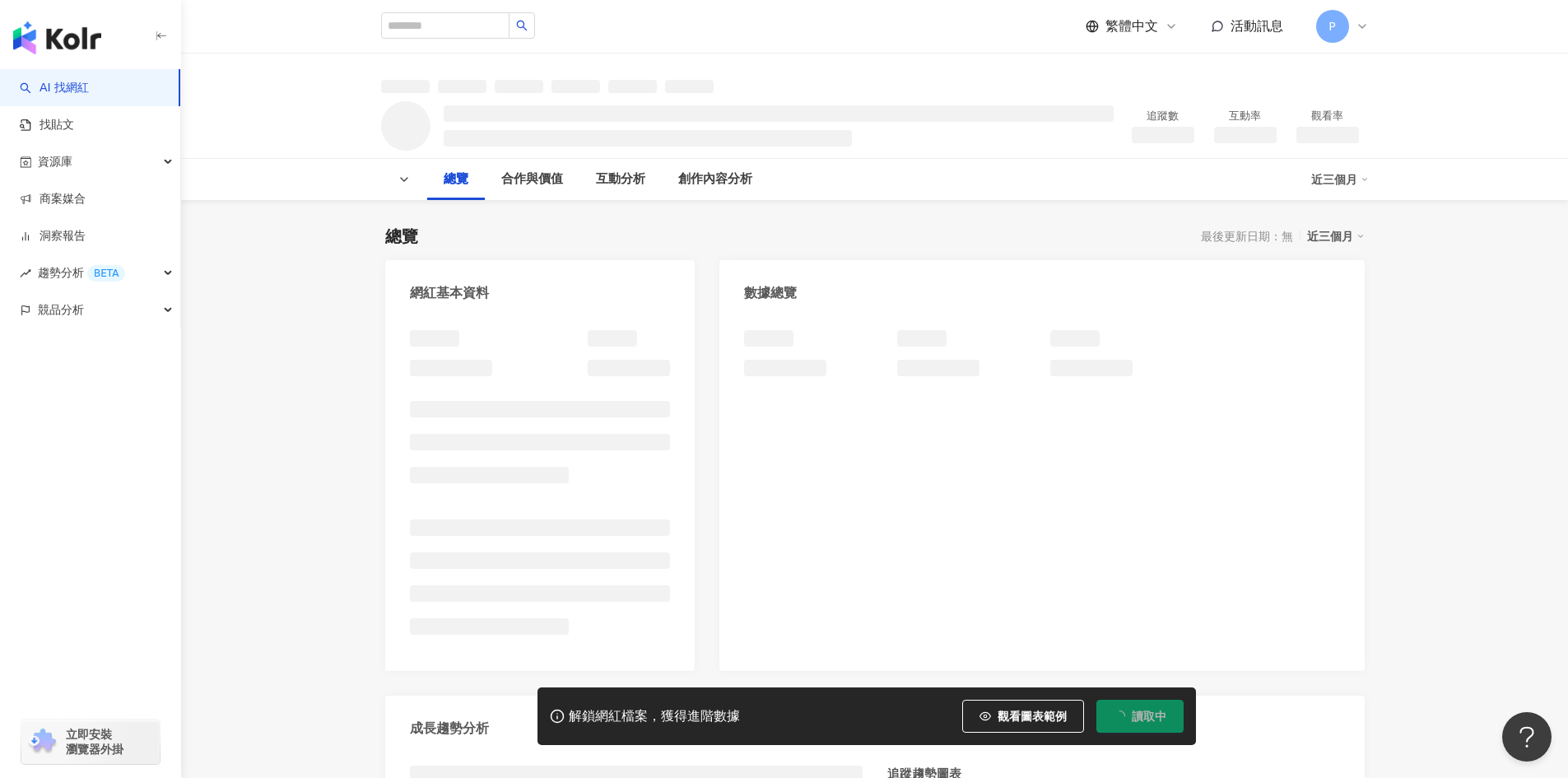
scroll to position [82, 0]
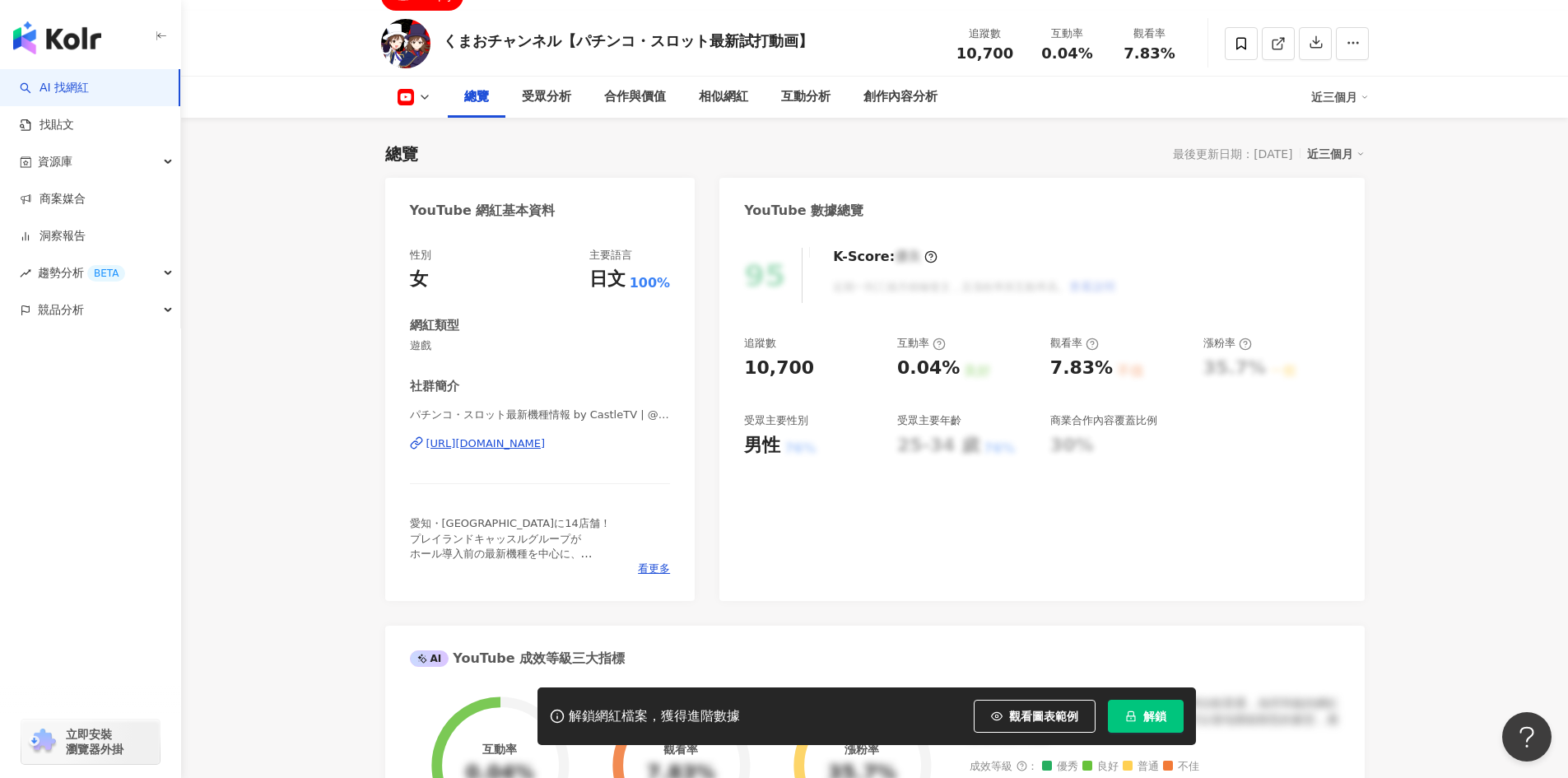
click at [546, 451] on div "[URL][DOMAIN_NAME]" at bounding box center [486, 443] width 119 height 14
